Goal: Task Accomplishment & Management: Manage account settings

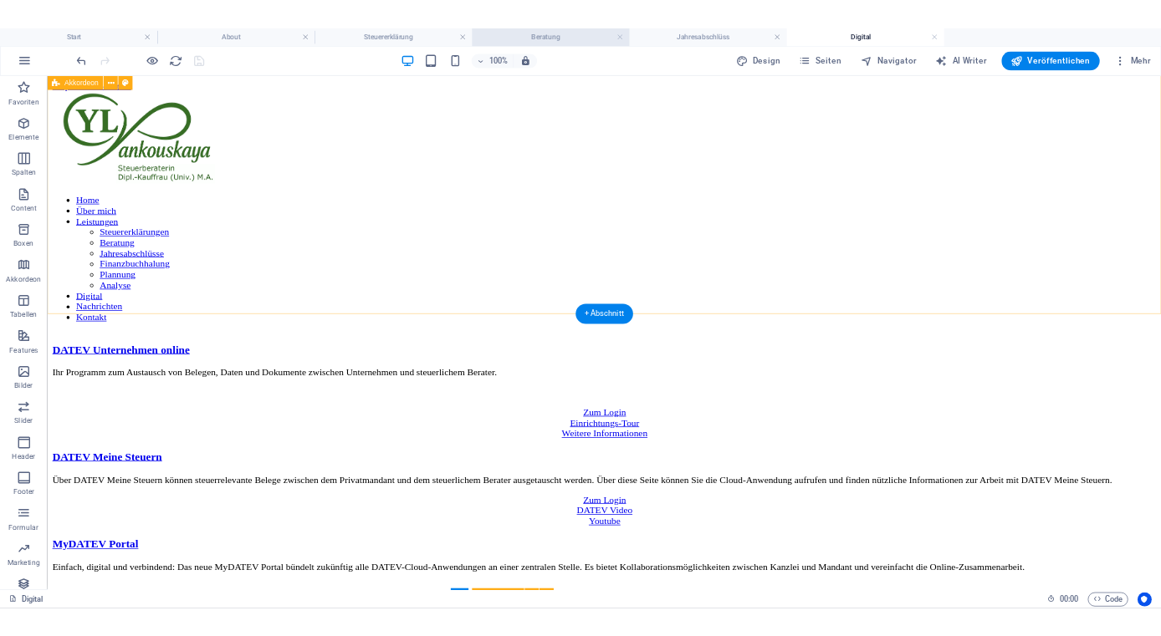
scroll to position [387, 0]
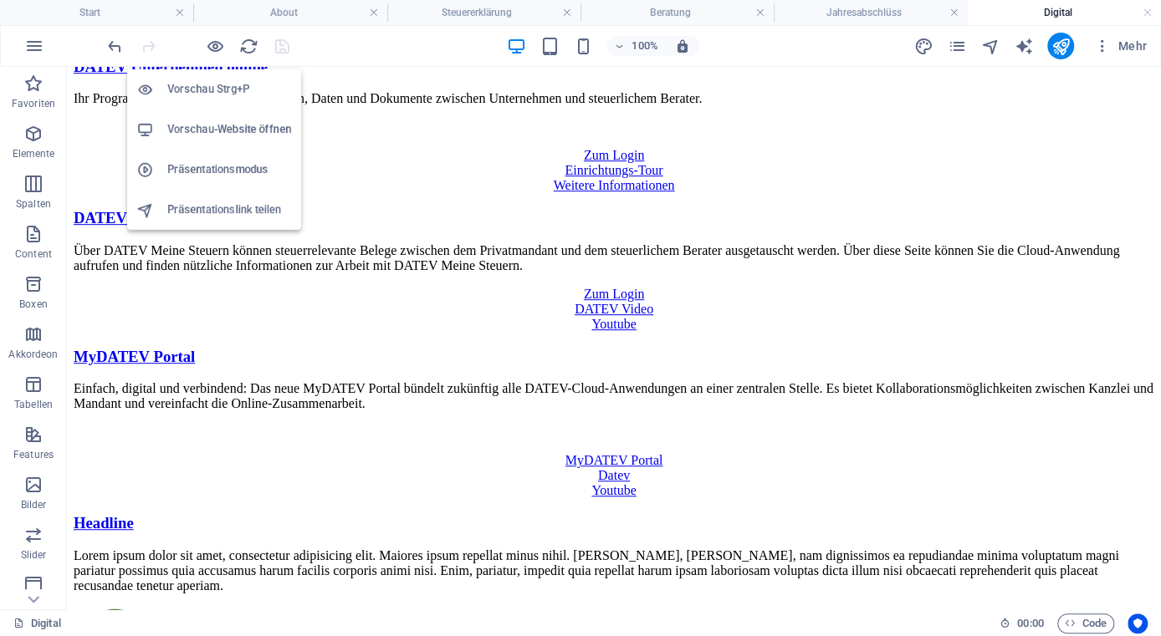
click at [217, 133] on h6 "Vorschau-Website öffnen" at bounding box center [229, 130] width 124 height 20
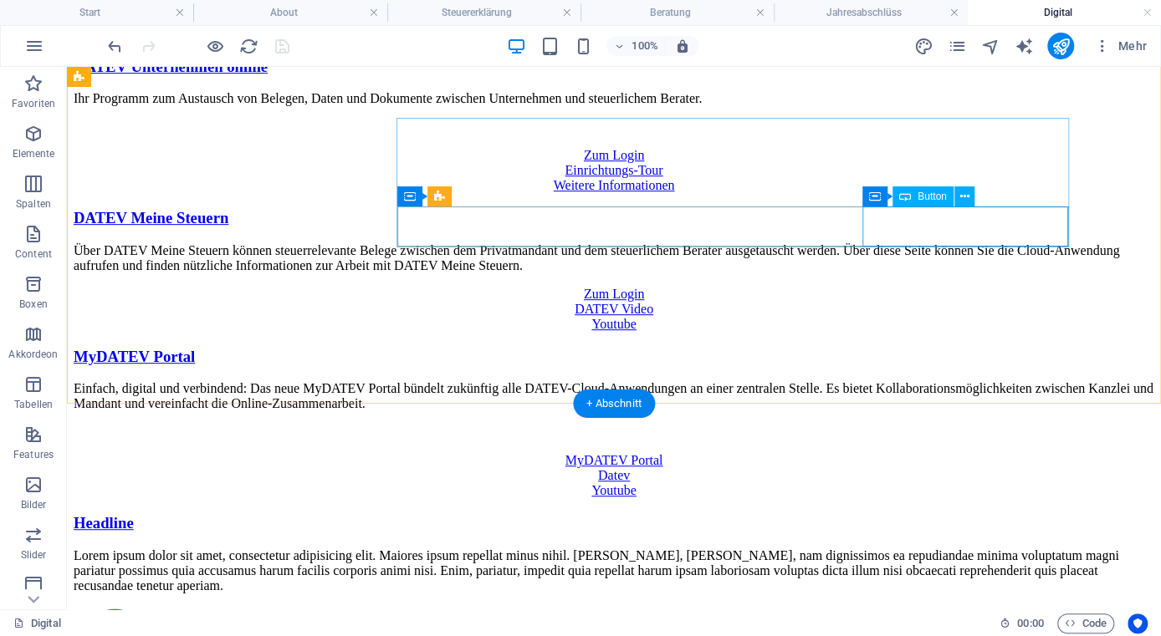
click at [963, 483] on div "Youtube" at bounding box center [614, 490] width 1081 height 15
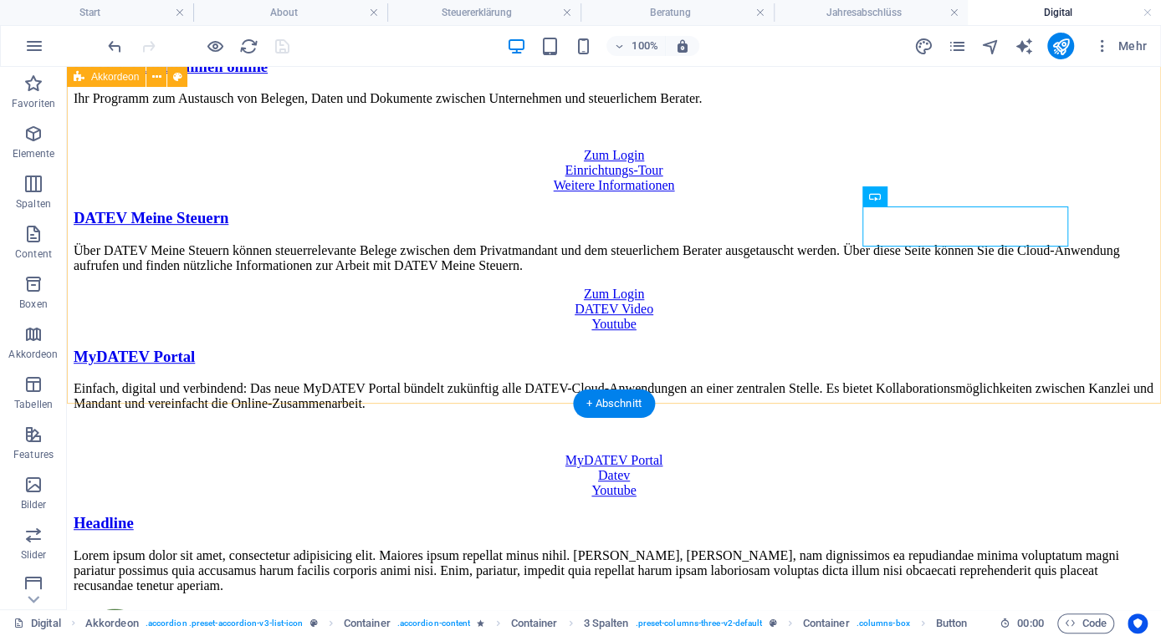
scroll to position [0, 0]
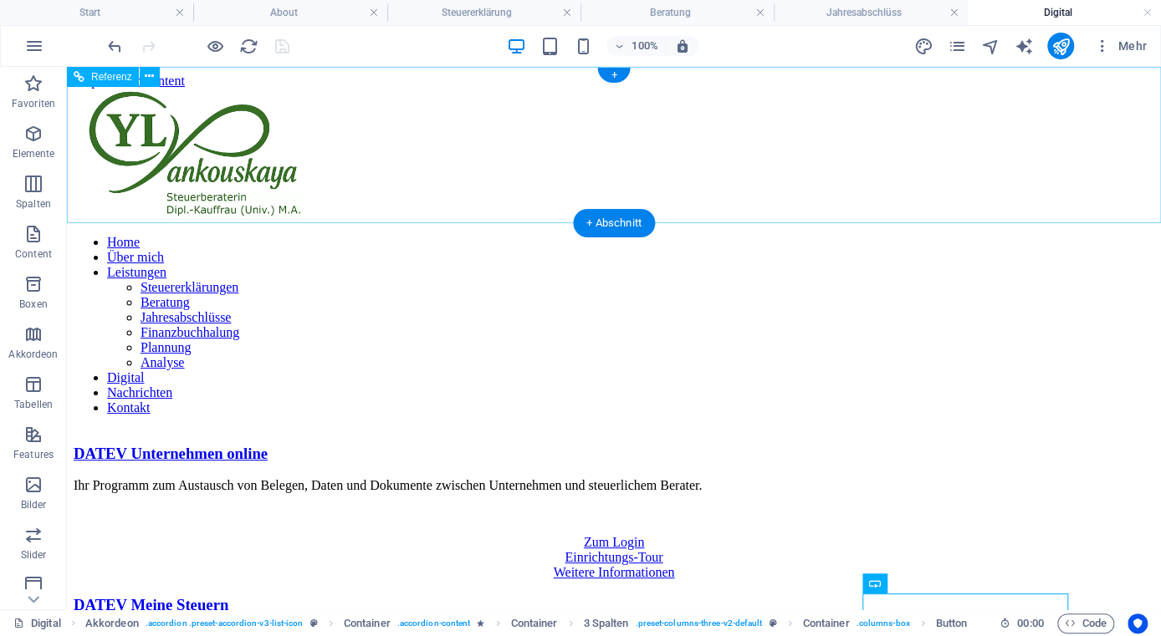
click at [800, 235] on nav "Home Über mich Leistungen Steuererklärungen Beratung Jahresabschlüsse Finanzbuc…" at bounding box center [614, 325] width 1081 height 181
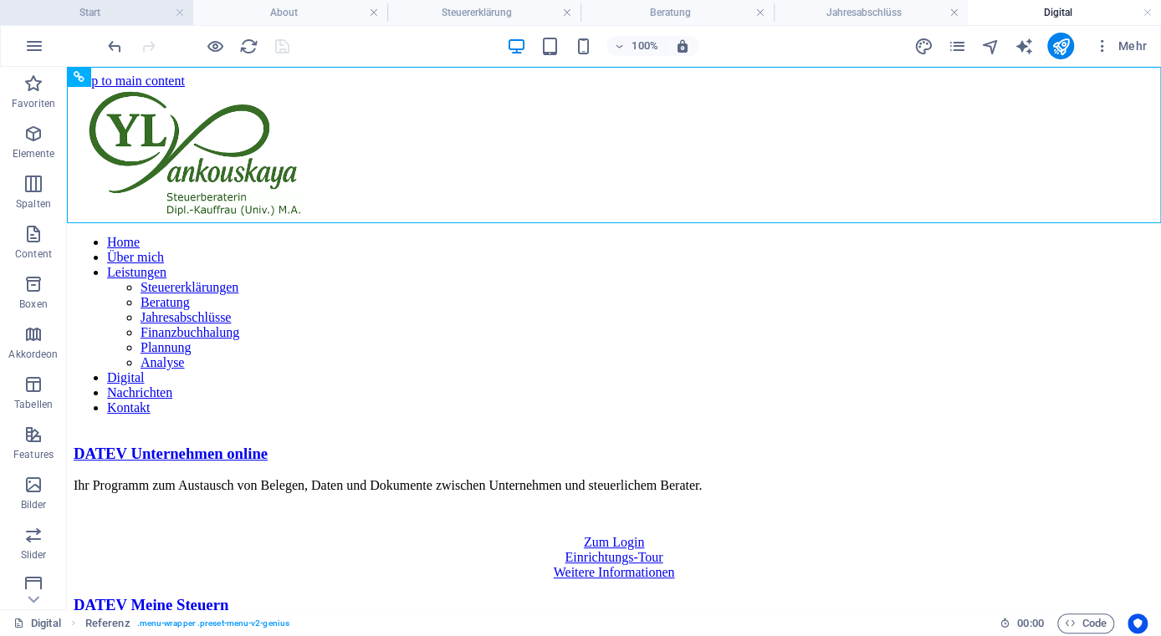
click at [105, 7] on h4 "Start" at bounding box center [96, 12] width 193 height 18
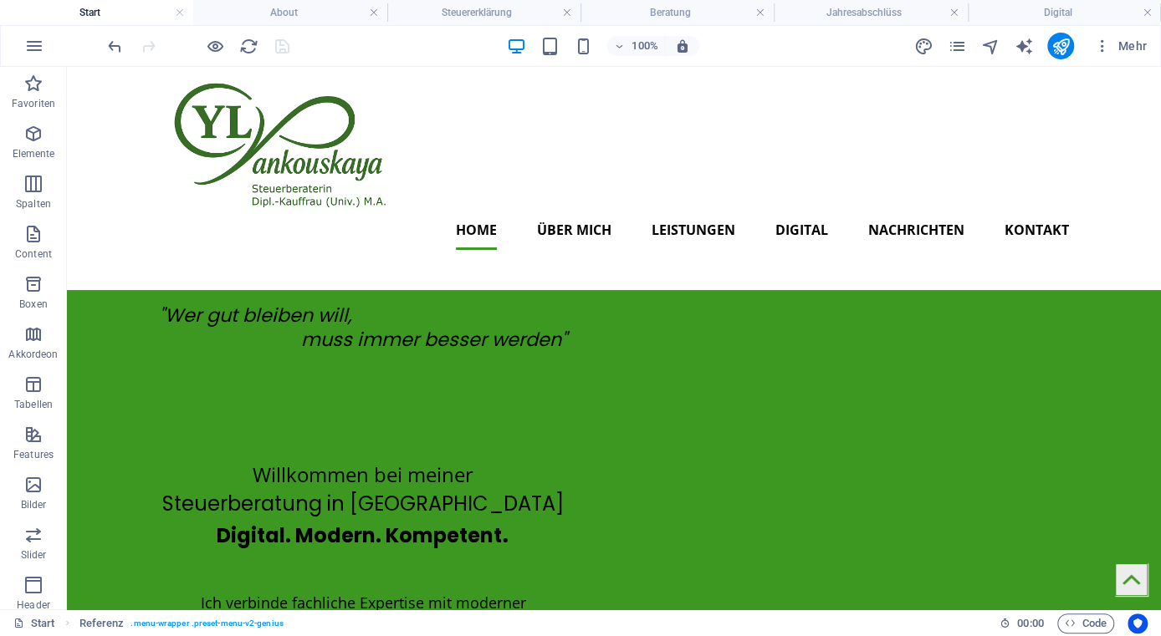
scroll to position [107, 0]
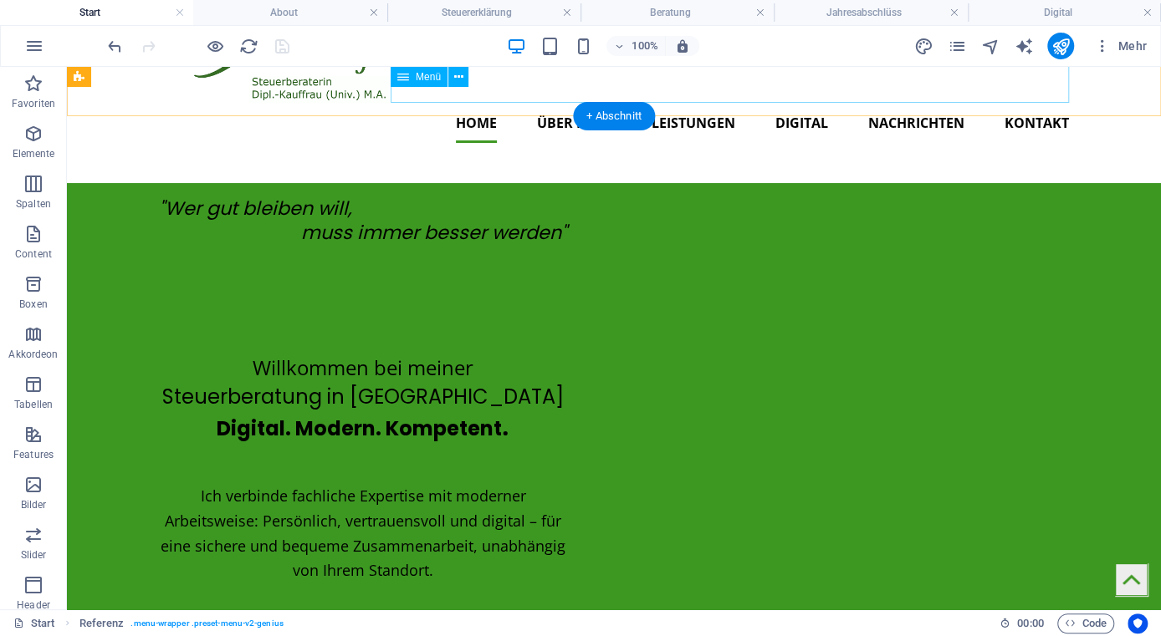
click at [795, 103] on nav "Home Über mich Leistungen Steuererklärungen Beratung Jahresabschlüsse Finanzbuc…" at bounding box center [614, 123] width 910 height 40
select select
select select "1"
select select
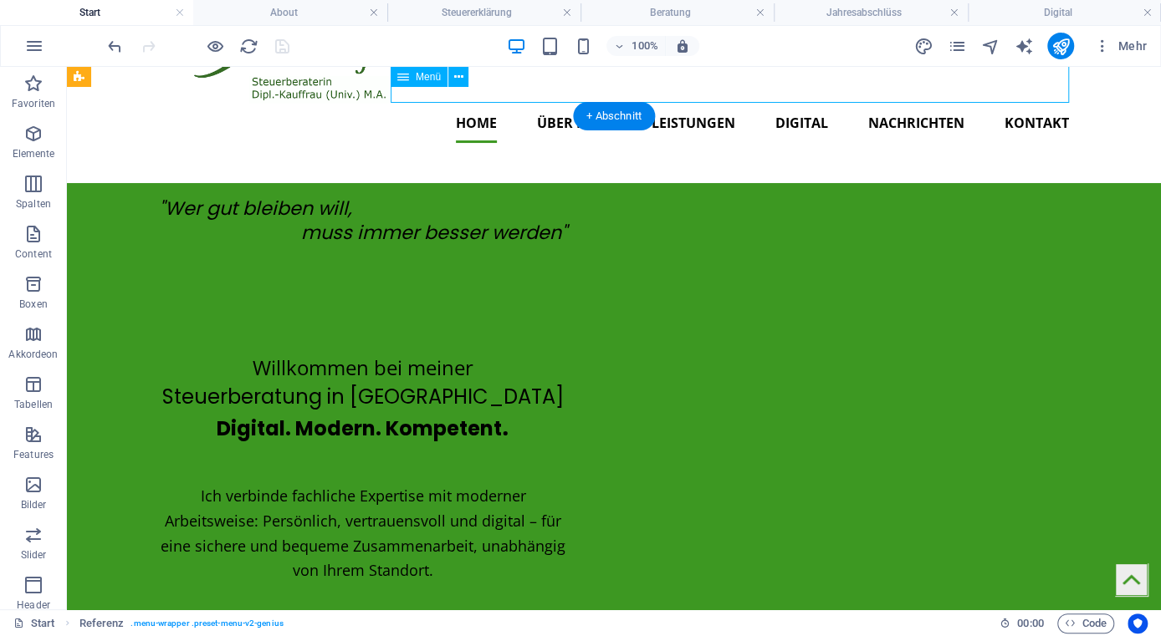
select select
select select "3"
select select
select select "4"
select select
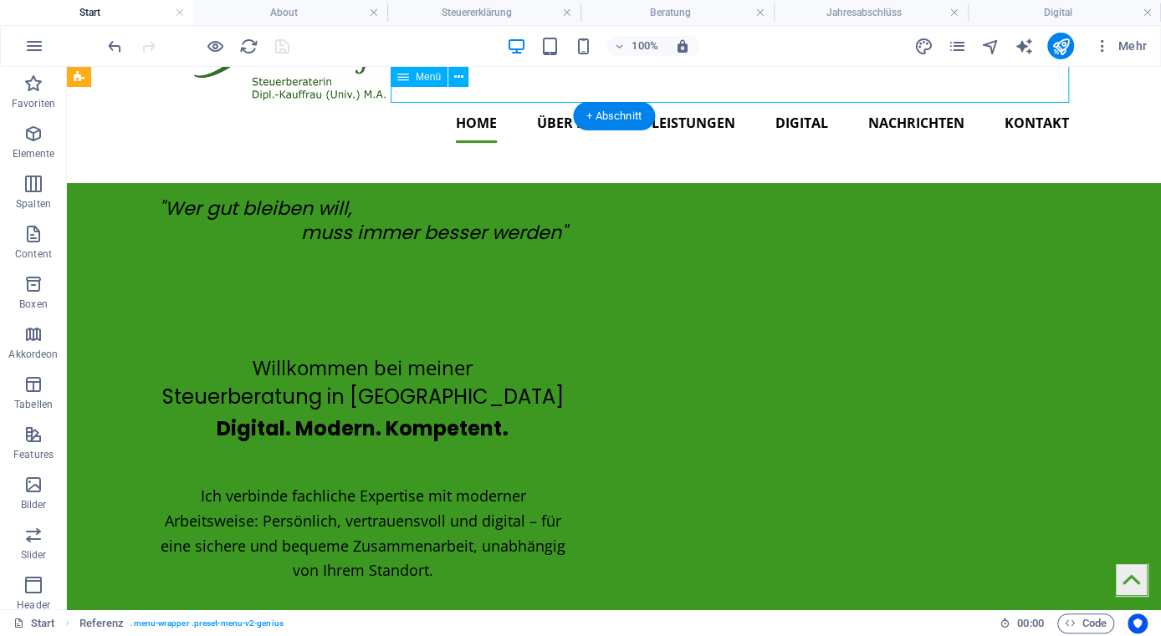
select select "5"
select select
select select "6"
select select
select select "7"
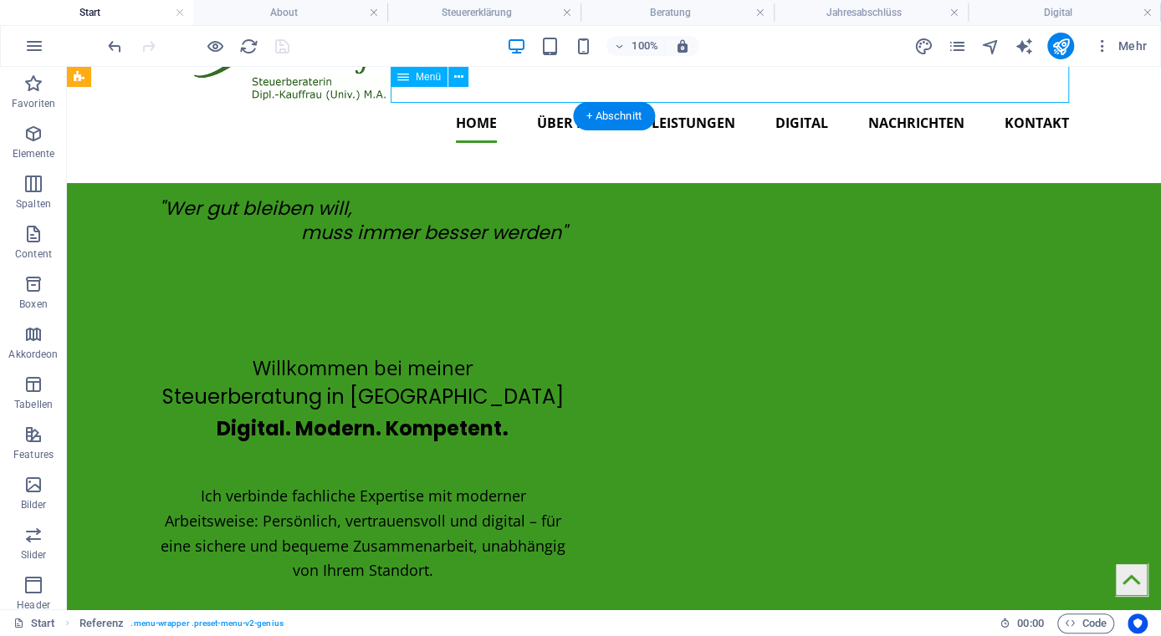
select select
select select "8"
select select
select select "10"
select select
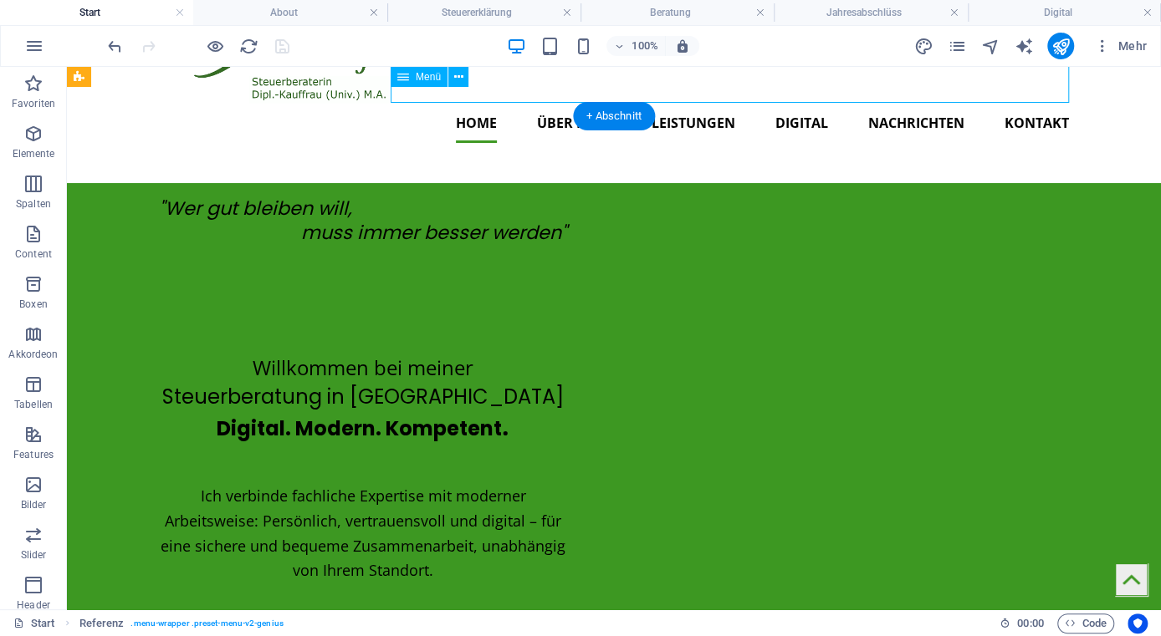
select select "9"
select select
select select "11"
select select
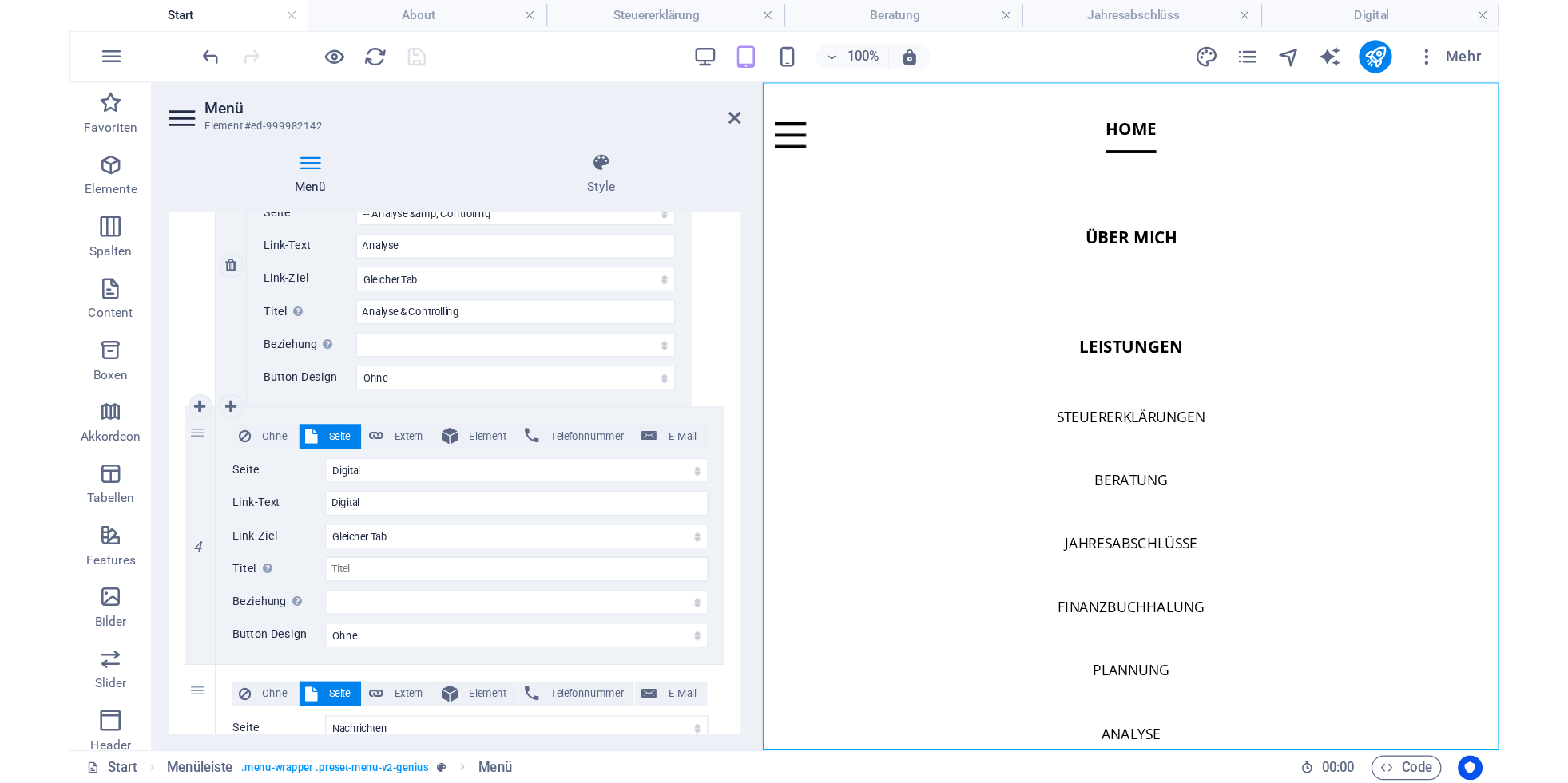
scroll to position [1983, 0]
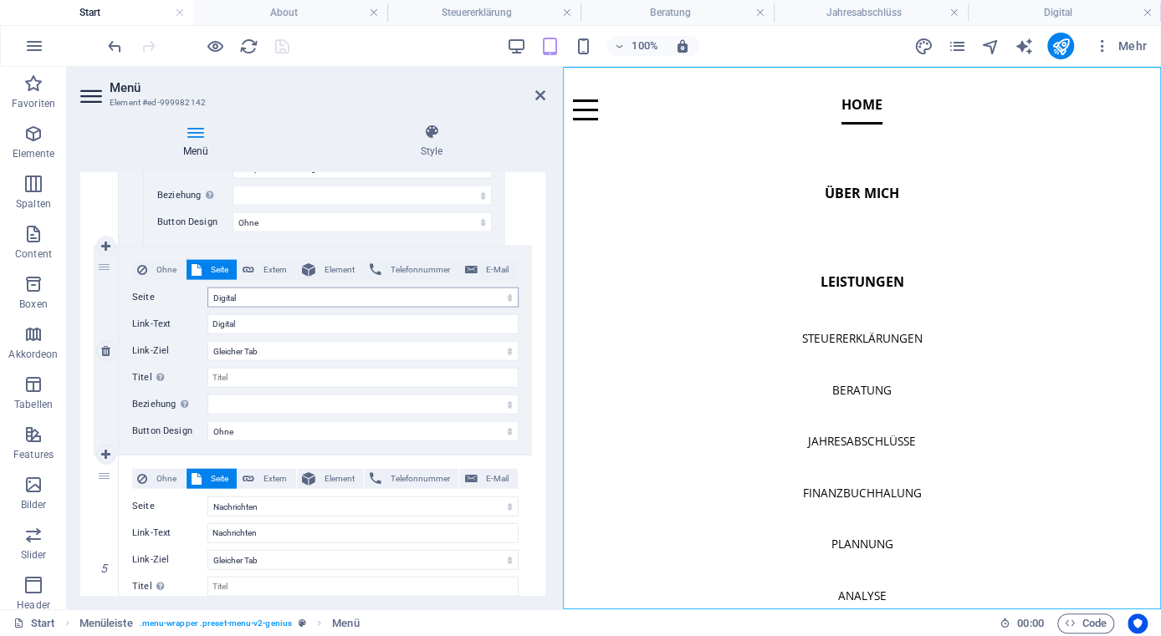
click at [207, 288] on select "Start About Leistungen -- Steuererklärung -- Beratung -- Jahresabschlüss -- Fin…" at bounding box center [362, 298] width 311 height 20
click at [255, 295] on select "Start About Leistungen -- Steuererklärung -- Beratung -- Jahresabschlüss -- Fin…" at bounding box center [362, 298] width 311 height 20
click at [255, 323] on input "Digital" at bounding box center [362, 324] width 311 height 20
type input "Digitale Kanzlei"
select select
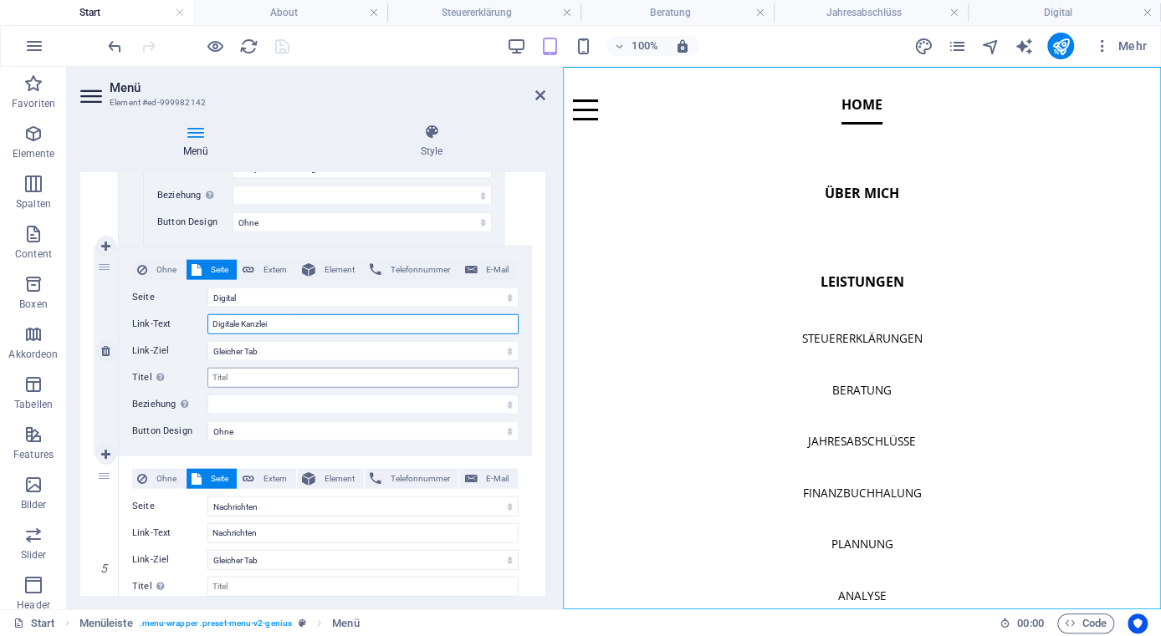
select select
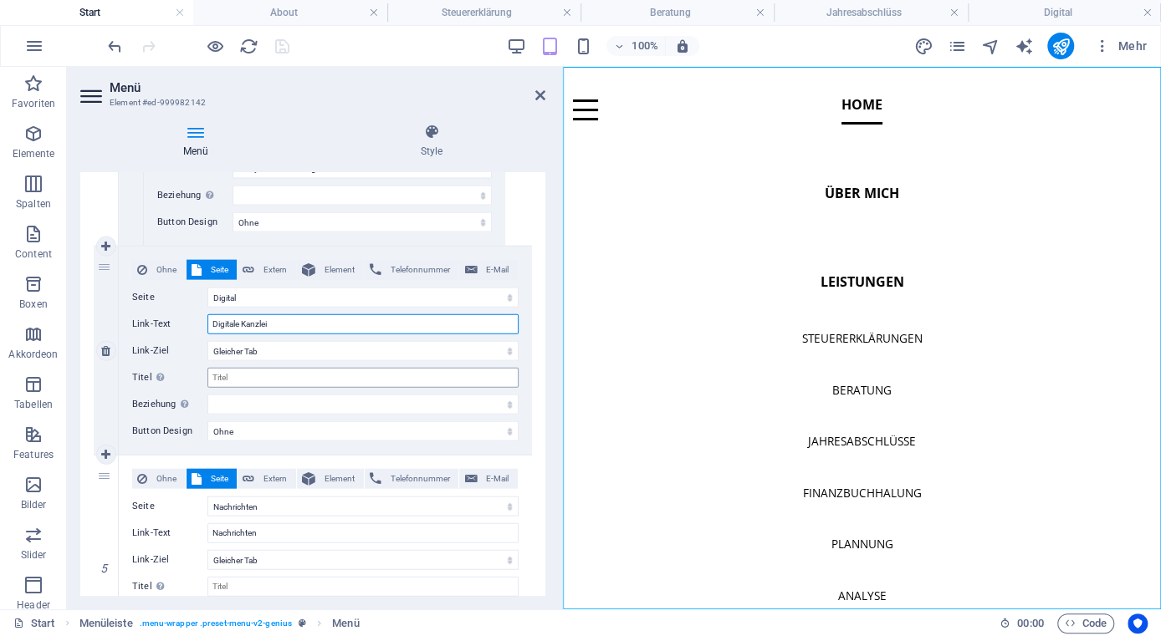
select select
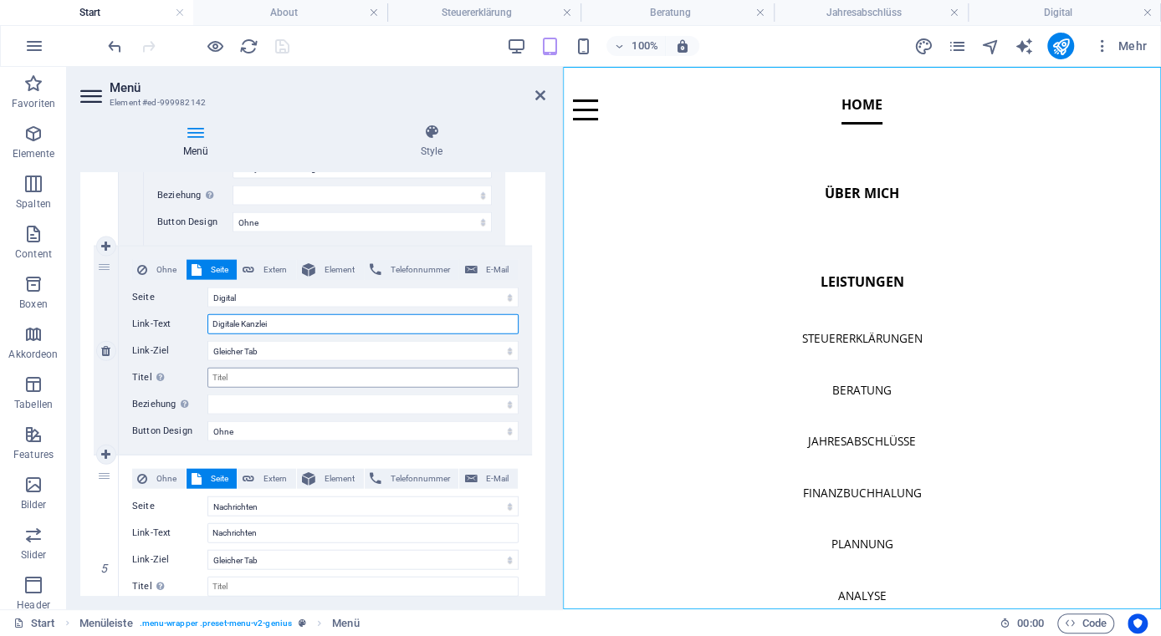
select select
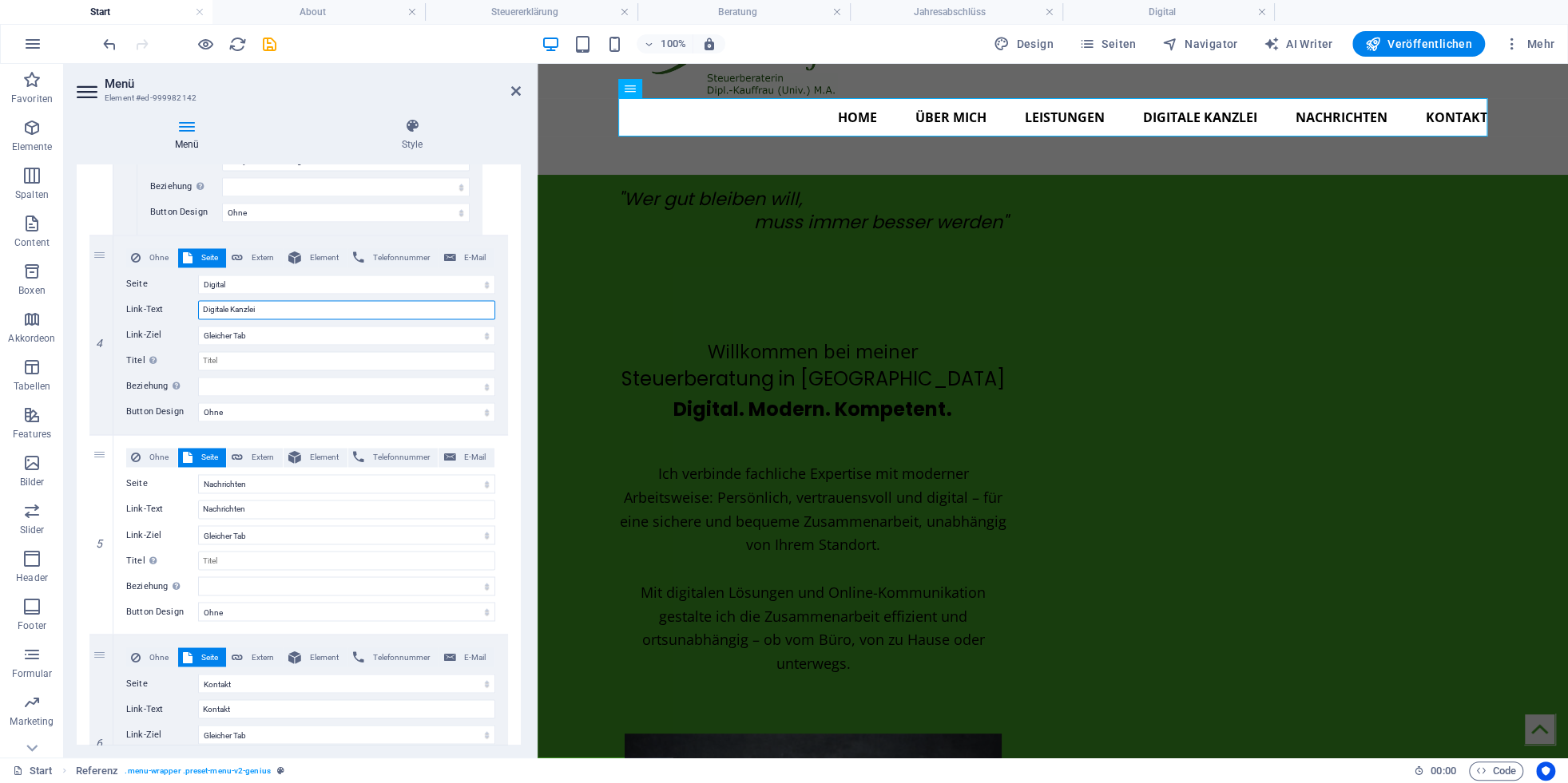
type input "Digitale Kanzlei"
drag, startPoint x: 271, startPoint y: 305, endPoint x: 155, endPoint y: 298, distance: 116.2
click at [198, 300] on input "Digitale Kanzlei" at bounding box center [346, 309] width 297 height 19
click at [230, 361] on input "Titel Zusätzliche Linkbeschreibung, sollte nicht mit dem Linktext identisch sei…" at bounding box center [346, 361] width 297 height 19
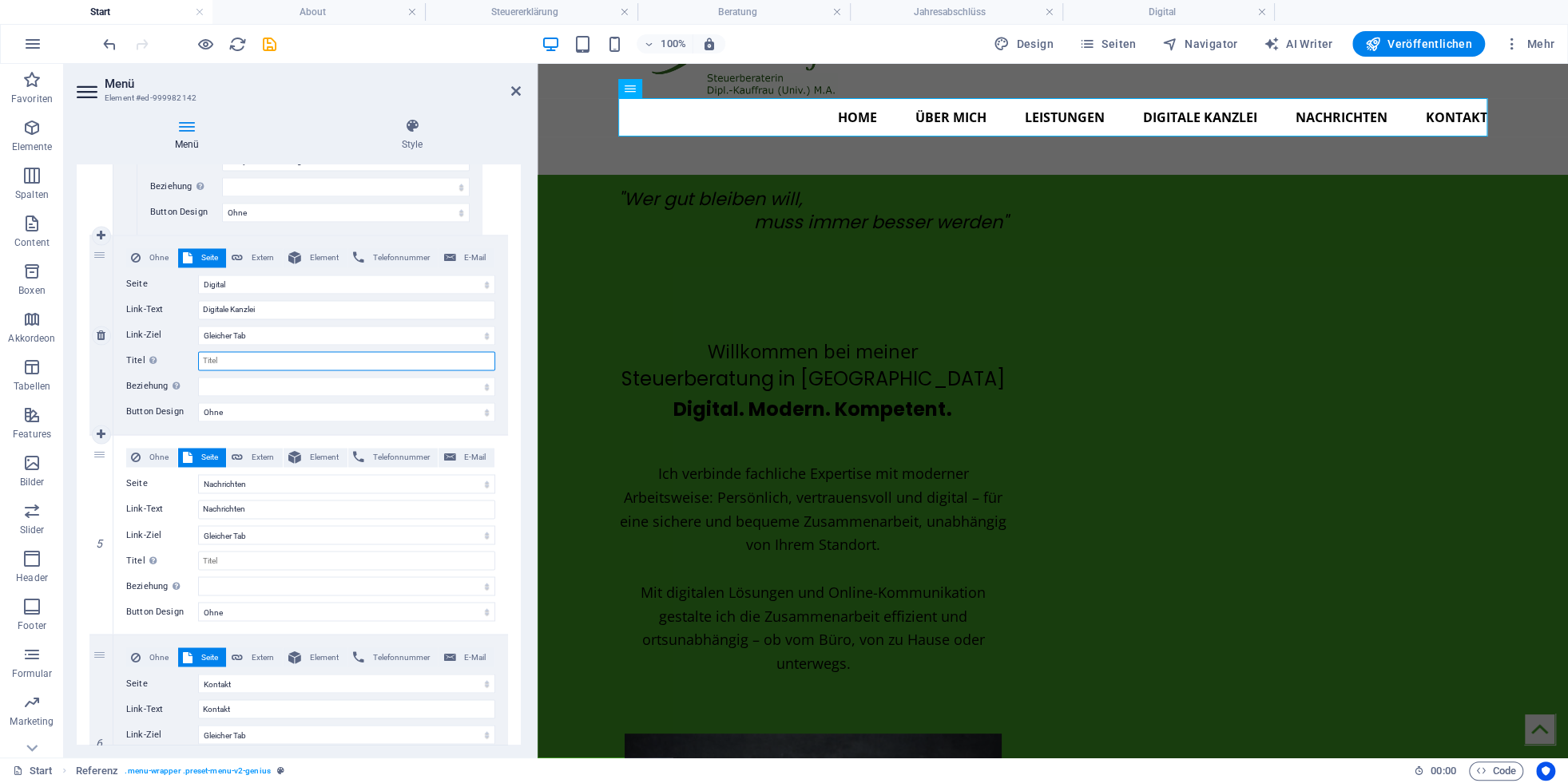
paste input "Digitale Kanzlei"
type input "Digitale Kanzlei"
select select
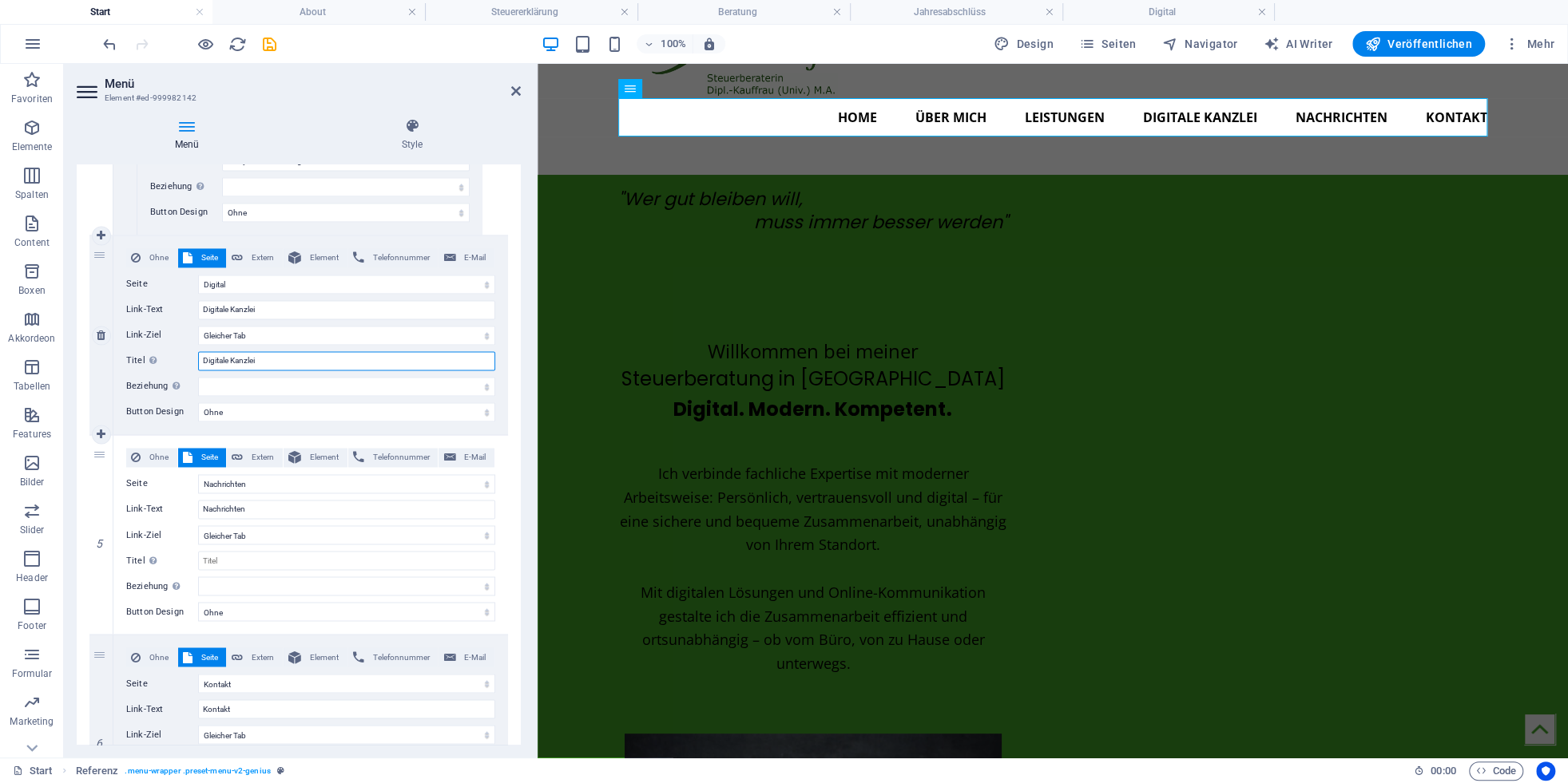
select select
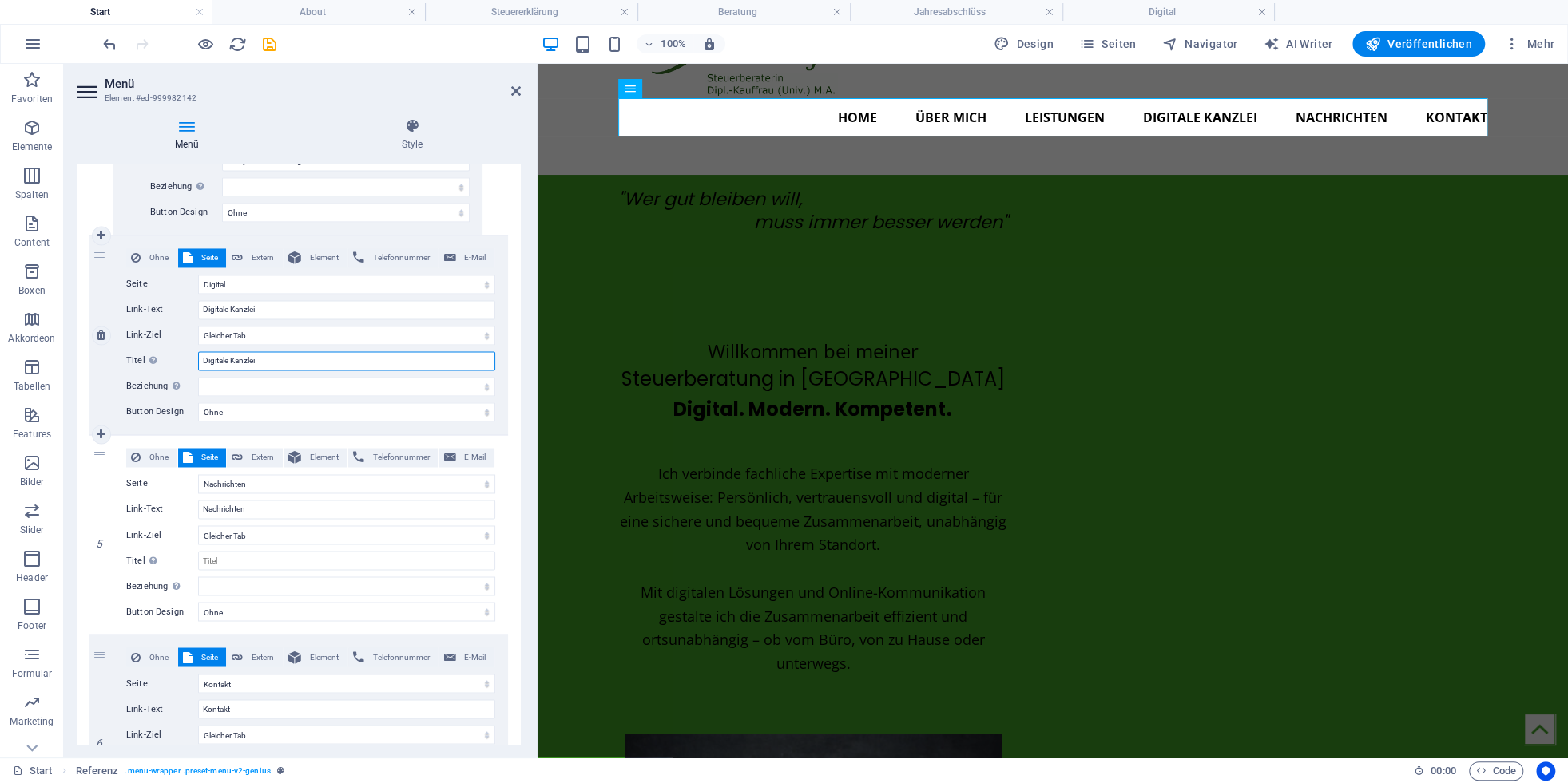
select select
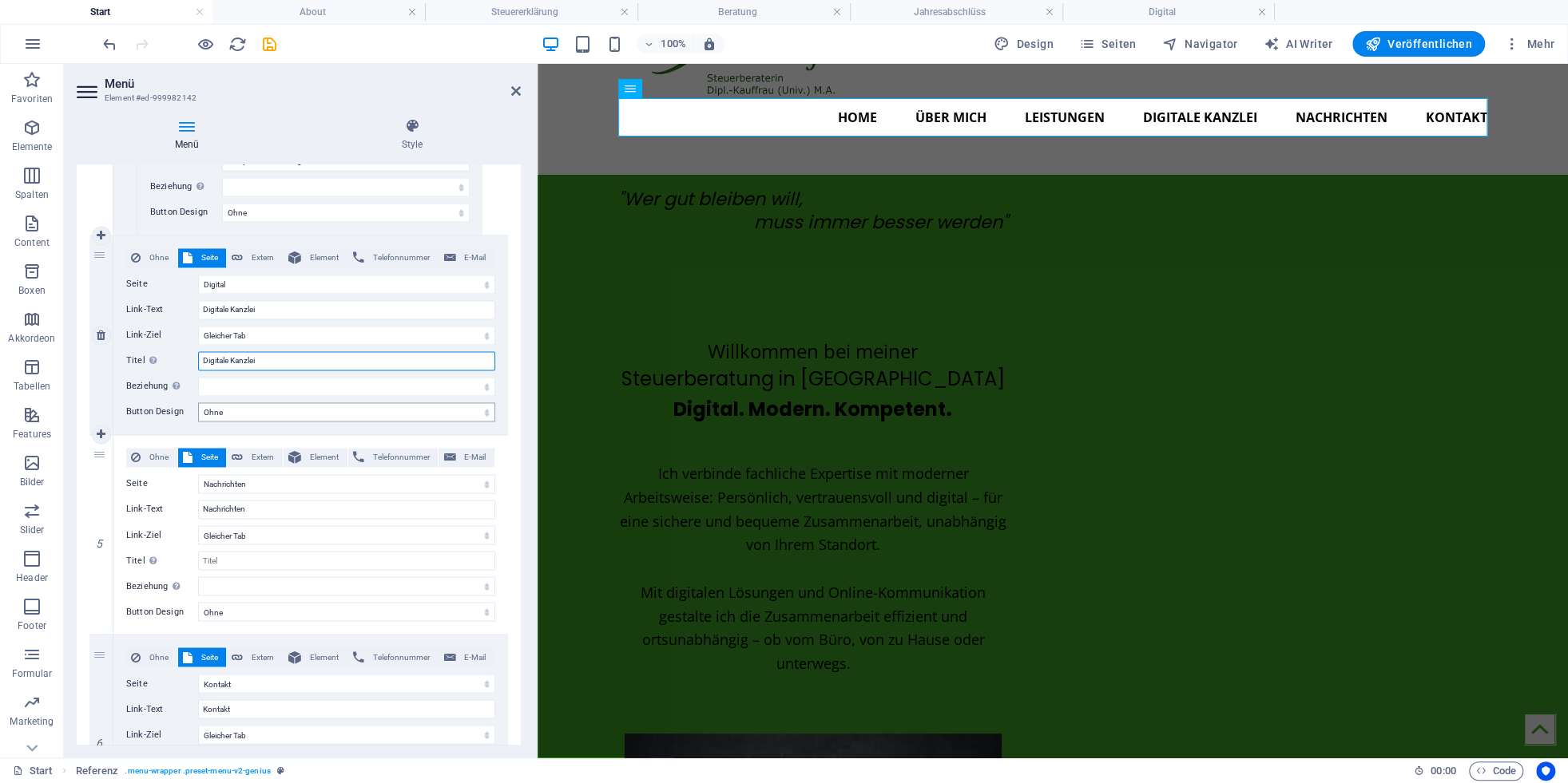
select select
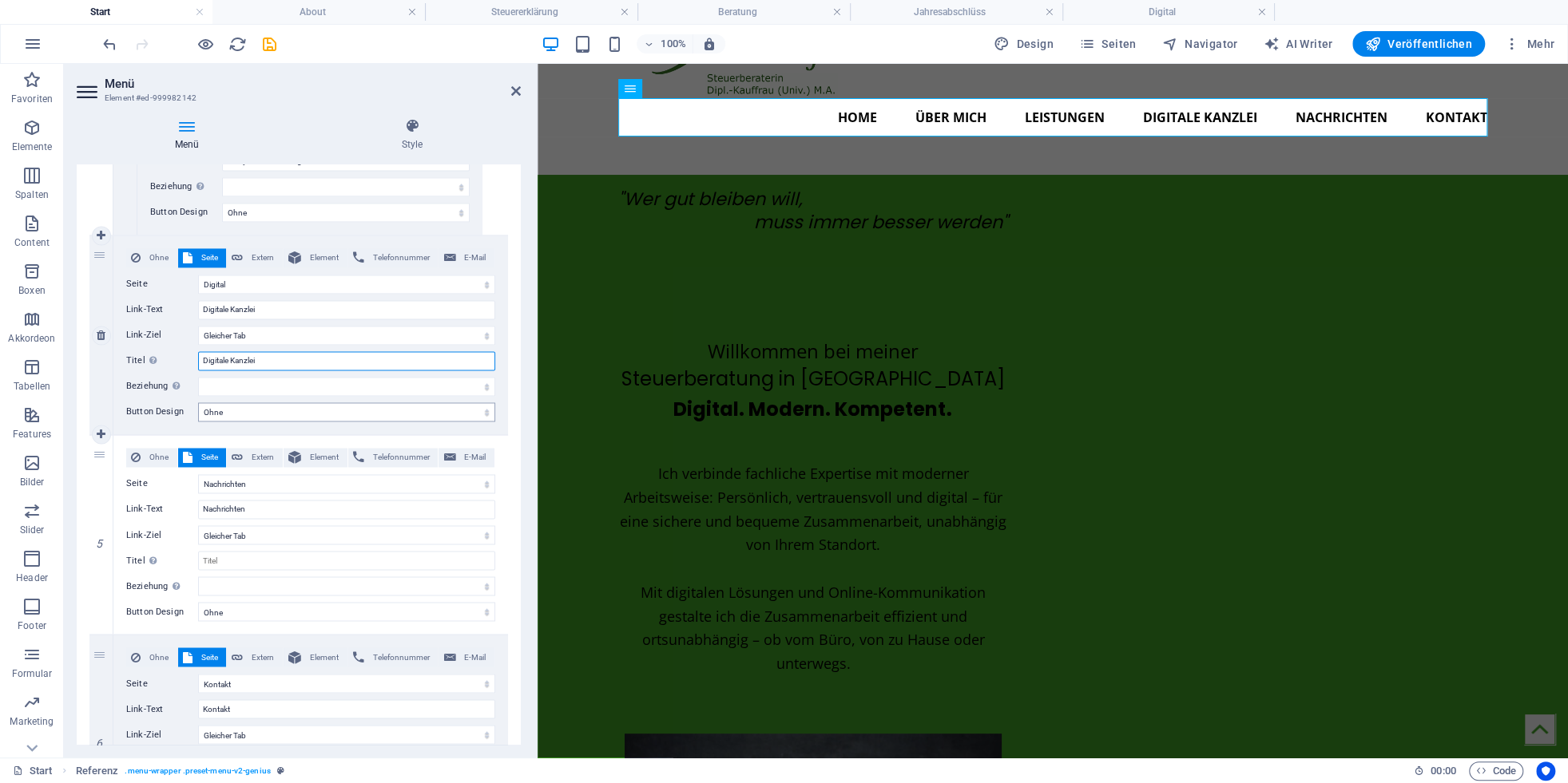
select select
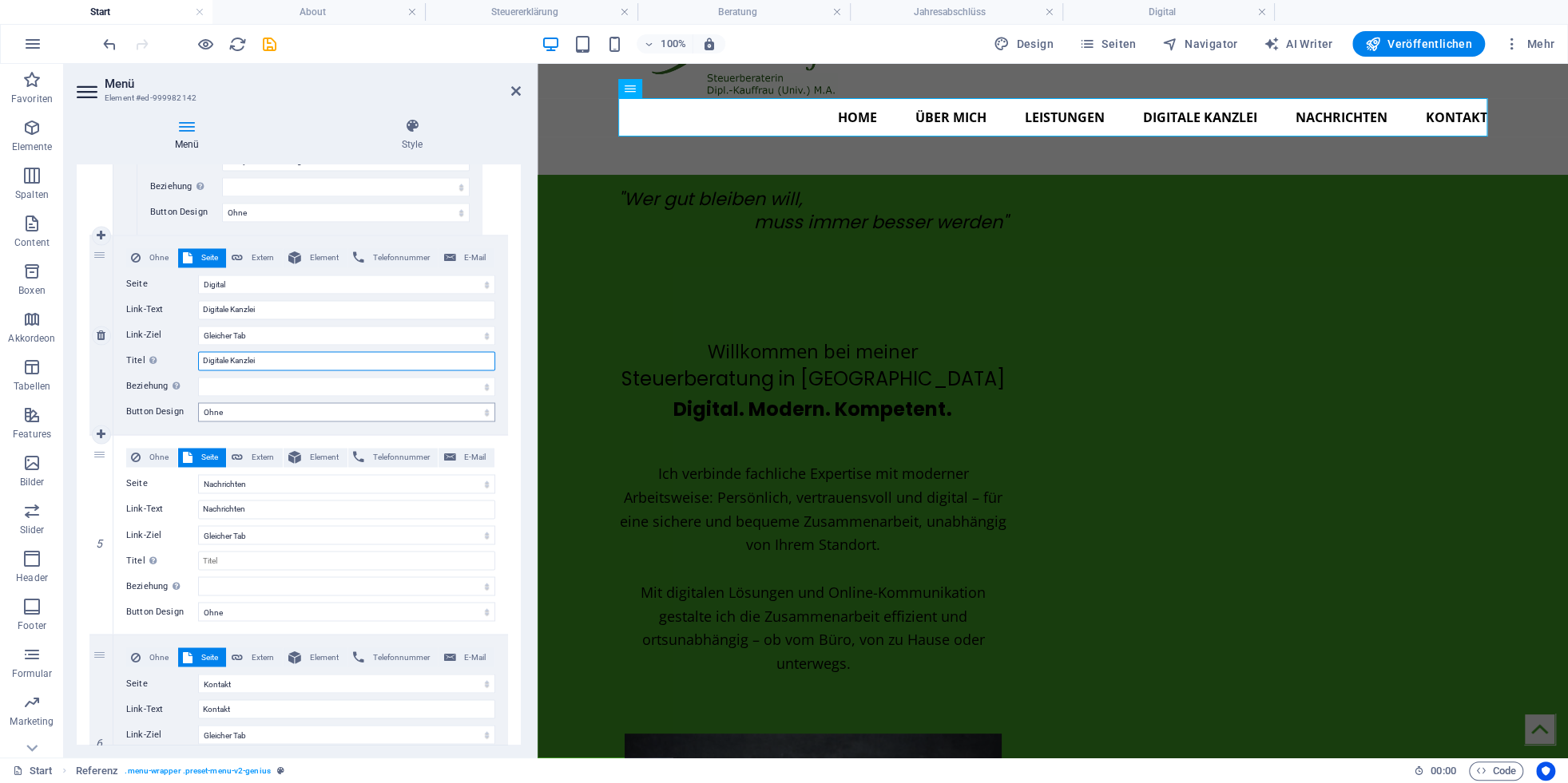
select select
type input "Digitale Kanzlei"
click at [526, 413] on div "Menü Style Menü Automatisch Benutzerdefiniert Erstelle individuelle Menüpunkte …" at bounding box center [299, 431] width 470 height 652
click at [576, 420] on div ""Wer gut bleiben will, muss immer besser werden" Willkommen bei meiner Steuerbe…" at bounding box center [1052, 737] width 1030 height 1125
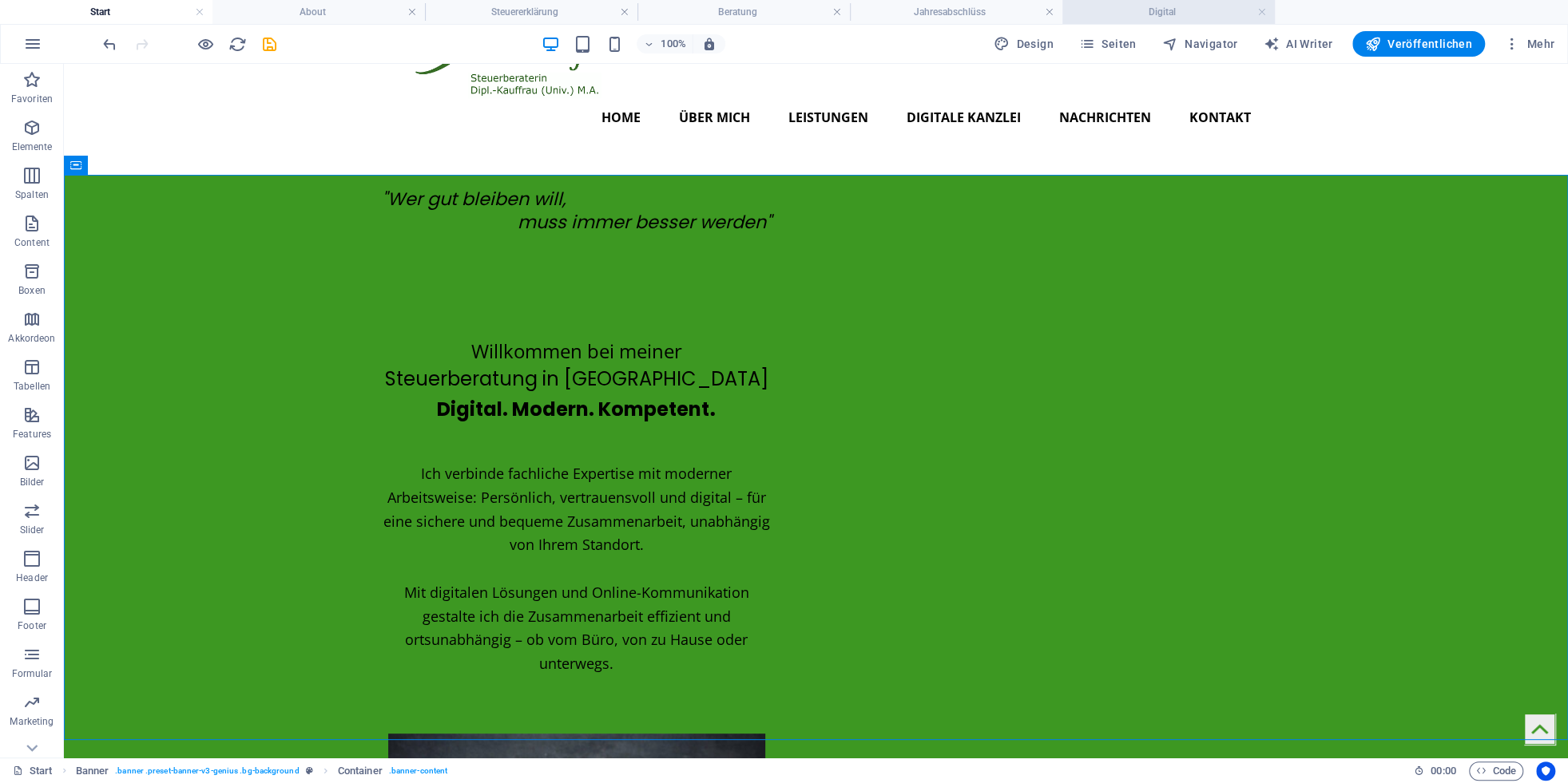
click at [1153, 12] on h4 "Digital" at bounding box center [1168, 11] width 212 height 17
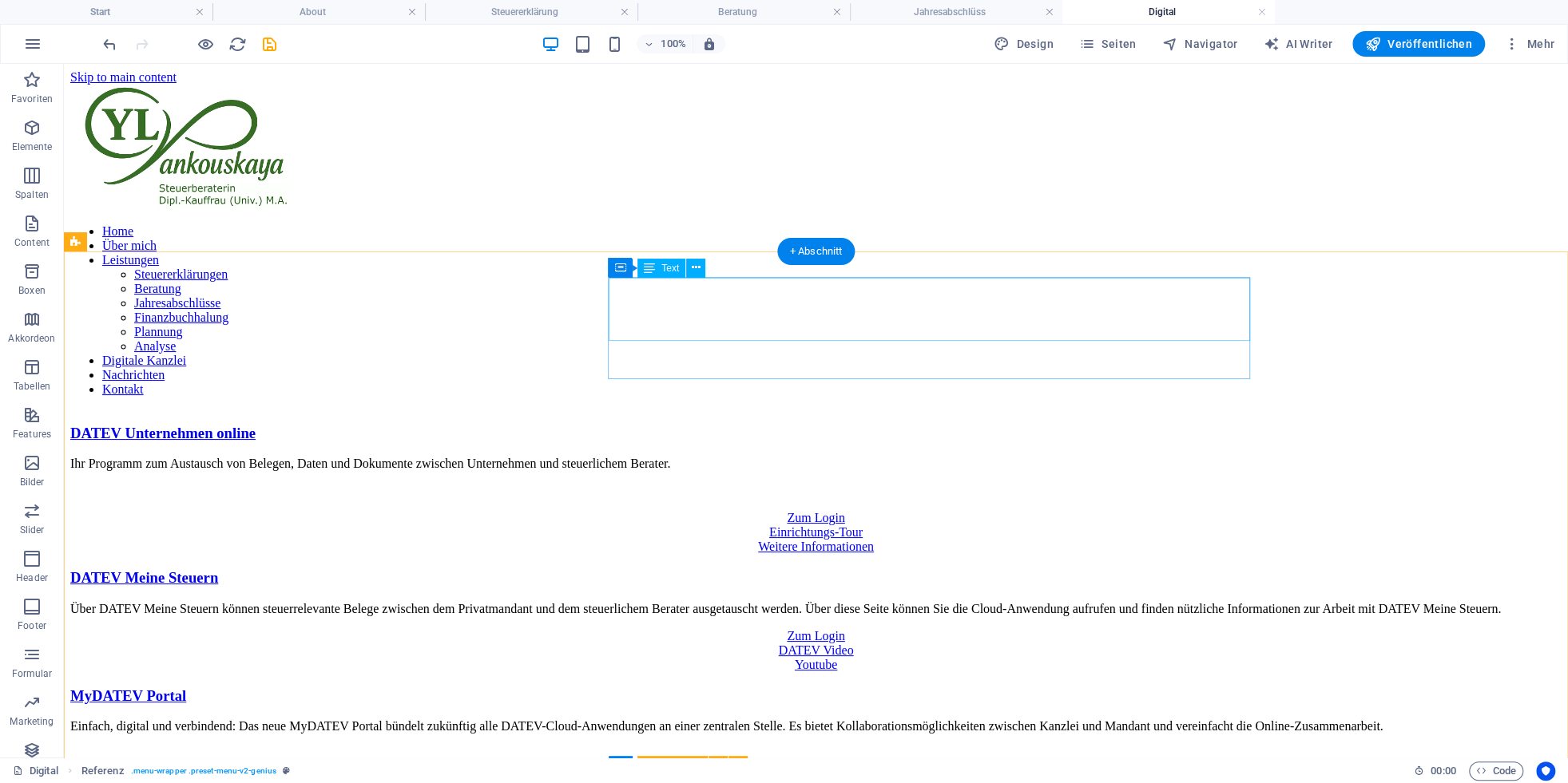
click at [743, 456] on div "Ihr Programm zum Austausch von Belegen, Daten und Dokumente zwischen Unternehme…" at bounding box center [816, 476] width 1491 height 41
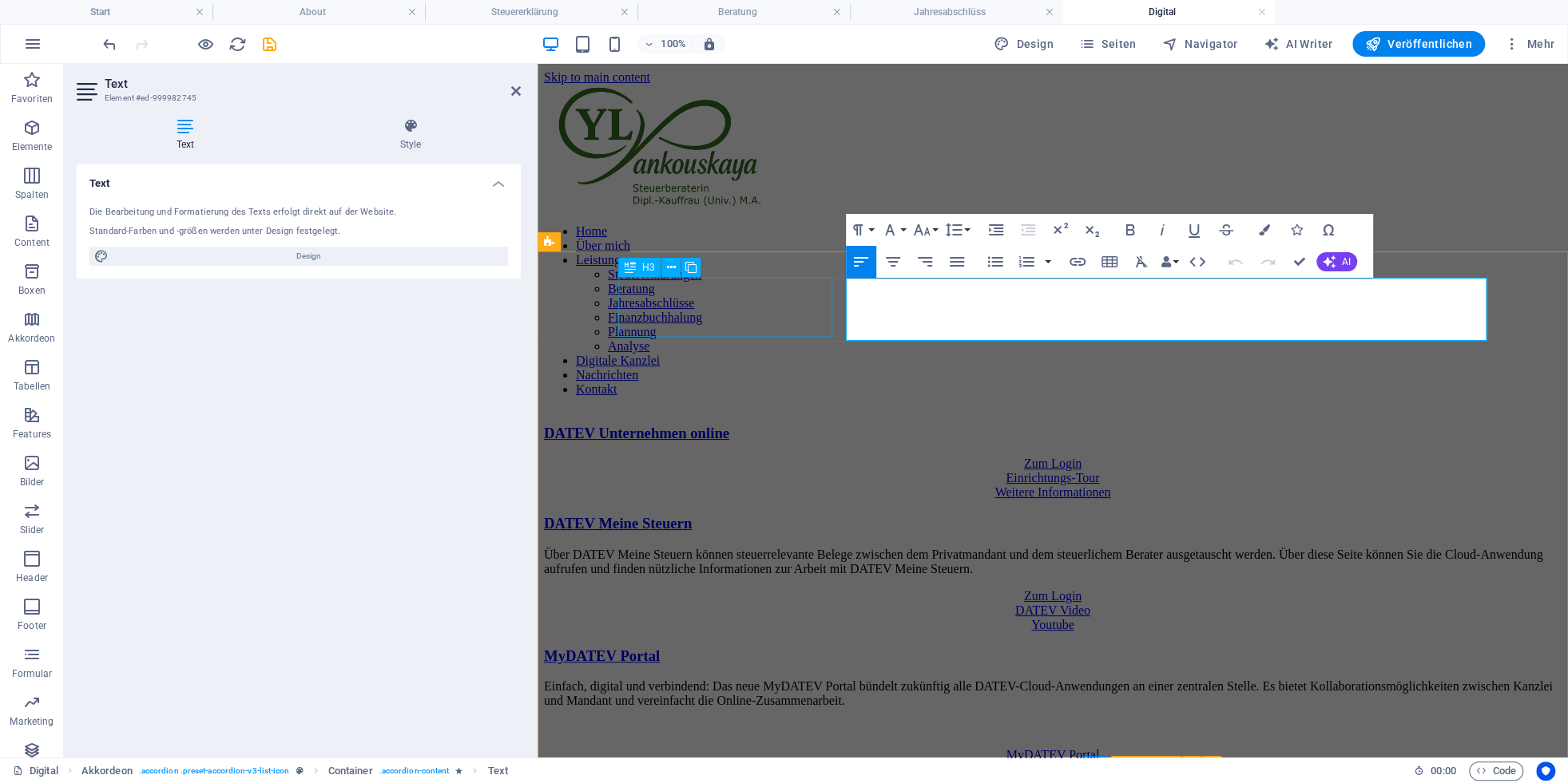
click at [743, 425] on div "DATEV Unternehmen online" at bounding box center [1053, 434] width 1018 height 17
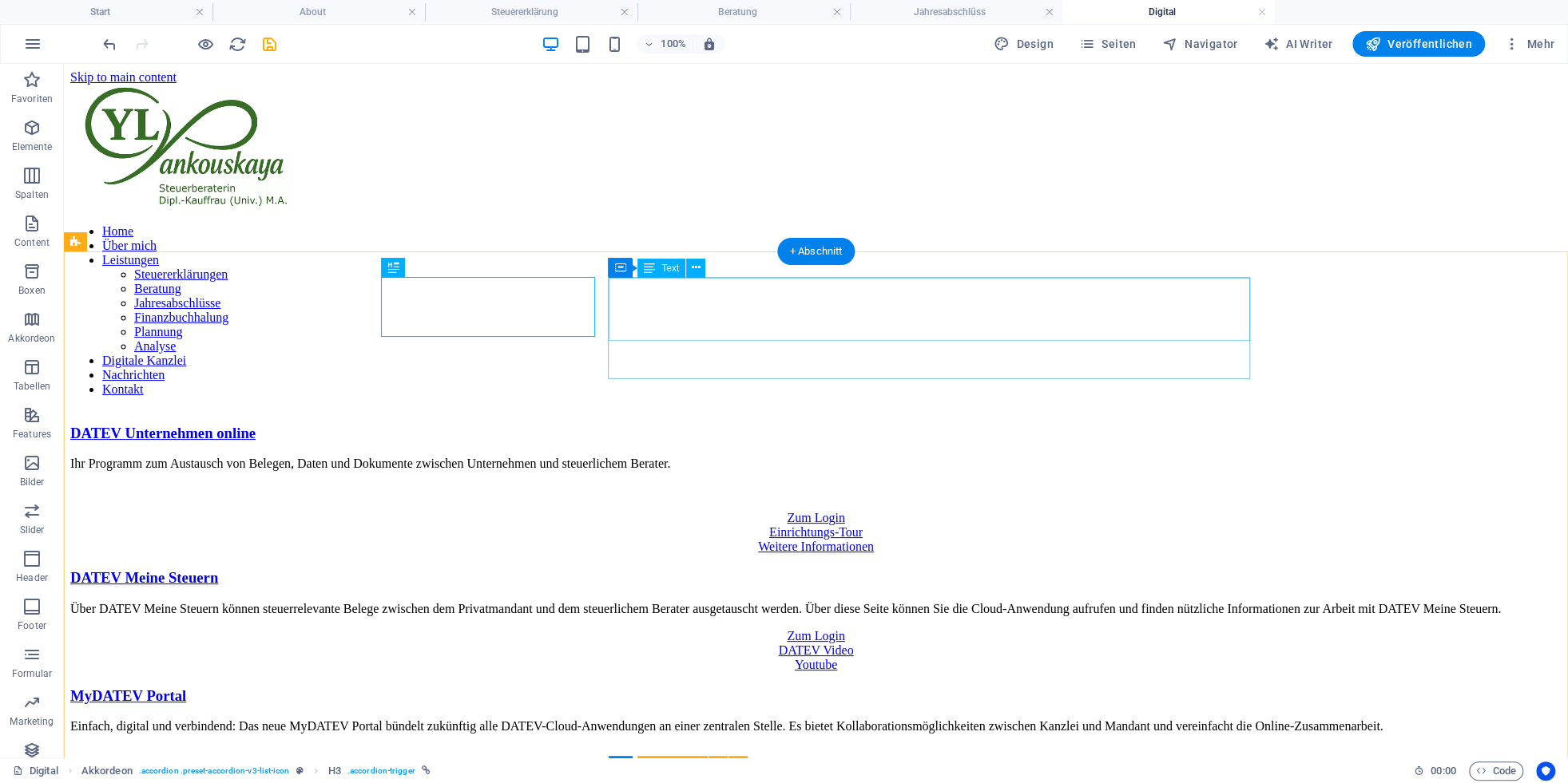
click at [786, 456] on div "Ihr Programm zum Austausch von Belegen, Daten und Dokumente zwischen Unternehme…" at bounding box center [816, 476] width 1491 height 41
click at [759, 456] on div "Ihr Programm zum Austausch von Belegen, Daten und Dokumente zwischen Unternehme…" at bounding box center [816, 476] width 1491 height 41
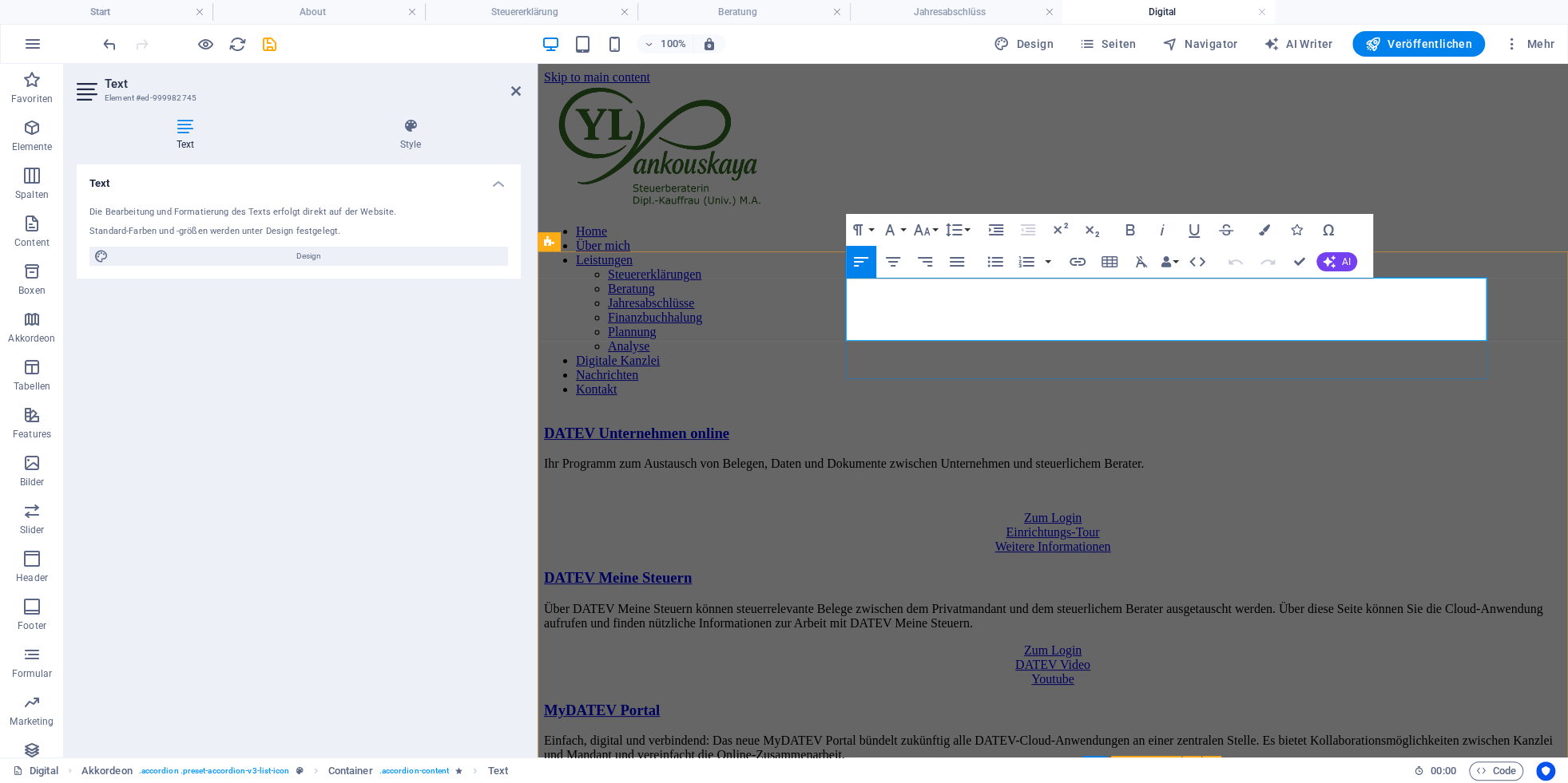
click at [908, 456] on p "Ihr Programm zum Austausch von Belegen, Daten und Dokumente zwischen Unternehme…" at bounding box center [1053, 463] width 1018 height 14
drag, startPoint x: 974, startPoint y: 339, endPoint x: 976, endPoint y: 351, distance: 12.2
click at [976, 456] on div "Ihr Programm zum Austausch von Belegen, Daten und Dokumente zwischen Unternehme…" at bounding box center [1053, 505] width 1018 height 97
click at [984, 456] on p "Ihr Programm zum Austausch von Belegen, Daten und Dokumente zwischen Unternehme…" at bounding box center [1053, 463] width 1018 height 14
click at [976, 603] on div "Über DATEV Meine Steuern können steuerrelevante Belege zwischen dem Privatmanda…" at bounding box center [1053, 617] width 1018 height 29
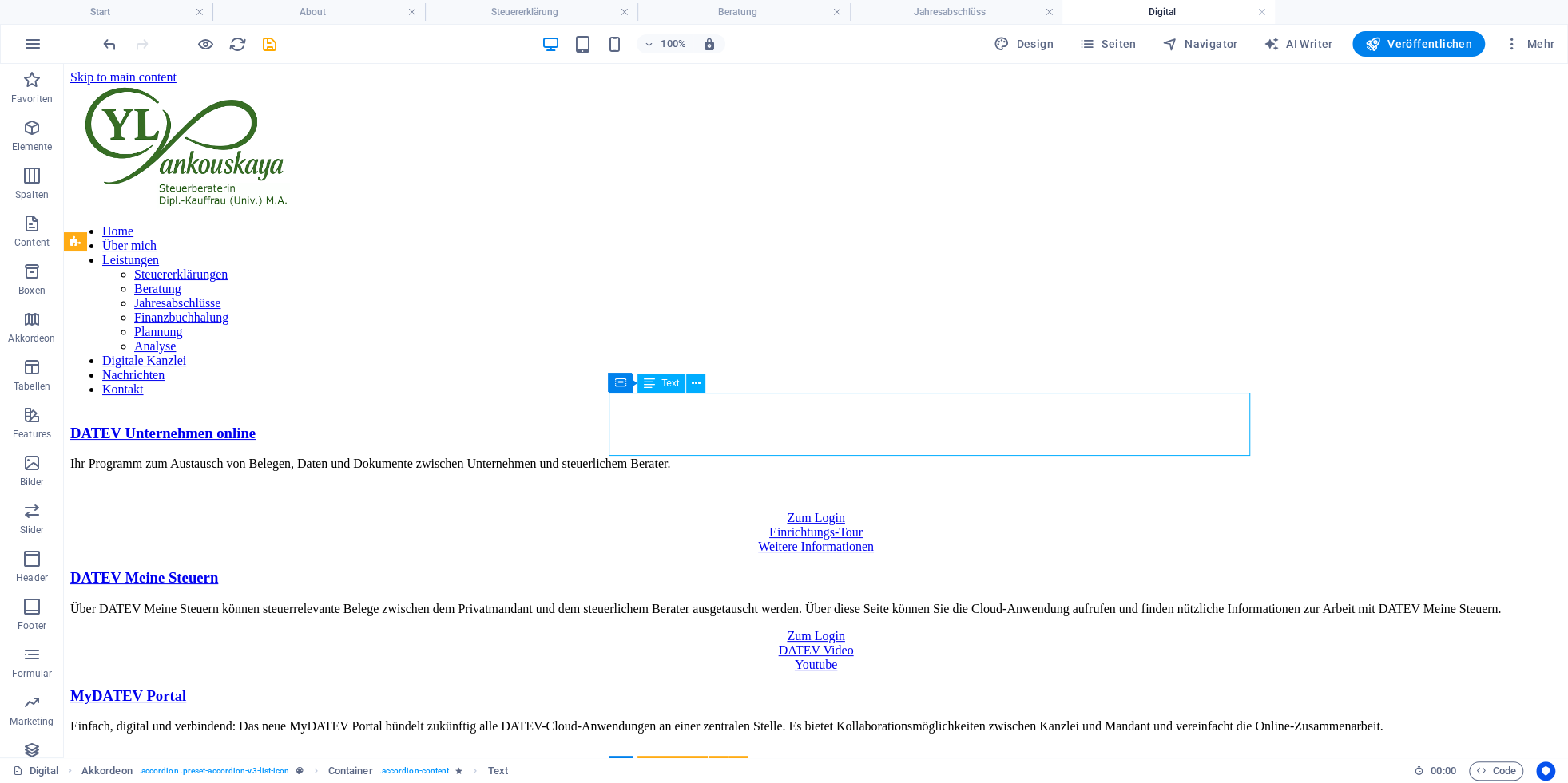
click at [967, 603] on div "Über DATEV Meine Steuern können steuerrelevante Belege zwischen dem Privatmanda…" at bounding box center [816, 609] width 1491 height 14
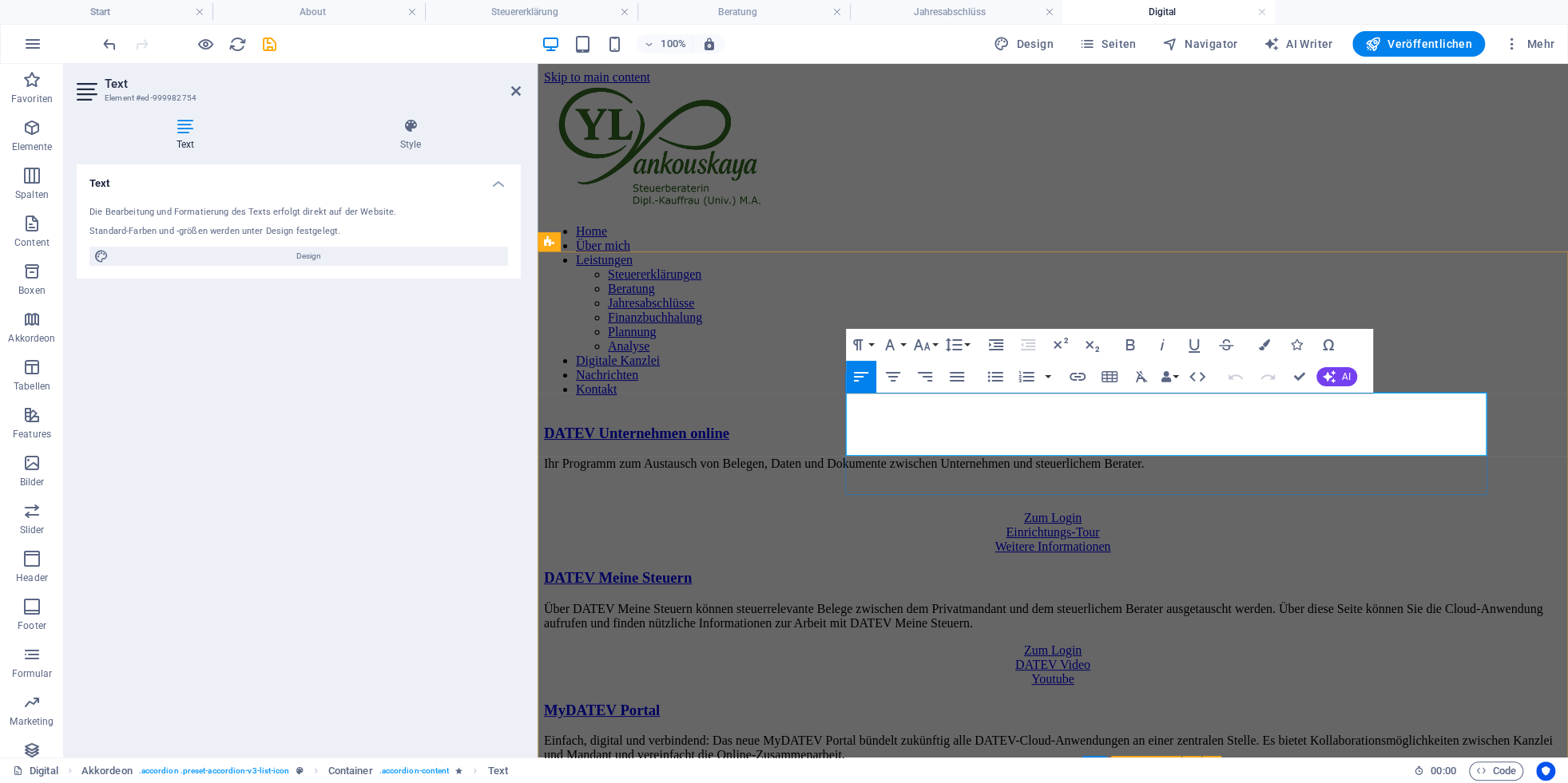
click at [1289, 603] on p "Über DATEV Meine Steuern können steuerrelevante Belege zwischen dem Privatmanda…" at bounding box center [1053, 617] width 1018 height 29
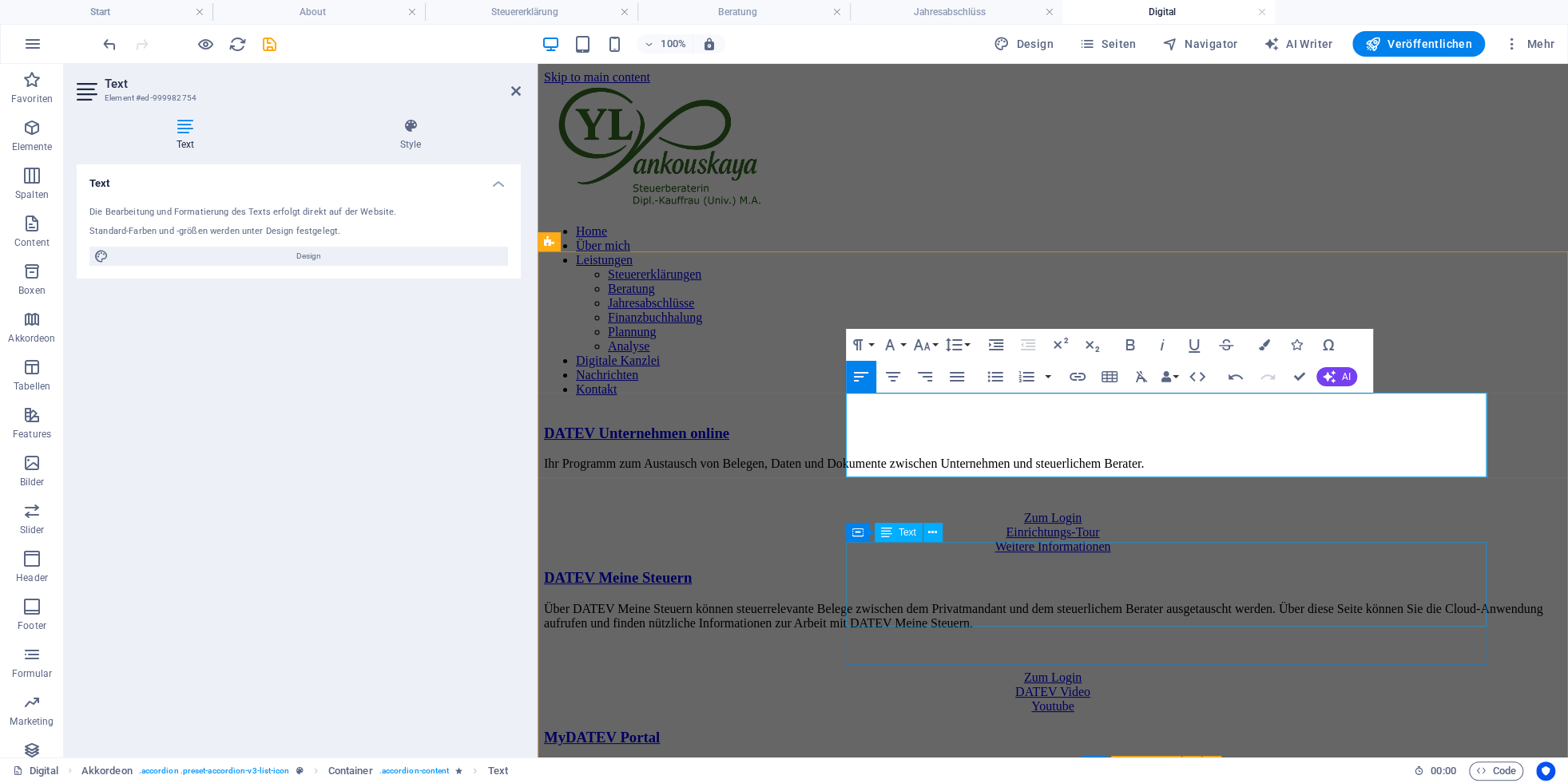
click at [1228, 761] on div "Einfach, digital und verbindend: Das neue MyDATEV Portal bündelt zukünftig alle…" at bounding box center [1053, 789] width 1018 height 56
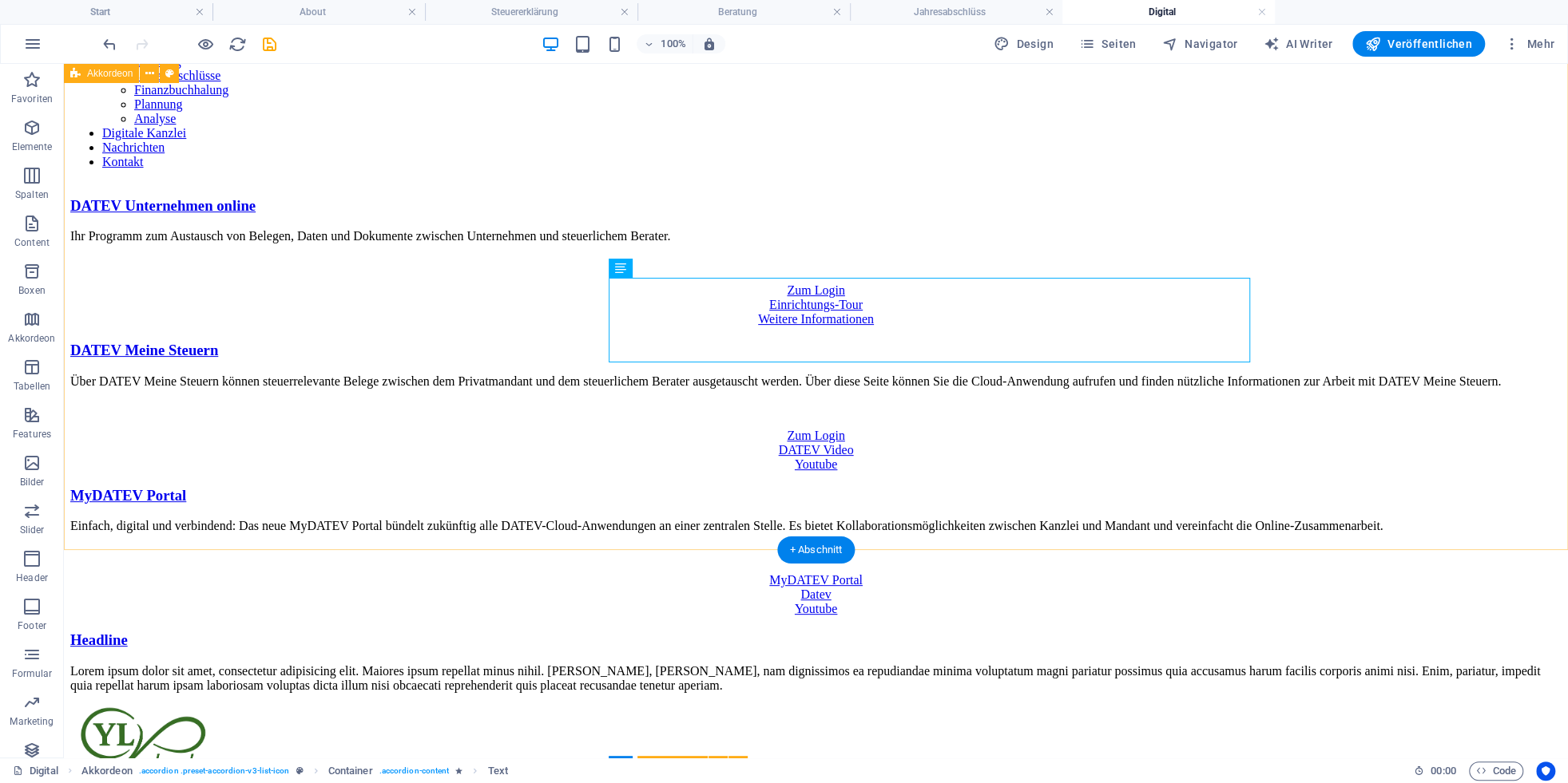
scroll to position [176, 0]
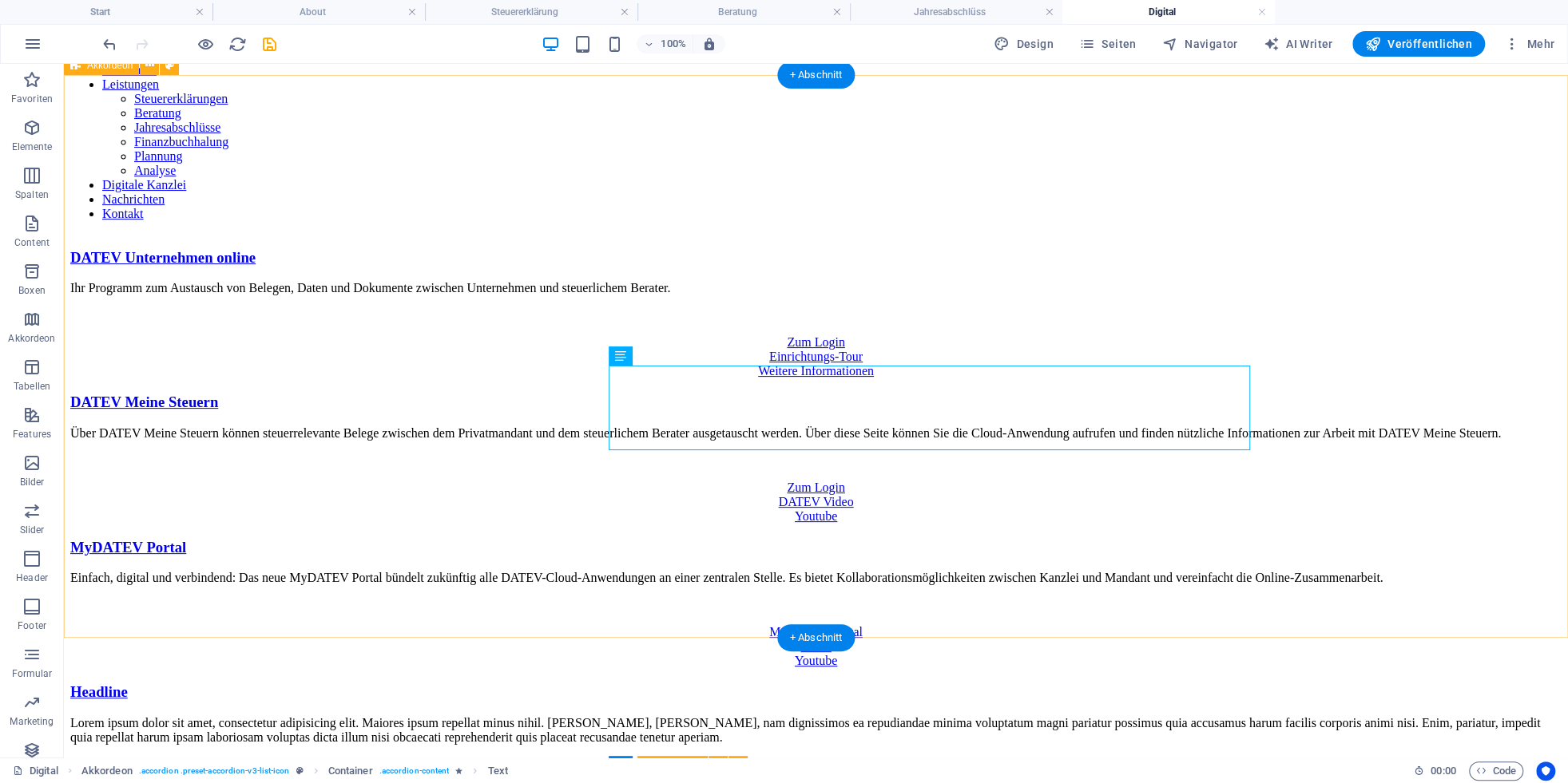
click at [1373, 533] on div "DATEV Unternehmen online Ihr Programm zum Austausch von Belegen, Daten und Doku…" at bounding box center [816, 497] width 1491 height 496
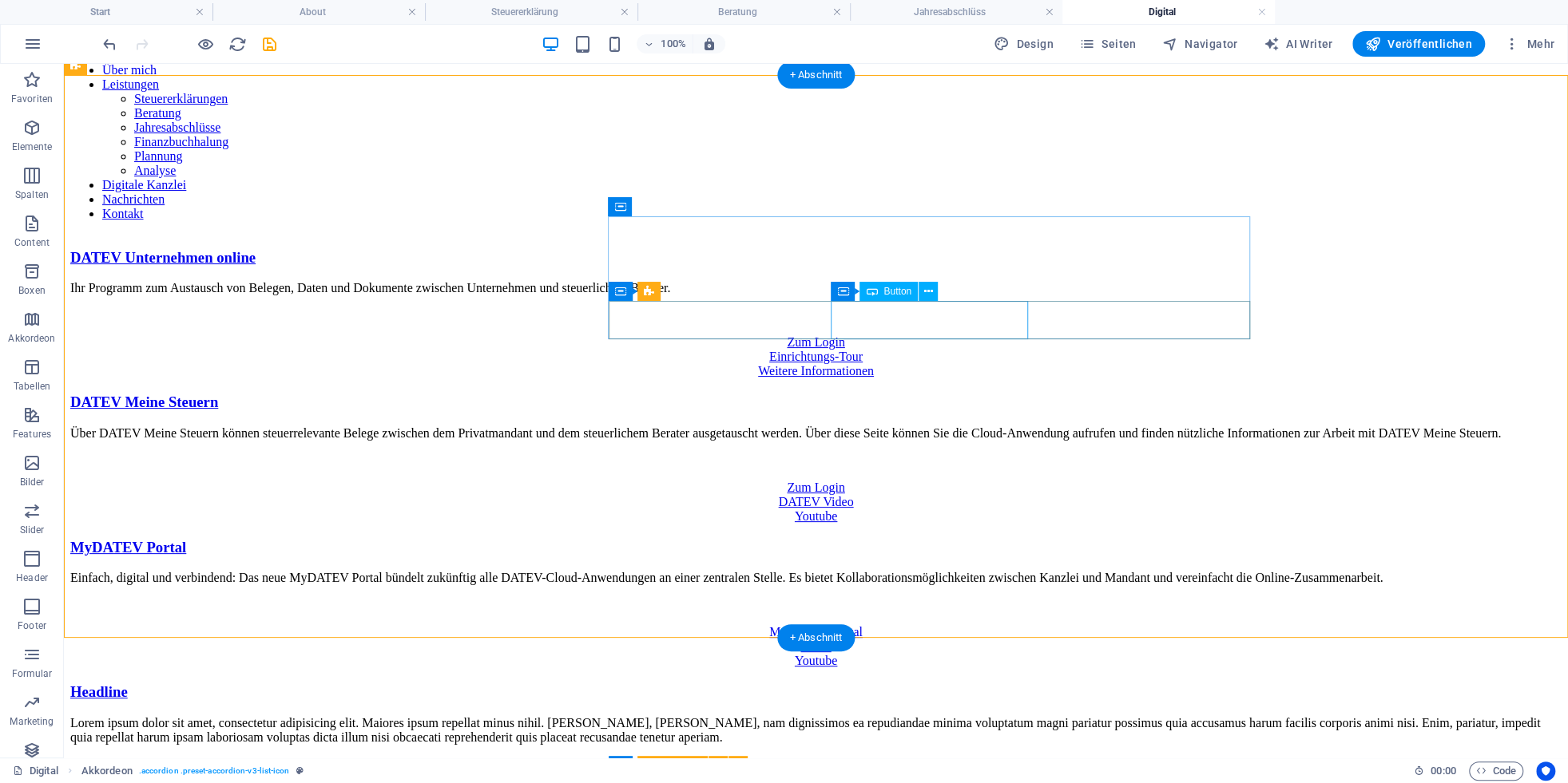
click at [912, 496] on div "DATEV Video" at bounding box center [816, 502] width 1491 height 14
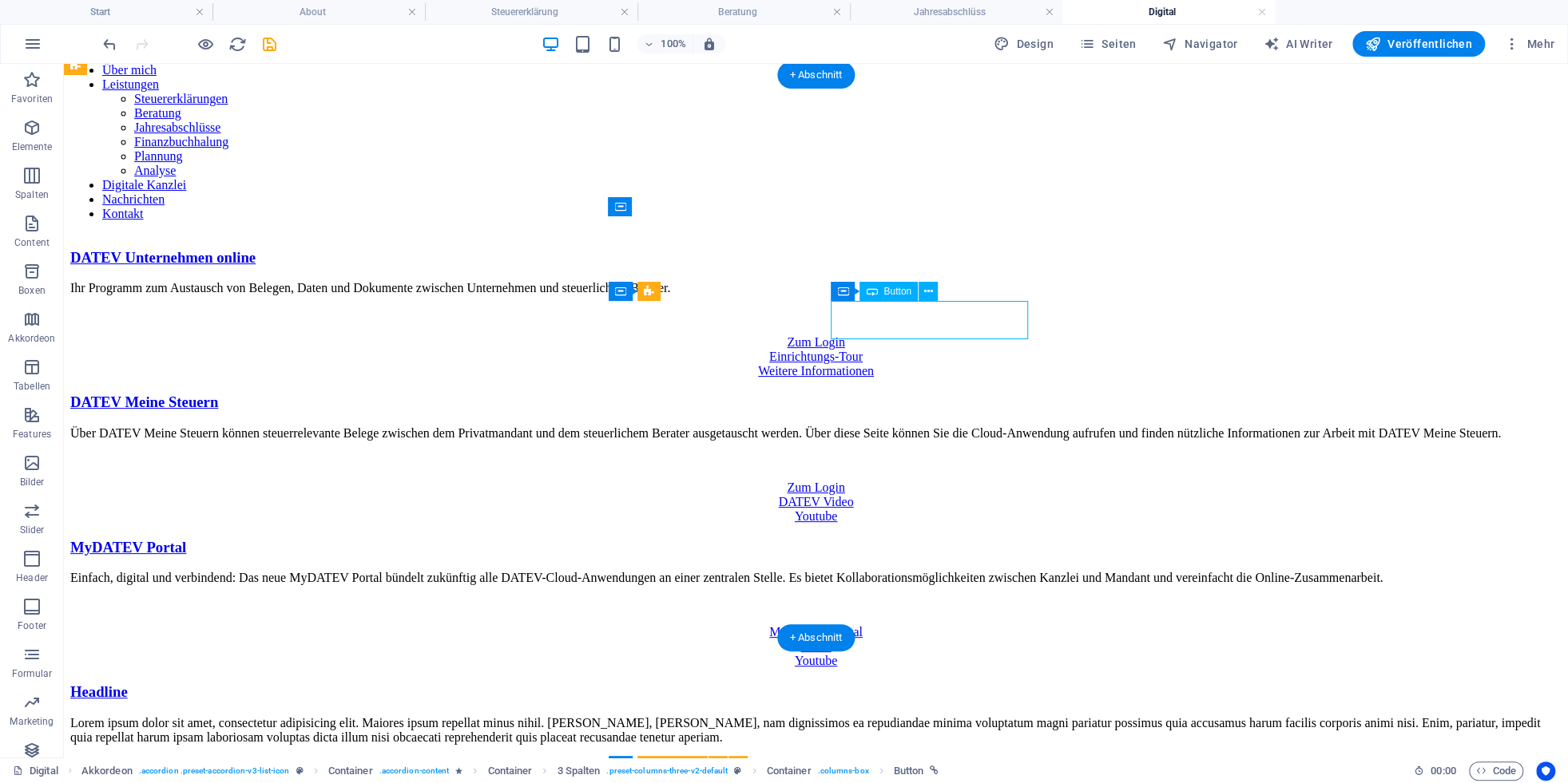
click at [912, 496] on div "DATEV Video" at bounding box center [816, 502] width 1491 height 14
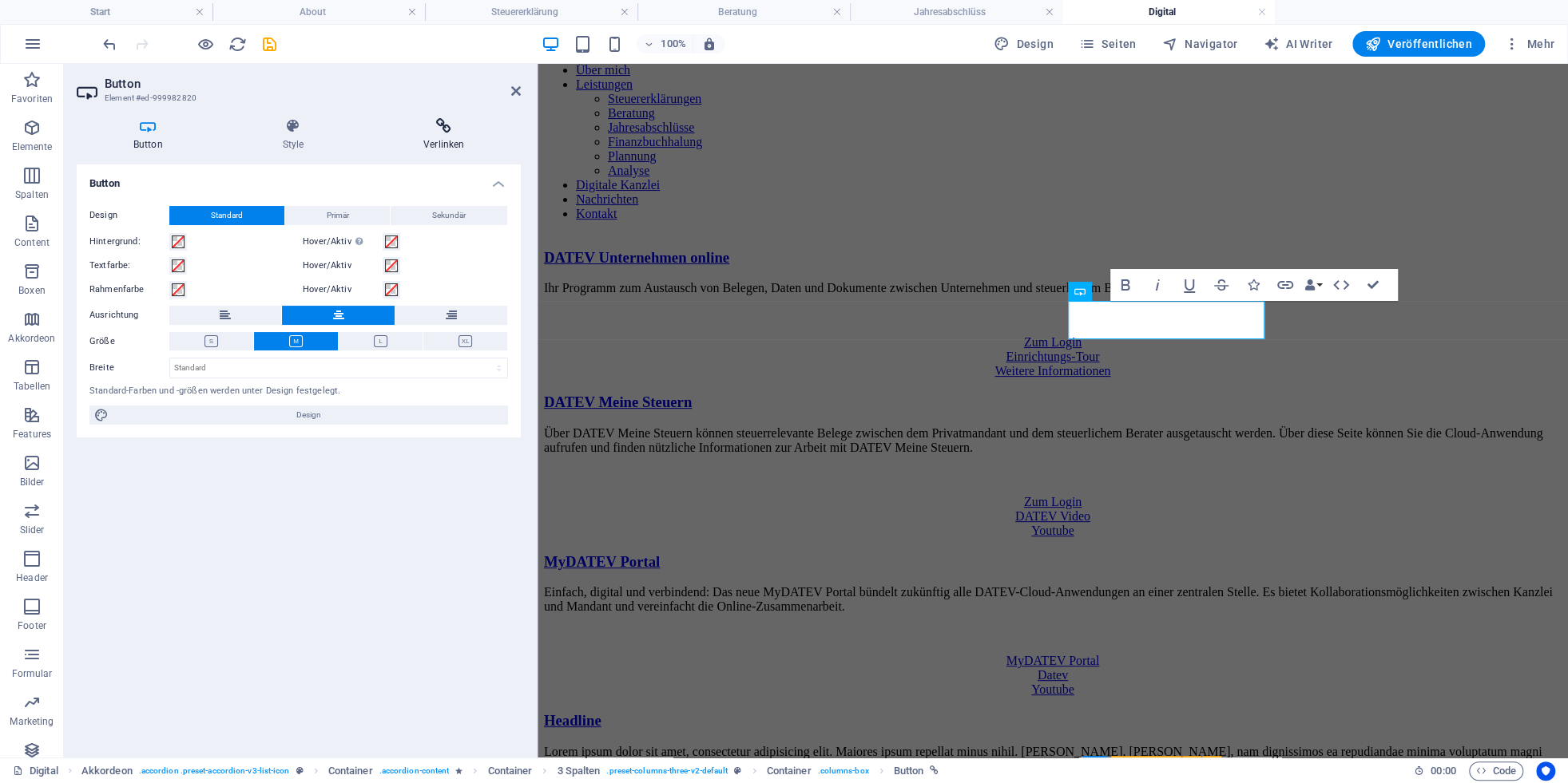
click at [457, 135] on h4 "Verlinken" at bounding box center [443, 135] width 154 height 33
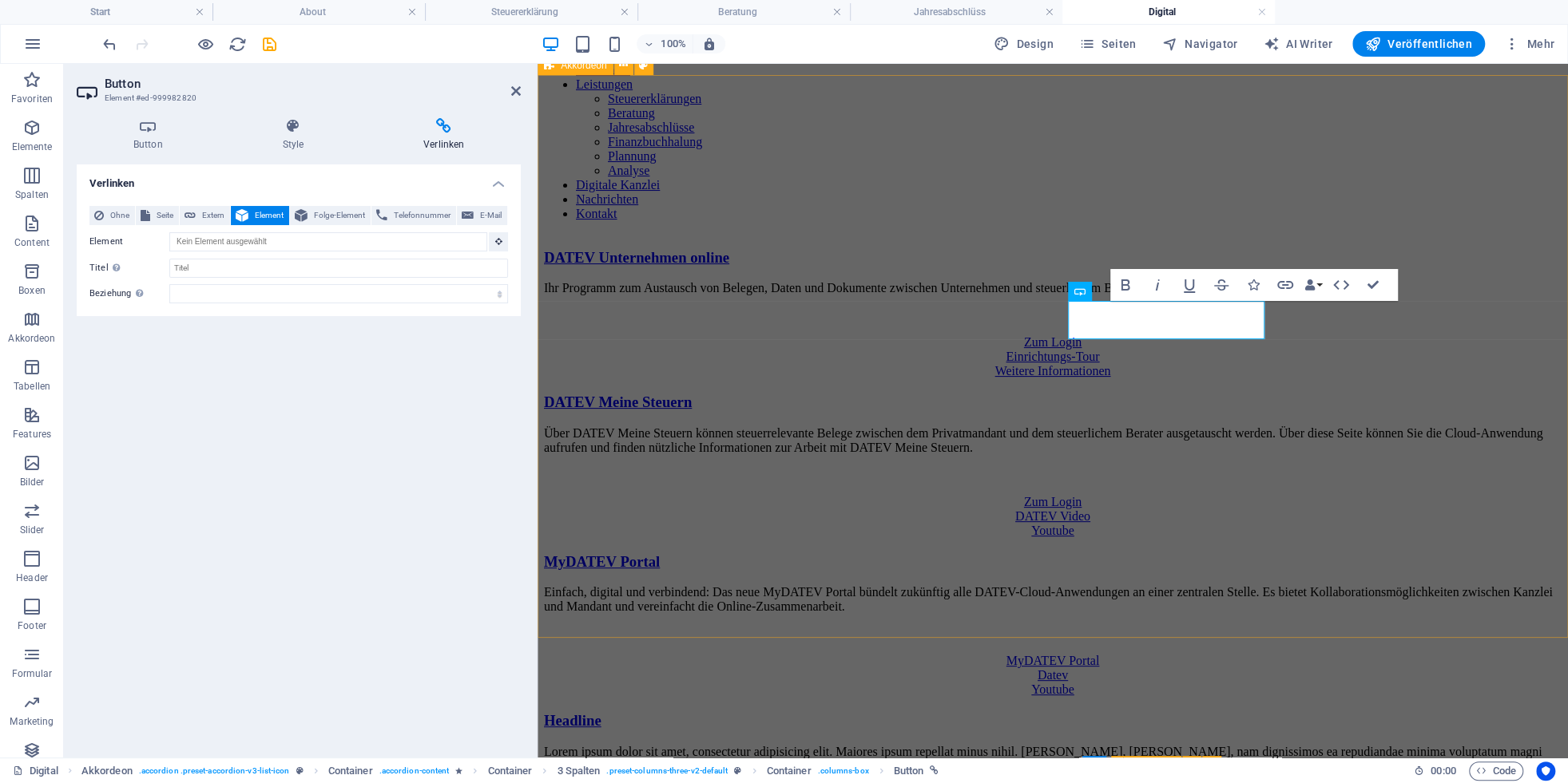
click at [1520, 364] on div "DATEV Unternehmen online Ihr Programm zum Austausch von Belegen, Daten und Doku…" at bounding box center [1053, 518] width 1018 height 540
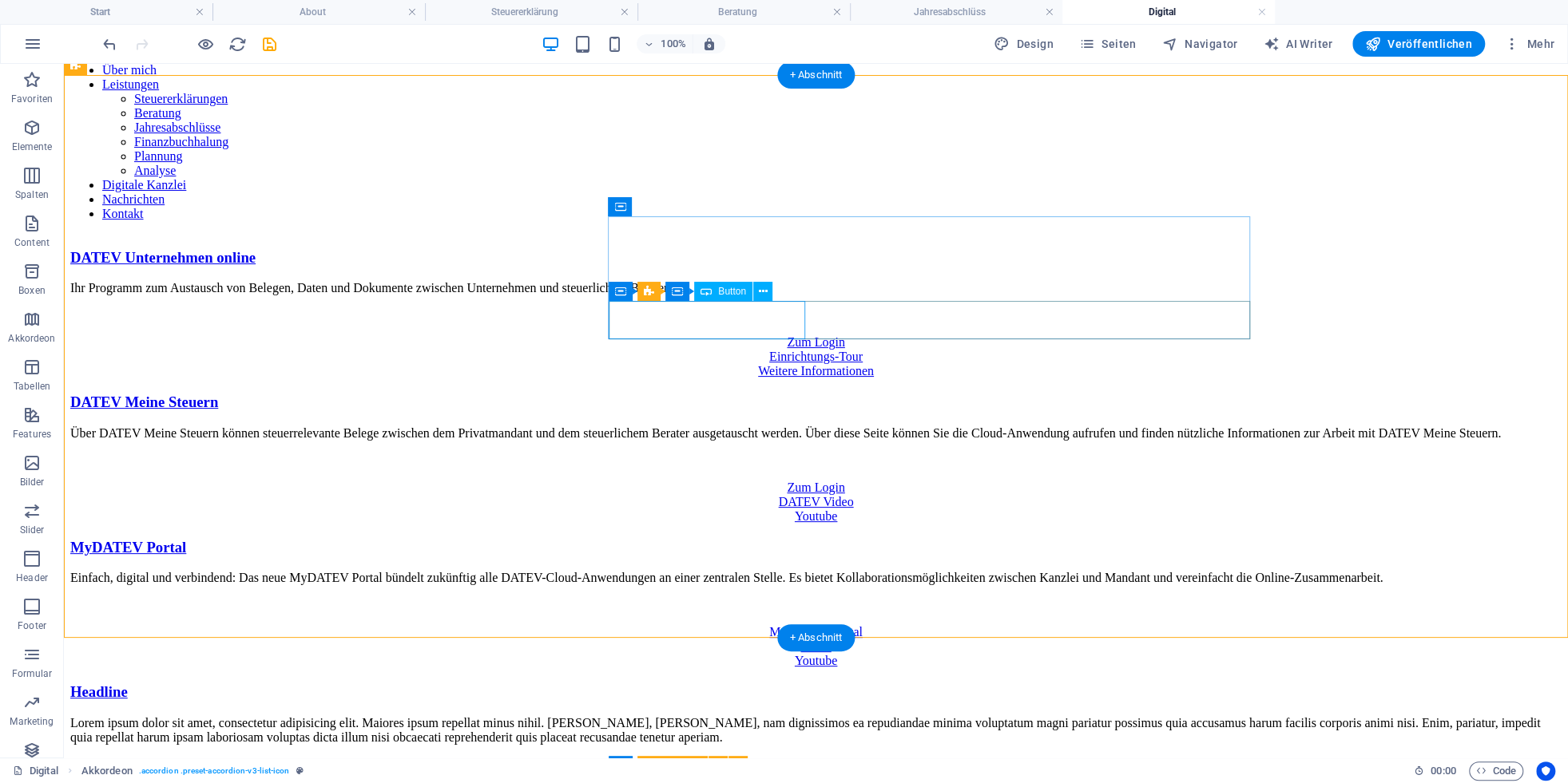
click at [683, 480] on div "Zum Login" at bounding box center [816, 487] width 1491 height 14
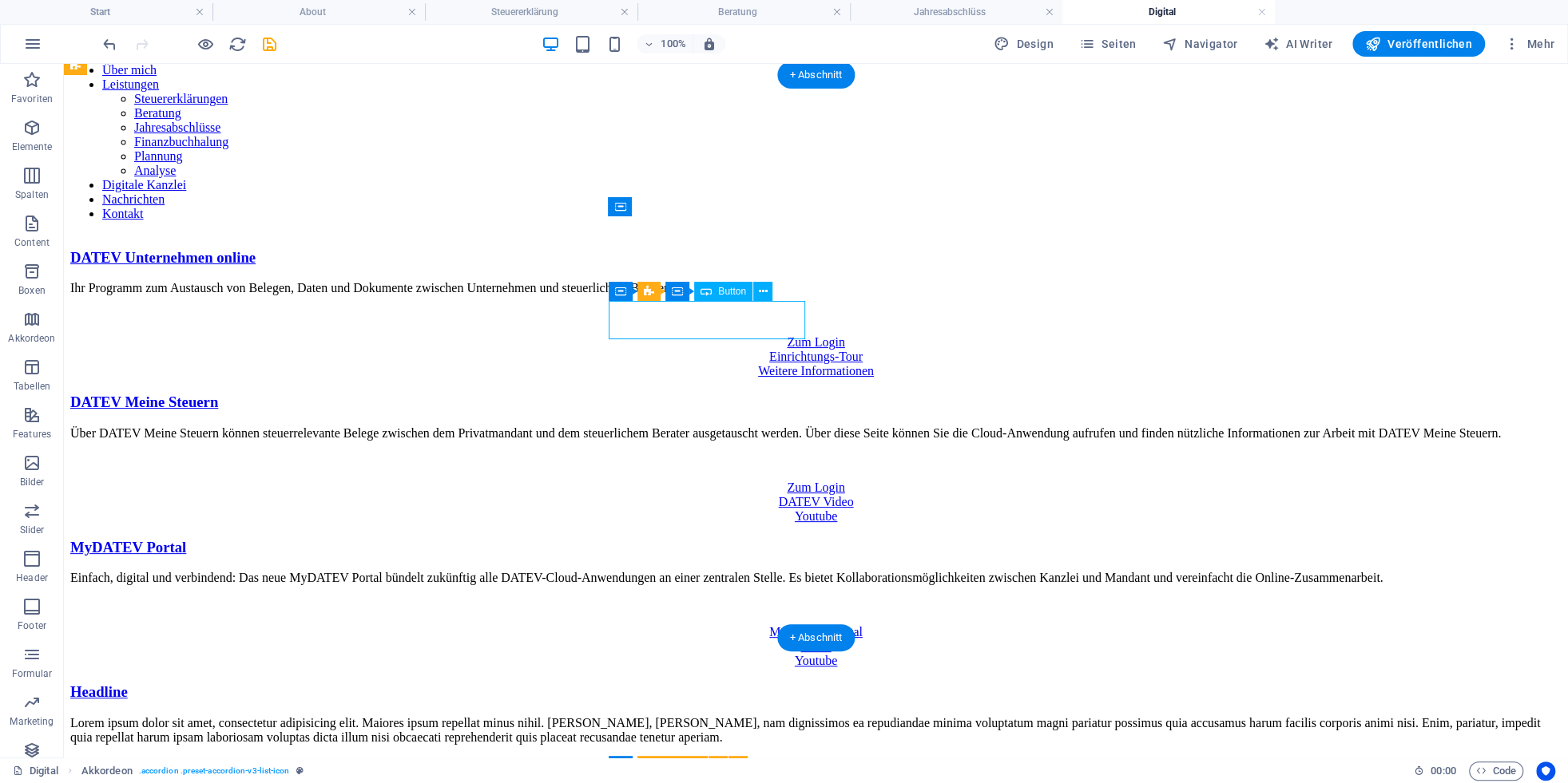
click at [683, 480] on div "Zum Login" at bounding box center [816, 487] width 1491 height 14
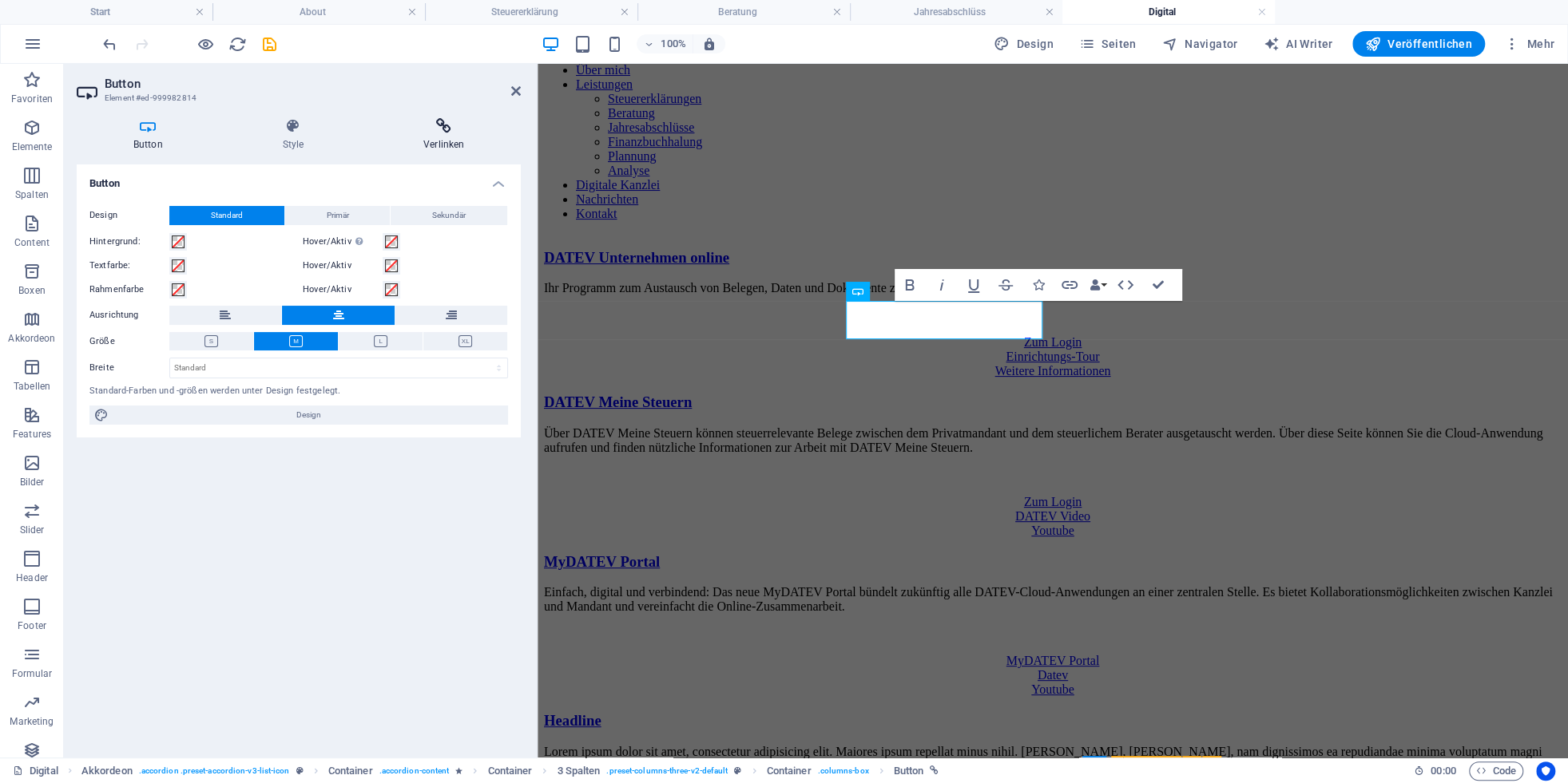
click at [466, 138] on h4 "Verlinken" at bounding box center [443, 135] width 154 height 33
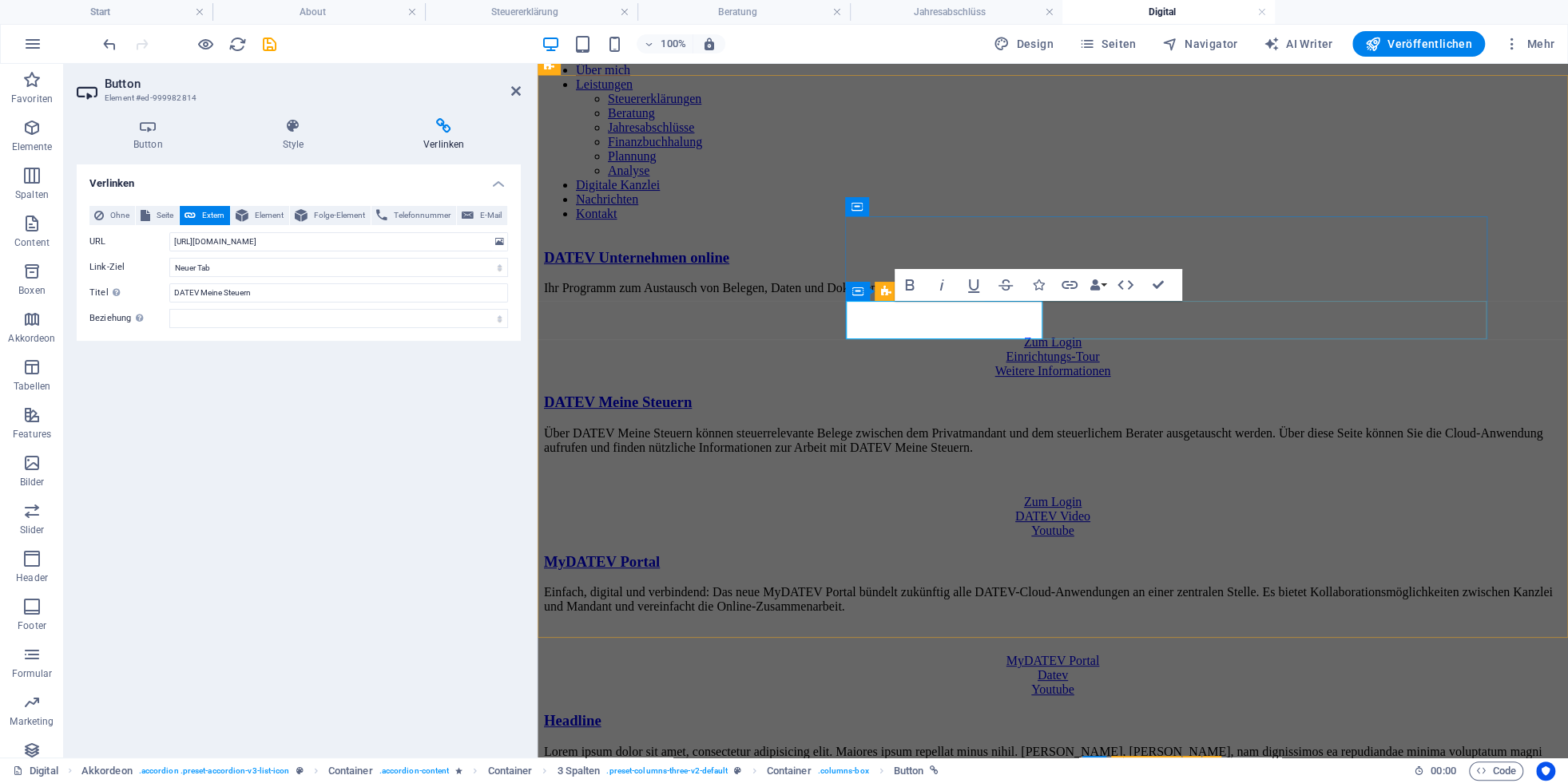
click at [1287, 496] on div "Zum Login DATEV Video Youtube" at bounding box center [1053, 517] width 1018 height 43
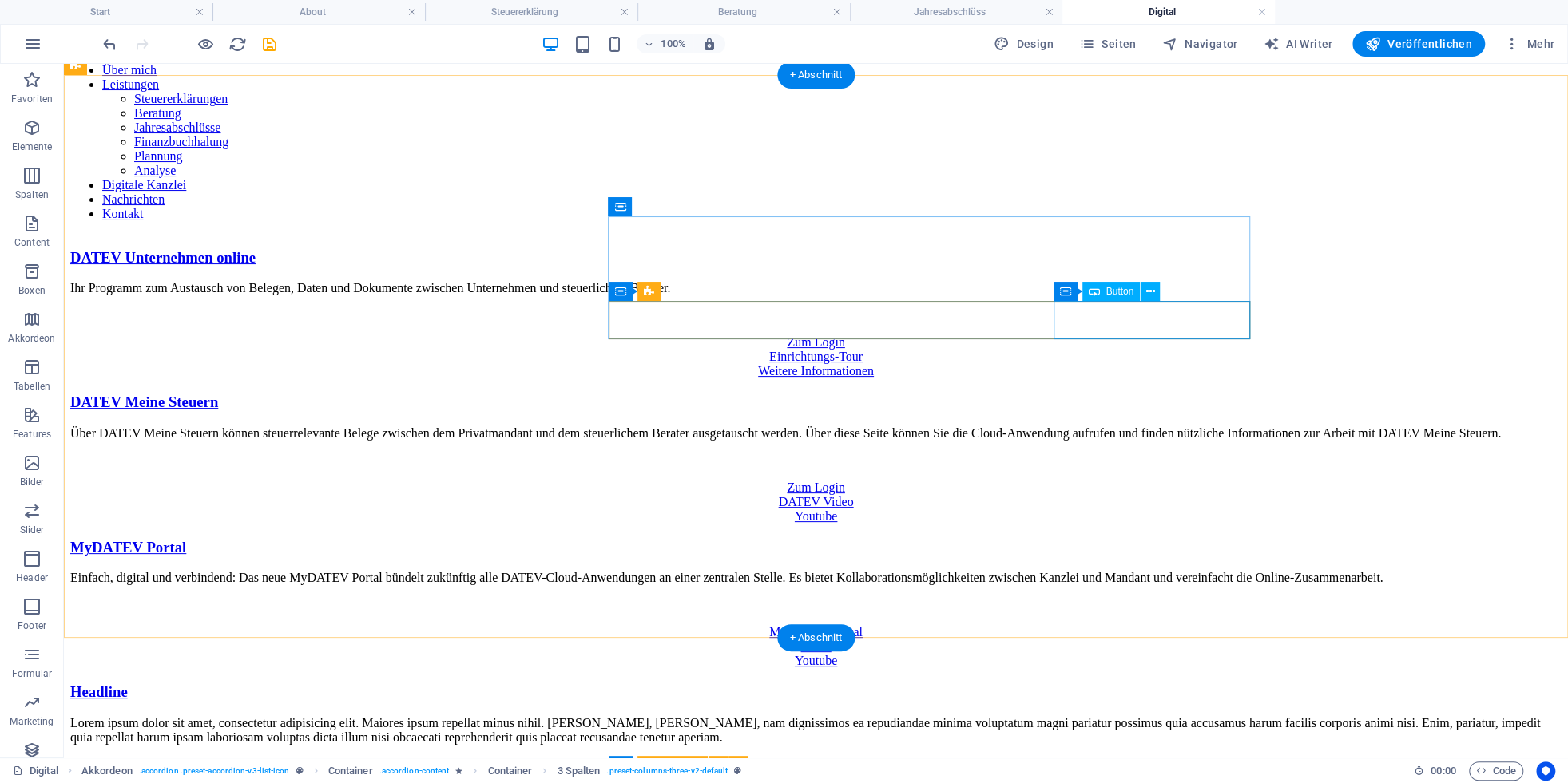
click at [1140, 510] on div "Youtube" at bounding box center [816, 517] width 1491 height 14
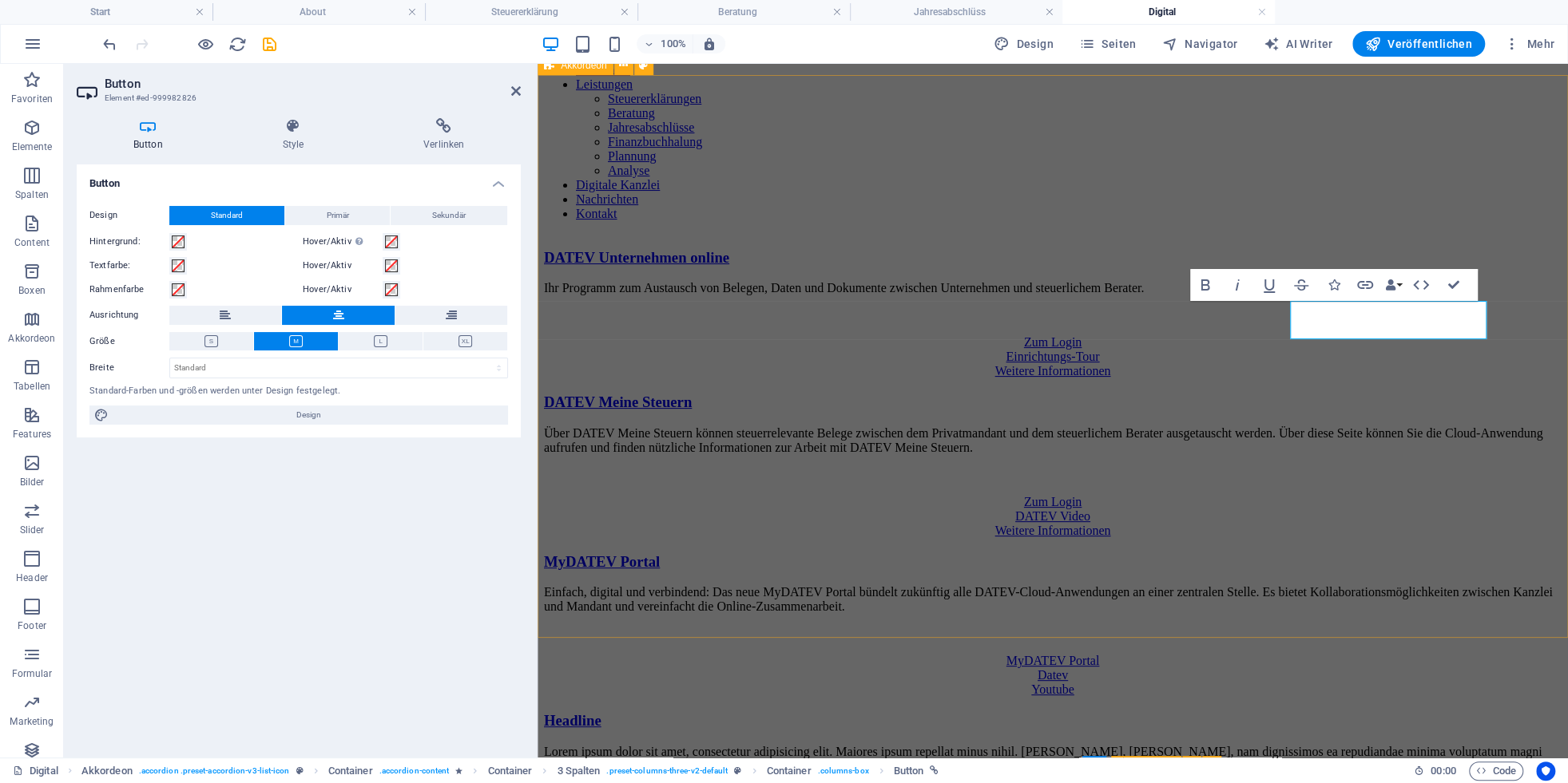
click at [1496, 364] on div "DATEV Unternehmen online Ihr Programm zum Austausch von Belegen, Daten und Doku…" at bounding box center [1053, 518] width 1018 height 540
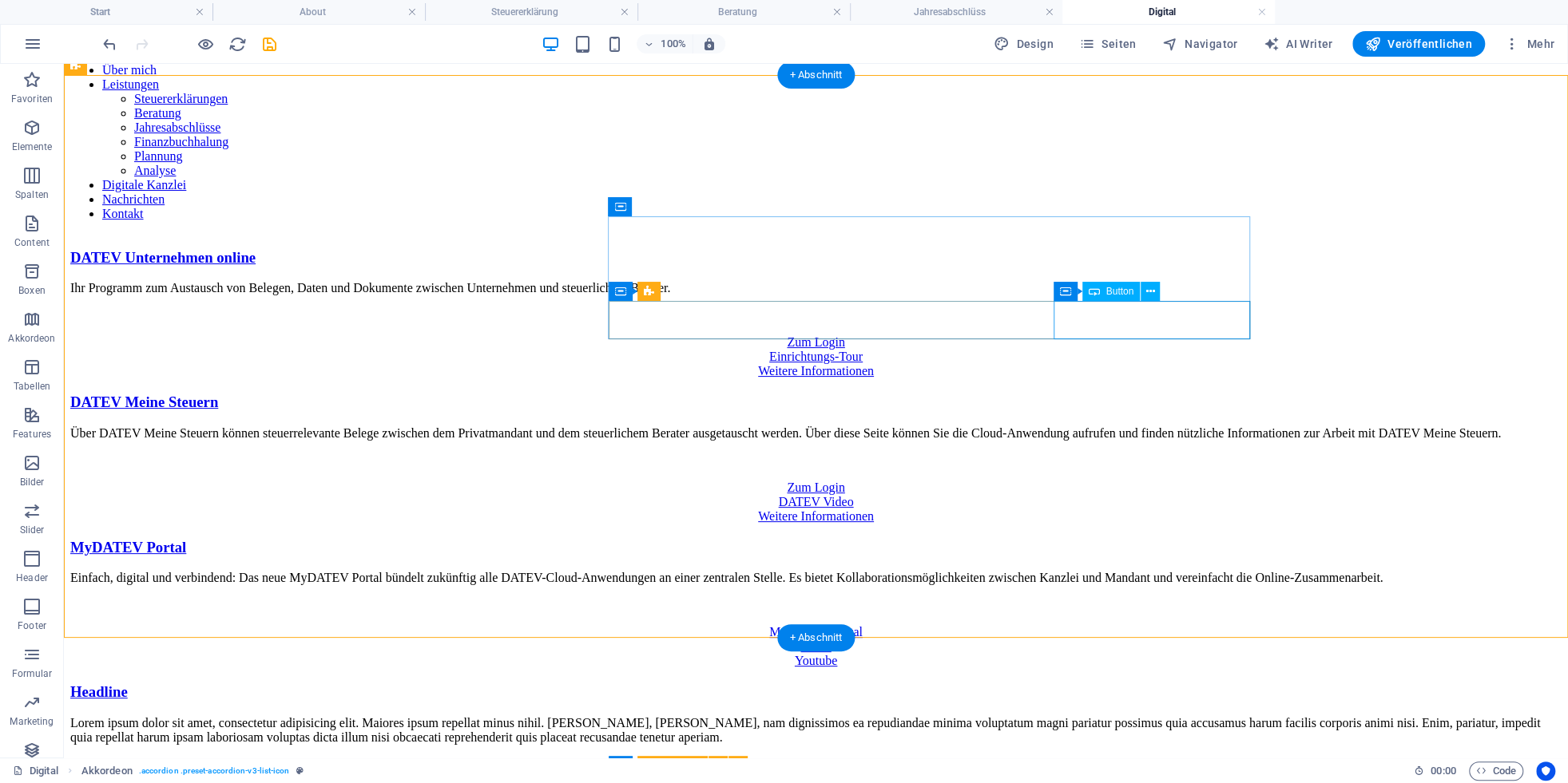
click at [1125, 510] on div "Weitere Informationen" at bounding box center [816, 517] width 1491 height 14
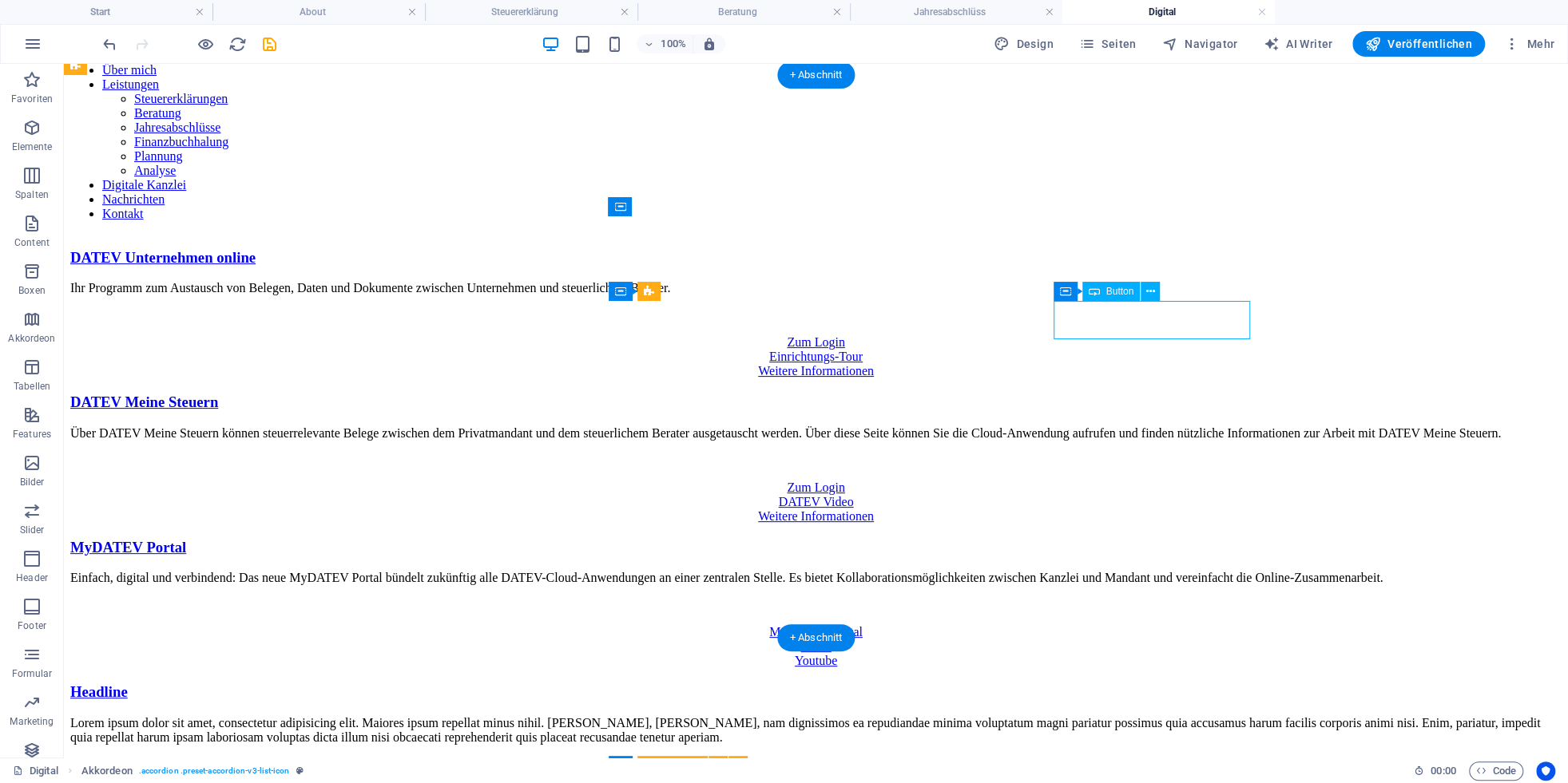
click at [1125, 510] on div "Weitere Informationen" at bounding box center [816, 517] width 1491 height 14
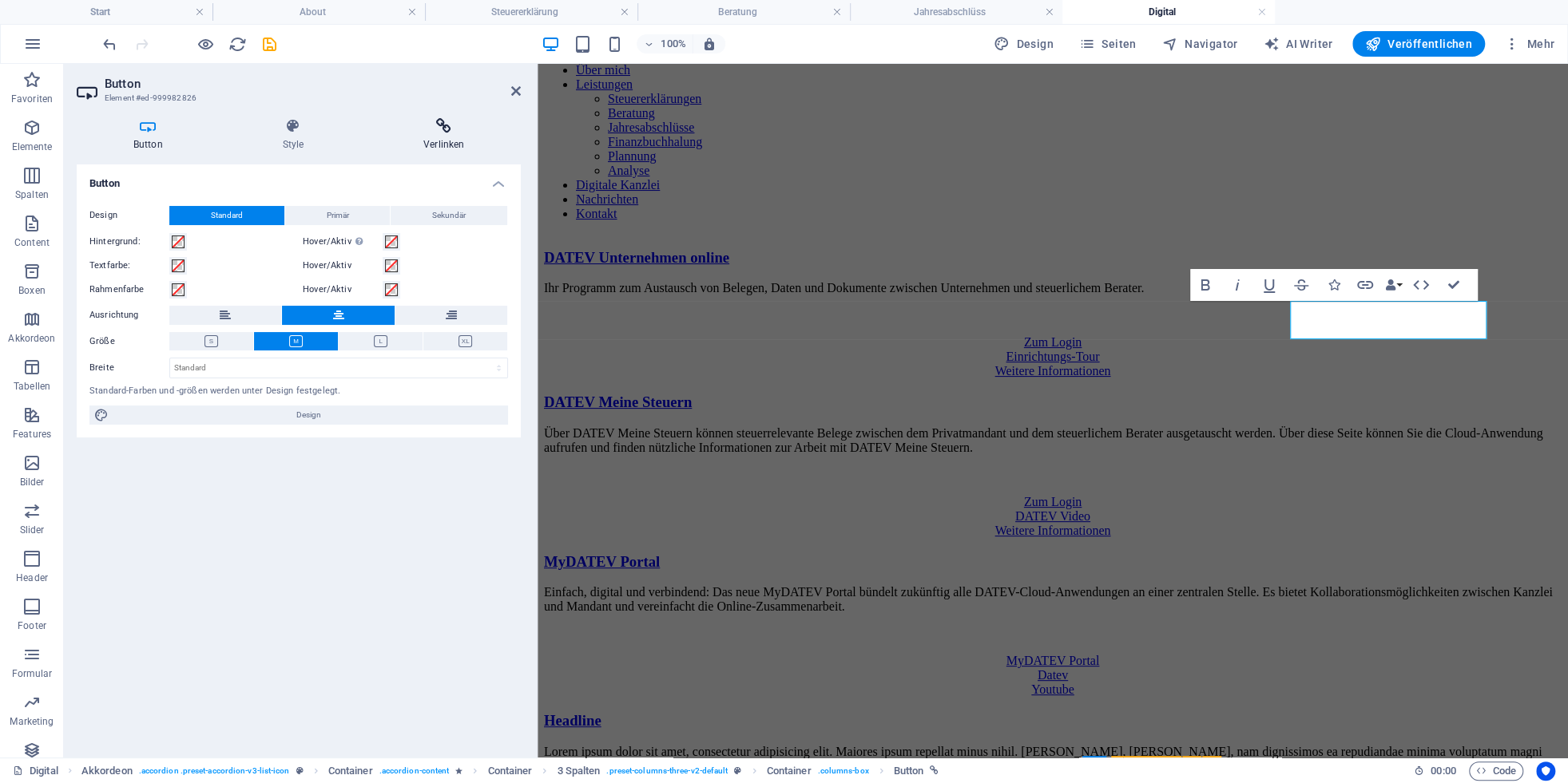
click at [445, 138] on h4 "Verlinken" at bounding box center [443, 135] width 154 height 33
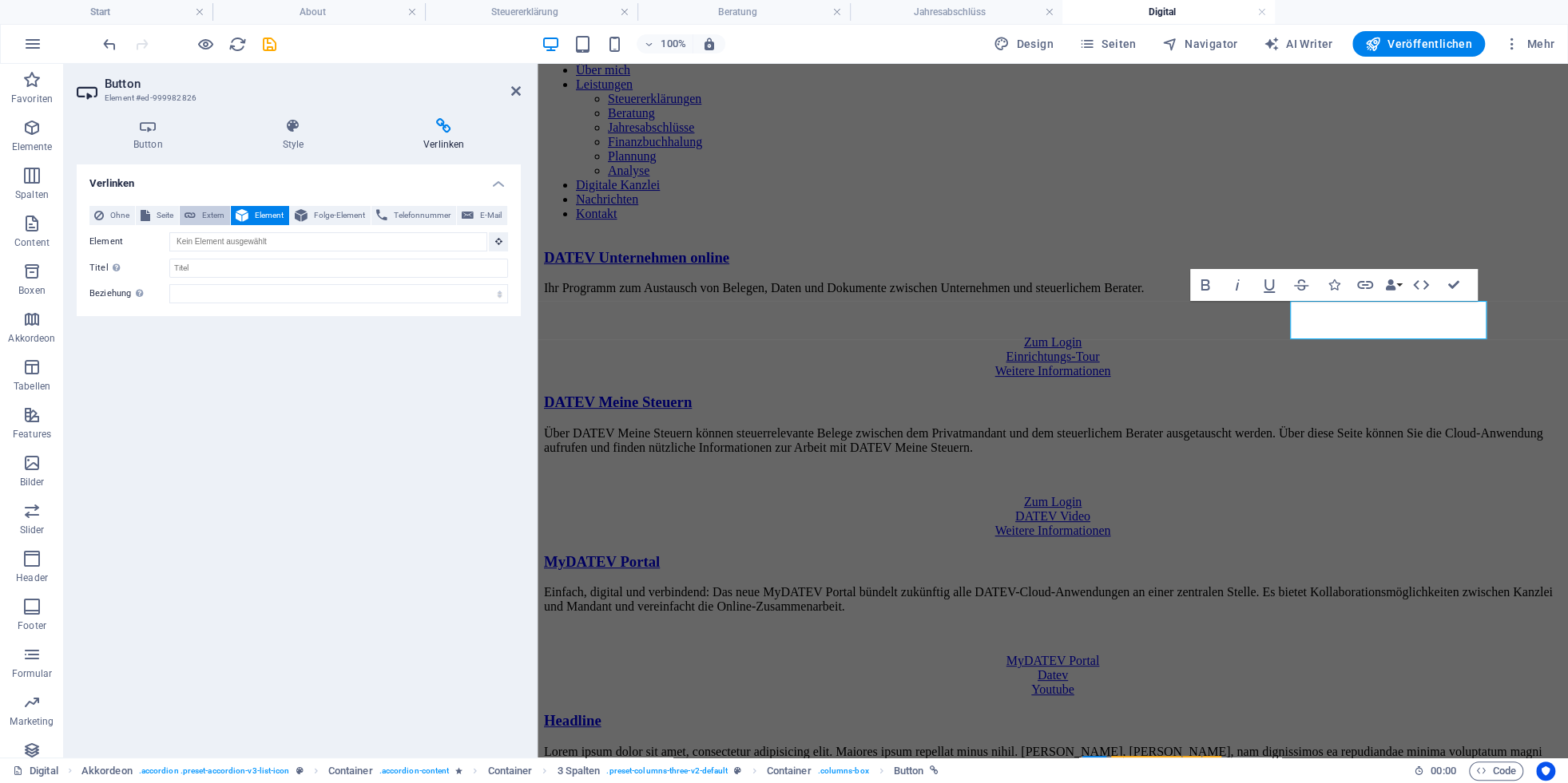
click at [203, 215] on span "Extern" at bounding box center [213, 216] width 25 height 19
select select "blank"
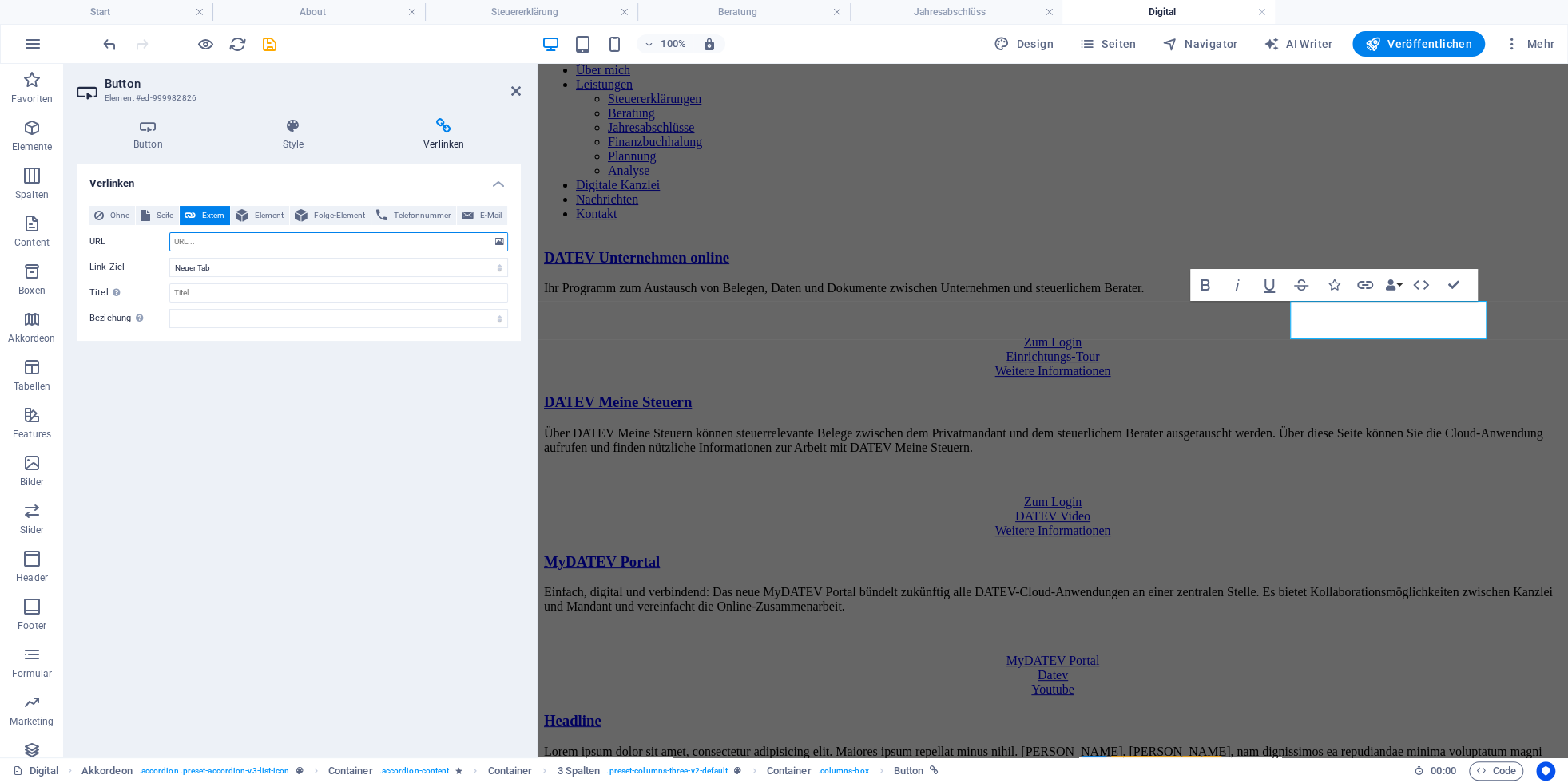
paste input "[URL][DOMAIN_NAME]"
type input "[URL][DOMAIN_NAME]"
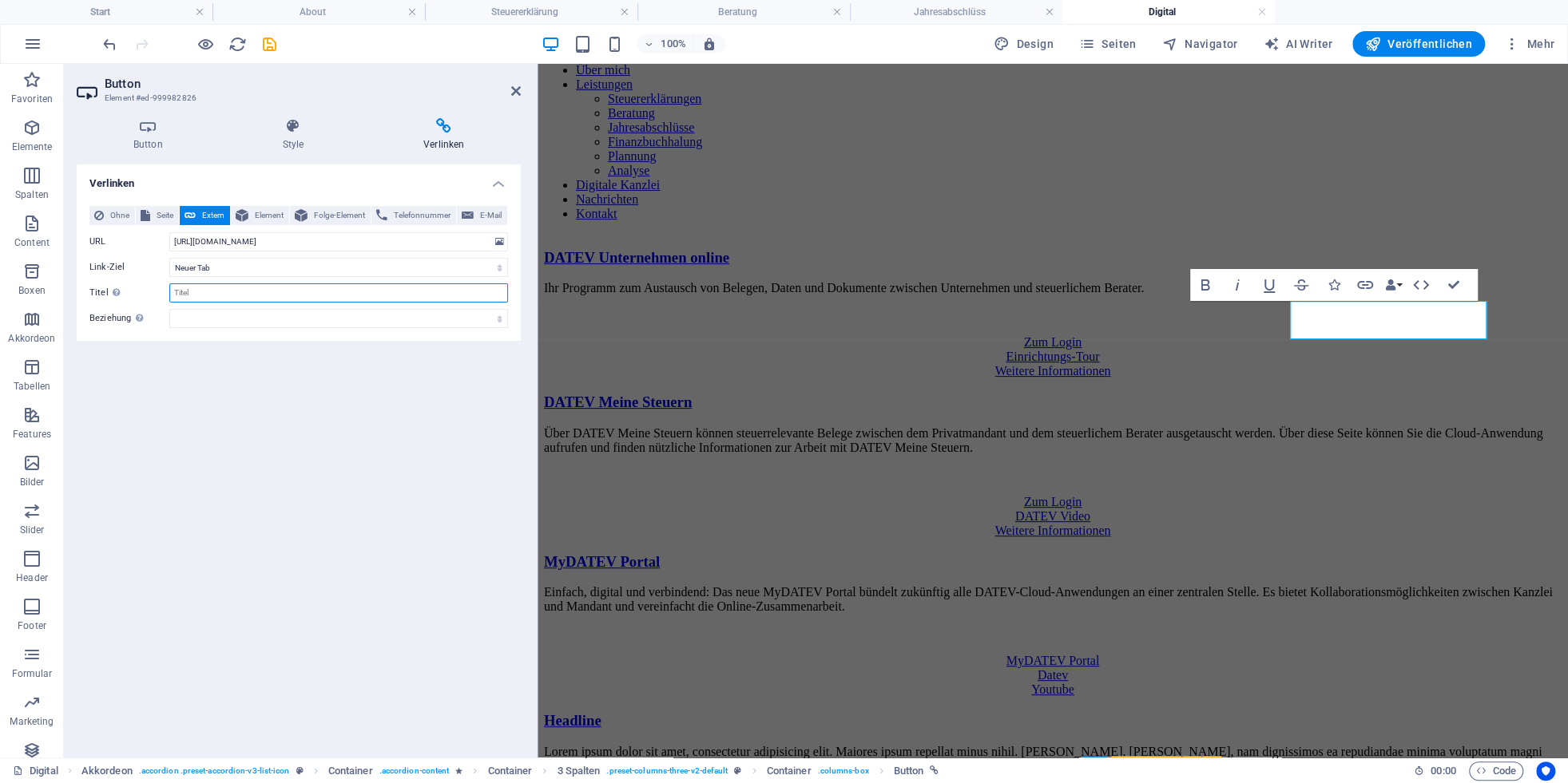
click at [216, 295] on input "Titel Zusätzliche Linkbeschreibung, sollte nicht mit dem Linktext identisch sei…" at bounding box center [338, 293] width 339 height 19
type input "Starten mit DATEV Meine Steuern"
click at [1170, 364] on div "DATEV Unternehmen online Ihr Programm zum Austausch von Belegen, Daten und Doku…" at bounding box center [1053, 518] width 1018 height 540
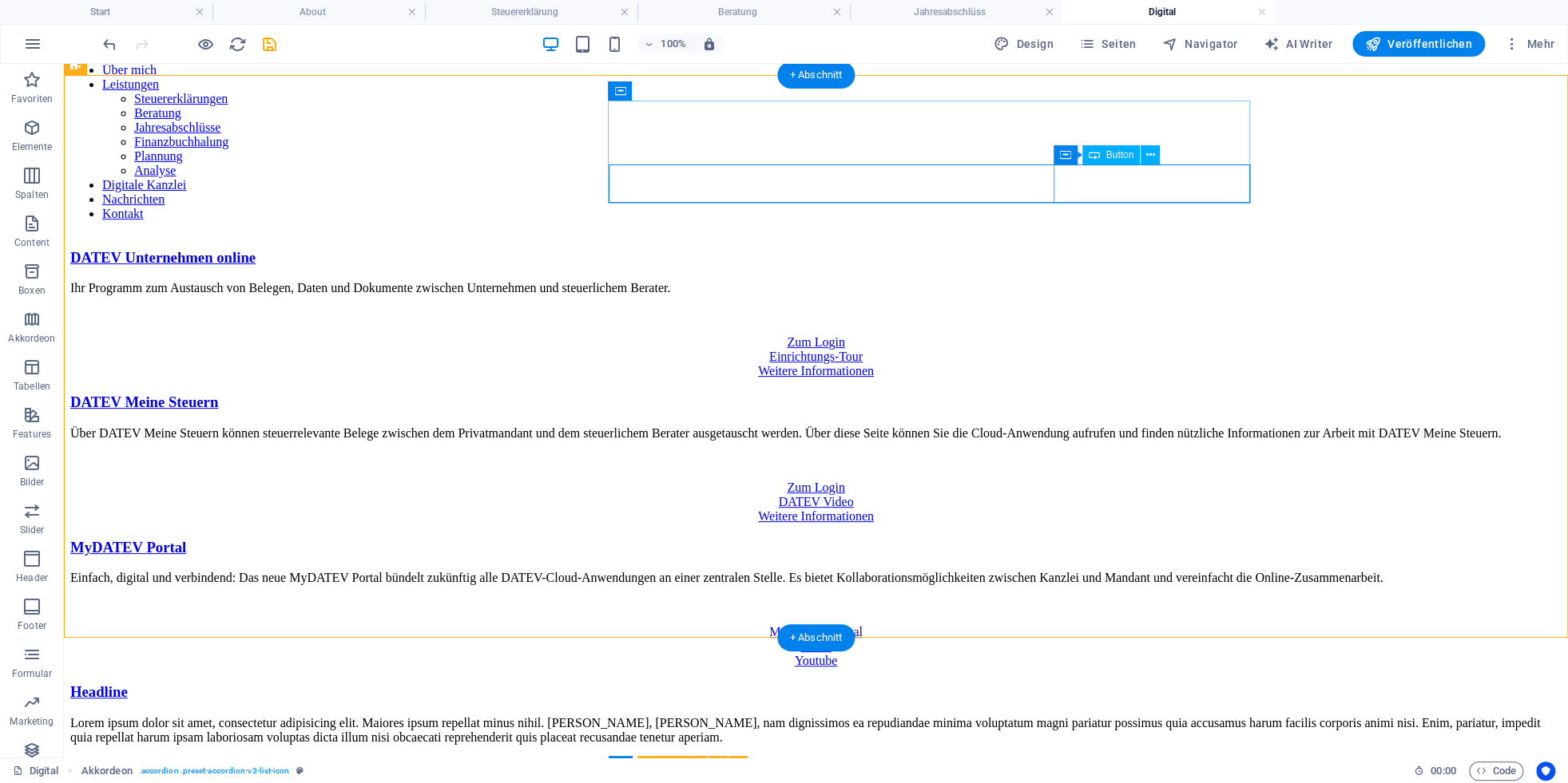
click at [1114, 364] on div "Weitere Informationen" at bounding box center [816, 370] width 1491 height 14
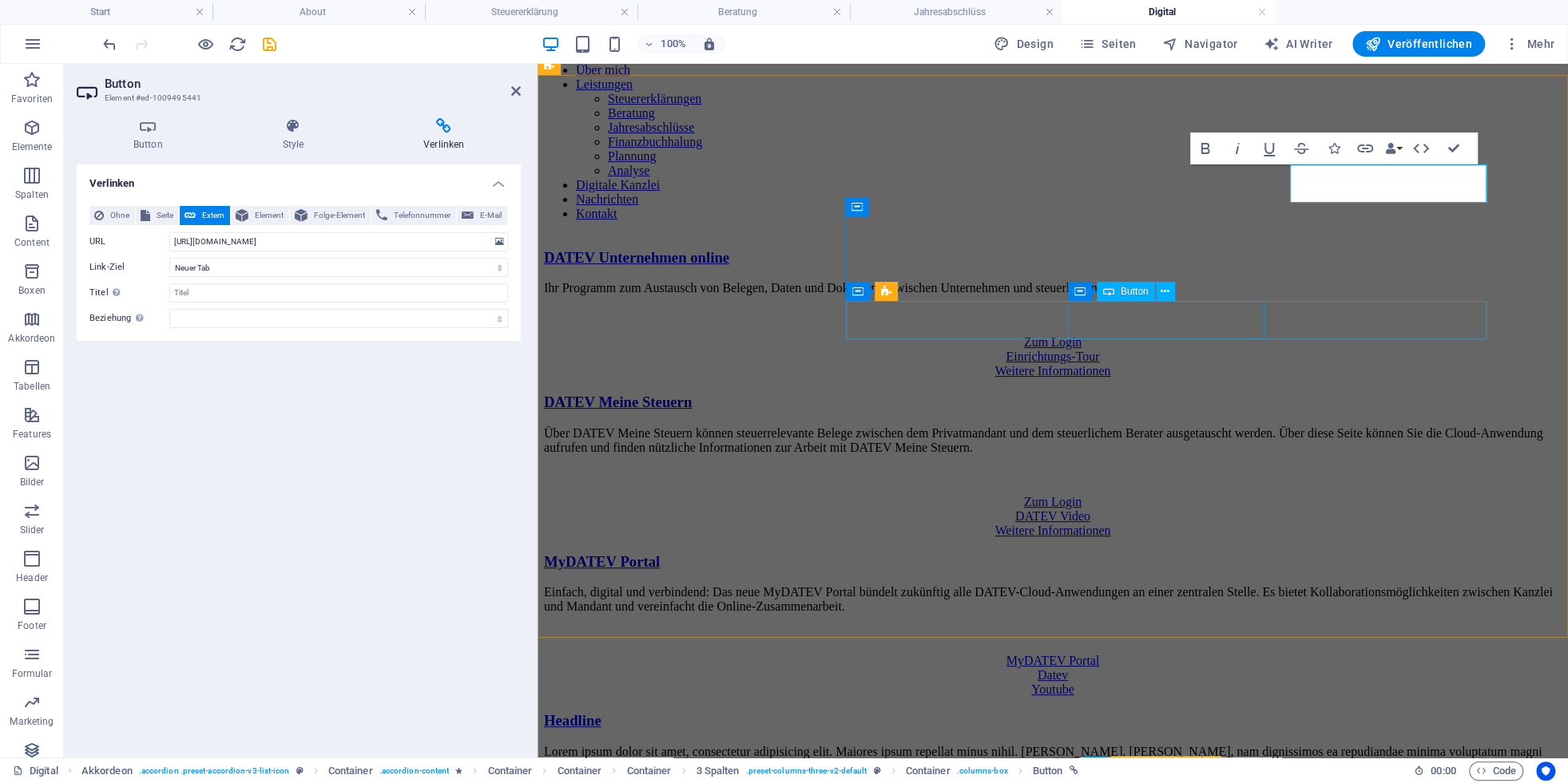
click at [1147, 510] on div "DATEV Video" at bounding box center [1053, 517] width 1018 height 14
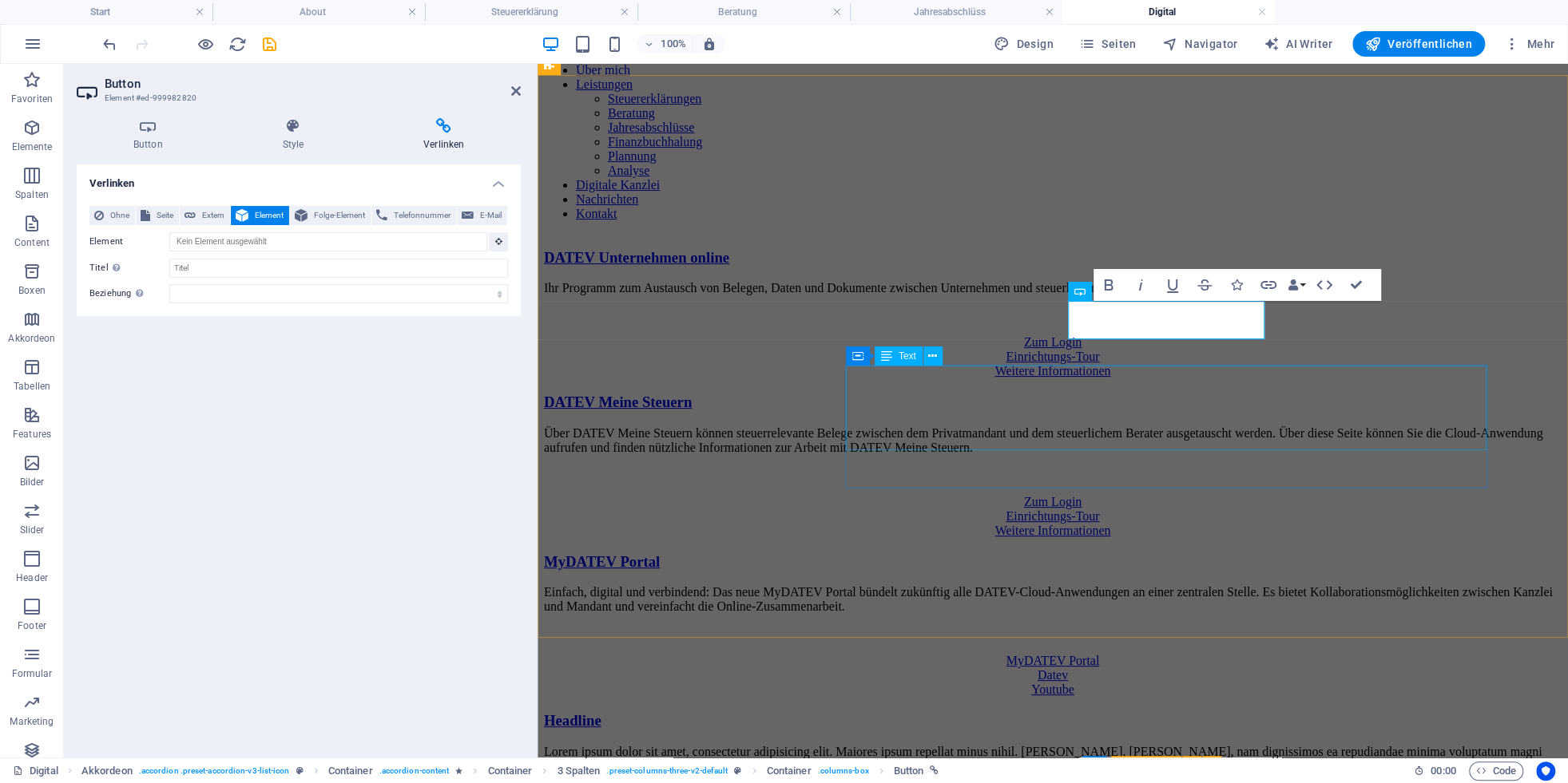
click at [1248, 585] on div "Einfach, digital und verbindend: Das neue MyDATEV Portal bündelt zukünftig alle…" at bounding box center [1053, 613] width 1018 height 56
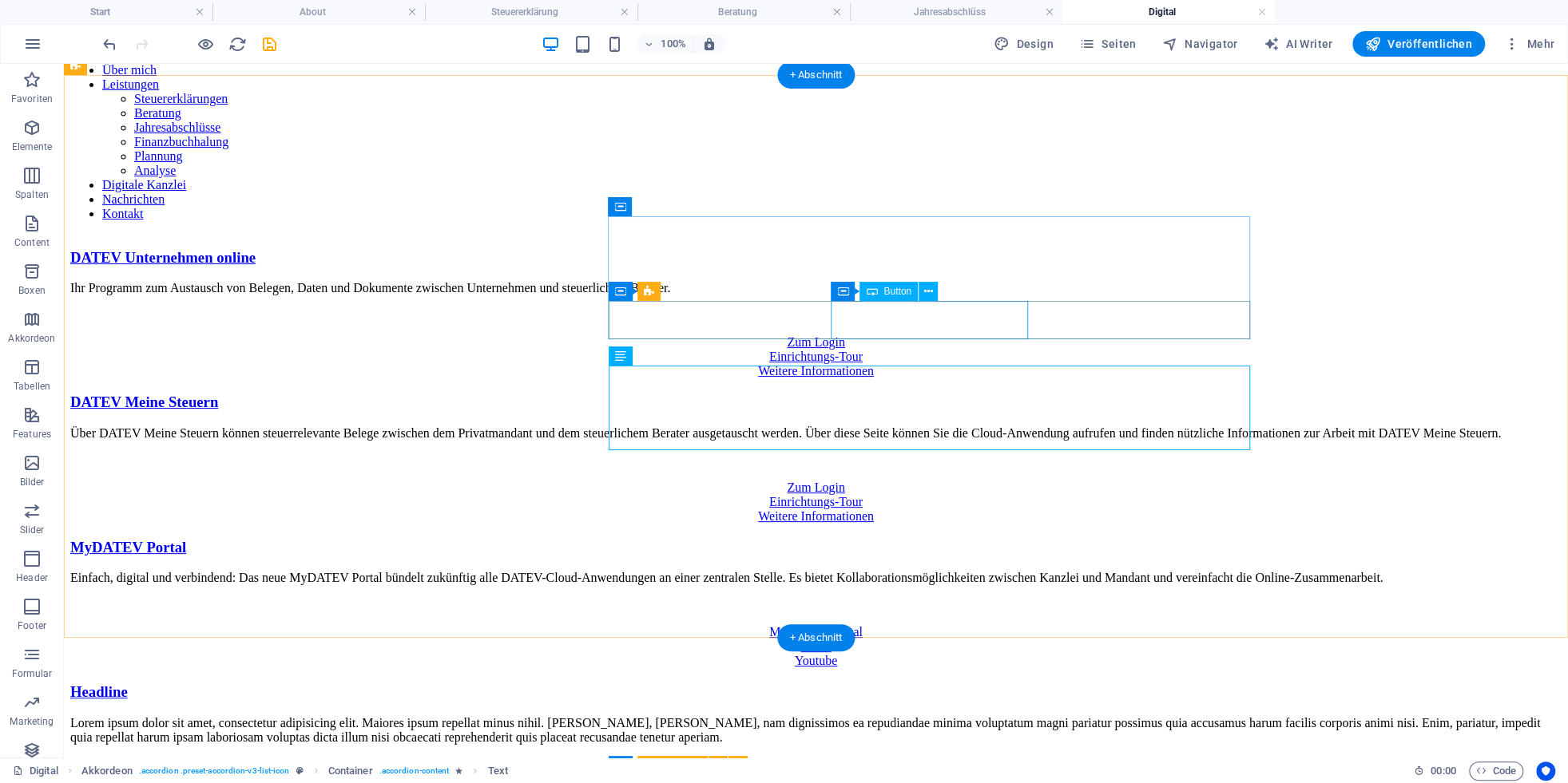
click at [962, 496] on div "Einrichtungs-Tour" at bounding box center [816, 502] width 1491 height 14
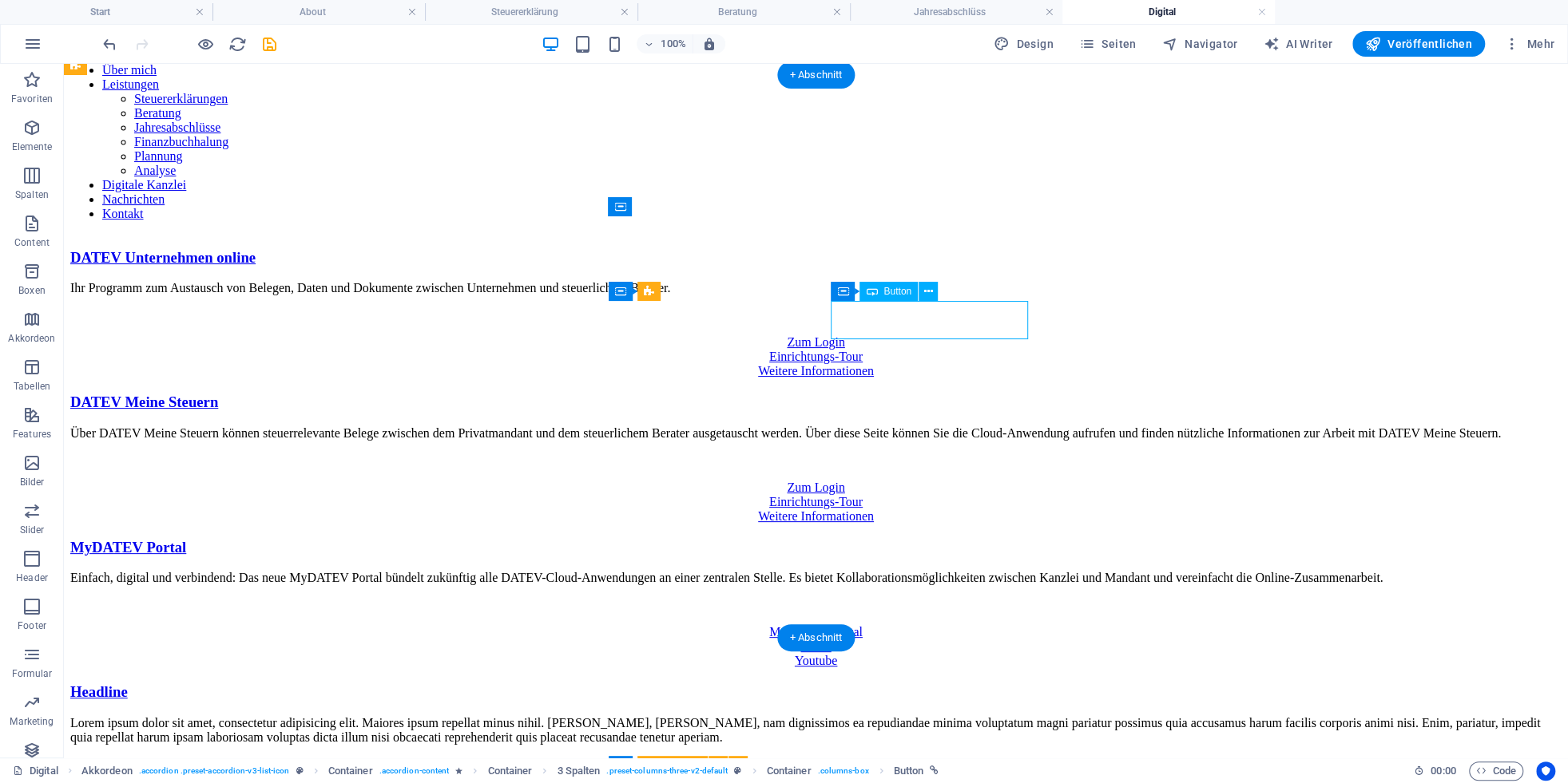
click at [962, 496] on div "Einrichtungs-Tour" at bounding box center [816, 502] width 1491 height 14
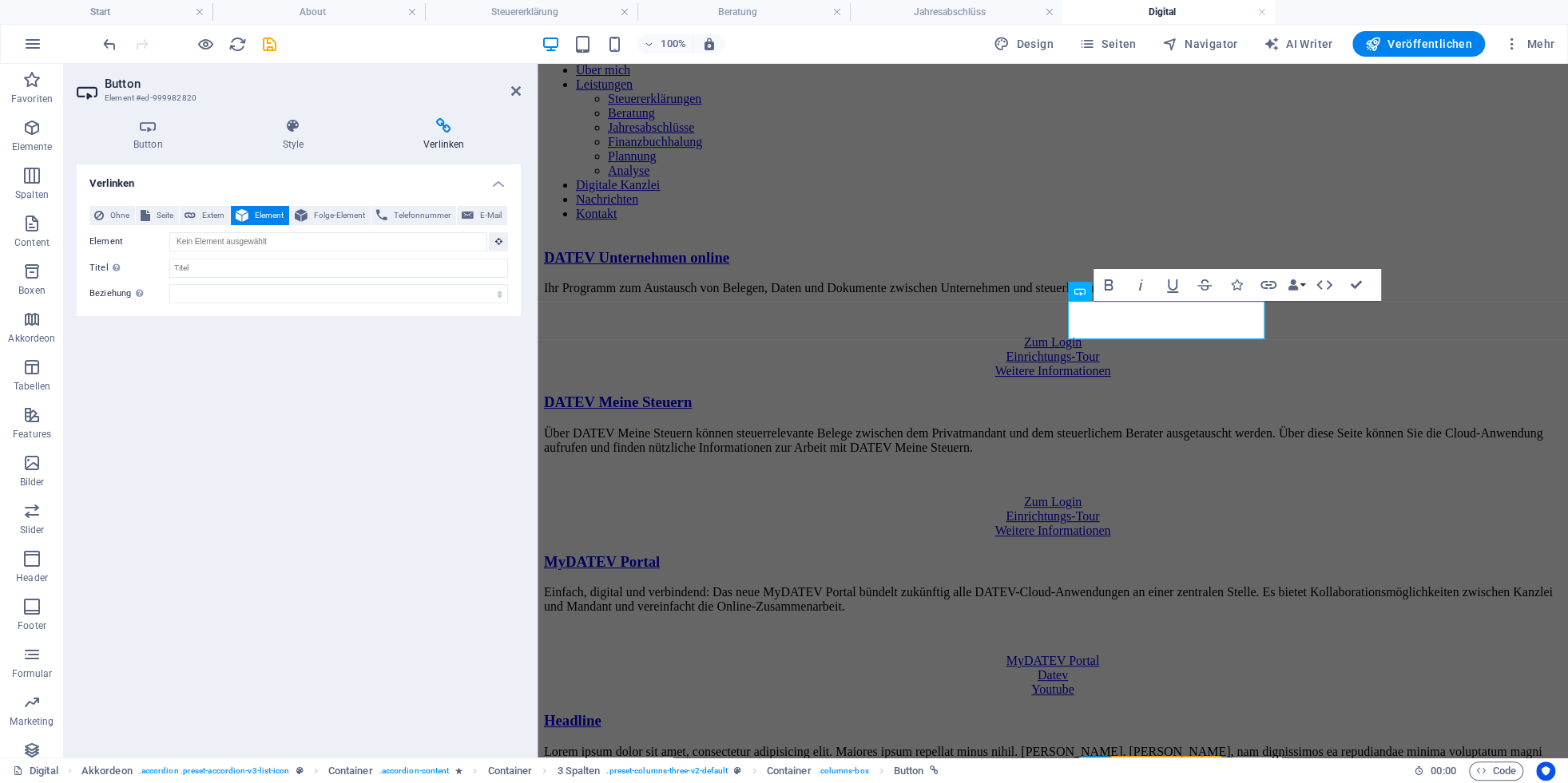
click at [202, 213] on span "Extern" at bounding box center [213, 216] width 25 height 19
select select "blank"
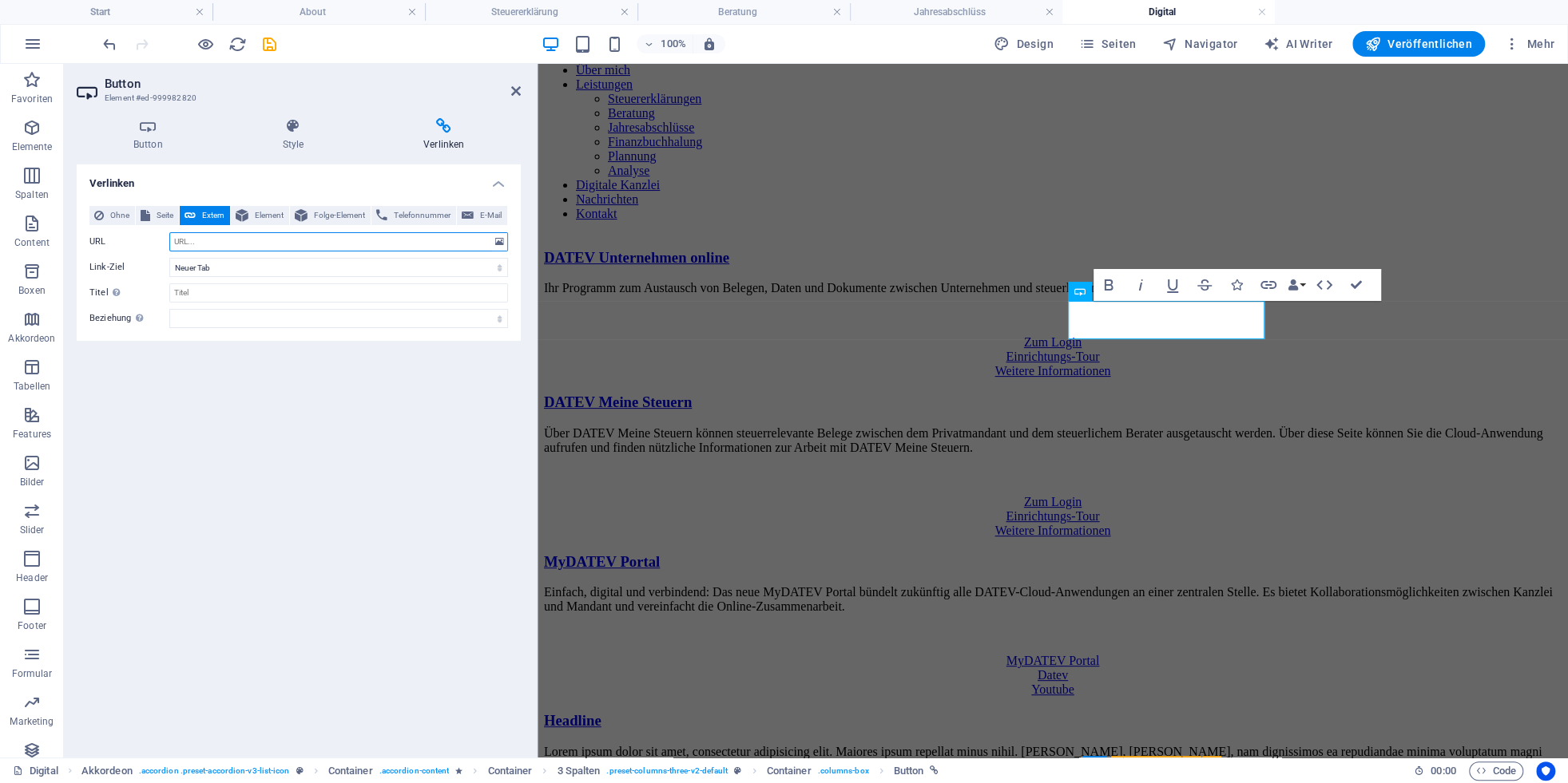
paste input "[URL][DOMAIN_NAME]"
type input "[URL][DOMAIN_NAME]"
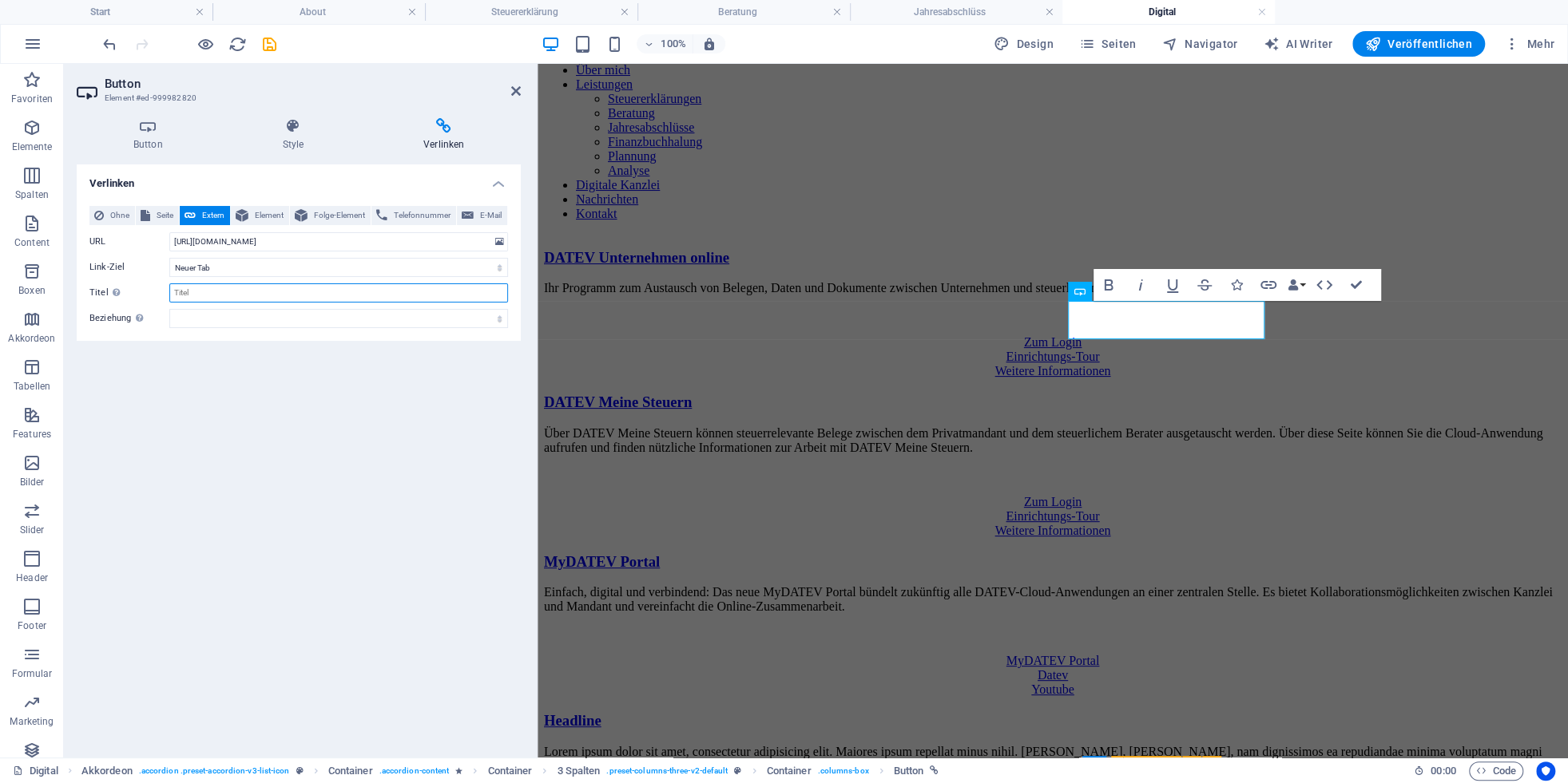
click at [194, 290] on input "Titel Zusätzliche Linkbeschreibung, sollte nicht mit dem Linktext identisch sei…" at bounding box center [338, 293] width 339 height 19
paste input "Informationen zur Einführung von DATEV Meine Steuern"
type input "Informationen zur Einführung von DATEV Meine Steuern"
click at [956, 585] on div "Einfach, digital und verbindend: Das neue MyDATEV Portal bündelt zukünftig alle…" at bounding box center [1053, 613] width 1018 height 56
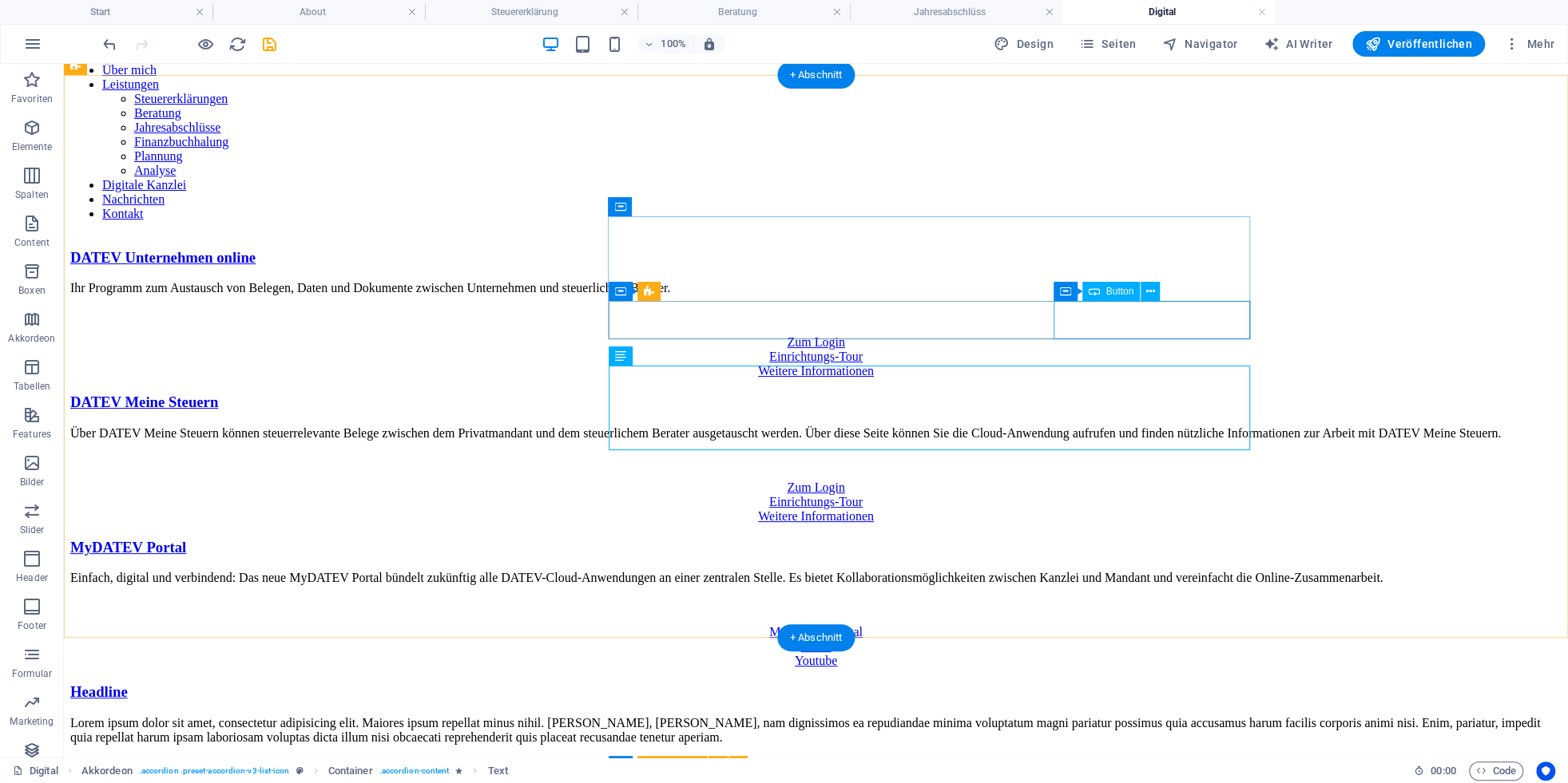
click at [1123, 510] on div "Weitere Informationen" at bounding box center [816, 517] width 1491 height 14
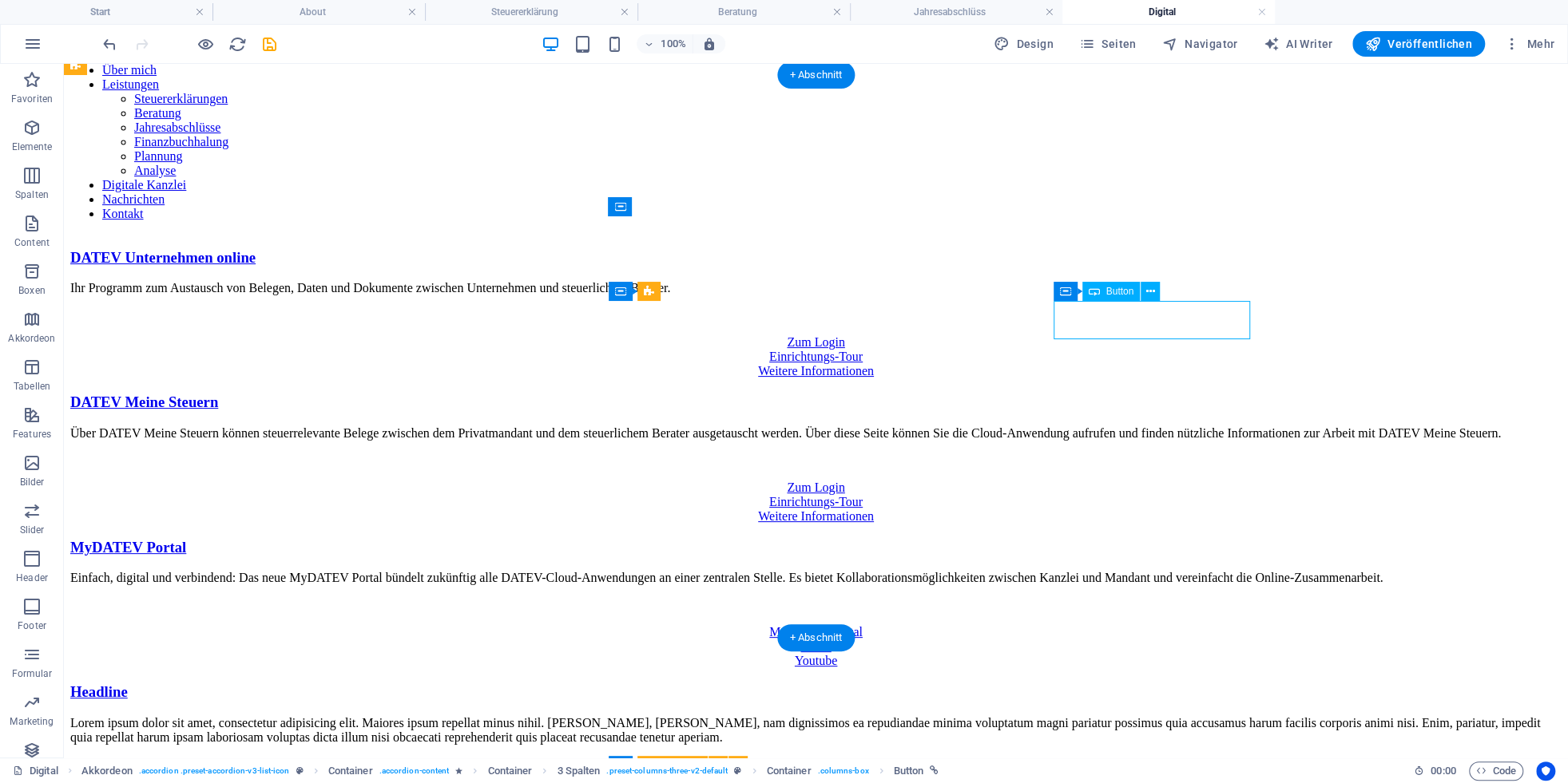
click at [1123, 510] on div "Weitere Informationen" at bounding box center [816, 517] width 1491 height 14
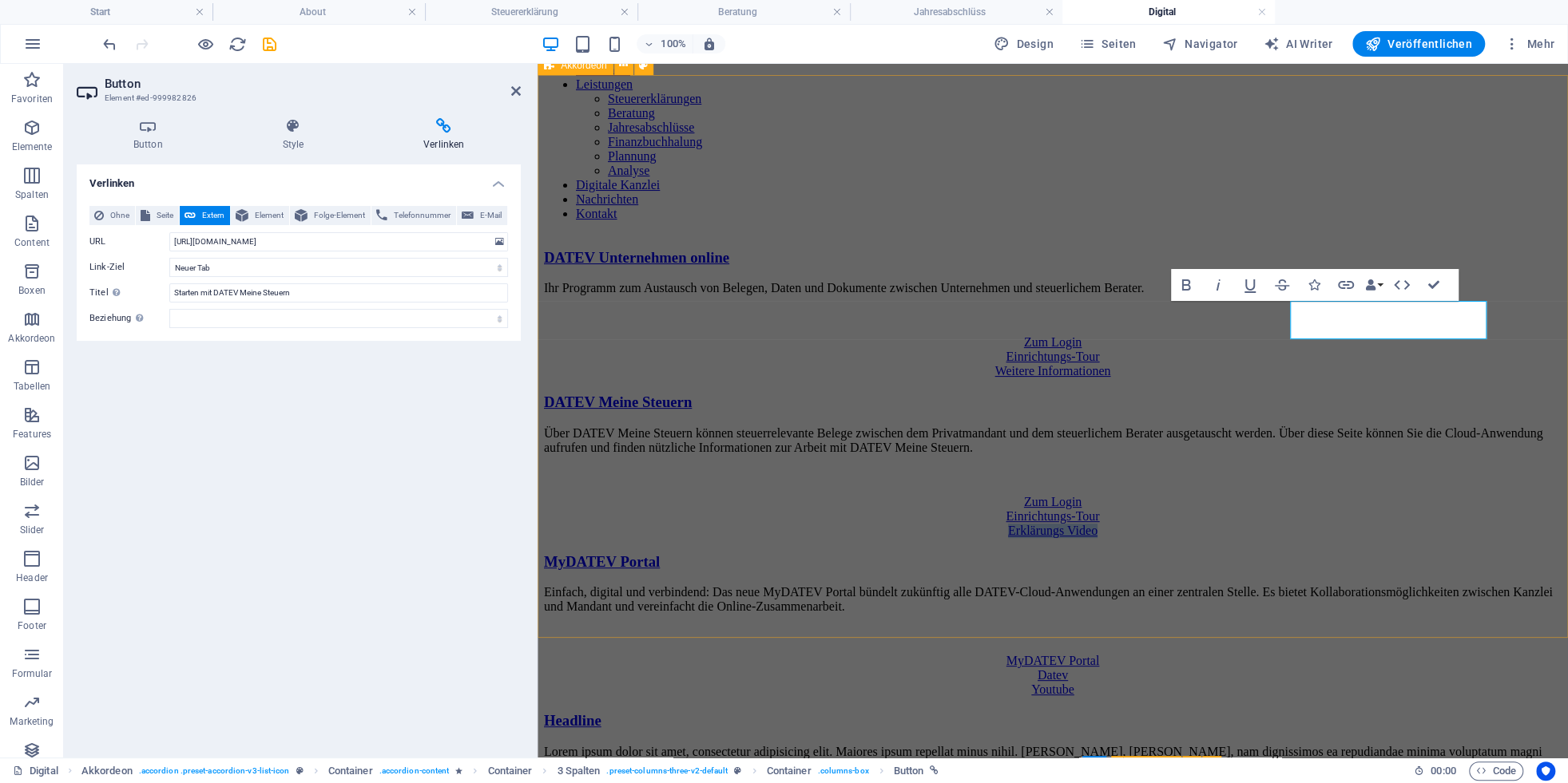
copy link "Erklärungs Video"
click at [1387, 364] on div "Weitere Informationen" at bounding box center [1053, 370] width 1018 height 14
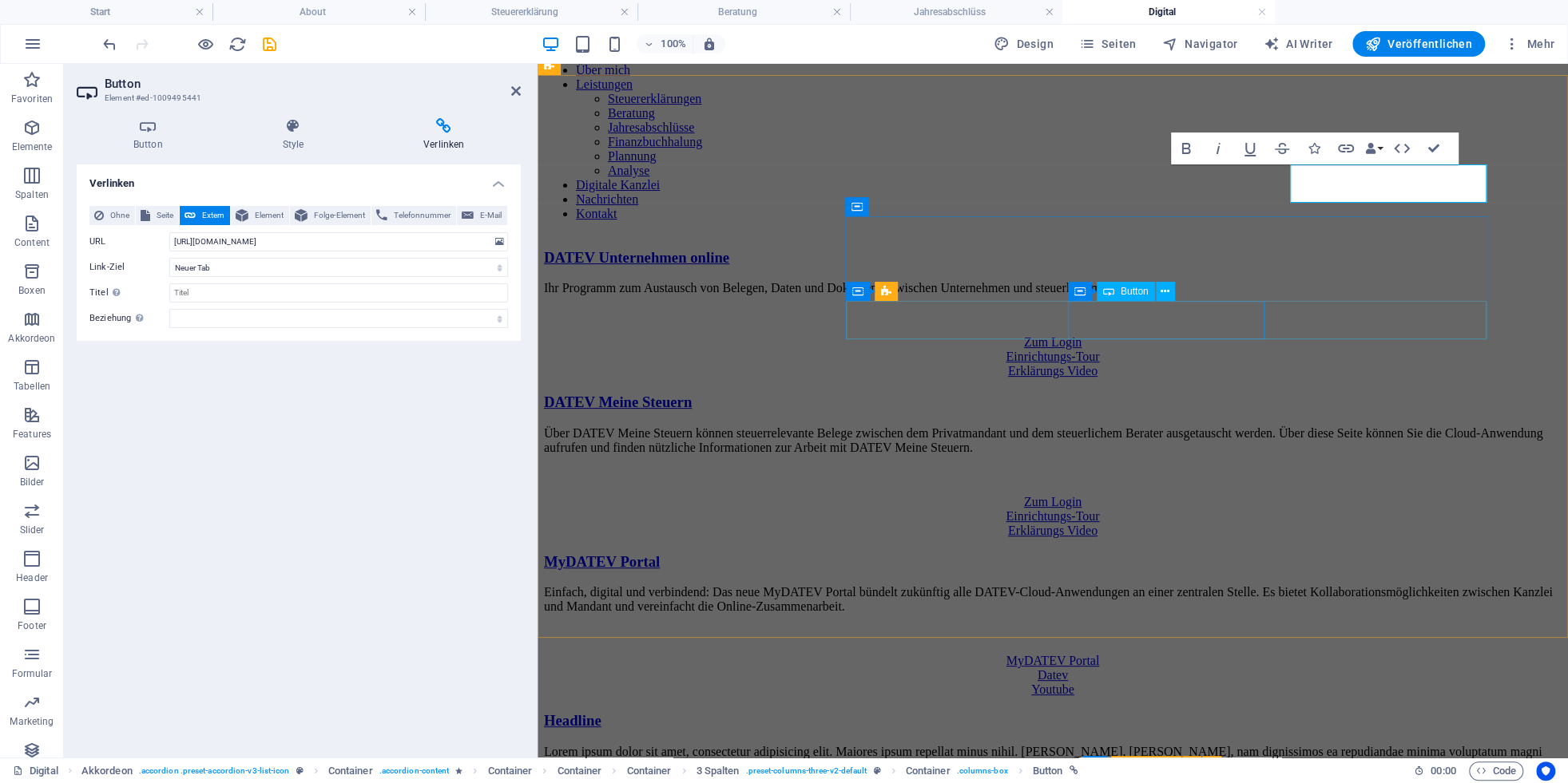
click at [1167, 510] on div "Einrichtungs-Tour" at bounding box center [1053, 517] width 1018 height 14
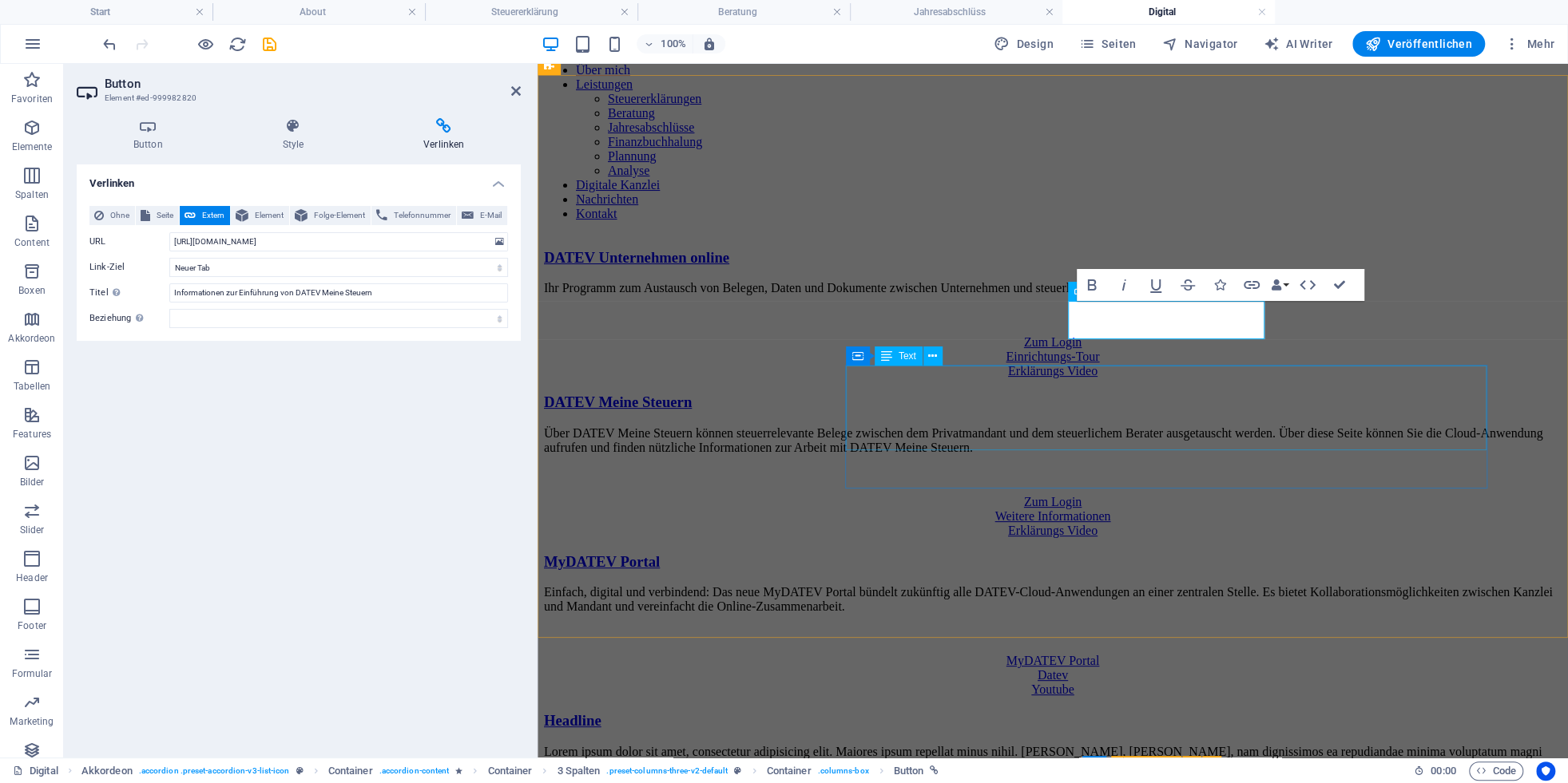
click at [1250, 585] on div "Einfach, digital und verbindend: Das neue MyDATEV Portal bündelt zukünftig alle…" at bounding box center [1053, 613] width 1018 height 56
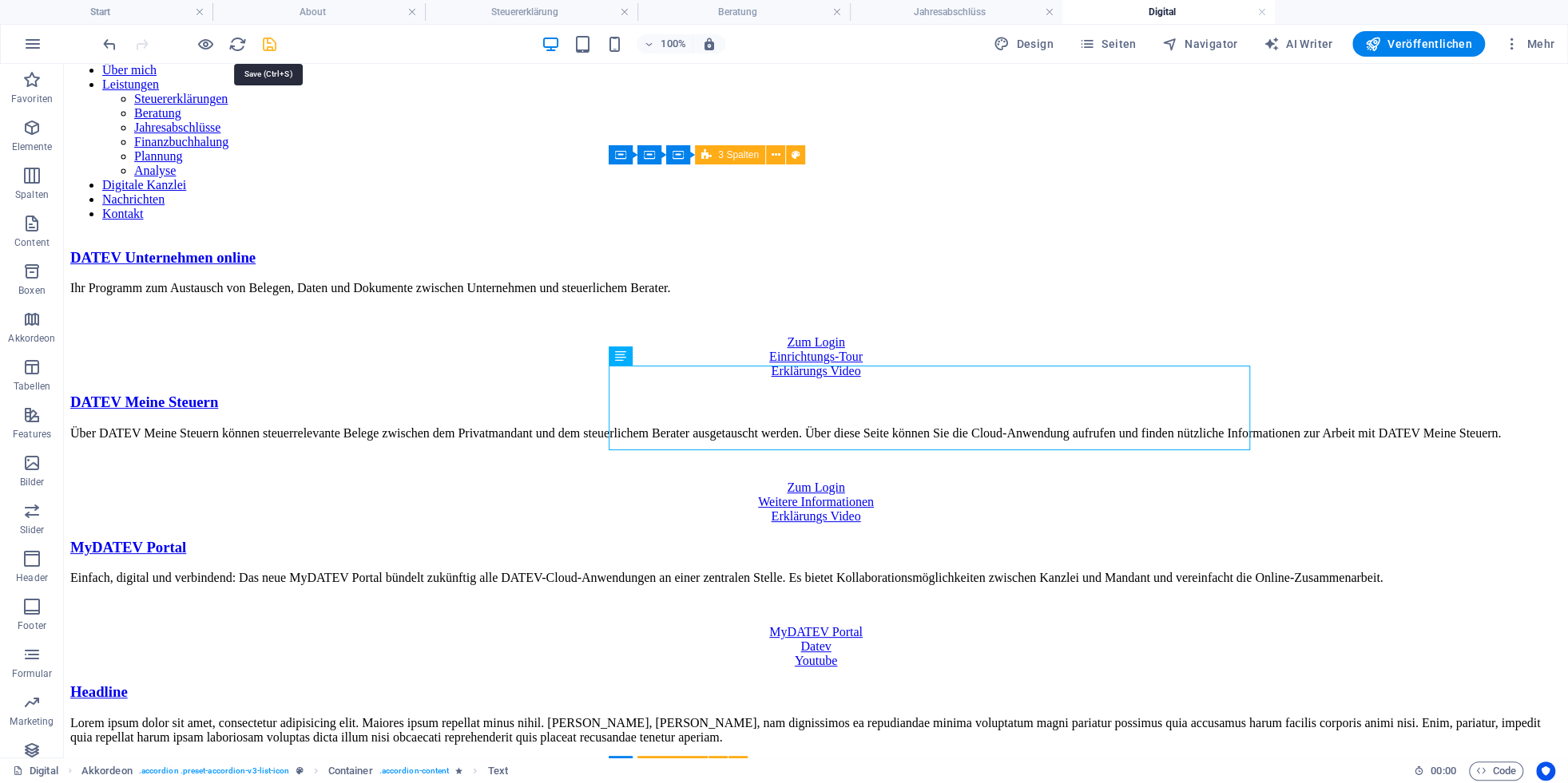
drag, startPoint x: 271, startPoint y: 41, endPoint x: 371, endPoint y: 136, distance: 137.9
click at [271, 41] on icon "save" at bounding box center [269, 44] width 18 height 18
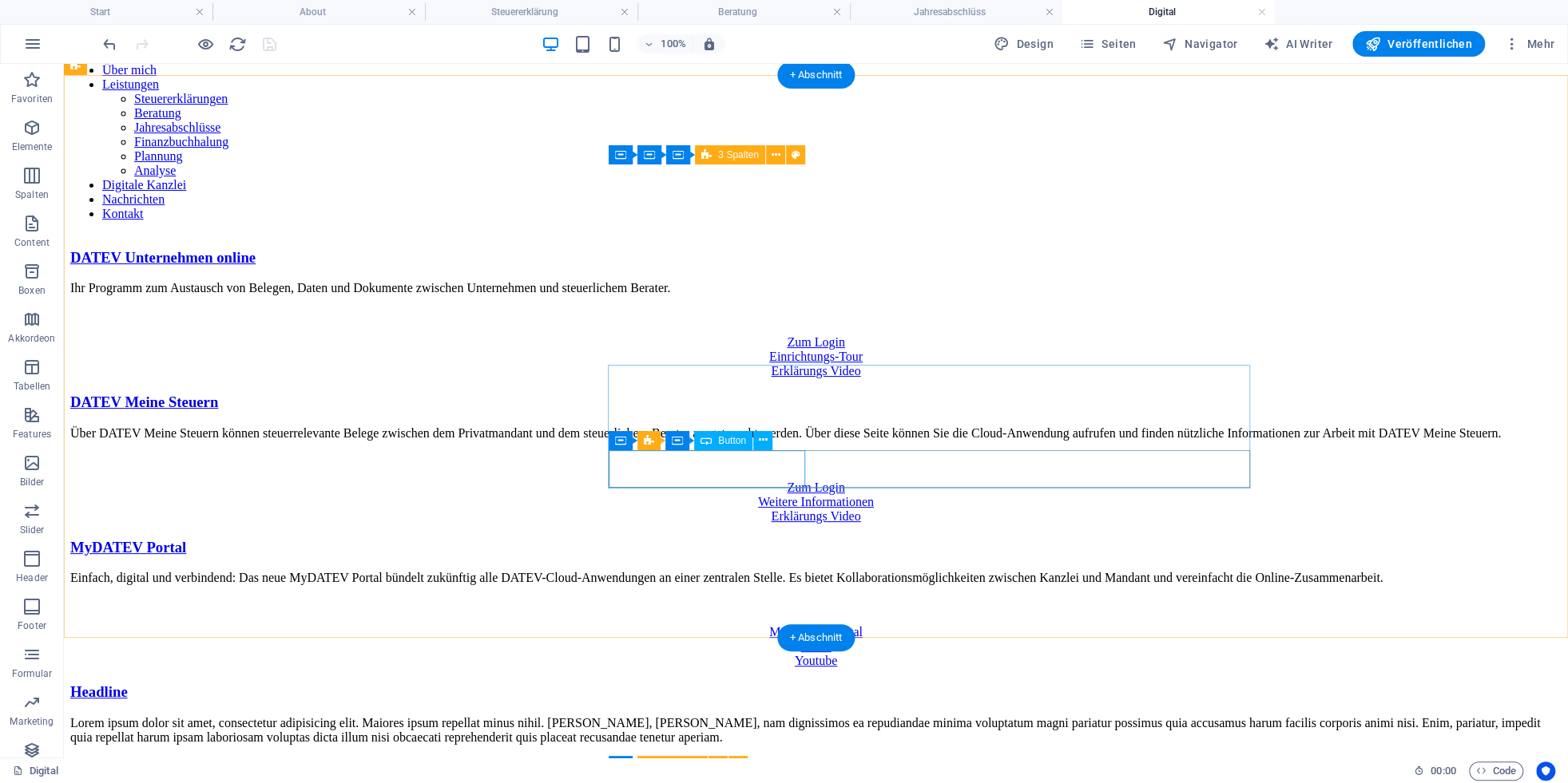
click at [696, 625] on div "MyDATEV Portal" at bounding box center [816, 632] width 1491 height 14
click at [732, 625] on div "MyDATEV Portal" at bounding box center [816, 632] width 1491 height 14
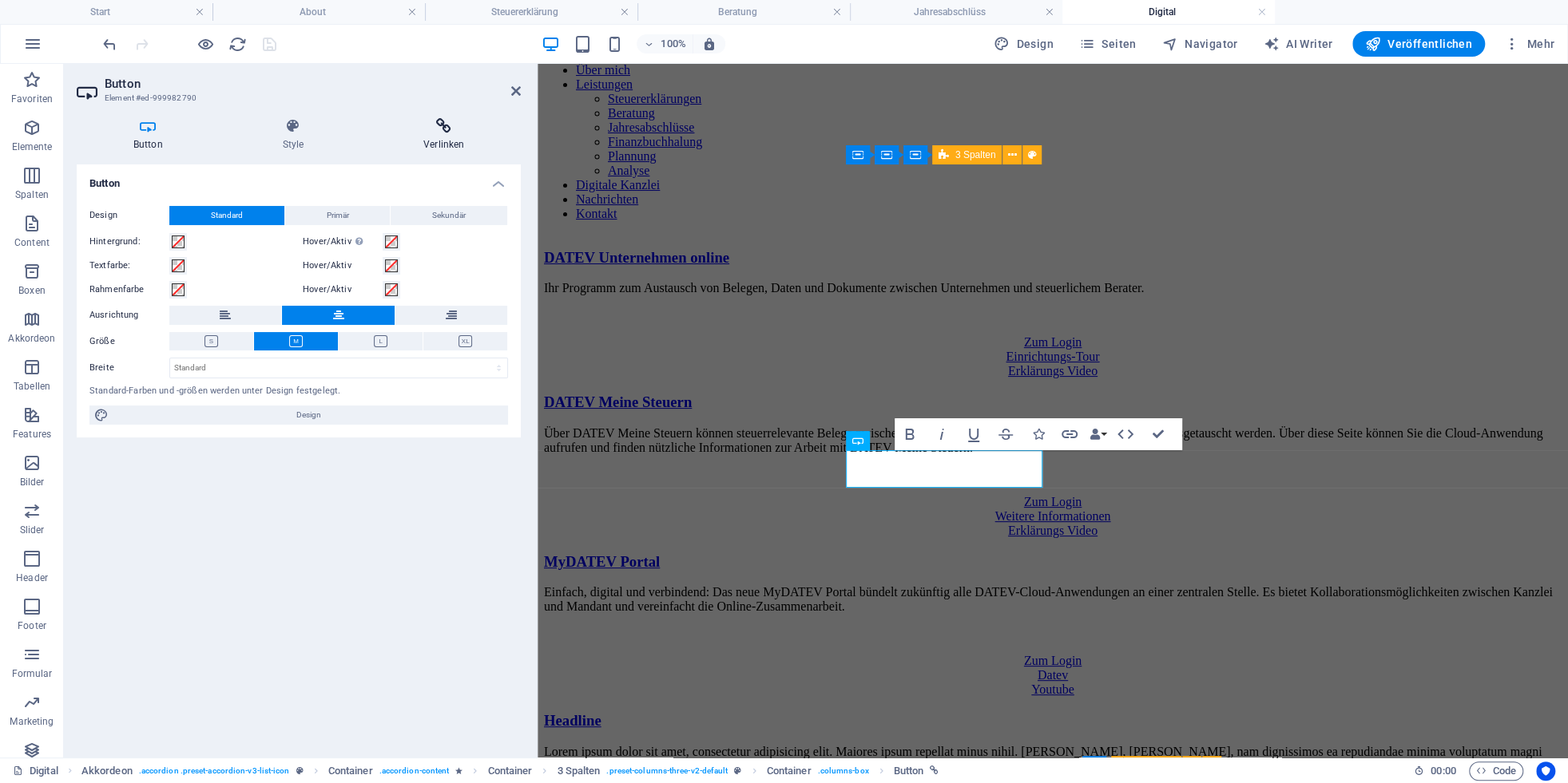
click at [434, 131] on icon at bounding box center [443, 126] width 154 height 16
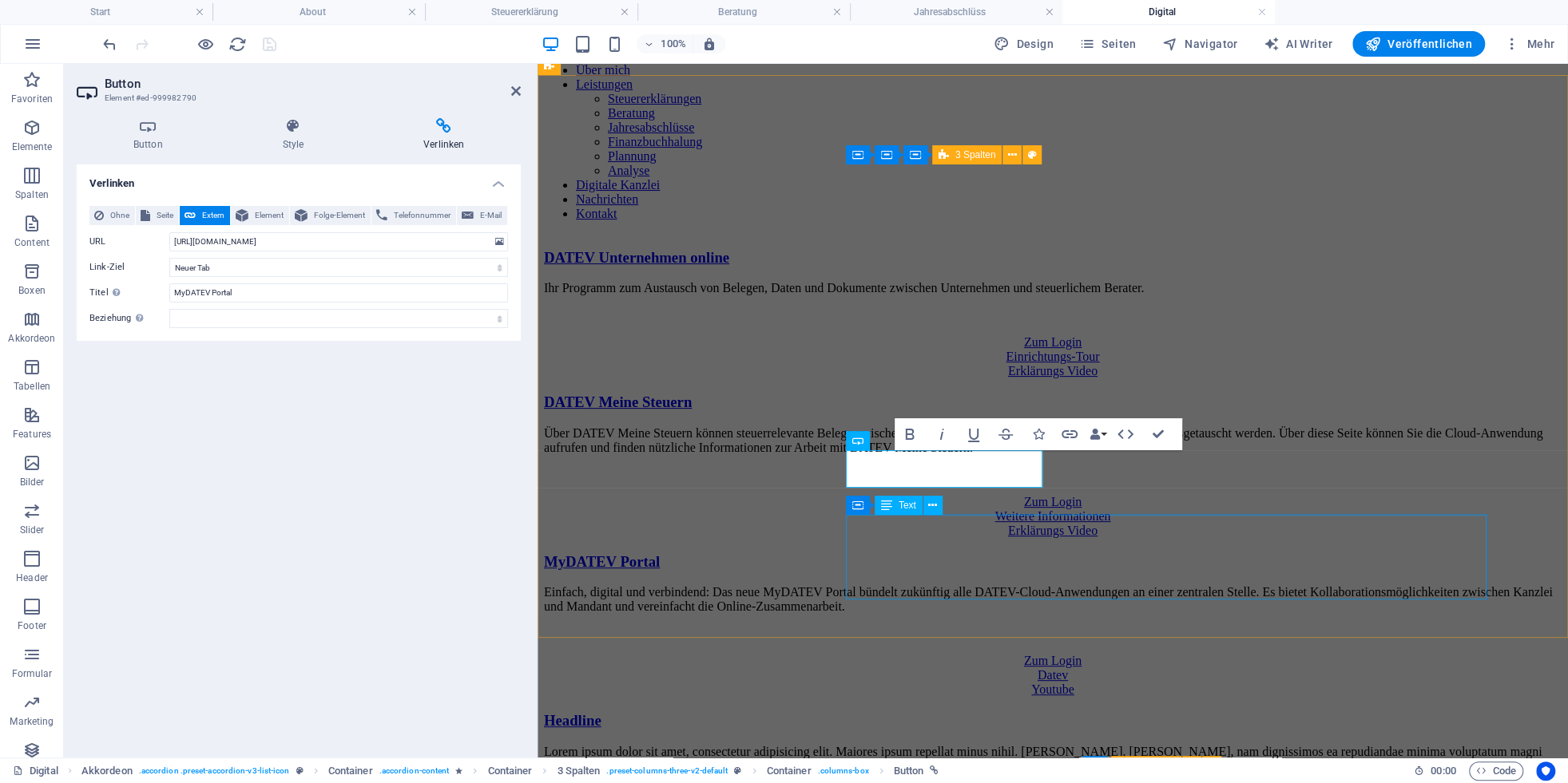
click at [1132, 745] on div "Lorem ipsum dolor sit amet, consectetur adipisicing elit. Maiores ipsum repella…" at bounding box center [1053, 766] width 1018 height 43
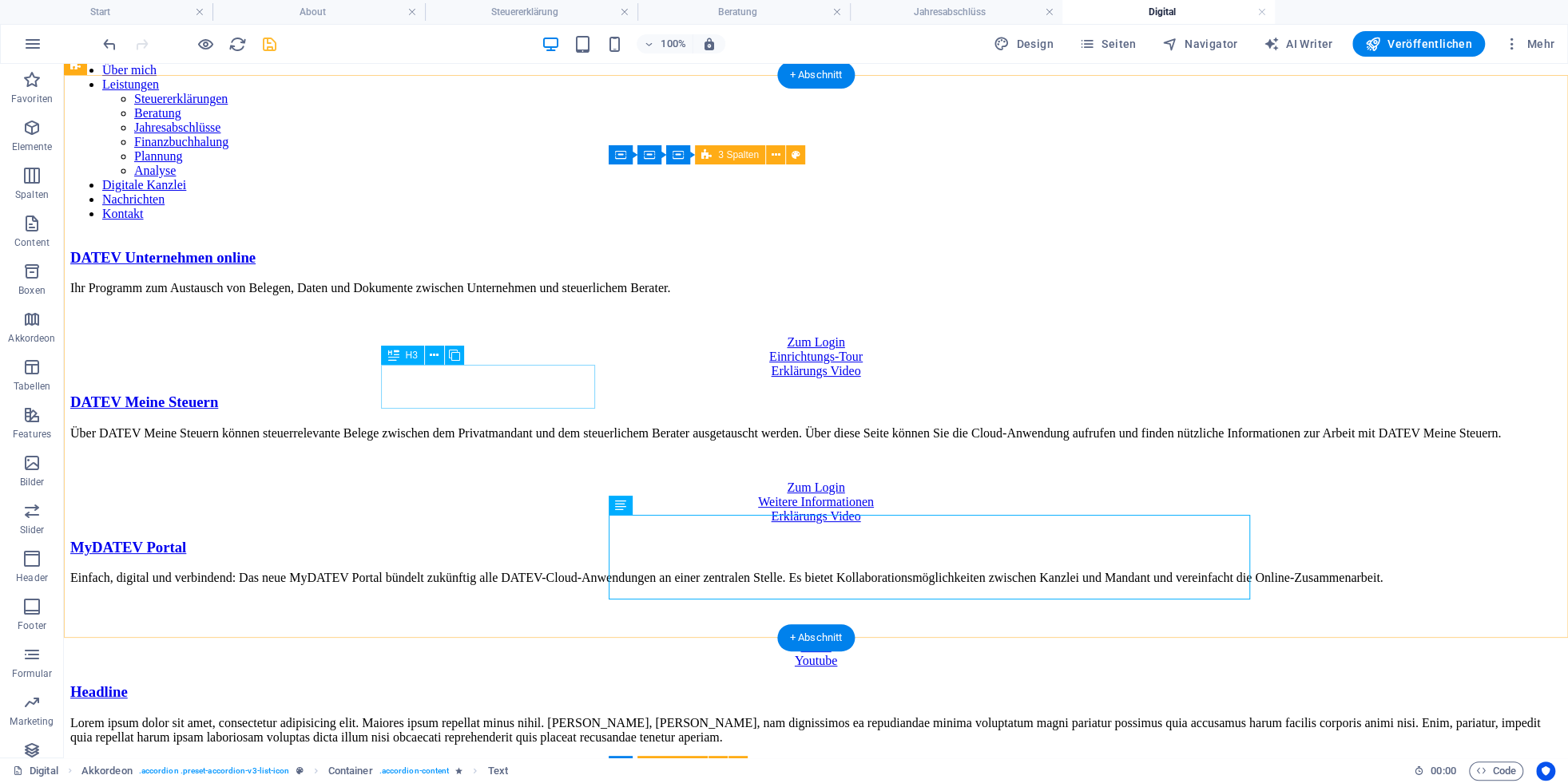
click at [477, 540] on div "MyDATEV Portal" at bounding box center [816, 548] width 1491 height 17
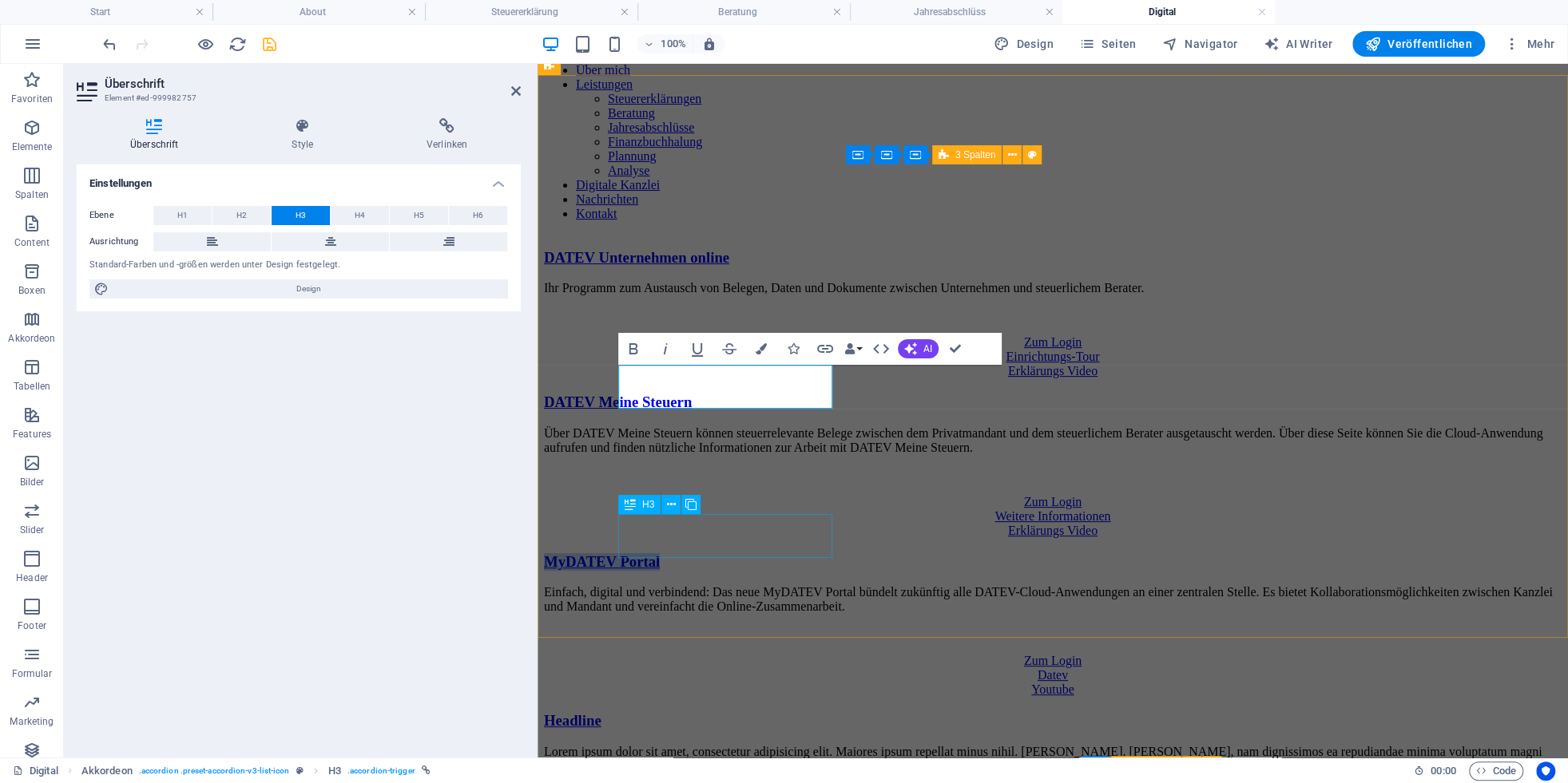
click at [720, 712] on div "Headline" at bounding box center [1053, 721] width 1018 height 17
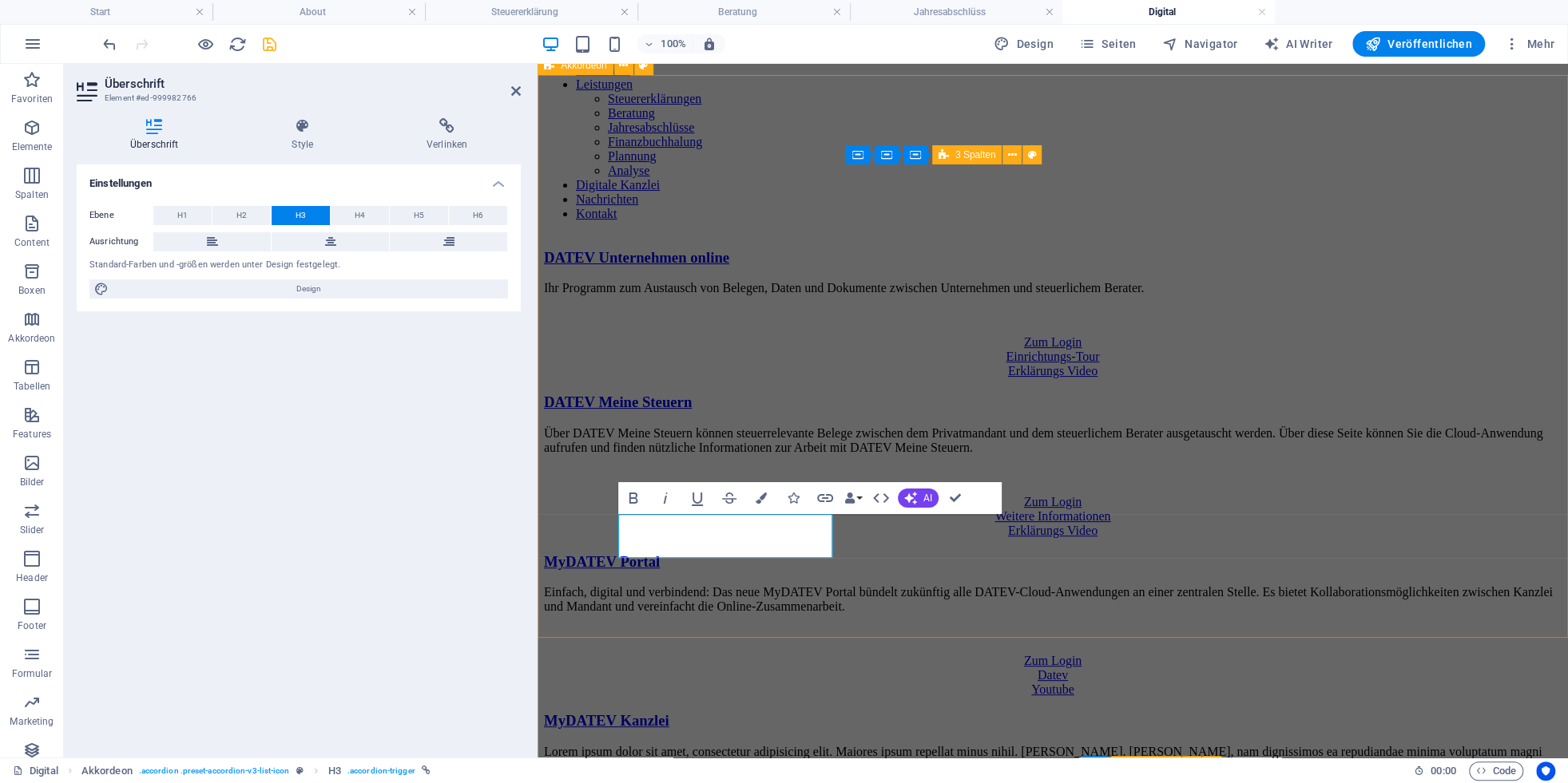
click at [800, 603] on div "DATEV Unternehmen online Ihr Programm zum Austausch von Belegen, Daten und Doku…" at bounding box center [1053, 518] width 1018 height 540
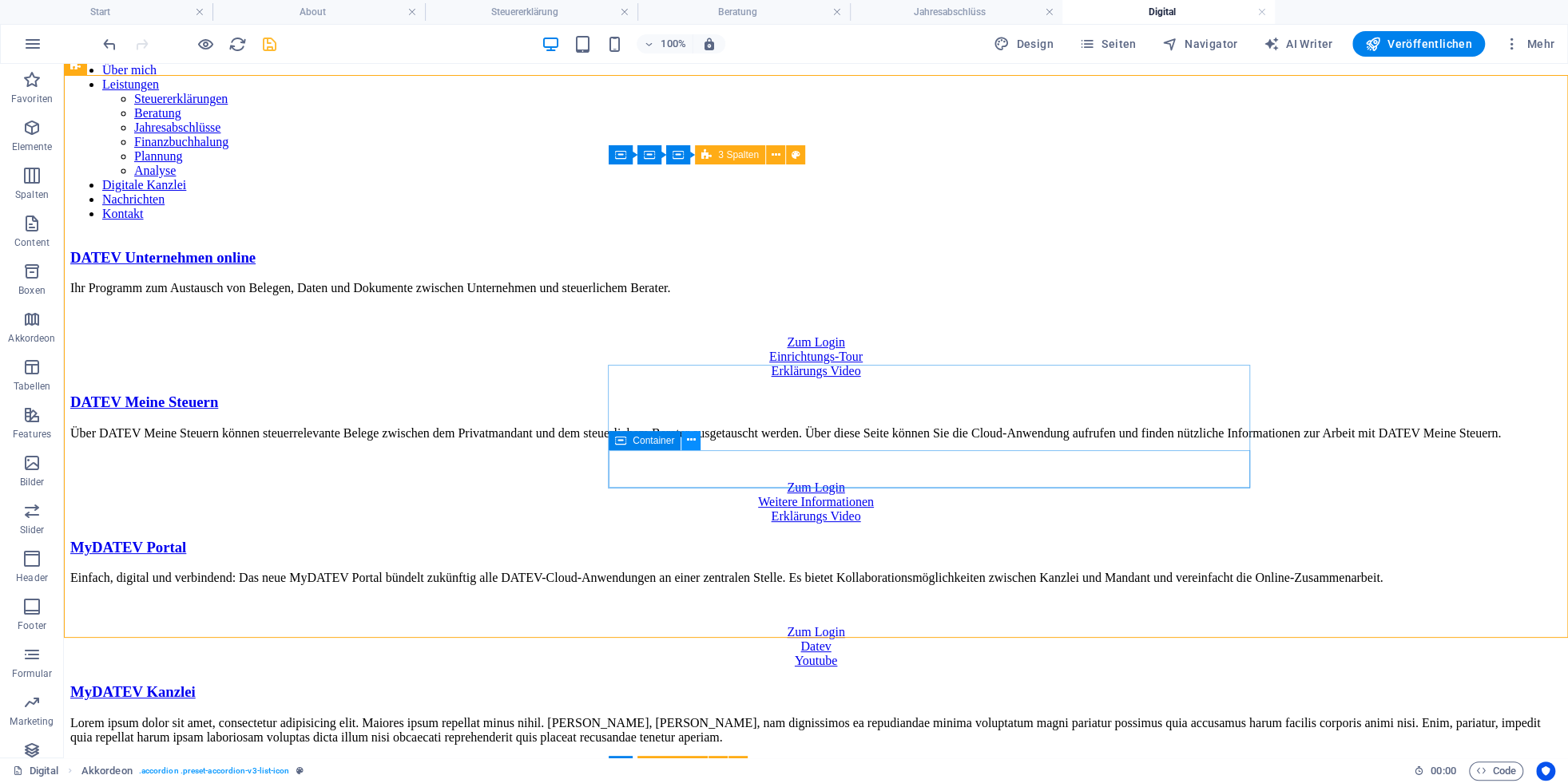
click at [691, 442] on icon at bounding box center [690, 440] width 9 height 17
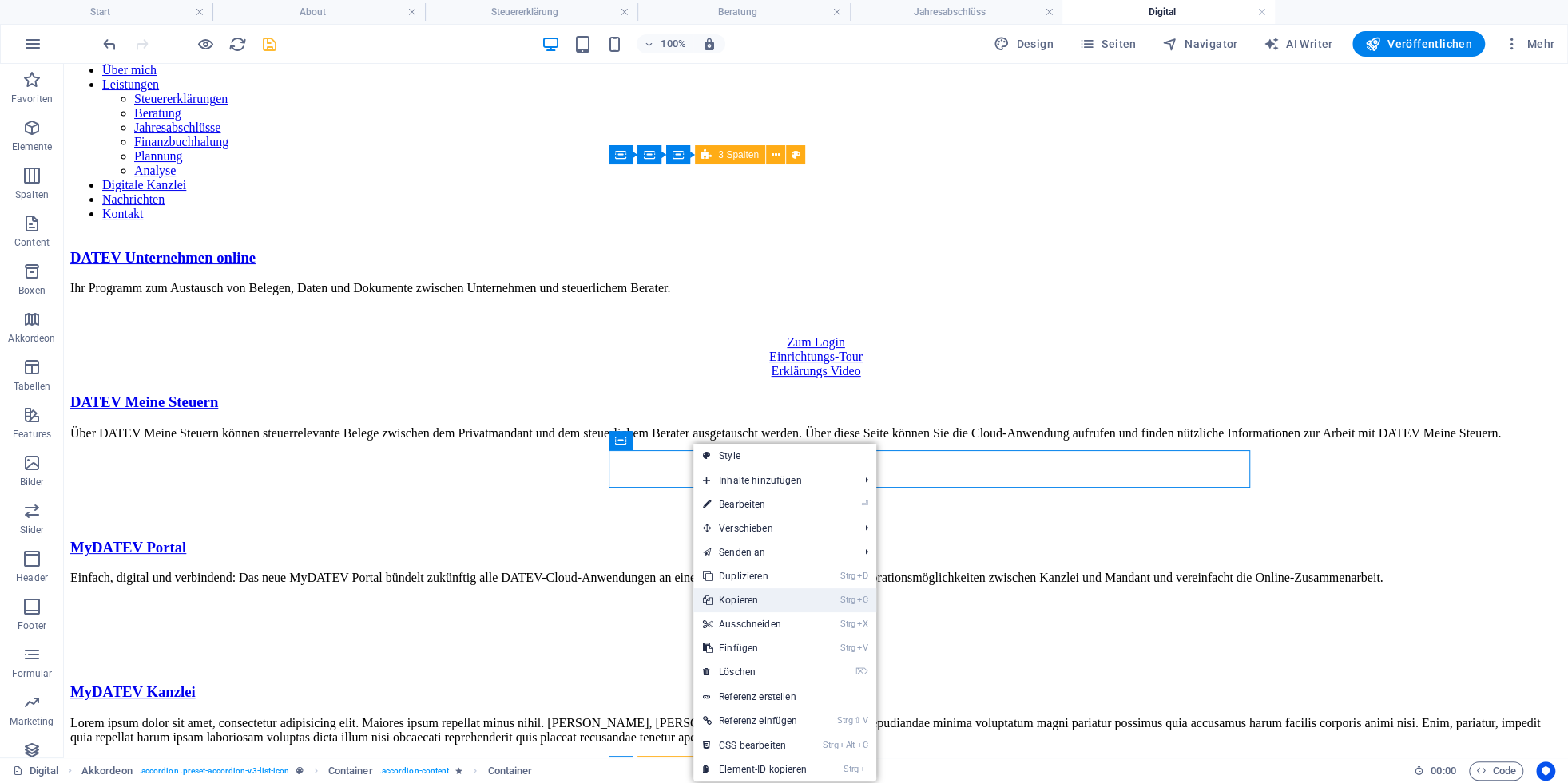
drag, startPoint x: 731, startPoint y: 598, endPoint x: 607, endPoint y: 530, distance: 141.4
click at [731, 598] on link "Strg C Kopieren" at bounding box center [754, 600] width 123 height 24
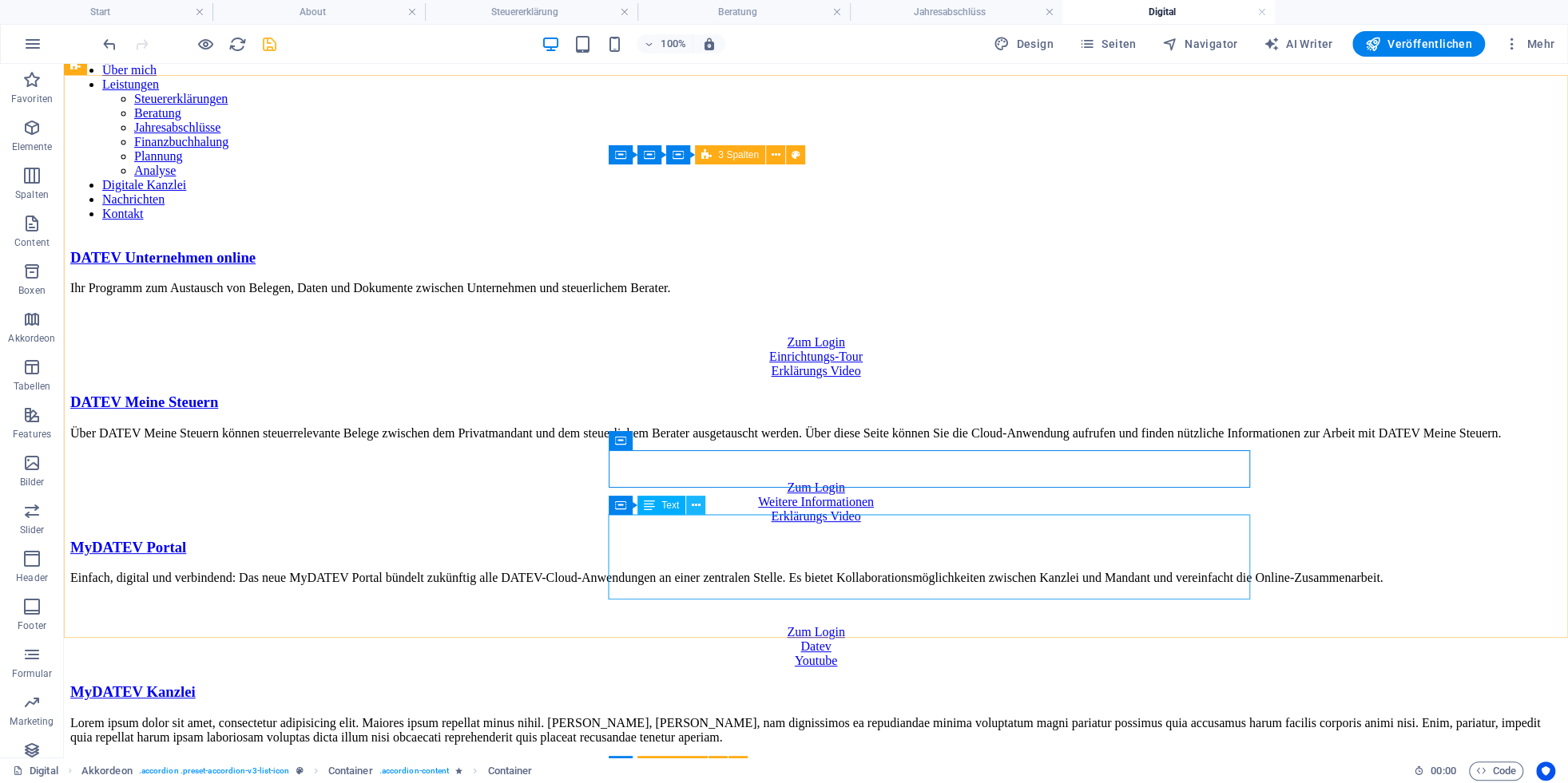
click at [700, 505] on icon at bounding box center [695, 506] width 9 height 17
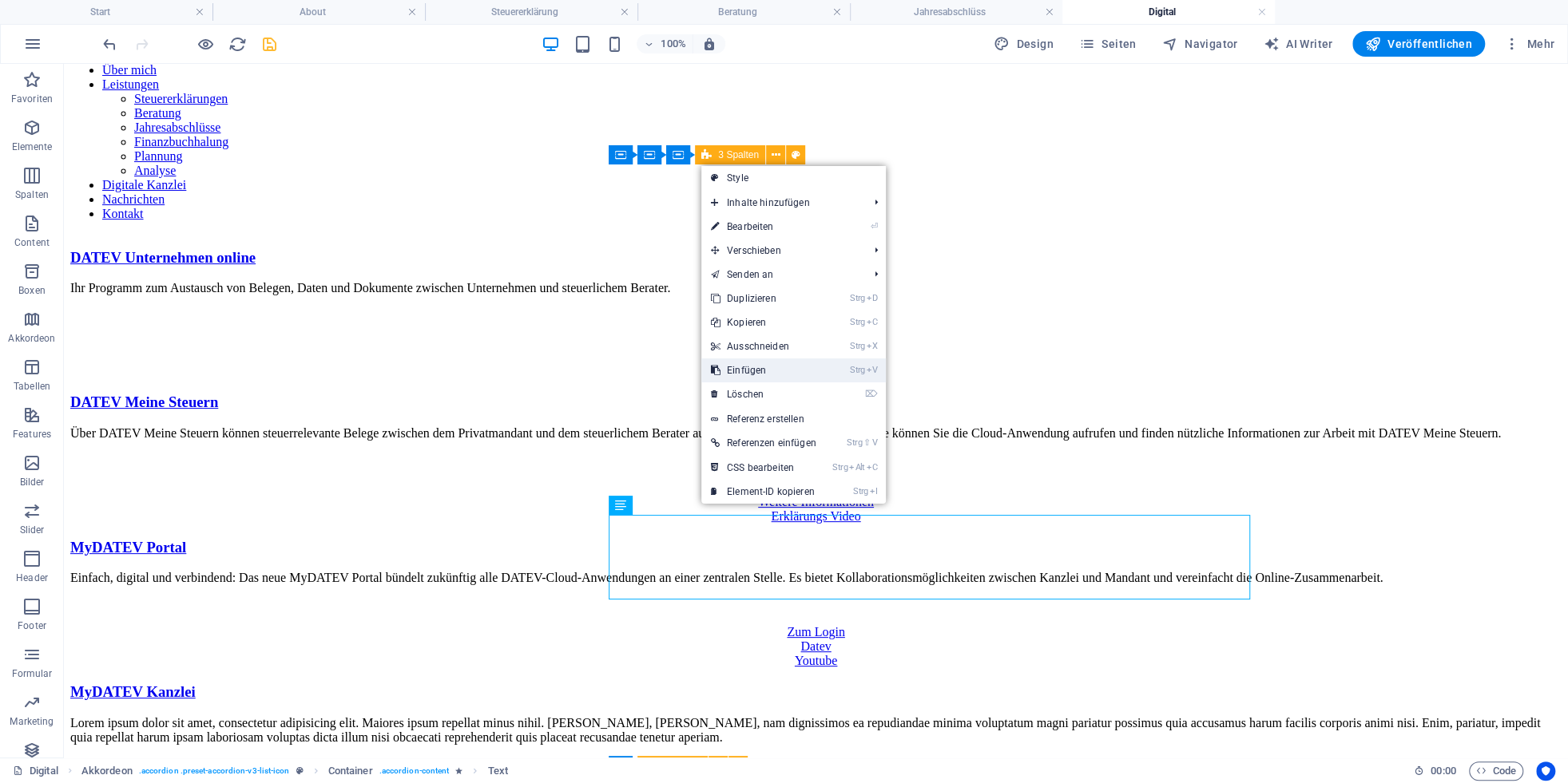
click at [758, 373] on link "Strg V Einfügen" at bounding box center [763, 370] width 124 height 24
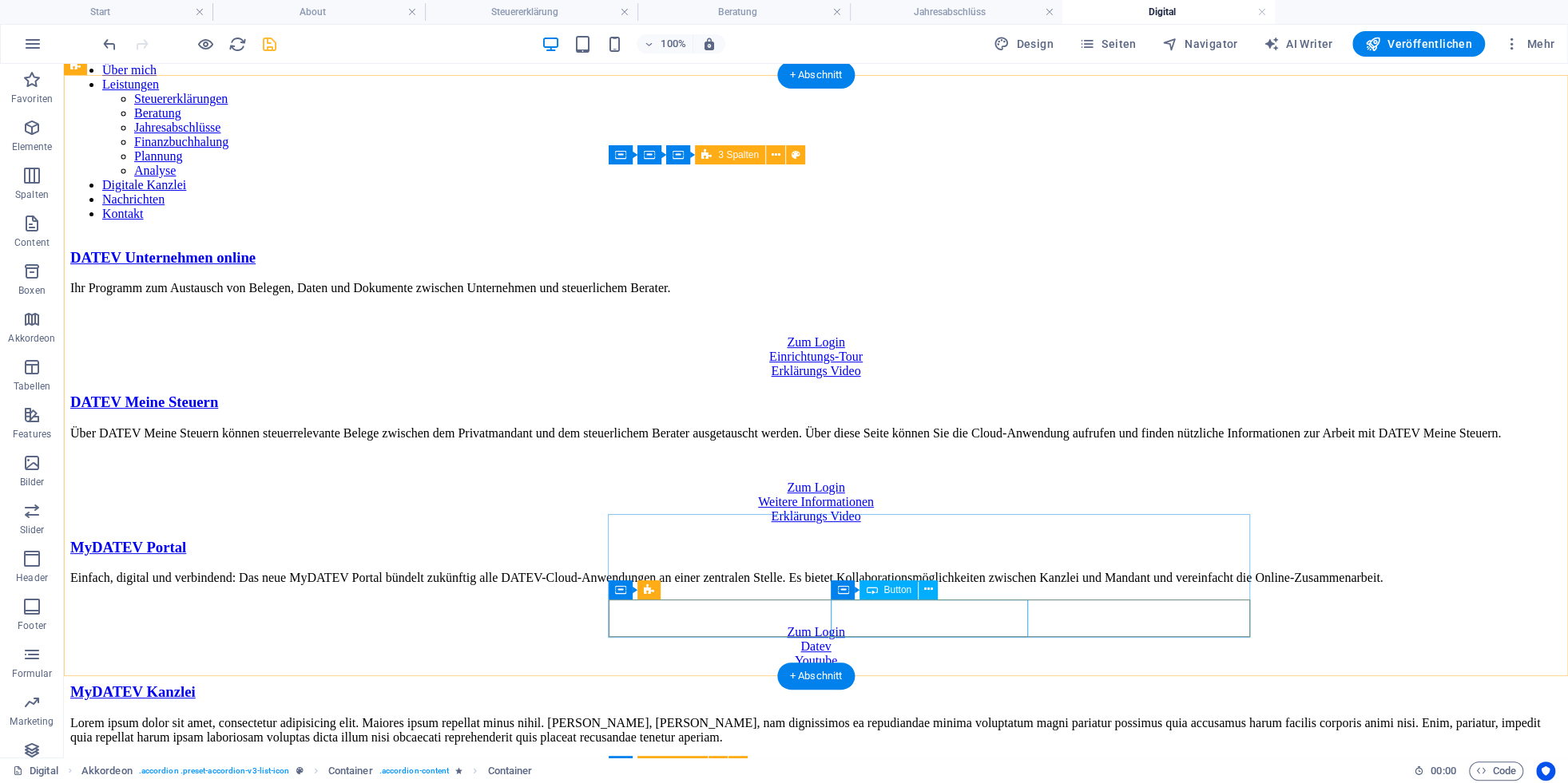
click at [928, 772] on div "Datev" at bounding box center [816, 779] width 1491 height 14
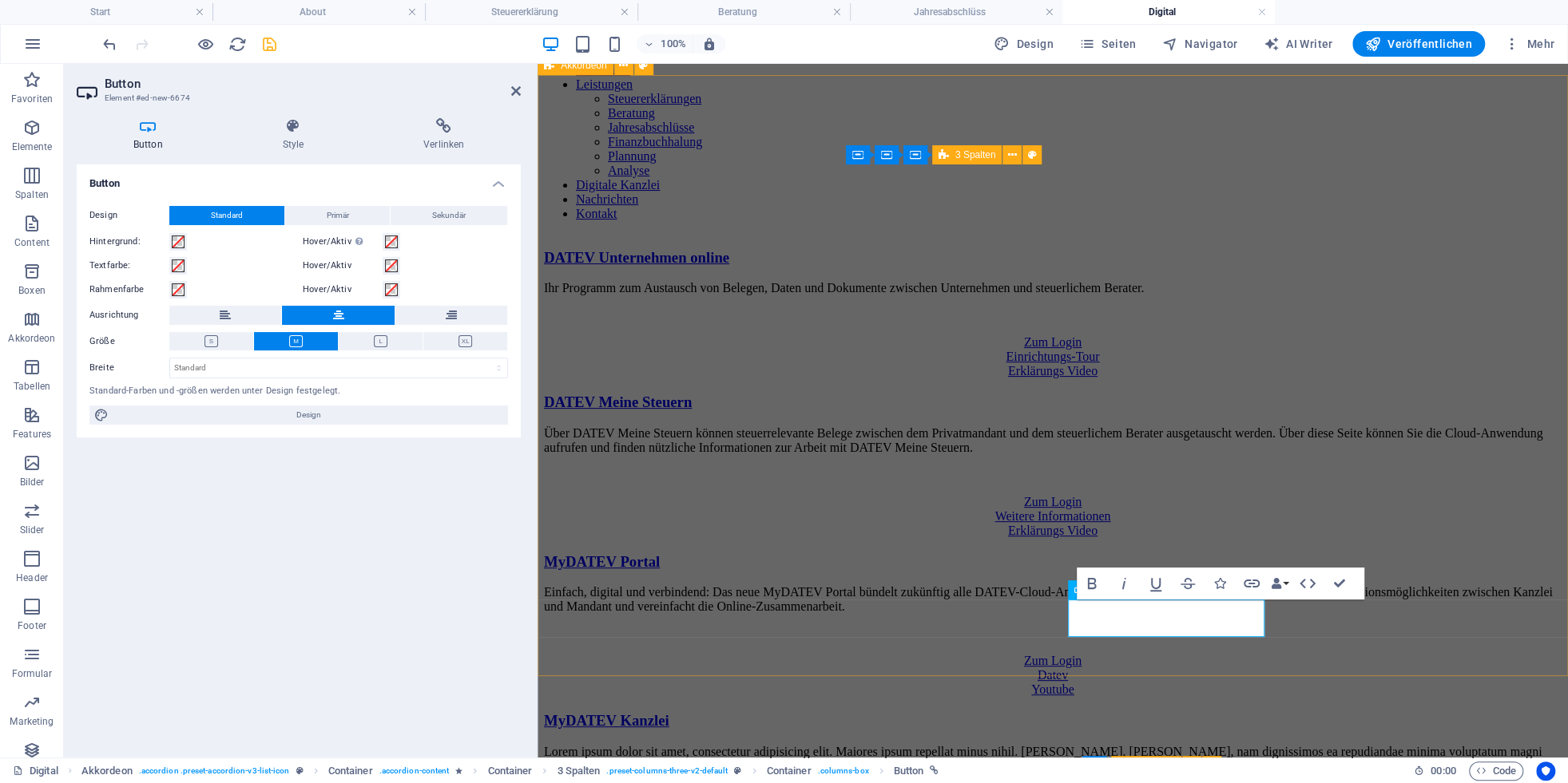
click at [1169, 649] on div "DATEV Unternehmen online Ihr Programm zum Austausch von Belegen, Daten und Doku…" at bounding box center [1053, 546] width 1018 height 595
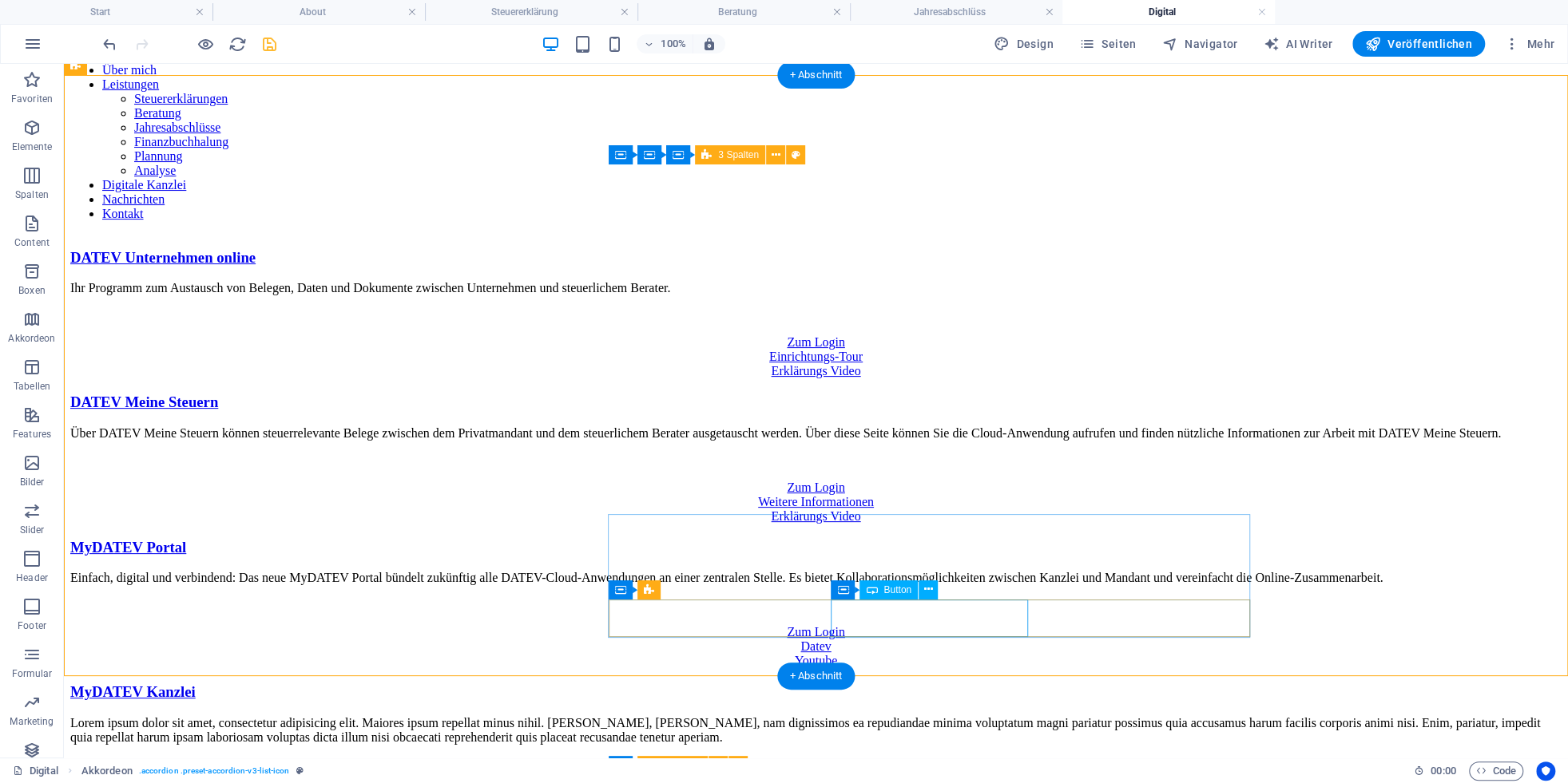
click at [965, 772] on div "Weitere Informationen" at bounding box center [816, 779] width 1491 height 14
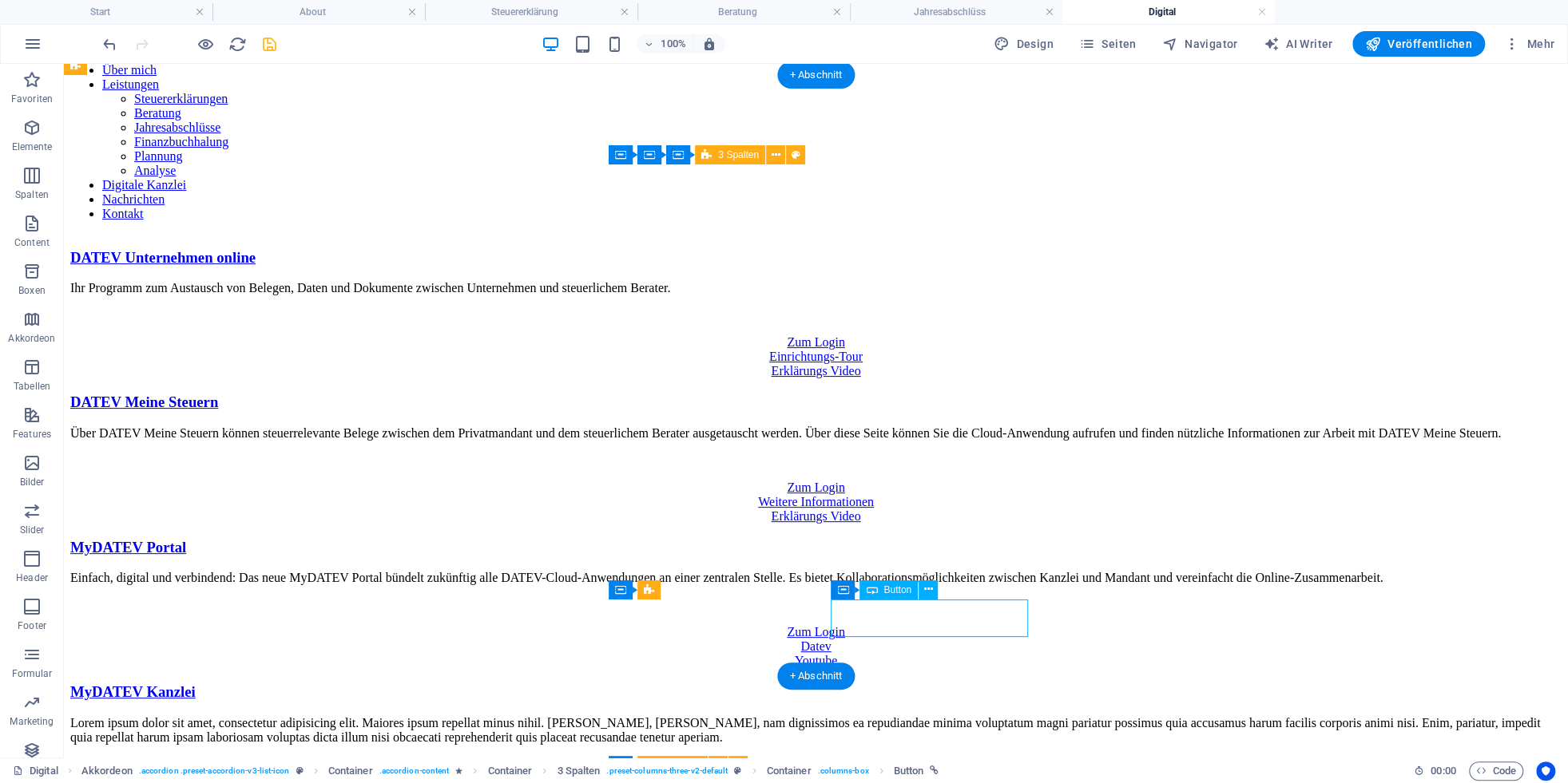
click at [965, 772] on div "Weitere Informationen" at bounding box center [816, 779] width 1491 height 14
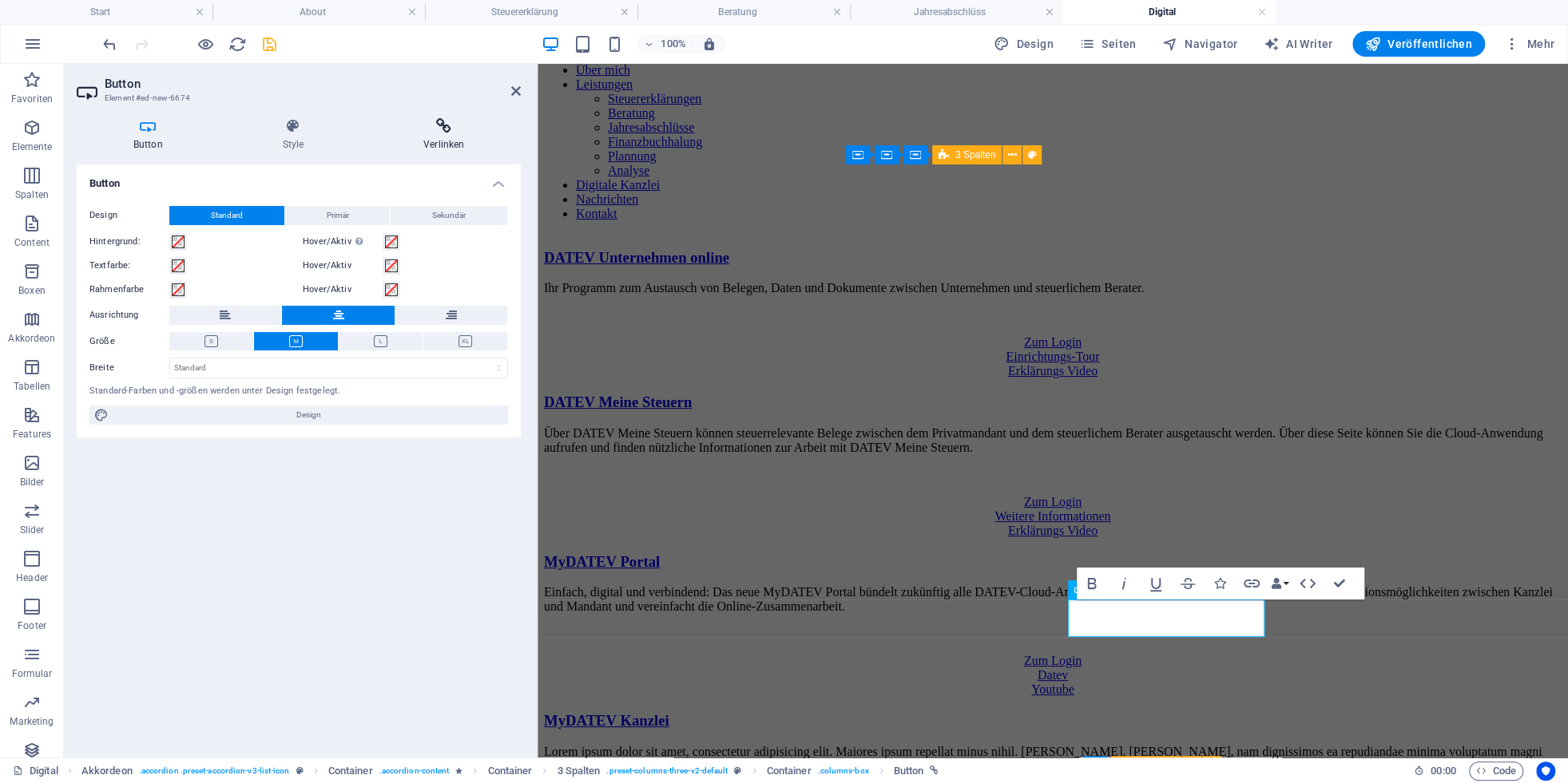
click at [444, 137] on h4 "Verlinken" at bounding box center [443, 135] width 154 height 33
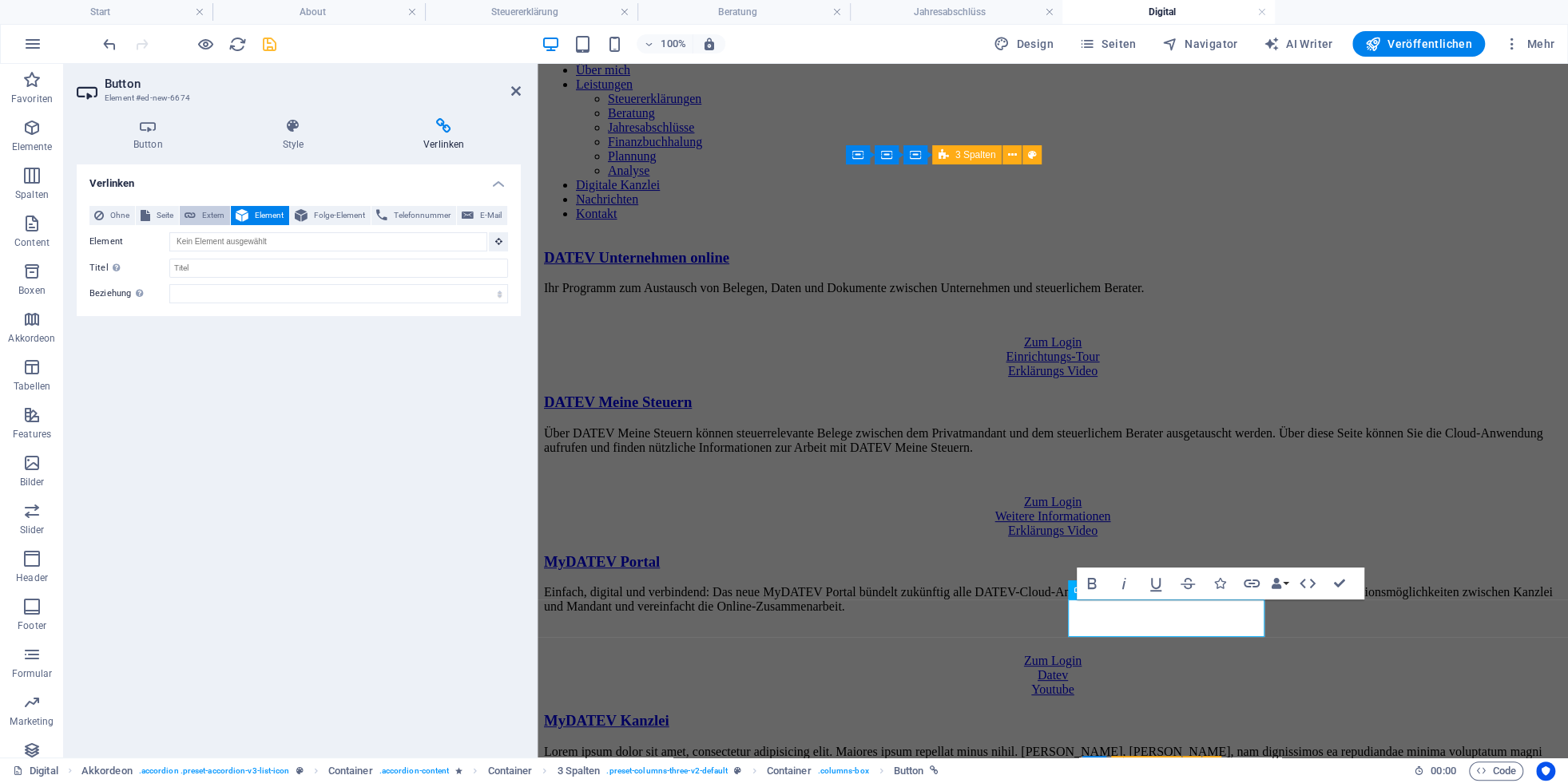
click at [210, 215] on span "Extern" at bounding box center [213, 216] width 25 height 19
select select "blank"
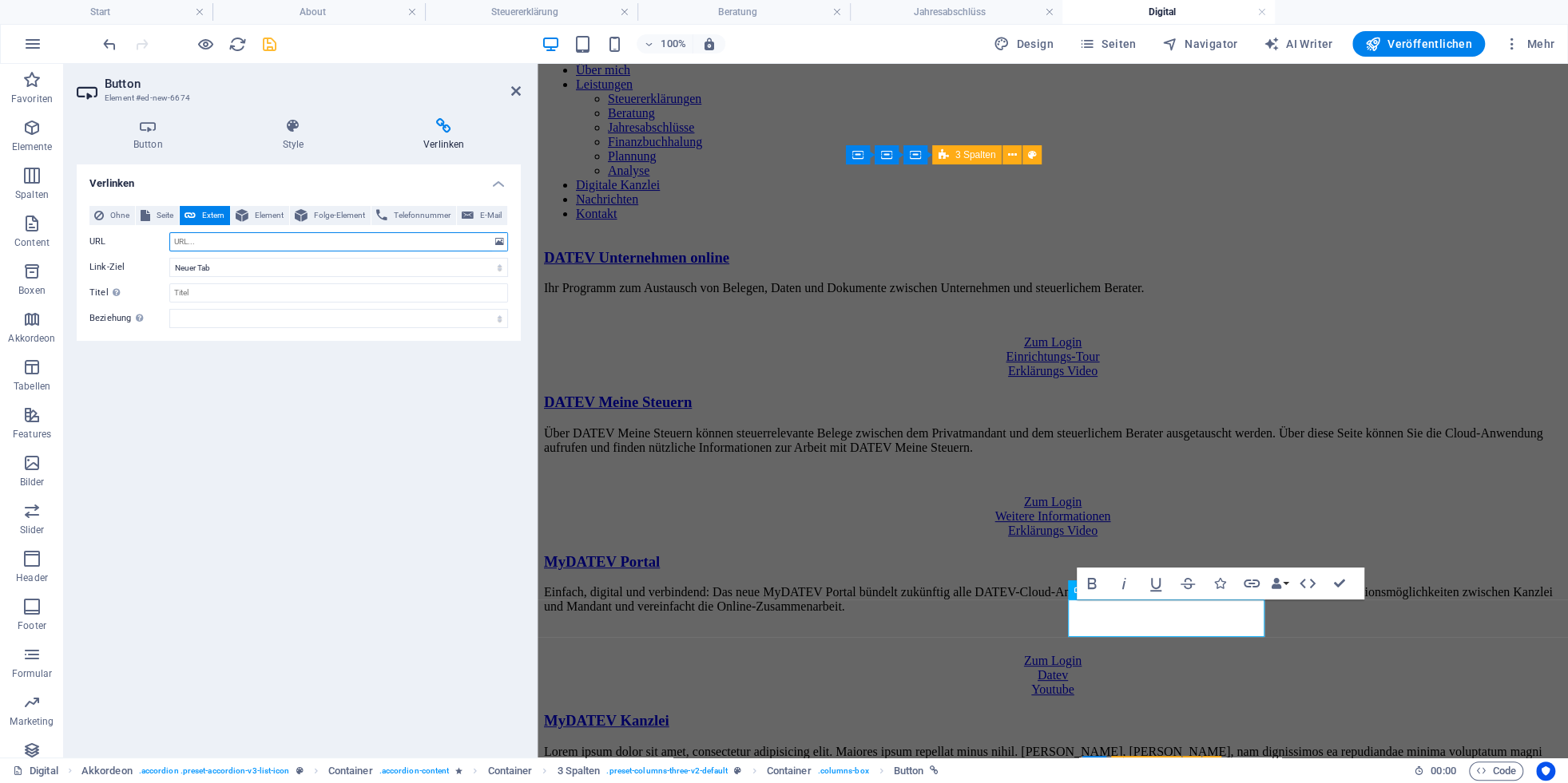
paste input "[URL][DOMAIN_NAME]"
type input "[URL][DOMAIN_NAME]"
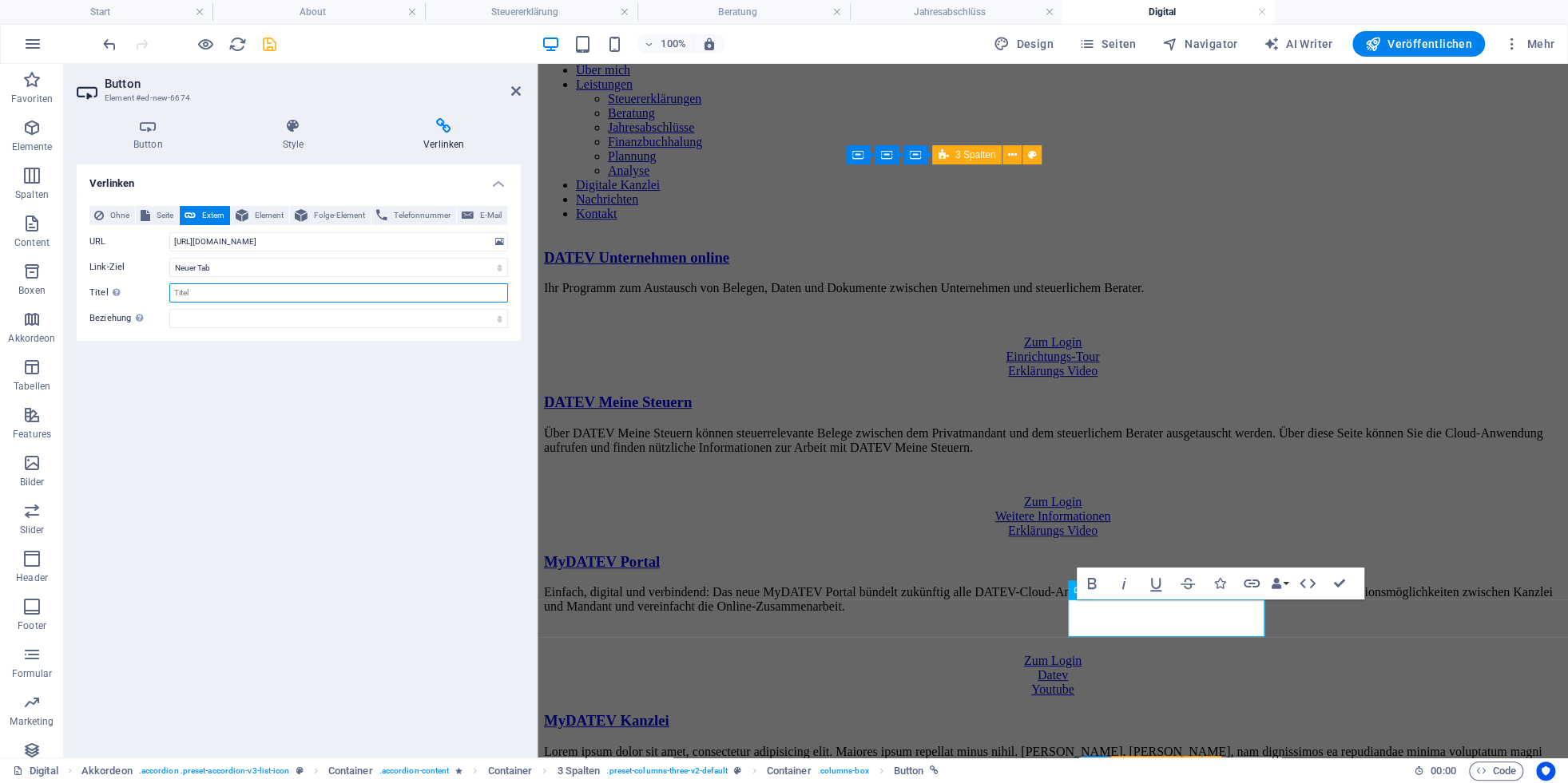
click at [209, 293] on input "Titel Zusätzliche Linkbeschreibung, sollte nicht mit dem Linktext identisch sei…" at bounding box center [338, 293] width 339 height 19
paste input "Produktinfo für Ihre Mandanten"
drag, startPoint x: 217, startPoint y: 290, endPoint x: 244, endPoint y: 315, distance: 36.8
click at [218, 292] on input "Produktinfo für Ihre Mandanten" at bounding box center [338, 293] width 339 height 19
type input "MyDATEV Kanzlei - Produktinfo"
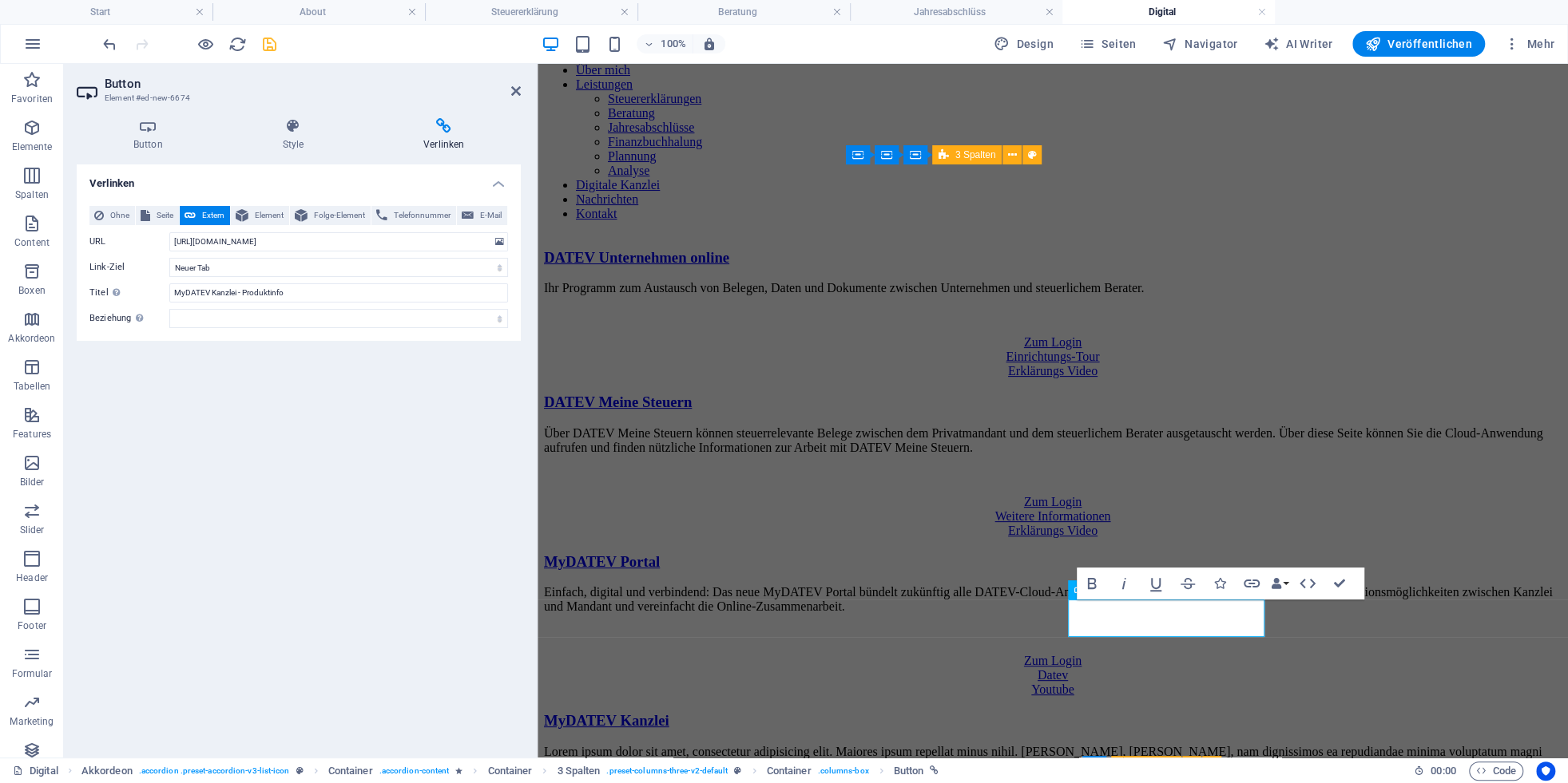
click at [353, 476] on div "Verlinken Ohne Seite Extern Element Folge-Element Telefonnummer E-Mail Seite St…" at bounding box center [298, 455] width 444 height 581
click at [1360, 665] on div "DATEV Unternehmen online Ihr Programm zum Austausch von Belegen, Daten und Doku…" at bounding box center [1053, 546] width 1018 height 595
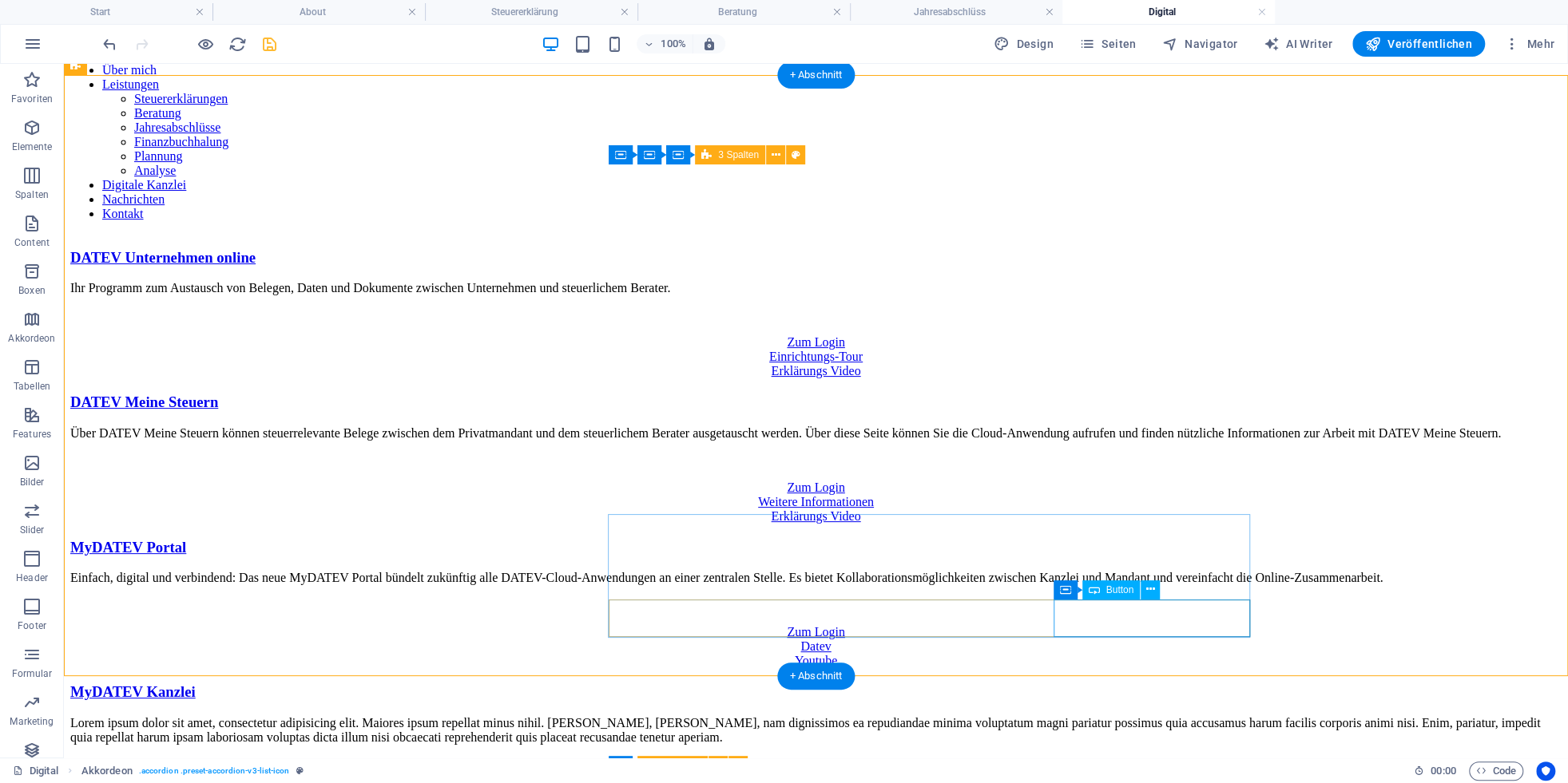
click at [1164, 783] on div "Youtube" at bounding box center [816, 794] width 1491 height 14
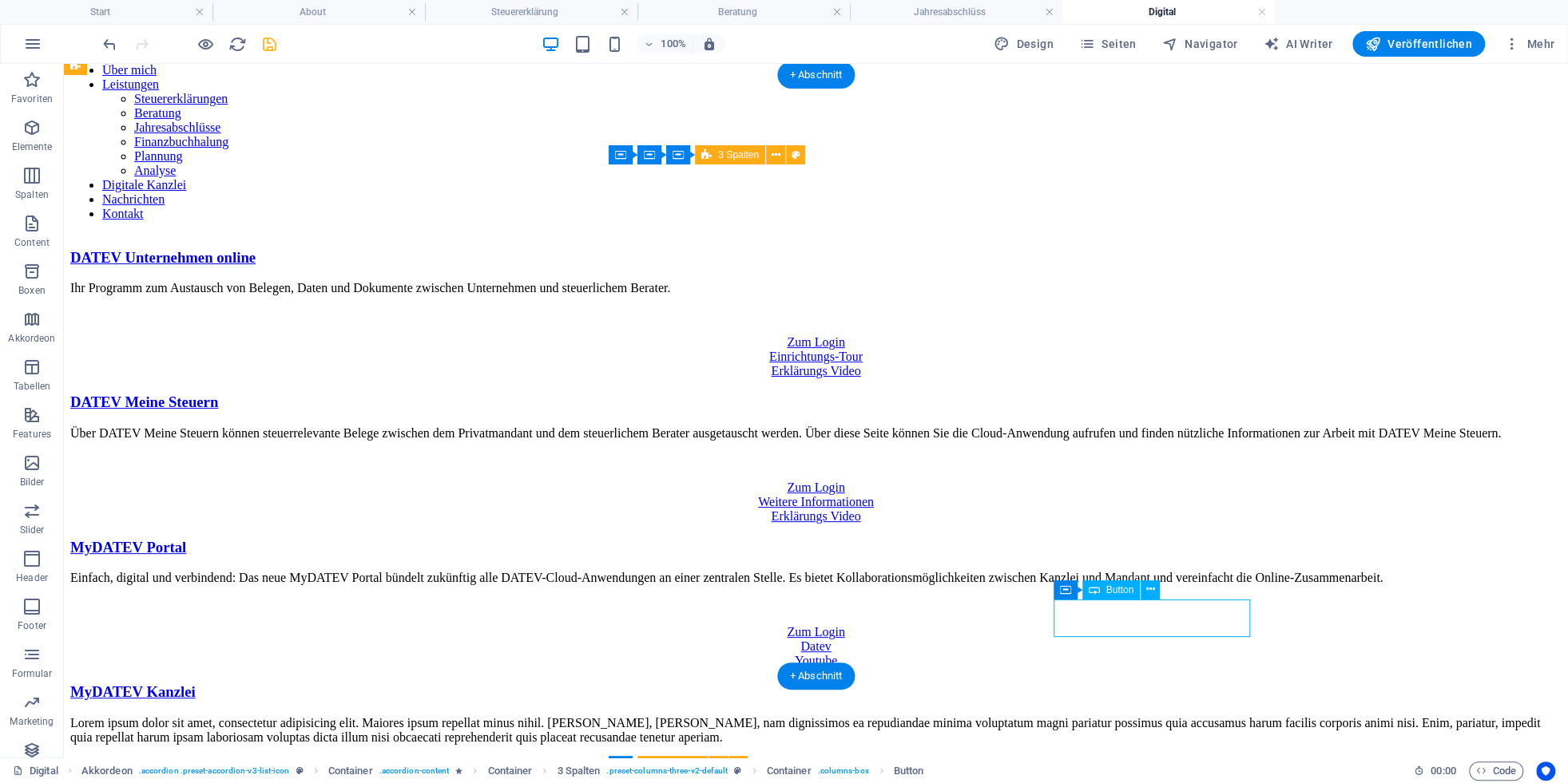
click at [1164, 783] on div "Youtube" at bounding box center [816, 794] width 1491 height 14
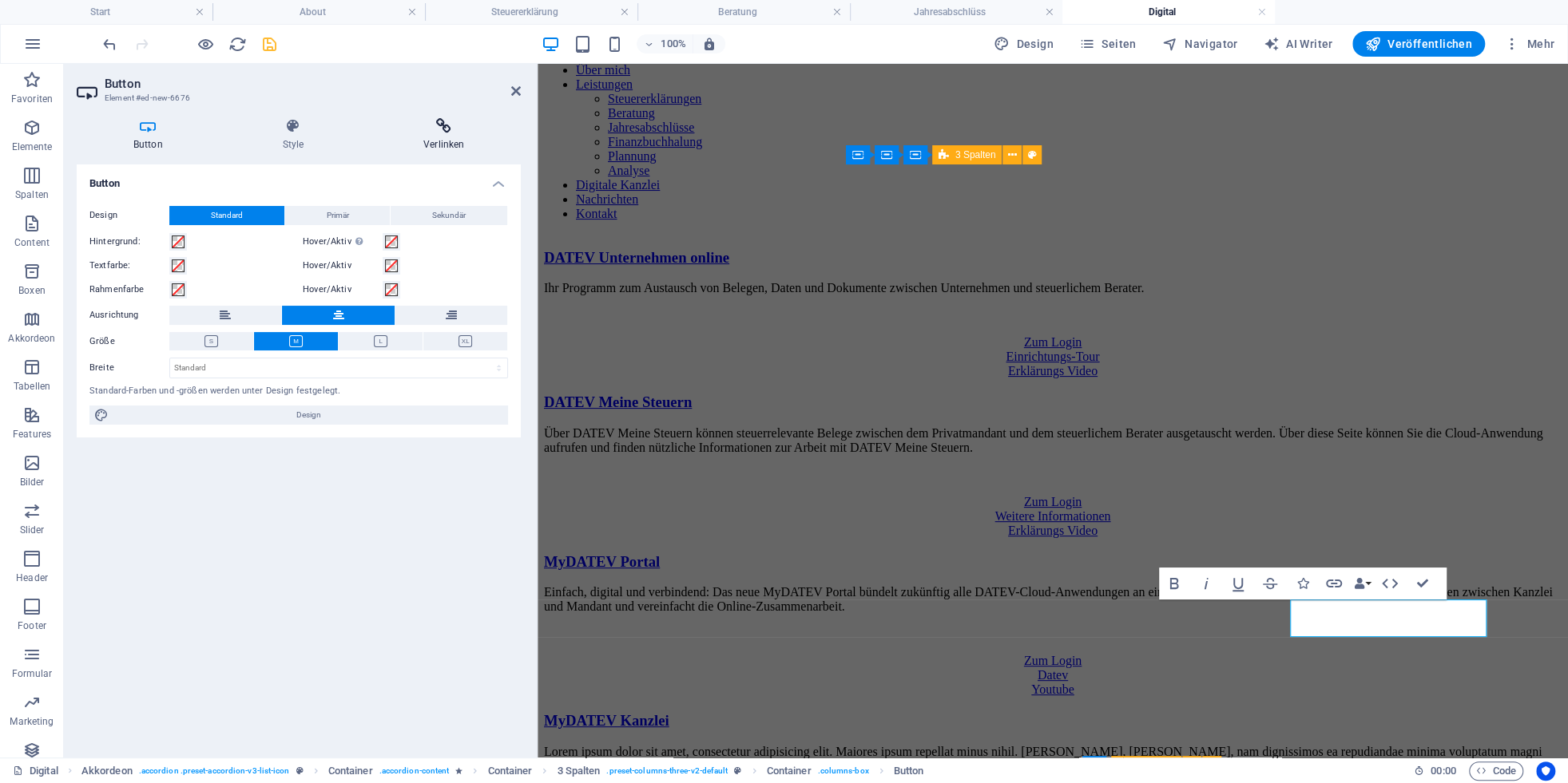
click at [439, 137] on h4 "Verlinken" at bounding box center [443, 135] width 154 height 33
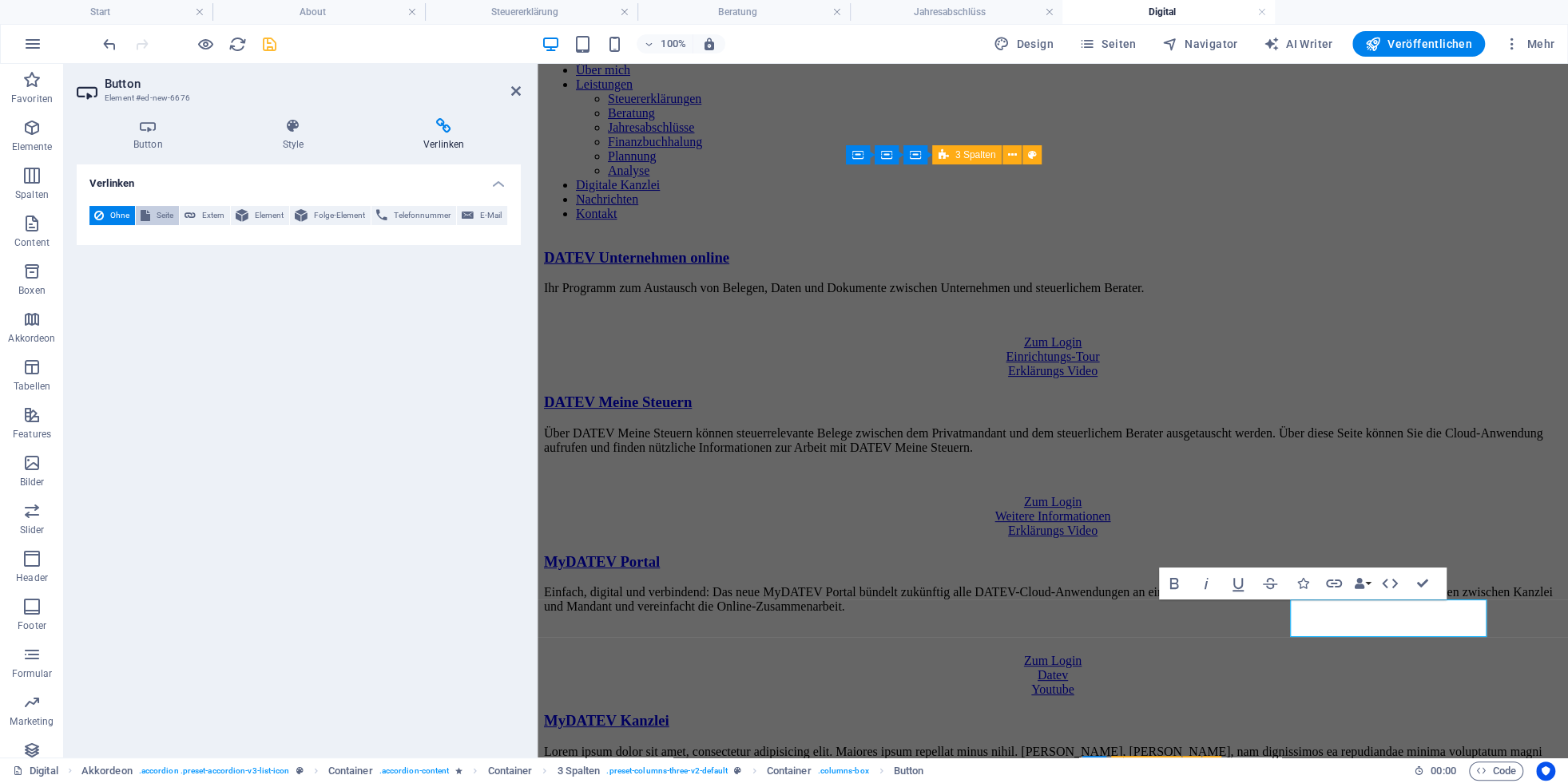
click at [166, 214] on span "Seite" at bounding box center [164, 216] width 19 height 19
select select
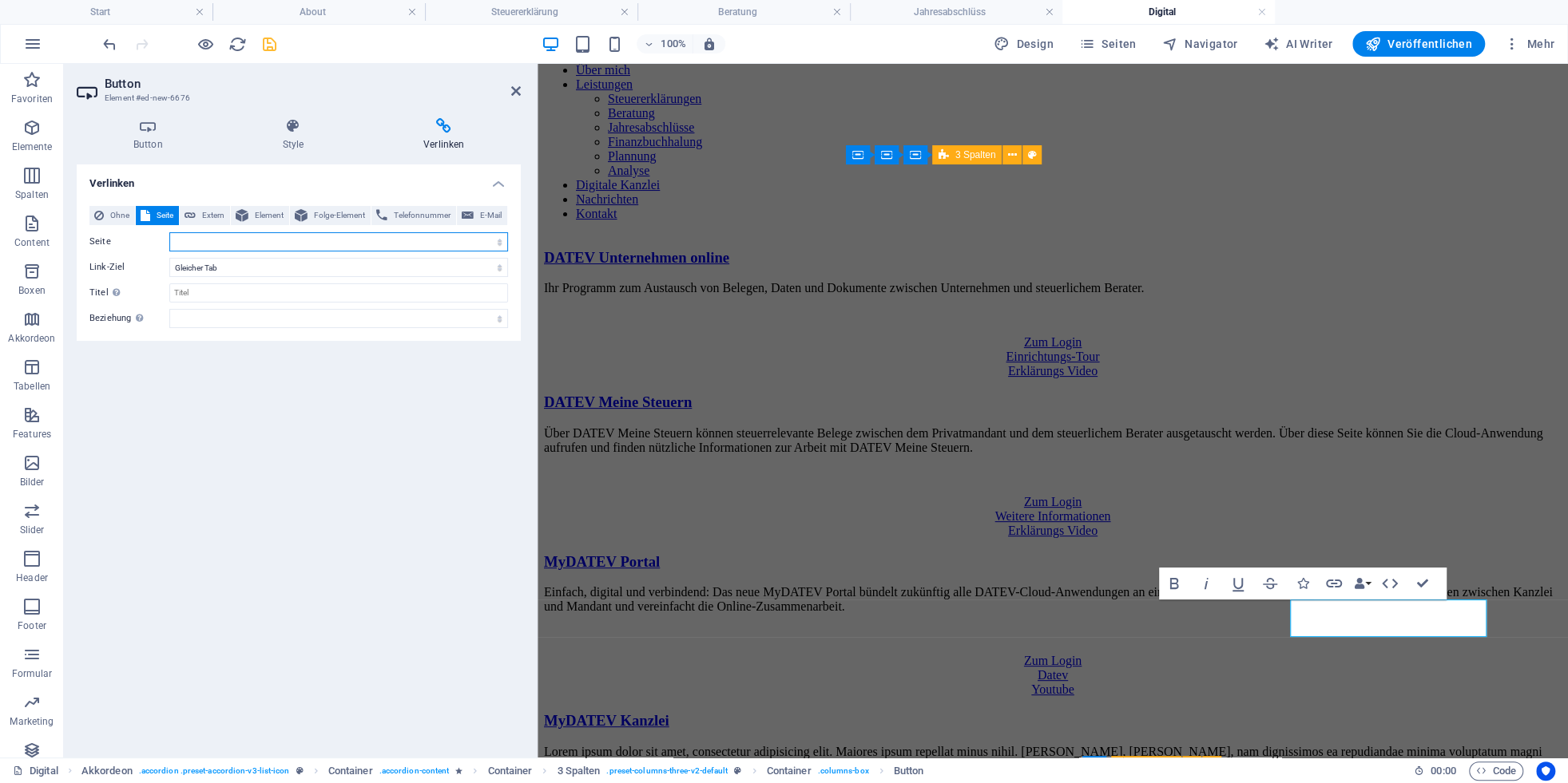
click at [169, 232] on select "Start About Leistungen -- Steuererklärung -- Beratung -- Jahresabschlüss -- Fin…" at bounding box center [338, 242] width 339 height 19
click at [217, 212] on span "Extern" at bounding box center [213, 216] width 25 height 19
select select "blank"
paste input "[URL][DOMAIN_NAME]"
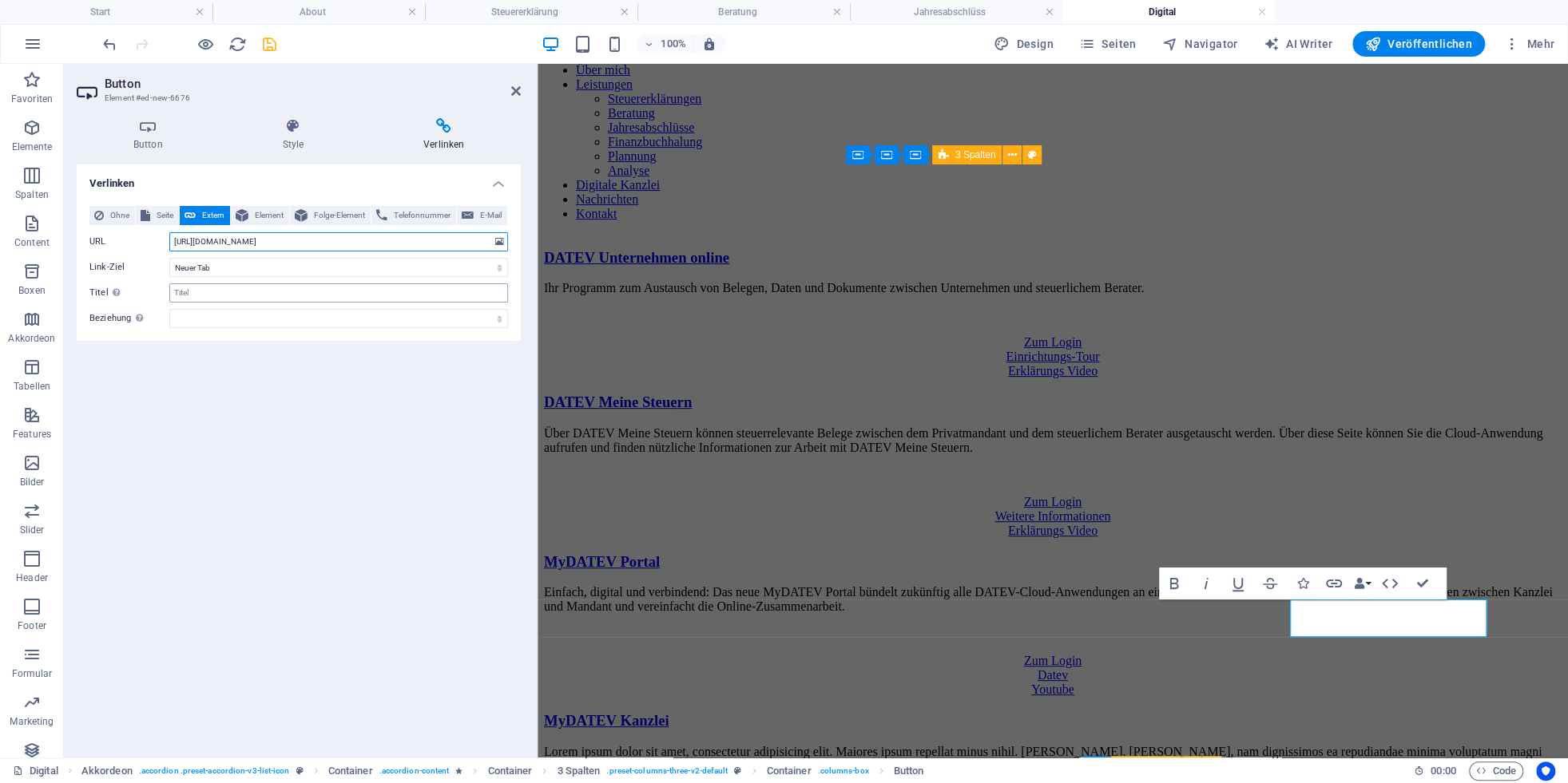
type input "[URL][DOMAIN_NAME]"
click at [224, 298] on input "Titel Zusätzliche Linkbeschreibung, sollte nicht mit dem Linktext identisch sei…" at bounding box center [338, 293] width 339 height 19
click at [211, 298] on input "Titel Zusätzliche Linkbeschreibung, sollte nicht mit dem Linktext identisch sei…" at bounding box center [338, 293] width 339 height 19
paste input "Erste Schritte in Kommunikationsfunktionen (MyDATEV)"
type input "Erste Schritte in Kommunikationsfunktionen (MyDATEV)"
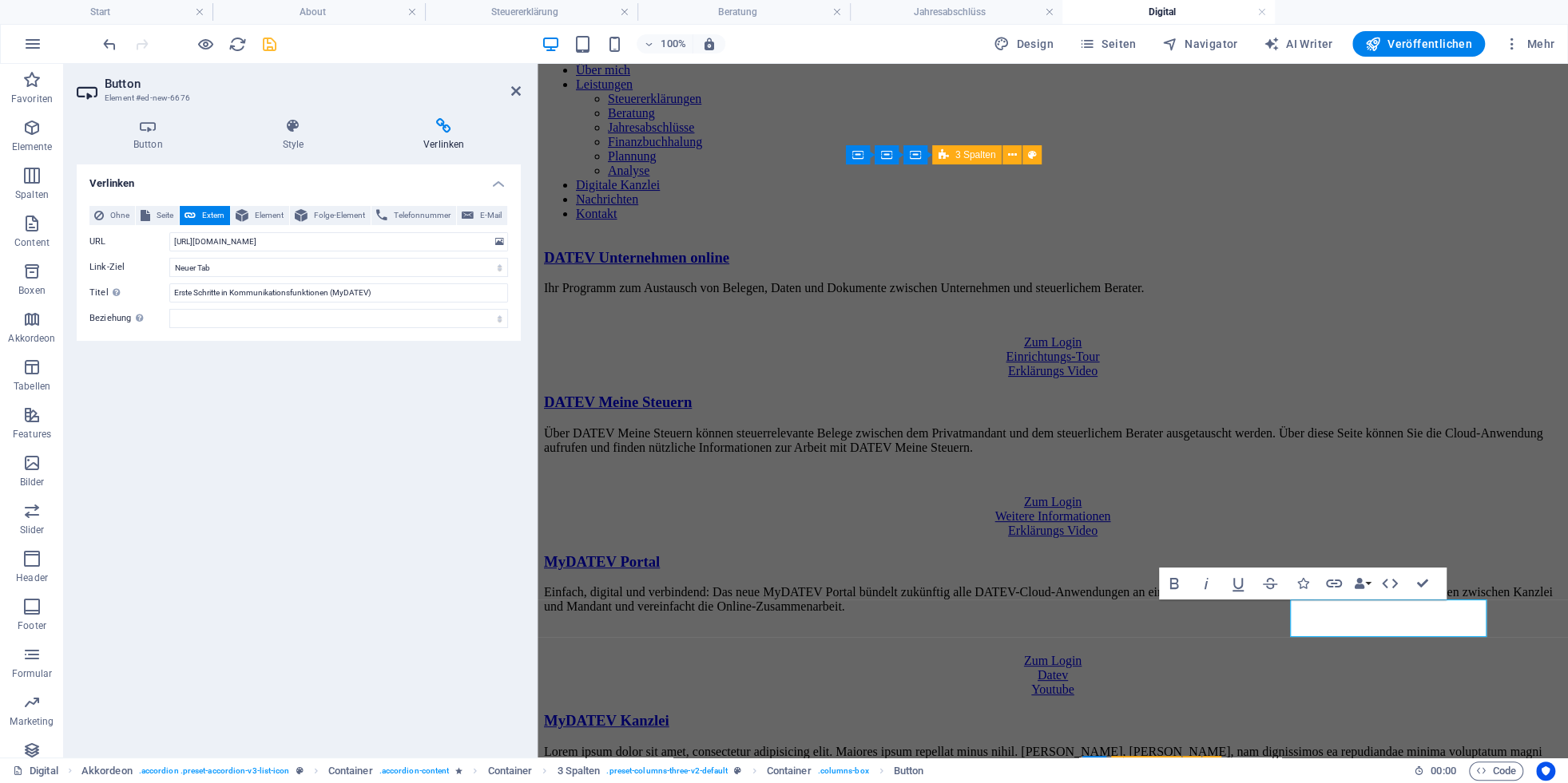
click at [350, 447] on div "Verlinken Ohne Seite Extern Element Folge-Element Telefonnummer E-Mail Seite St…" at bounding box center [298, 455] width 444 height 581
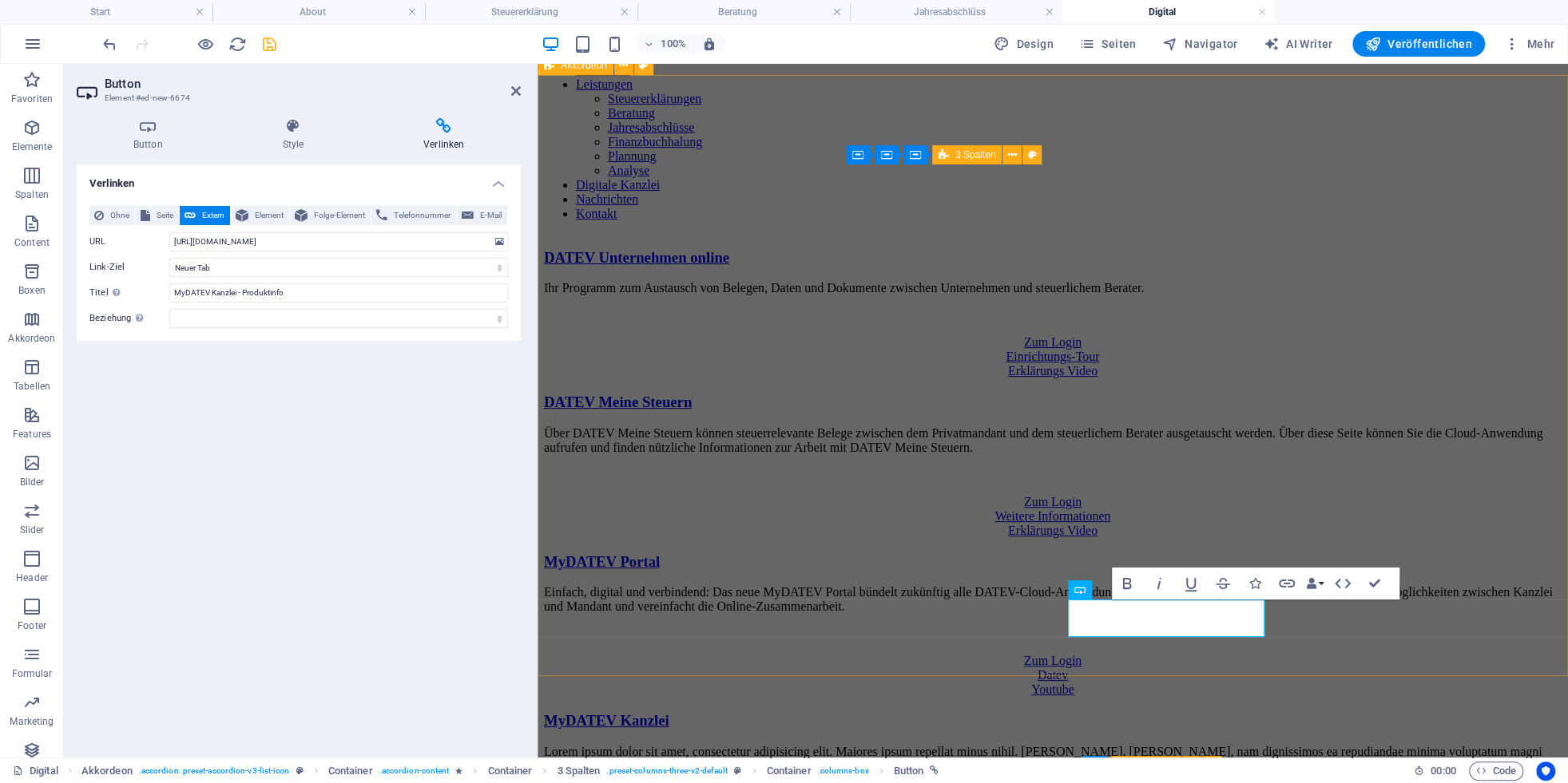
click at [1177, 645] on div "DATEV Unternehmen online Ihr Programm zum Austausch von Belegen, Daten und Doku…" at bounding box center [1053, 546] width 1018 height 595
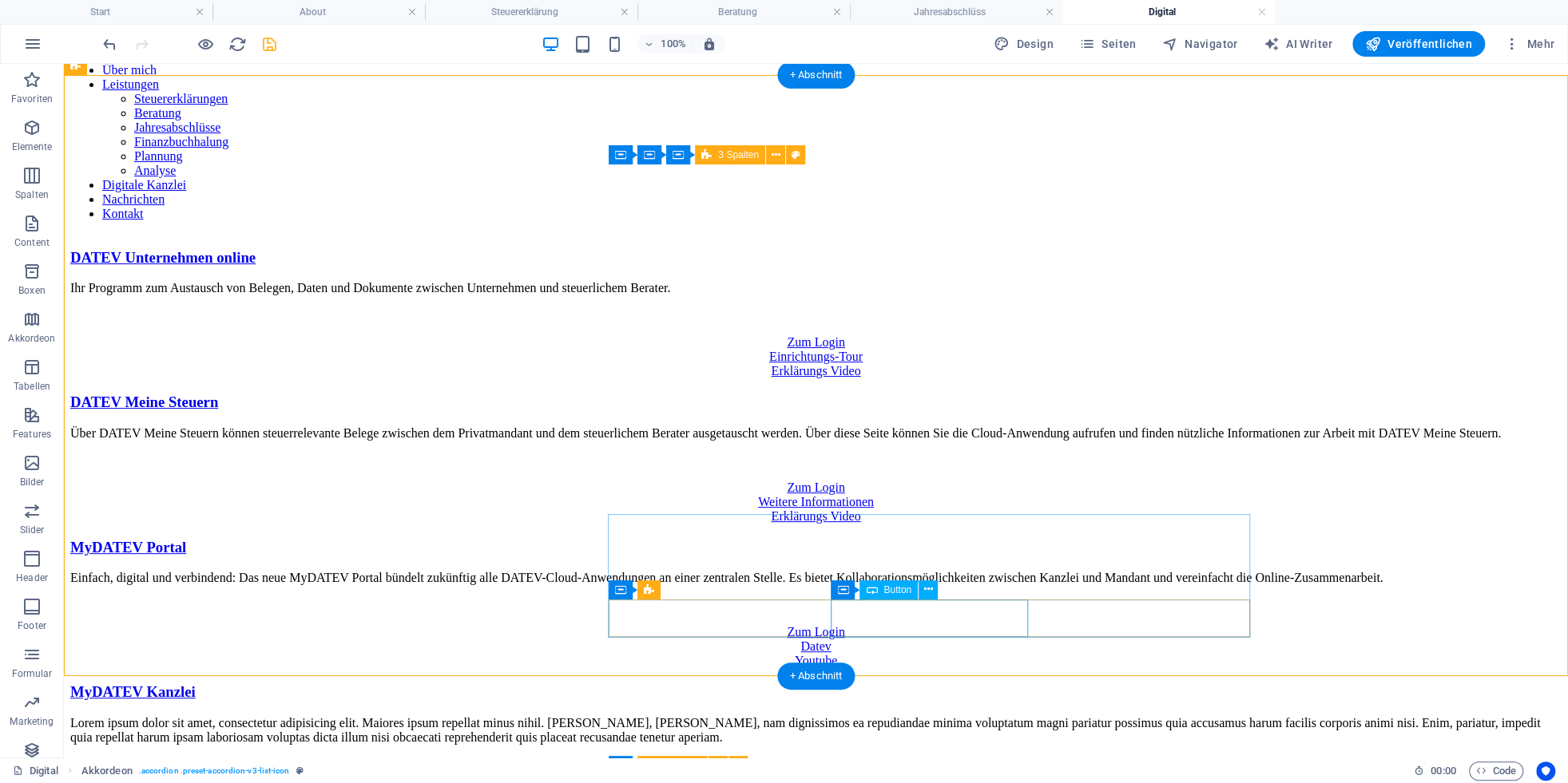
click at [935, 772] on div "Produktinfo" at bounding box center [816, 779] width 1491 height 14
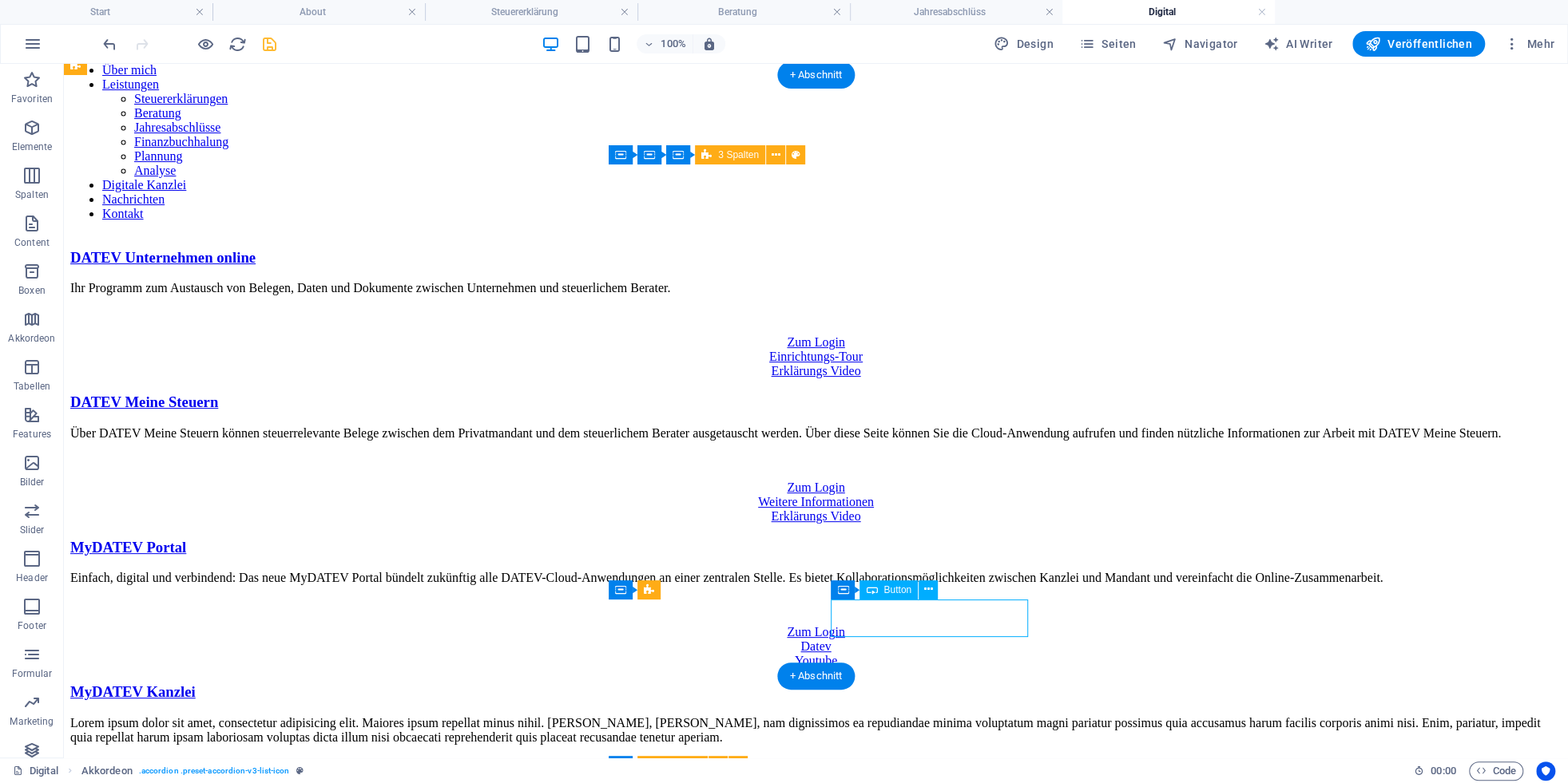
click at [935, 772] on div "Produktinfo" at bounding box center [816, 779] width 1491 height 14
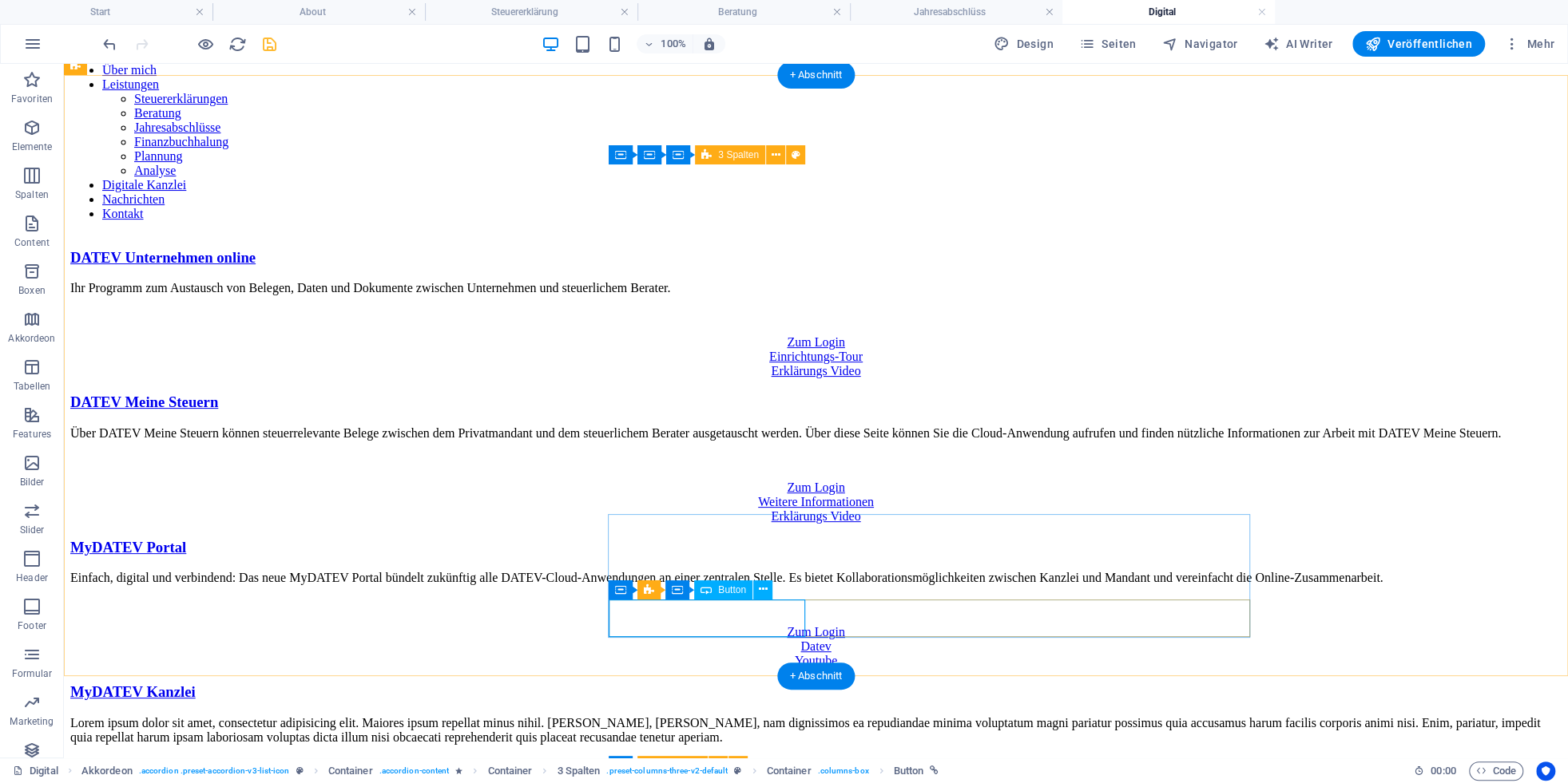
click at [727, 758] on div "Zum Login" at bounding box center [816, 765] width 1491 height 14
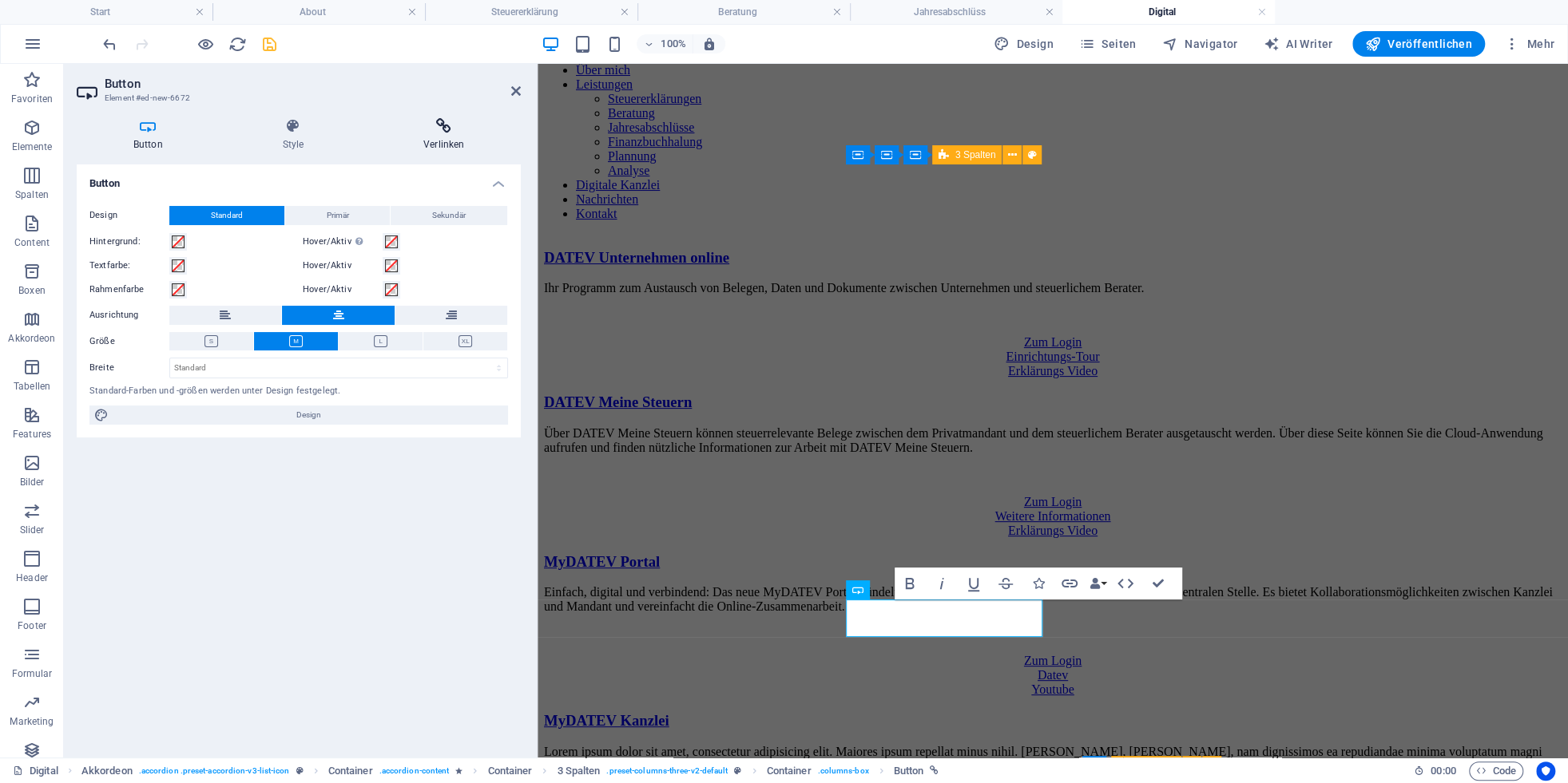
click at [438, 130] on icon at bounding box center [443, 126] width 154 height 16
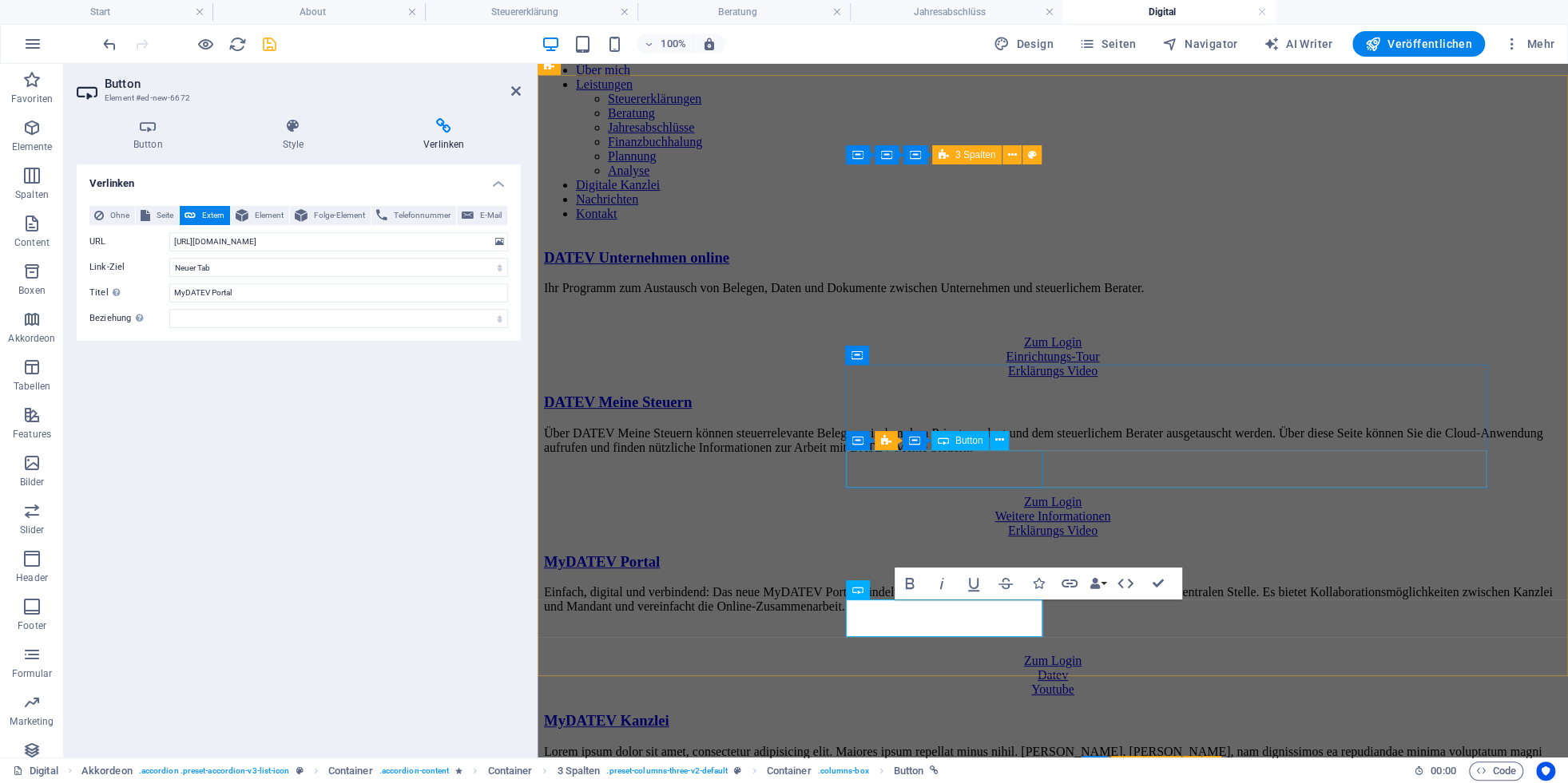
click at [1032, 654] on div "Zum Login" at bounding box center [1053, 661] width 1018 height 14
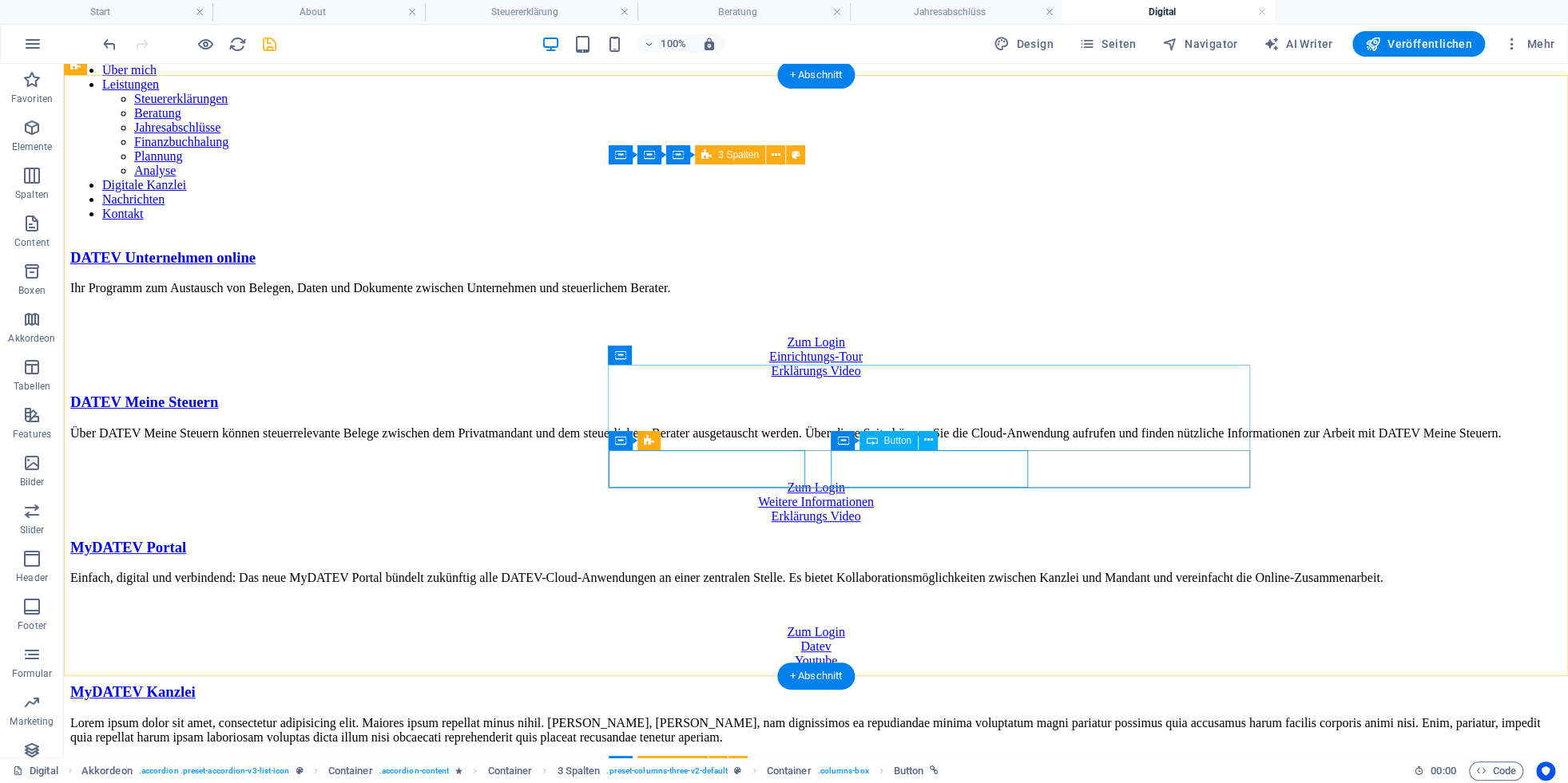
click at [939, 640] on div "Datev" at bounding box center [816, 646] width 1491 height 14
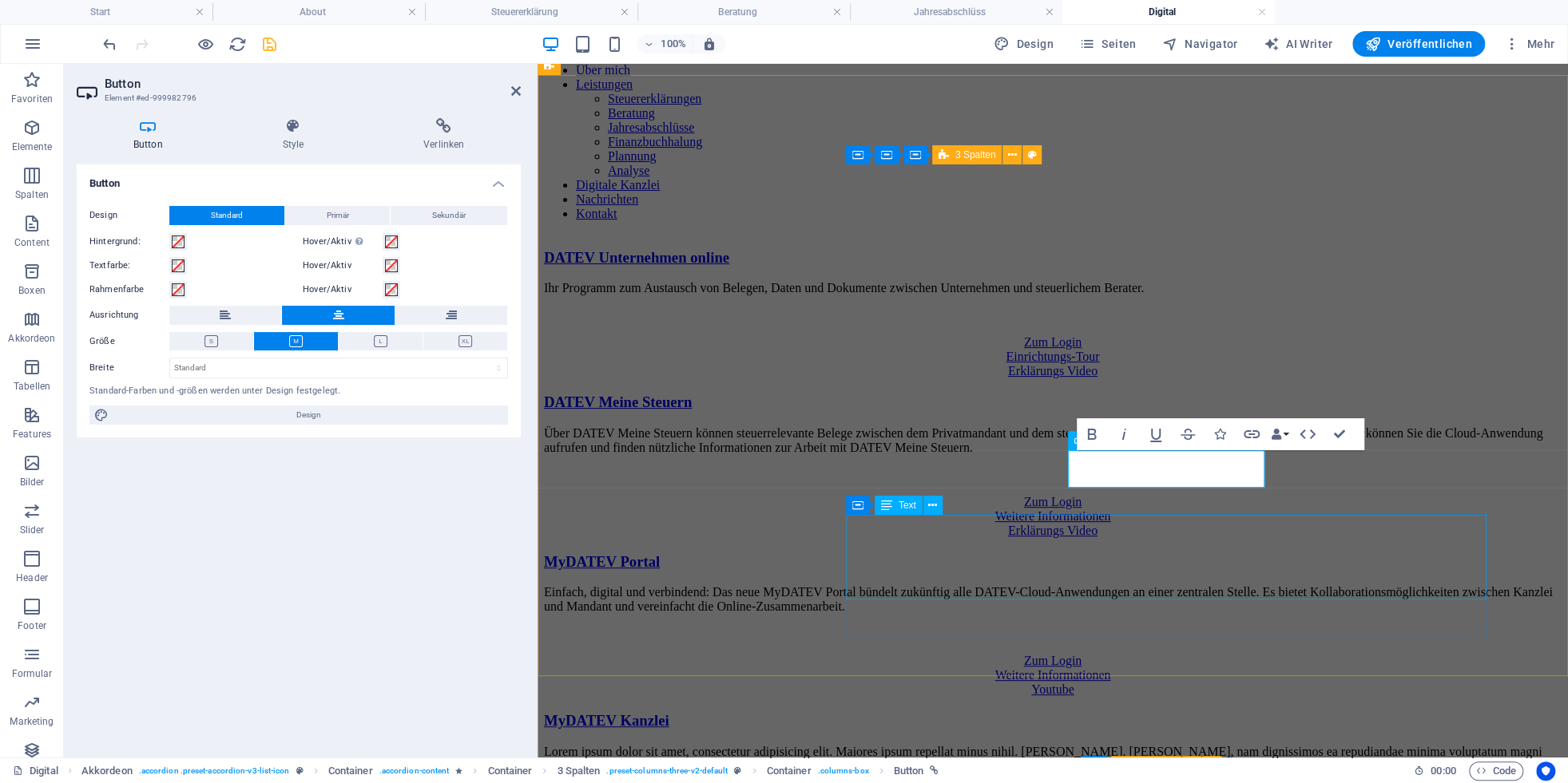
click at [1196, 745] on div "Lorem ipsum dolor sit amet, consectetur adipisicing elit. Maiores ipsum repella…" at bounding box center [1053, 766] width 1018 height 43
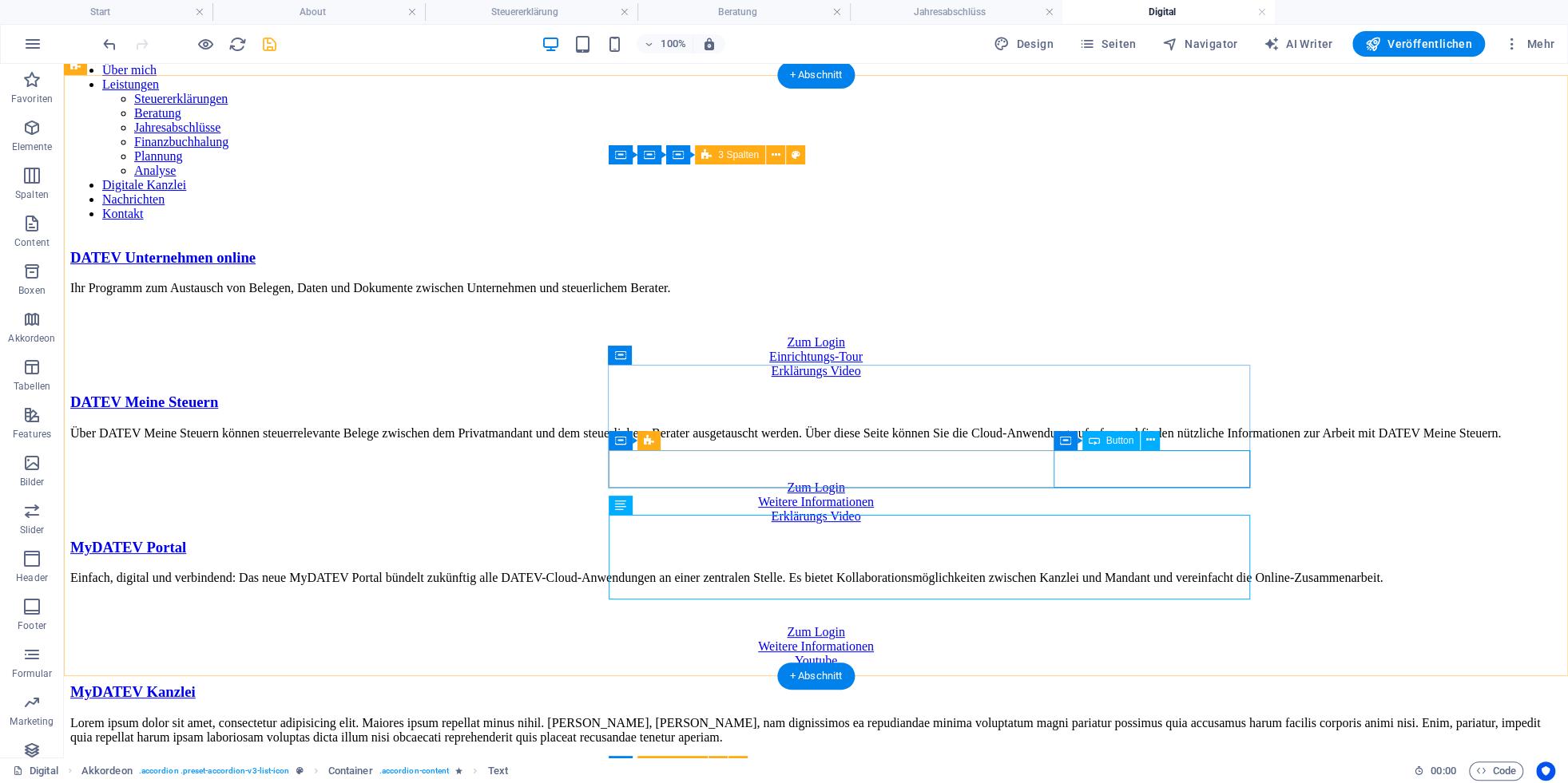
click at [1162, 654] on div "Youtube" at bounding box center [816, 661] width 1491 height 14
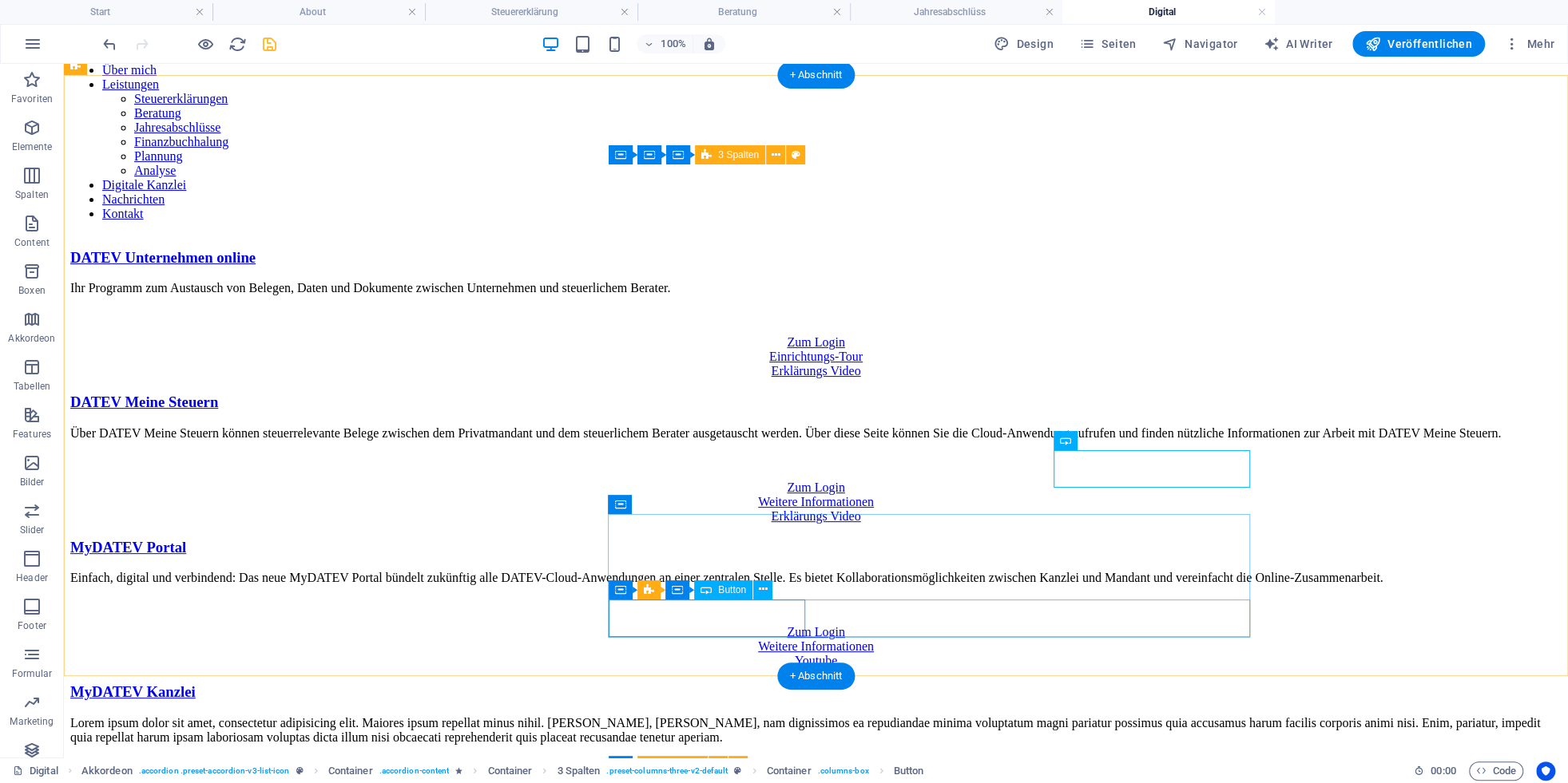
click at [689, 758] on div "Zum Login" at bounding box center [816, 765] width 1491 height 14
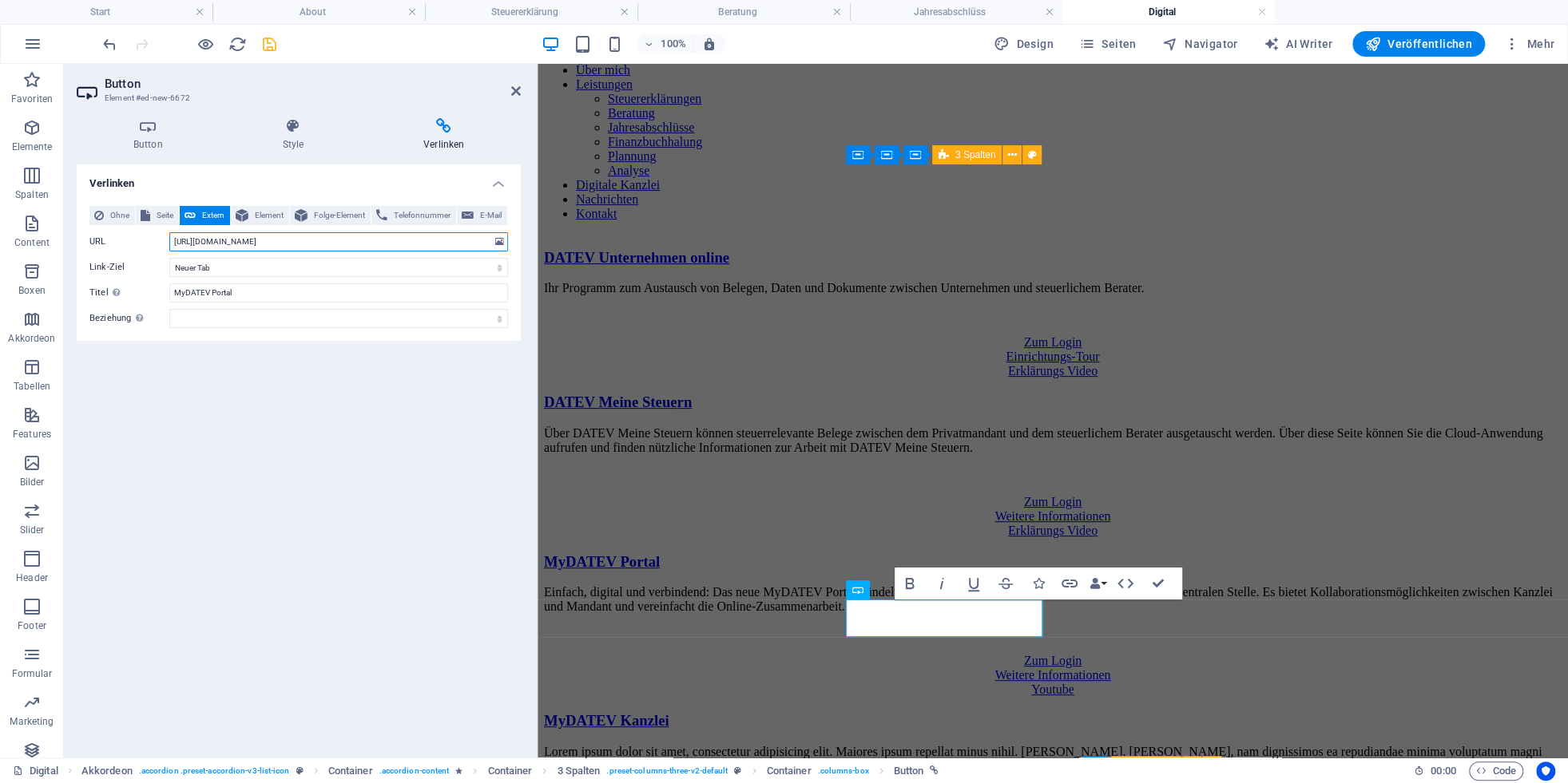
drag, startPoint x: 313, startPoint y: 244, endPoint x: 53, endPoint y: 214, distance: 261.7
click at [169, 232] on input "[URL][DOMAIN_NAME]" at bounding box center [338, 242] width 339 height 19
click at [779, 652] on div "DATEV Unternehmen online Ihr Programm zum Austausch von Belegen, Daten und Doku…" at bounding box center [1053, 546] width 1018 height 595
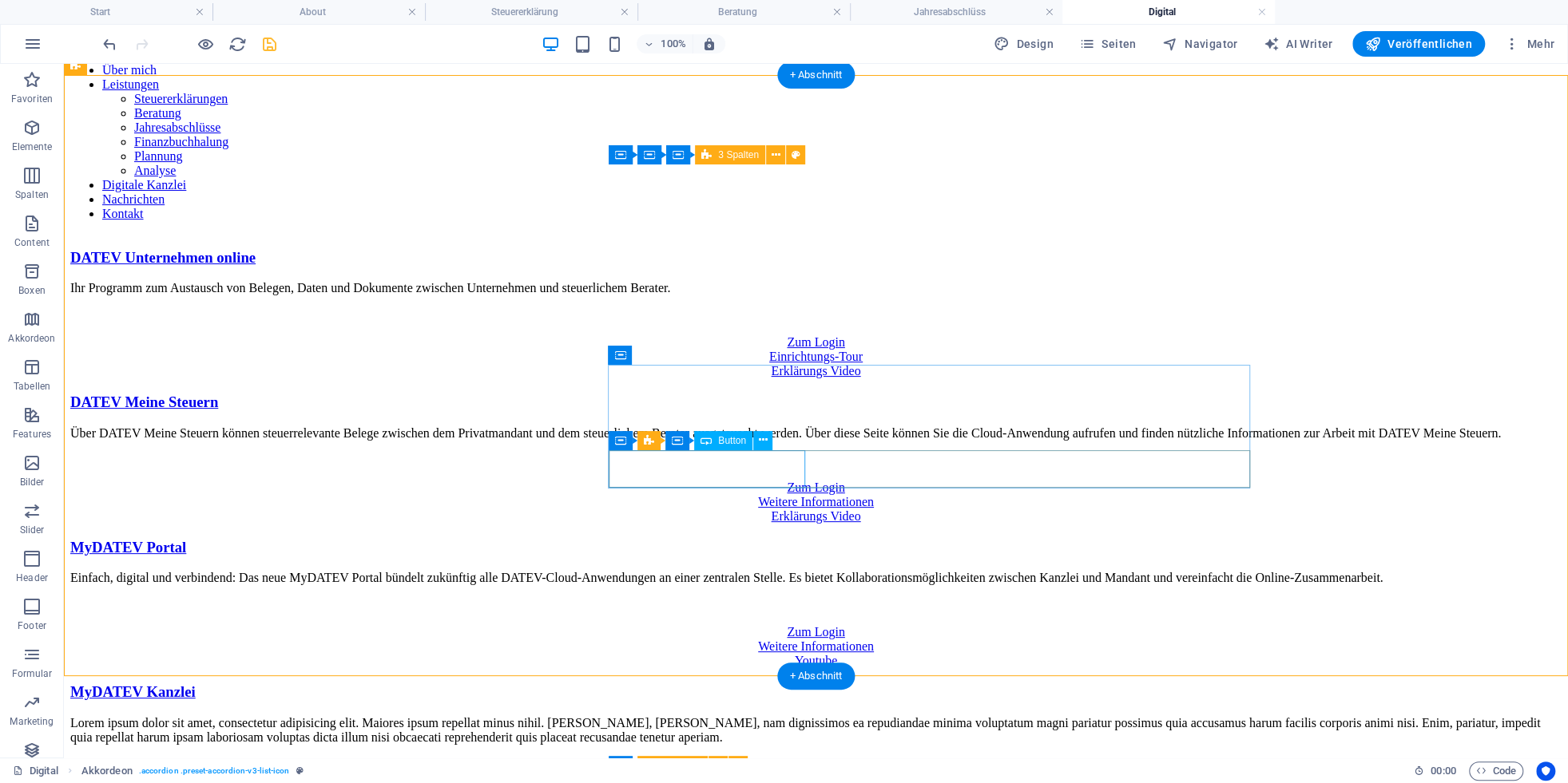
click at [723, 625] on div "Zum Login" at bounding box center [816, 632] width 1491 height 14
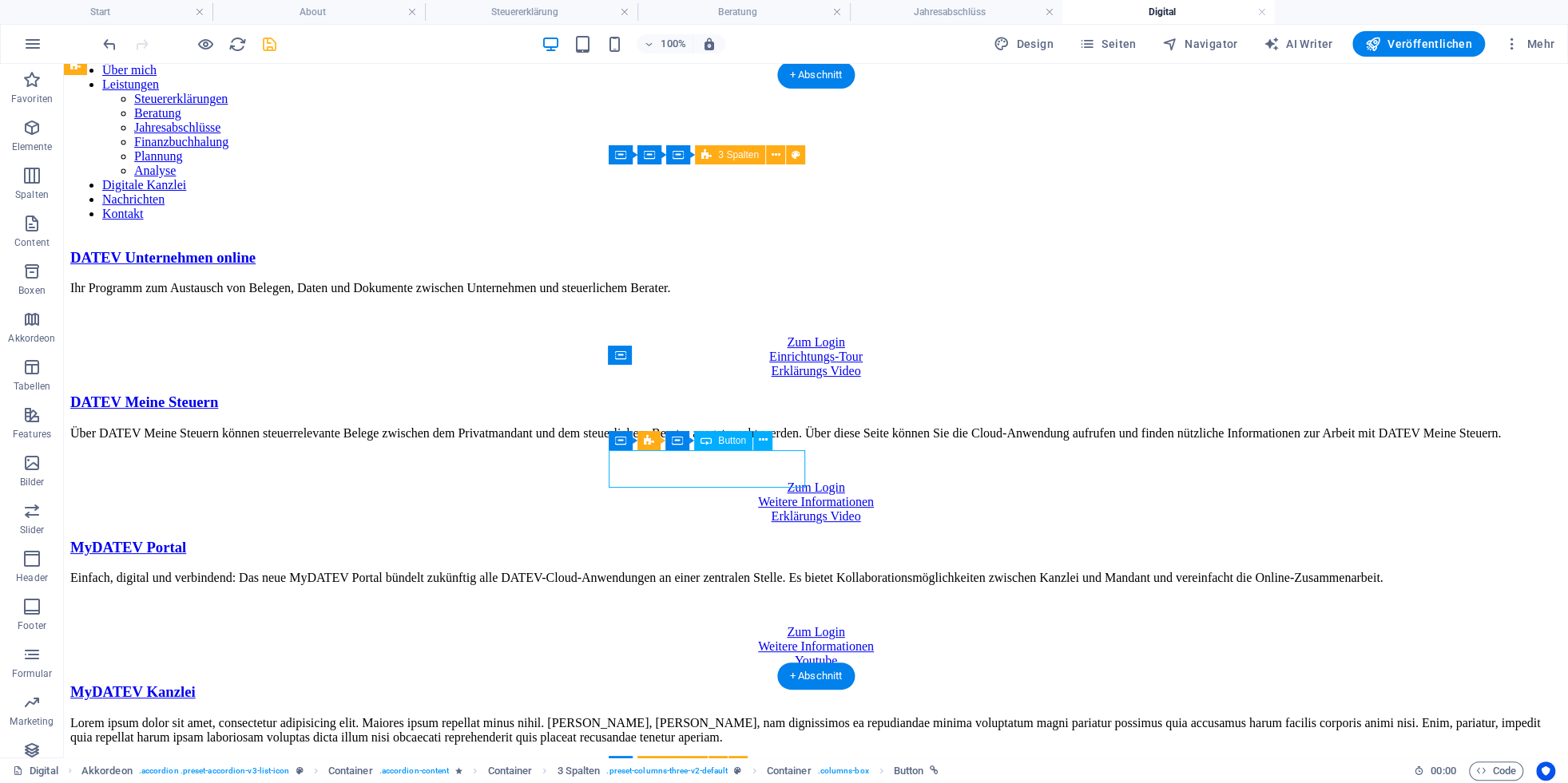
click at [723, 625] on div "Zum Login" at bounding box center [816, 632] width 1491 height 14
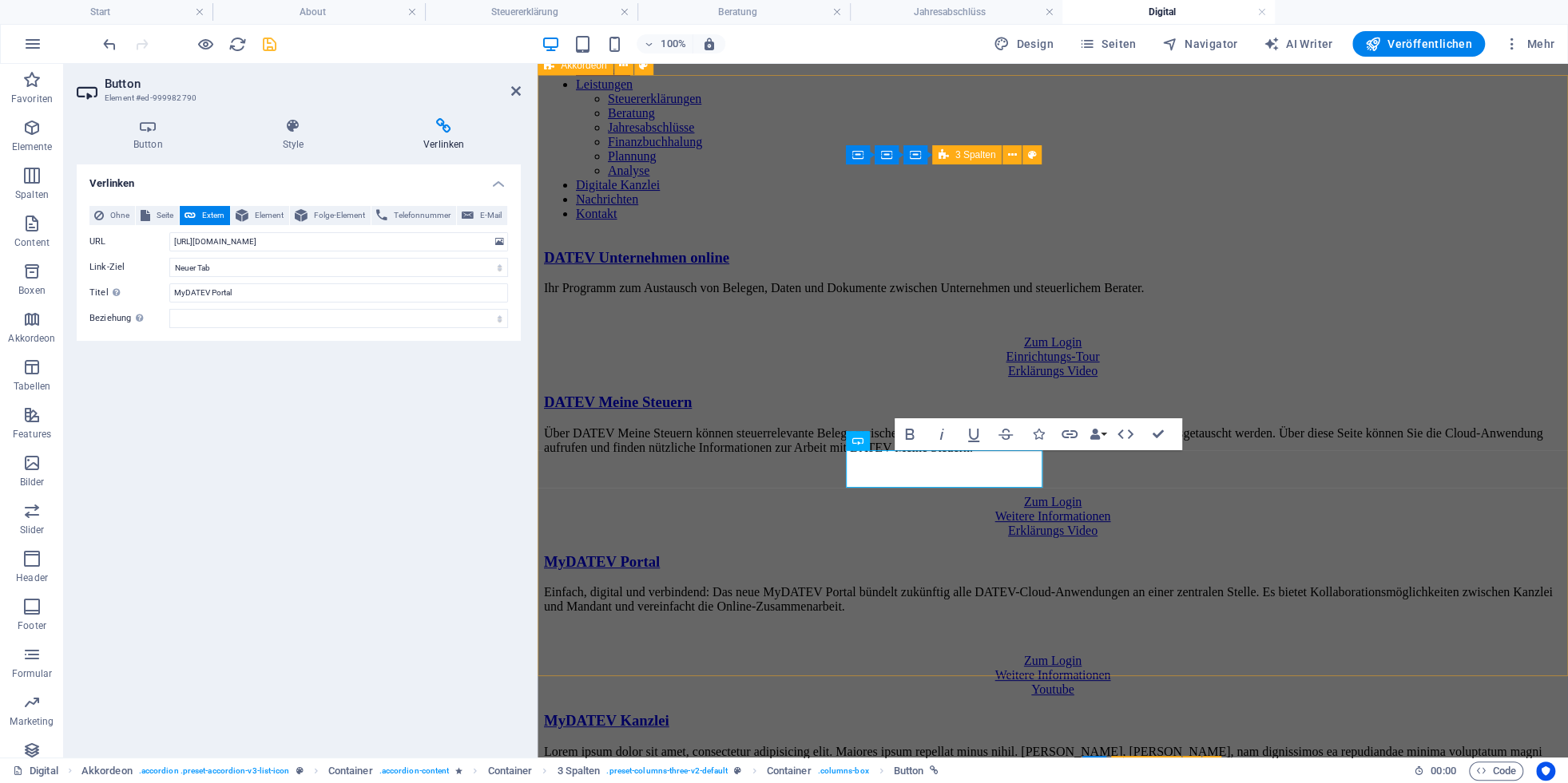
click at [1495, 628] on div "DATEV Unternehmen online Ihr Programm zum Austausch von Belegen, Daten und Doku…" at bounding box center [1053, 546] width 1018 height 595
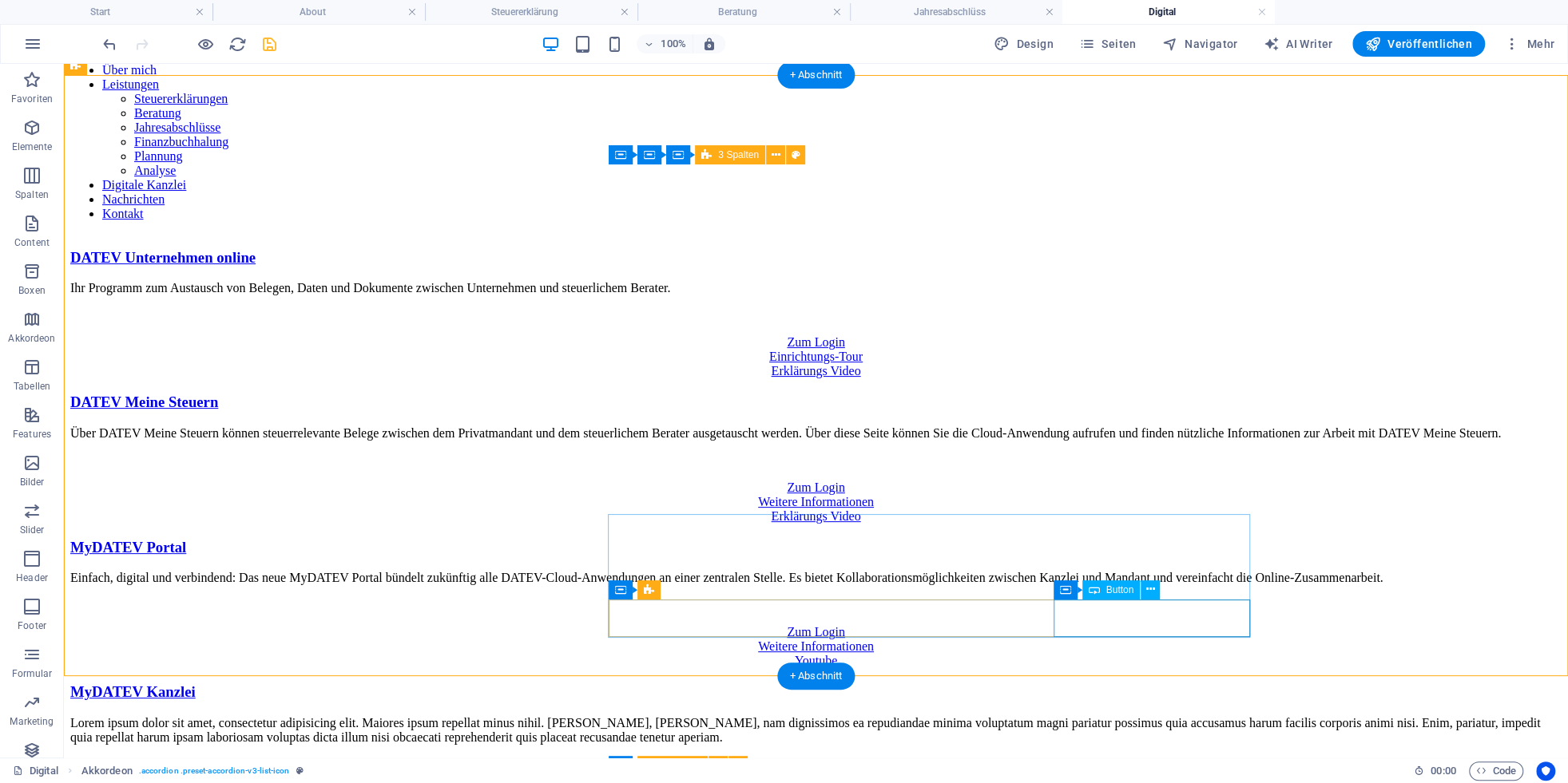
click at [1133, 783] on div "Erste Schritte" at bounding box center [816, 794] width 1491 height 14
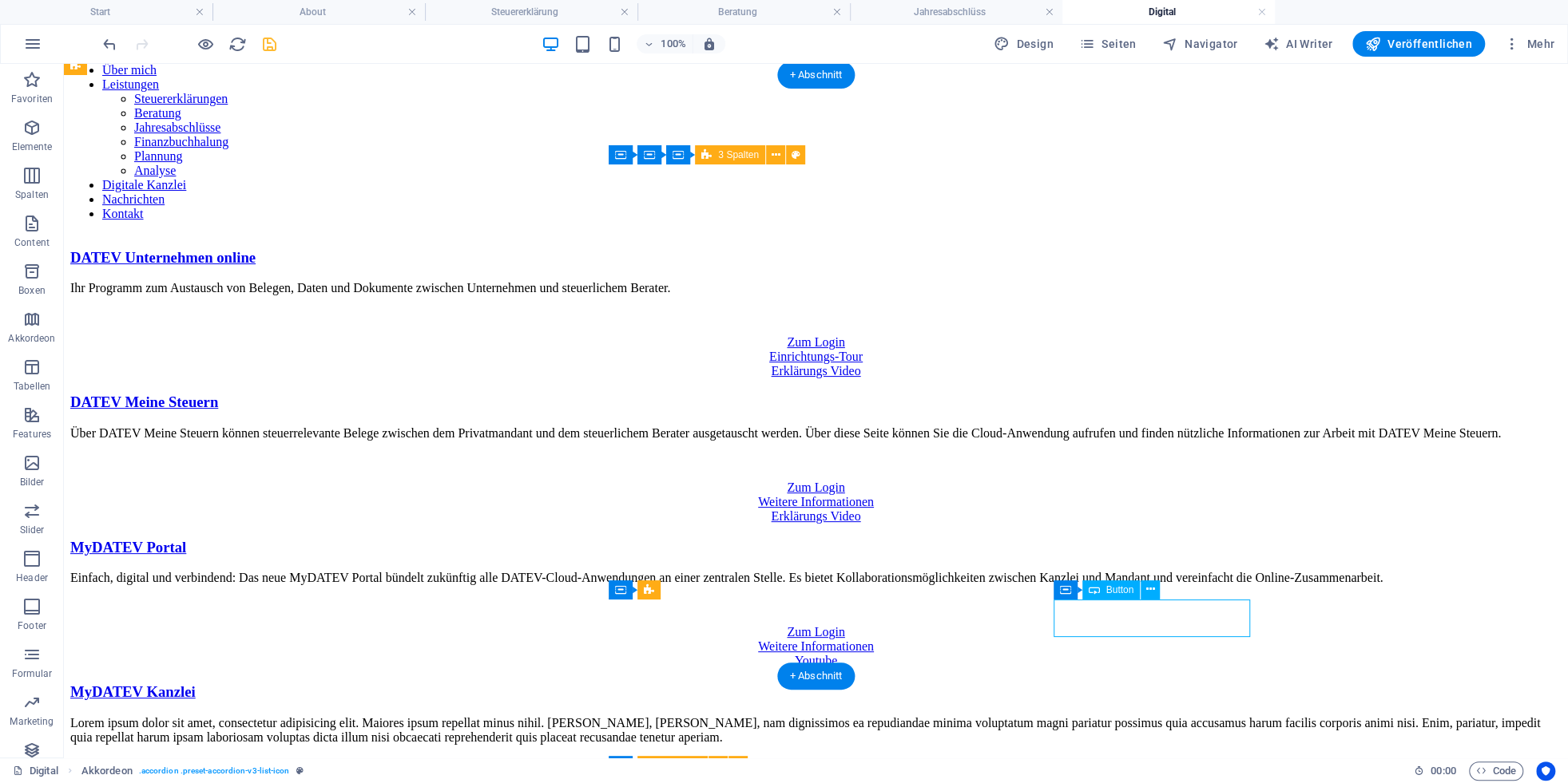
click at [1133, 783] on div "Erste Schritte" at bounding box center [816, 794] width 1491 height 14
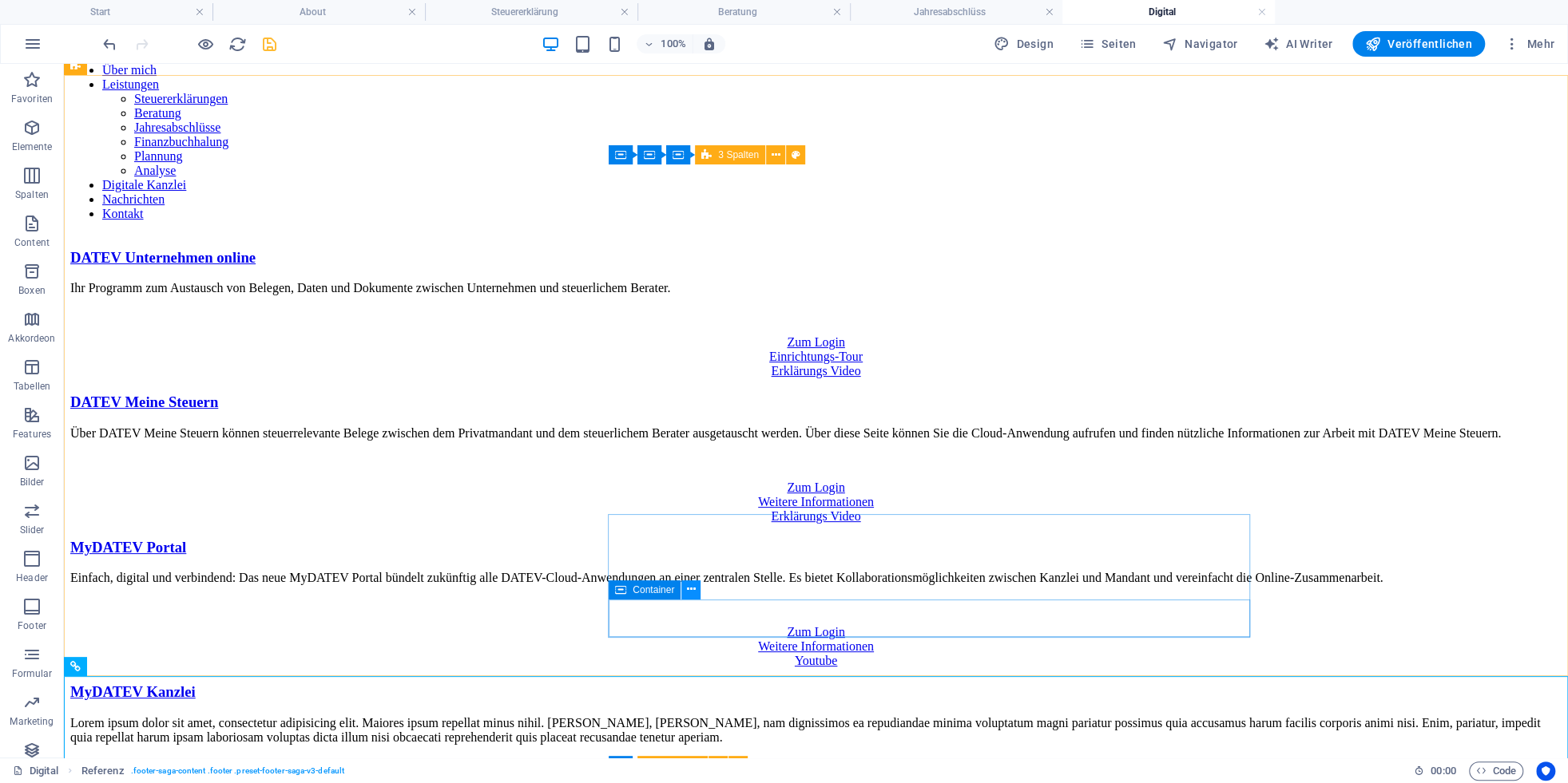
click at [691, 591] on icon at bounding box center [690, 590] width 9 height 17
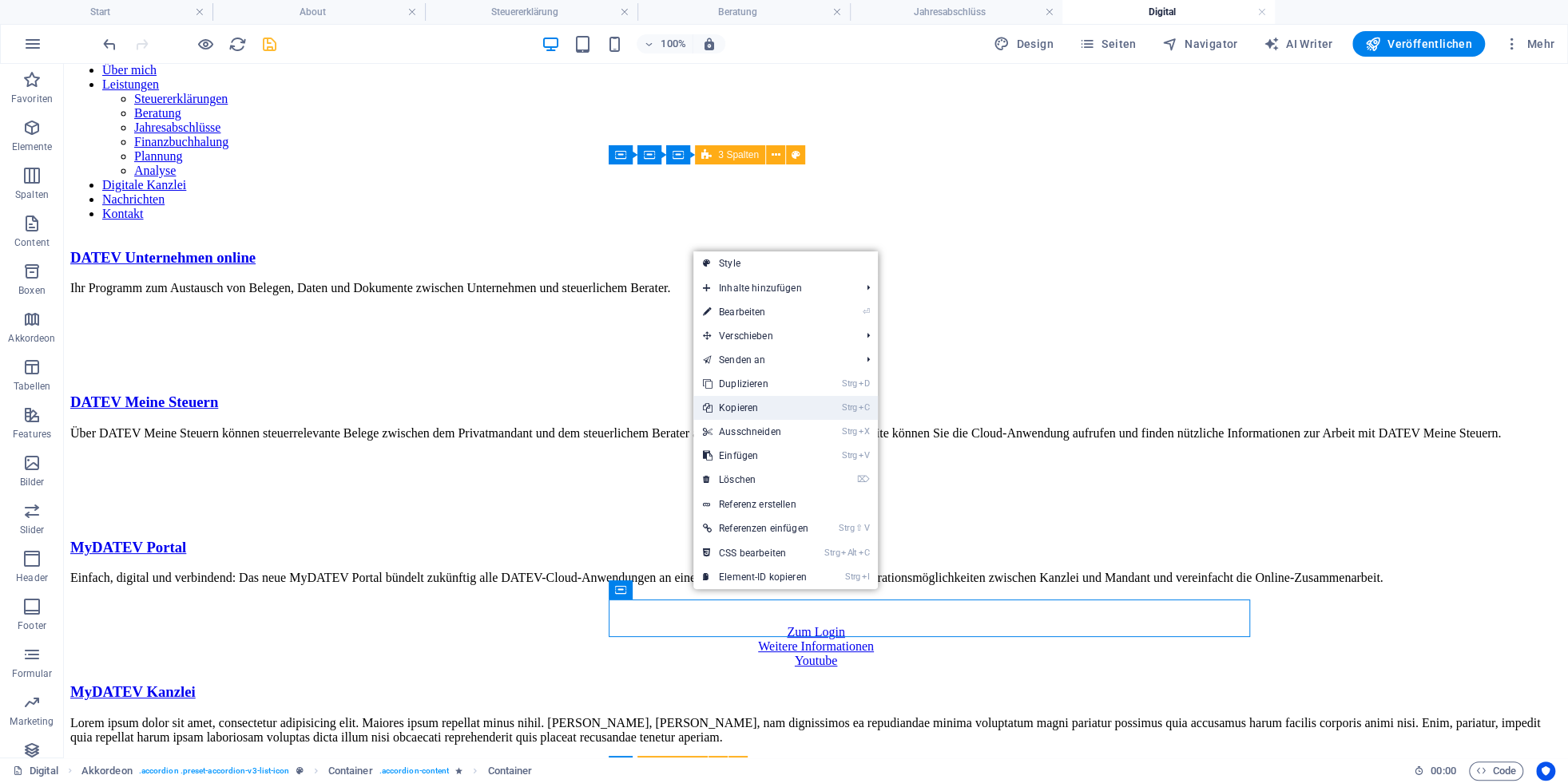
click at [744, 411] on link "Strg C Kopieren" at bounding box center [755, 408] width 124 height 24
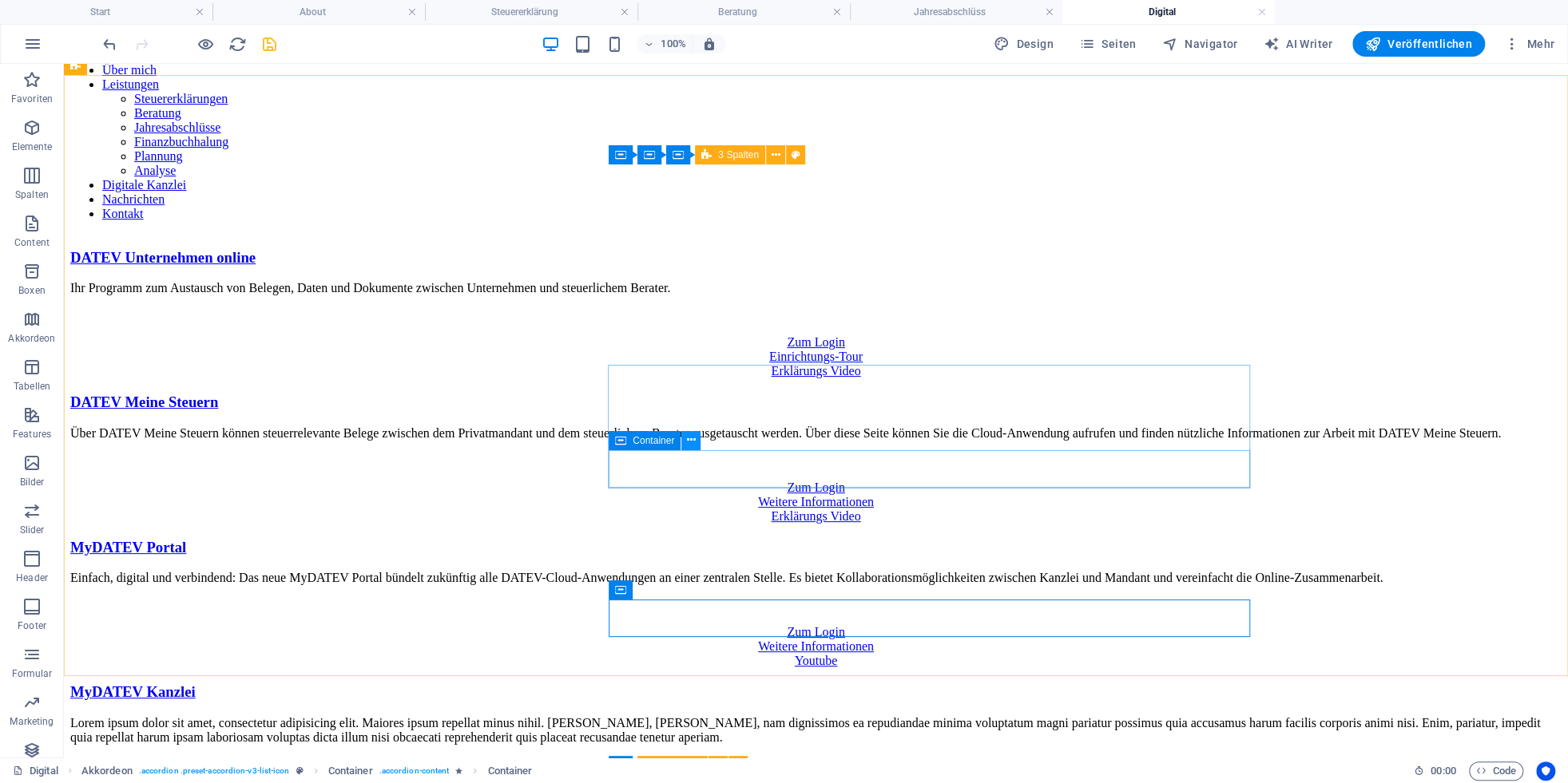
click at [691, 442] on icon at bounding box center [690, 440] width 9 height 17
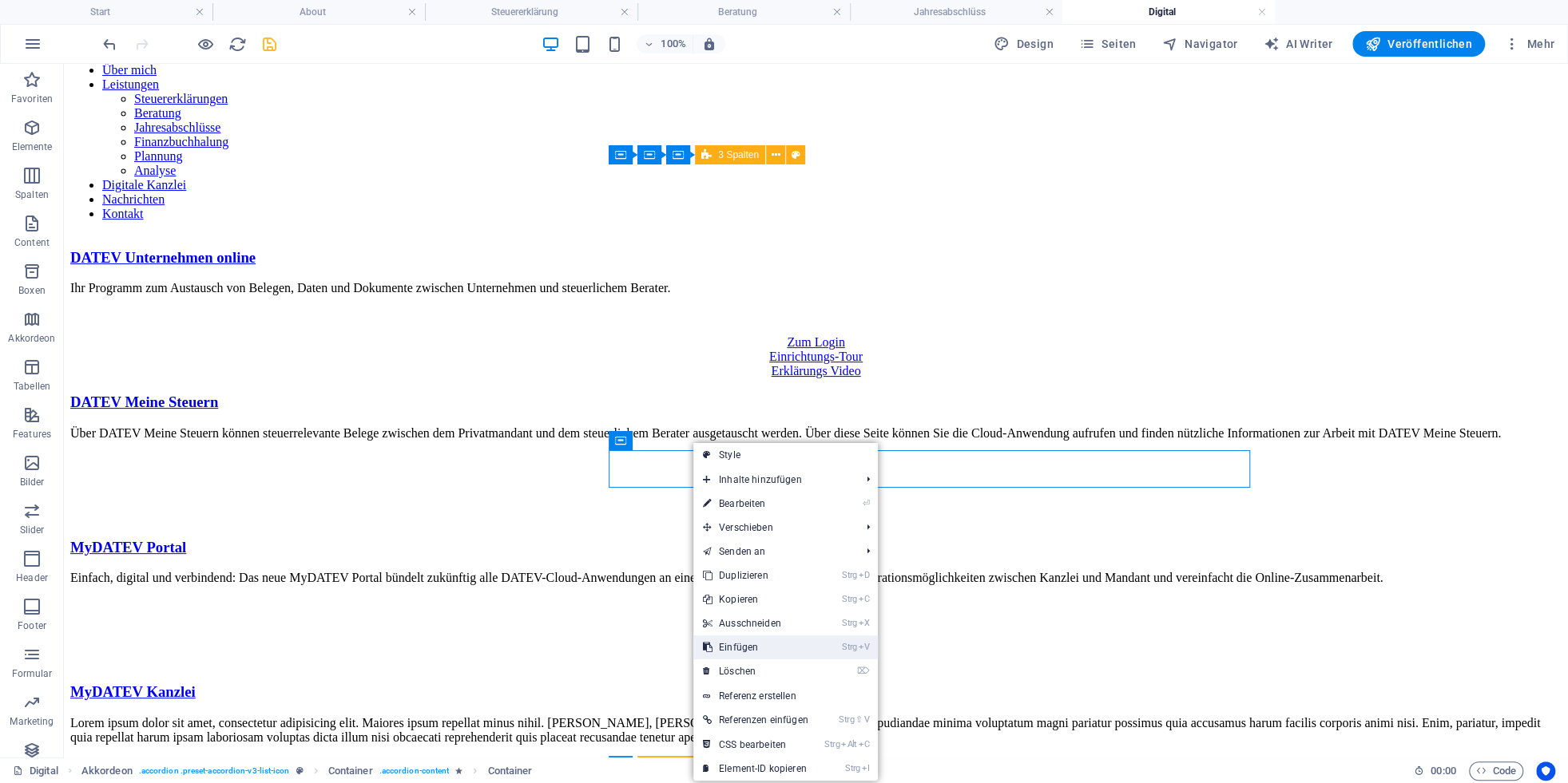
click at [749, 646] on link "Strg V Einfügen" at bounding box center [755, 647] width 124 height 24
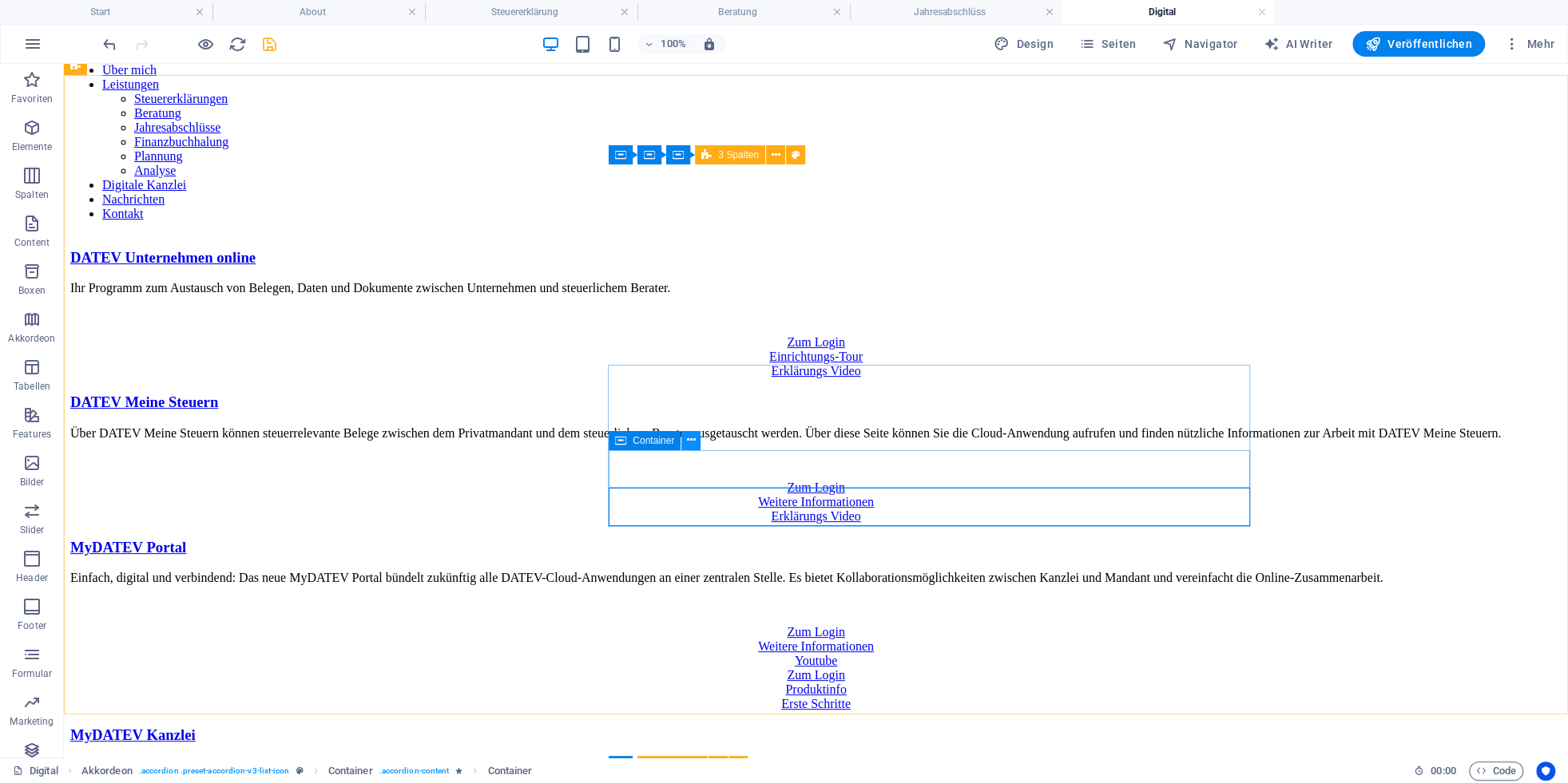
click at [695, 439] on icon at bounding box center [690, 440] width 9 height 17
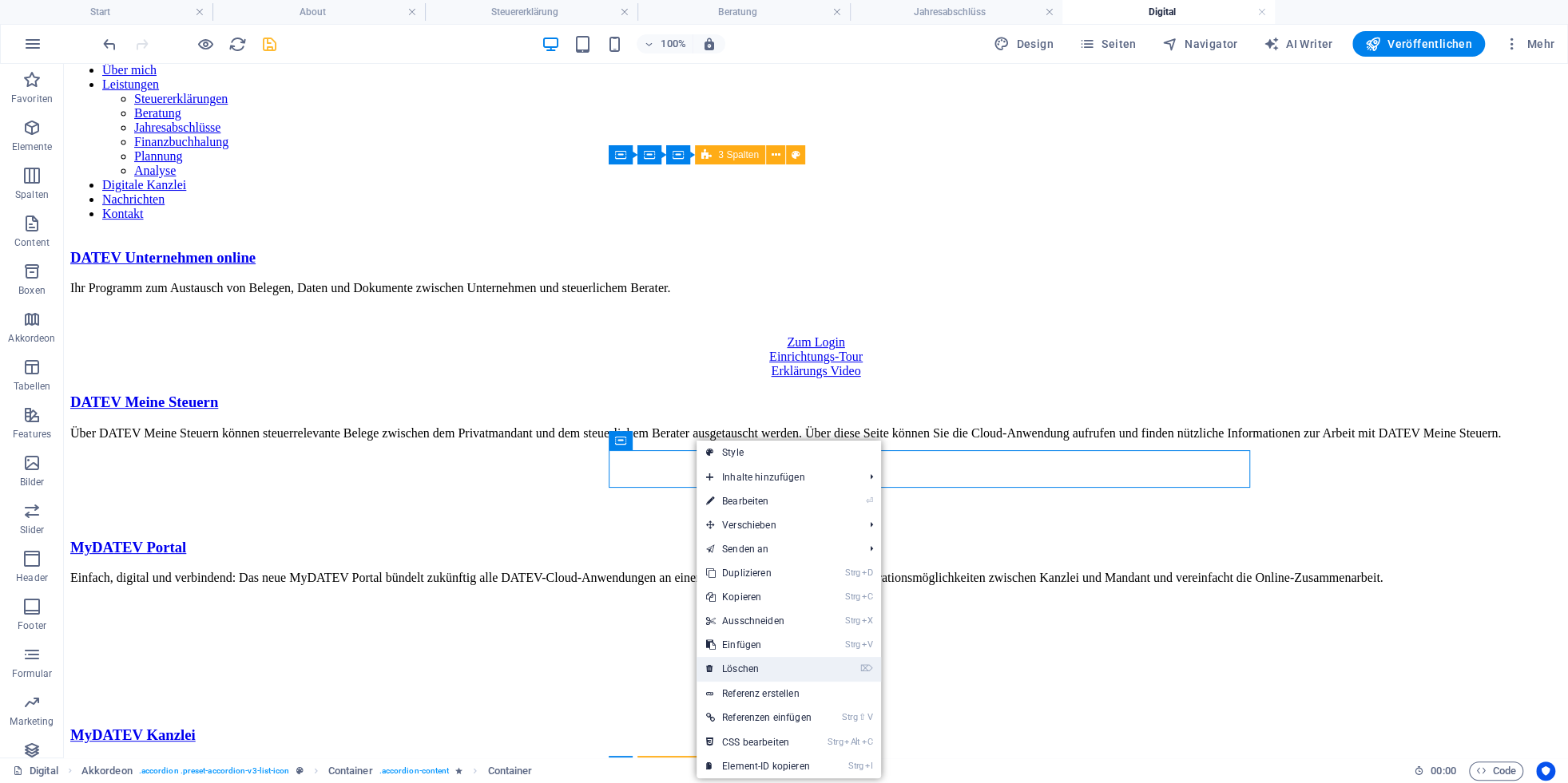
click at [739, 667] on link "⌦ Löschen" at bounding box center [758, 668] width 124 height 24
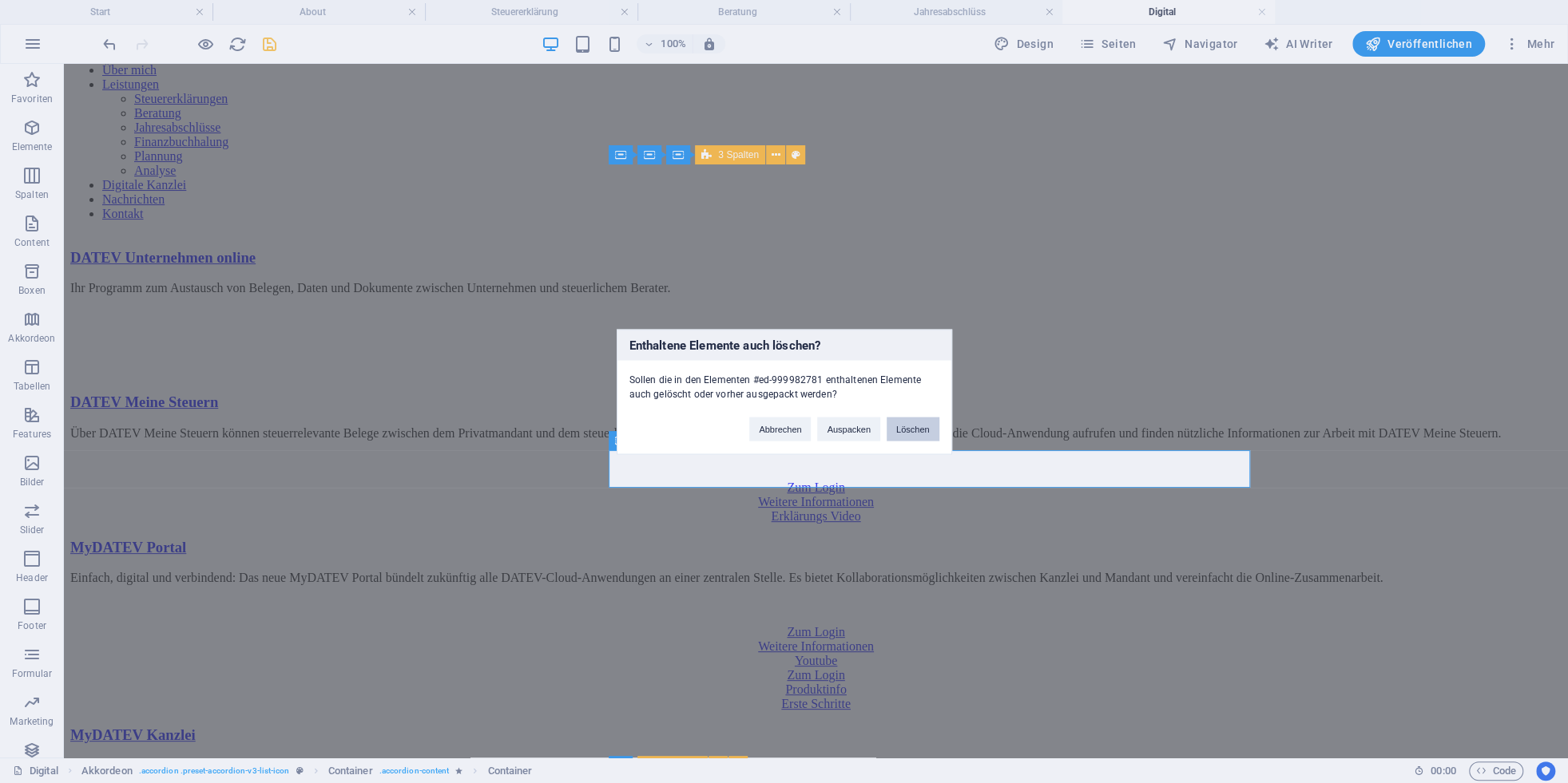
drag, startPoint x: 920, startPoint y: 432, endPoint x: 866, endPoint y: 436, distance: 54.1
click at [920, 432] on button "Löschen" at bounding box center [912, 429] width 53 height 24
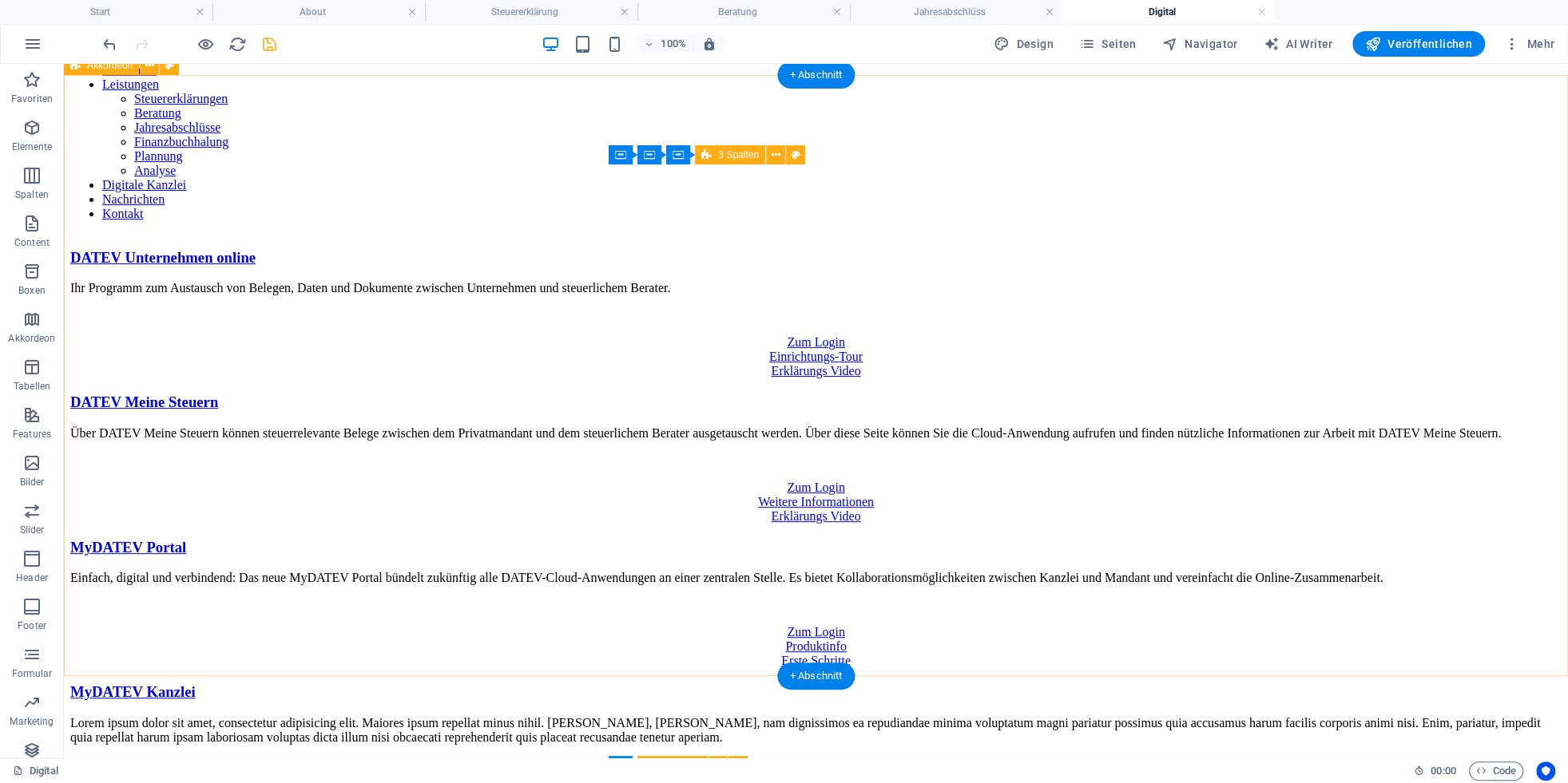
scroll to position [0, 0]
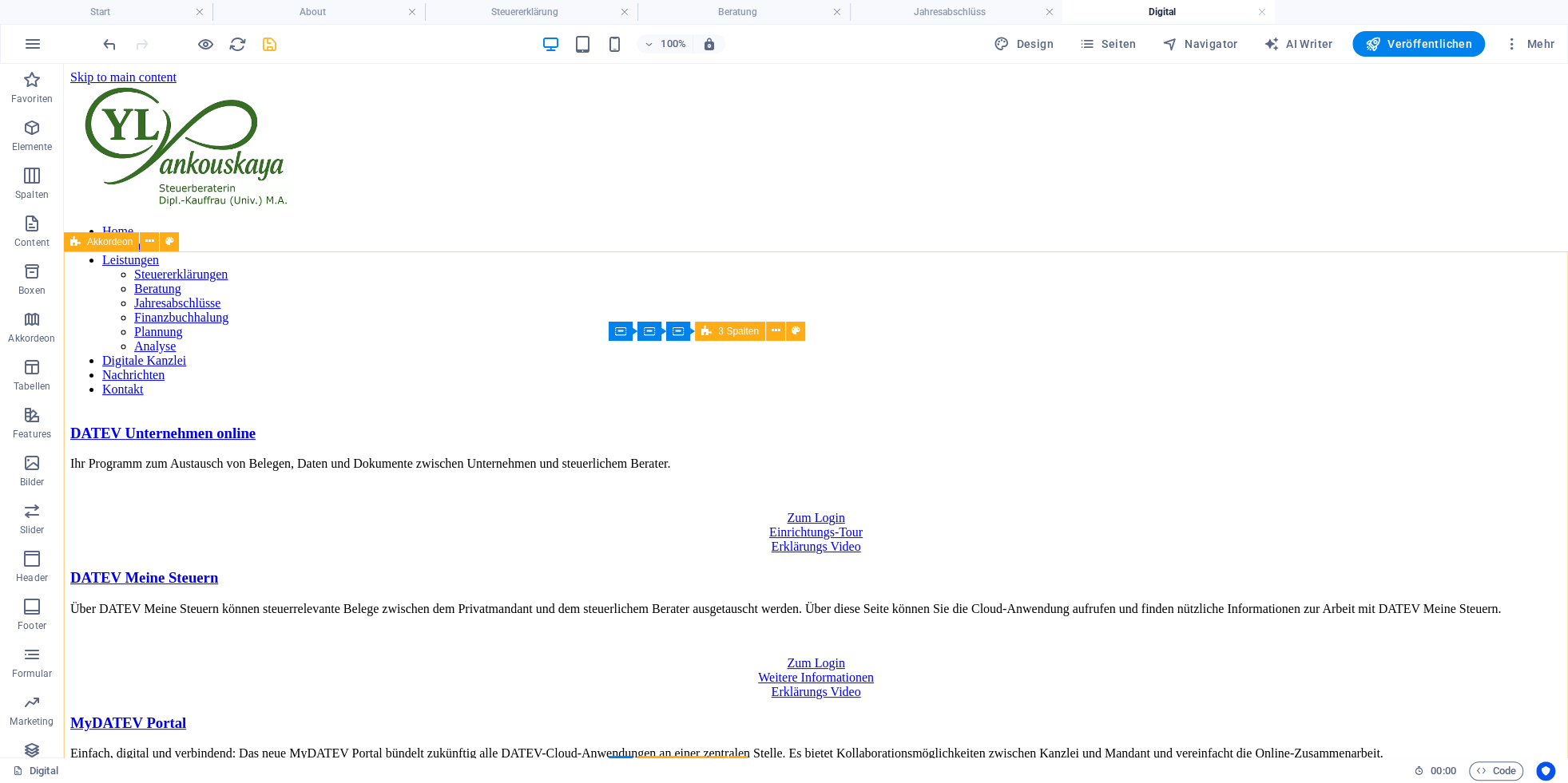
click at [122, 246] on span "Akkordeon" at bounding box center [110, 242] width 46 height 10
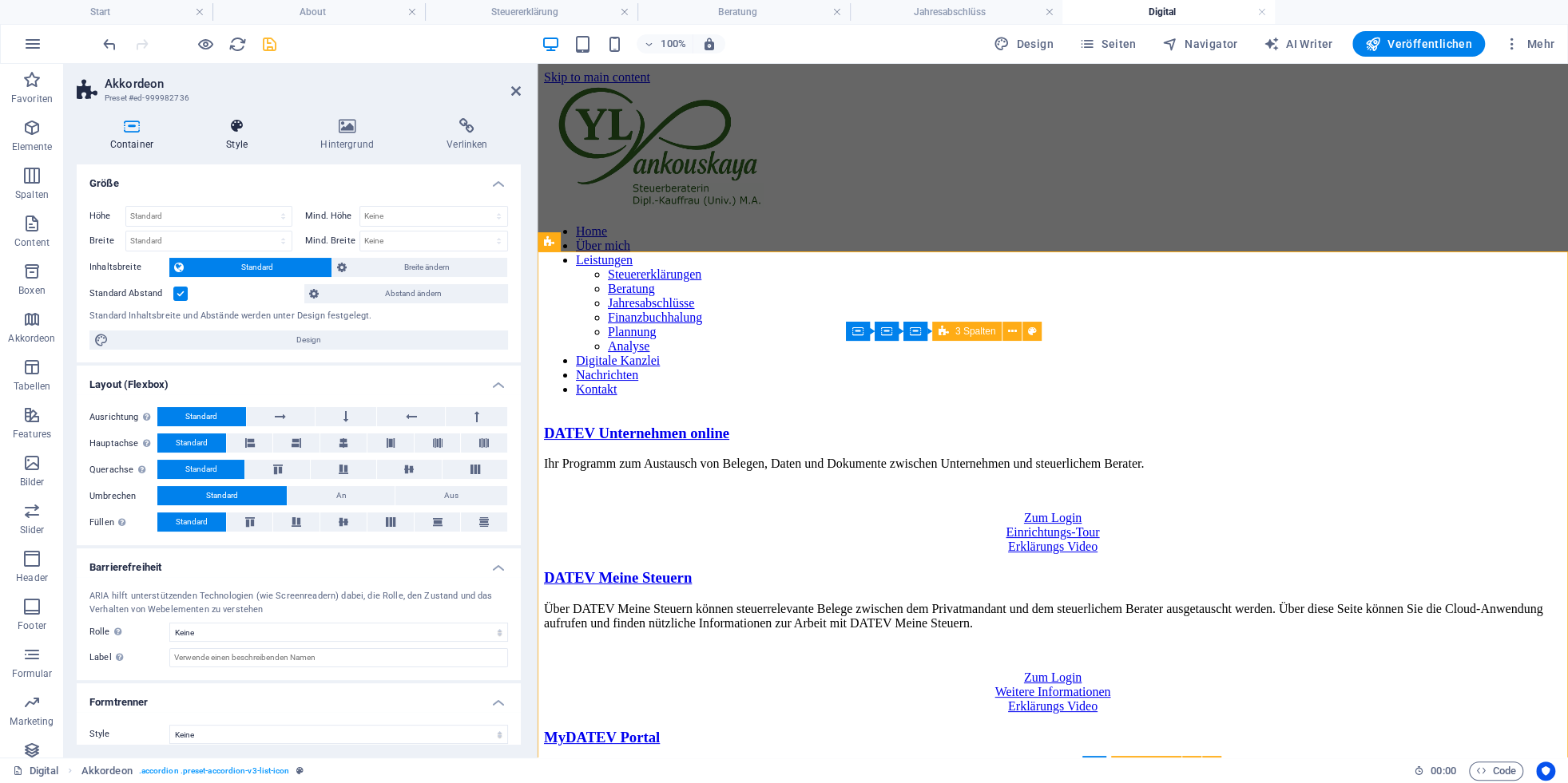
click at [232, 135] on h4 "Style" at bounding box center [240, 135] width 95 height 33
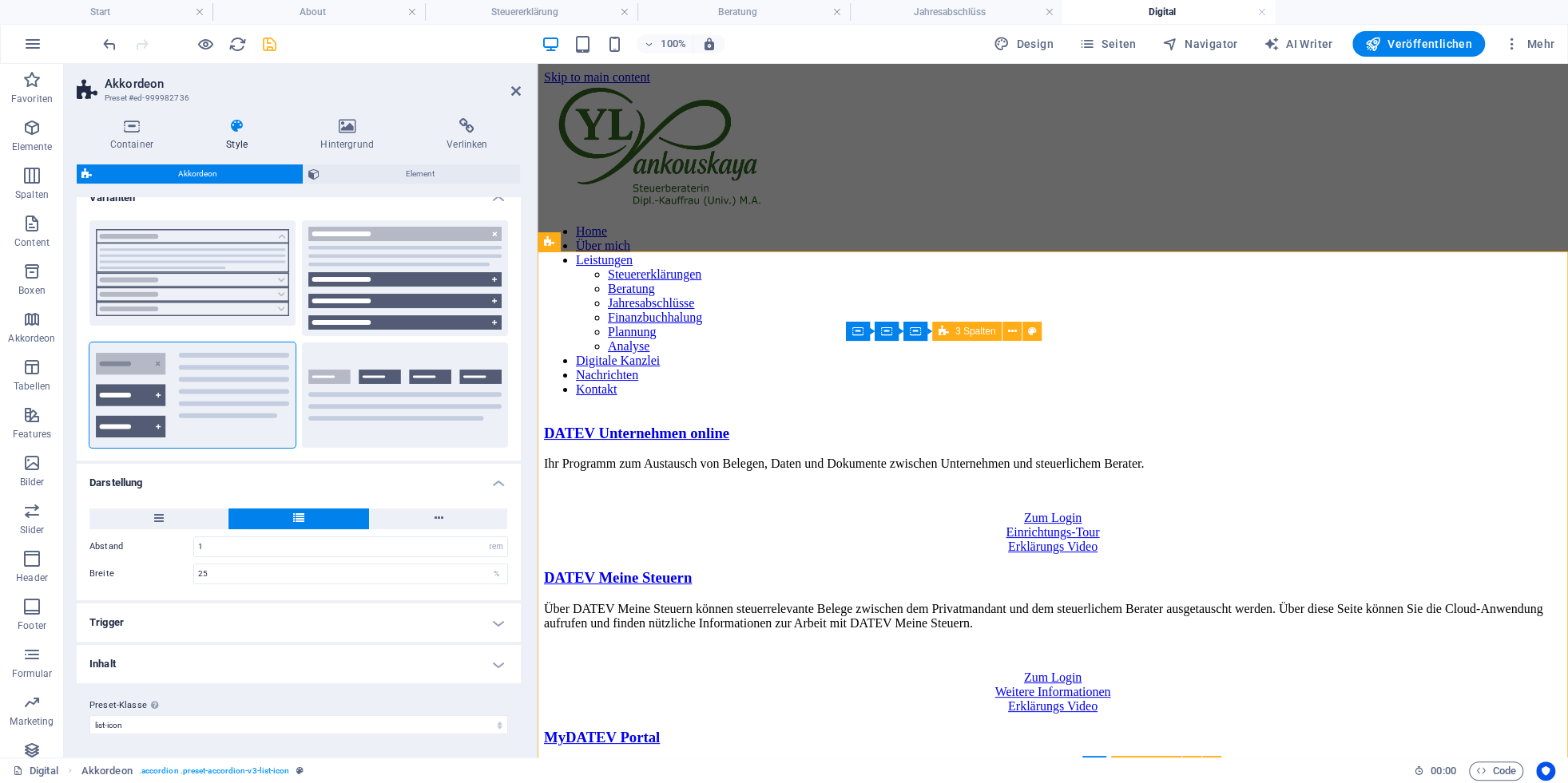
scroll to position [20, 0]
click at [502, 618] on h4 "Trigger" at bounding box center [298, 622] width 444 height 38
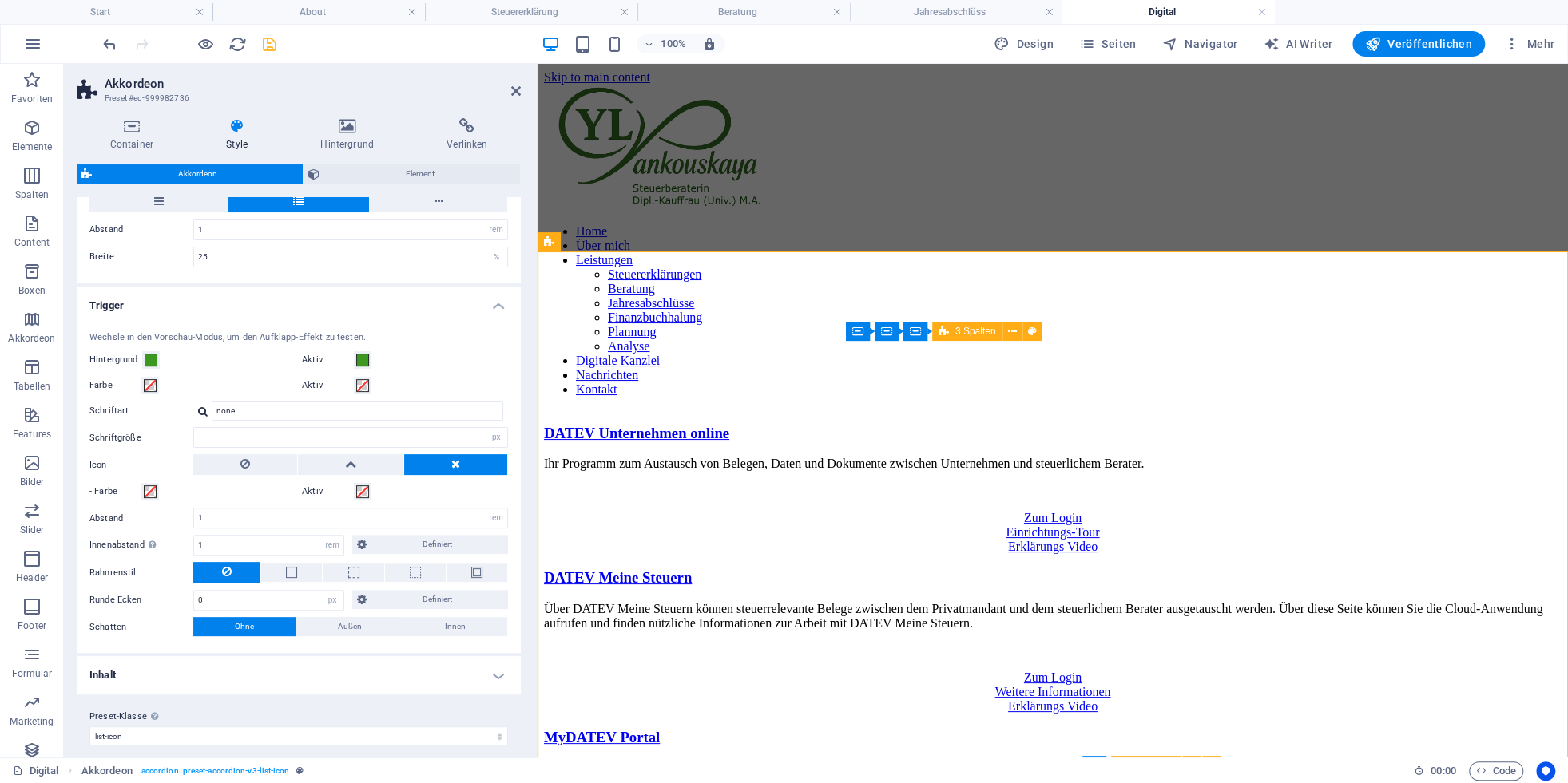
scroll to position [346, 0]
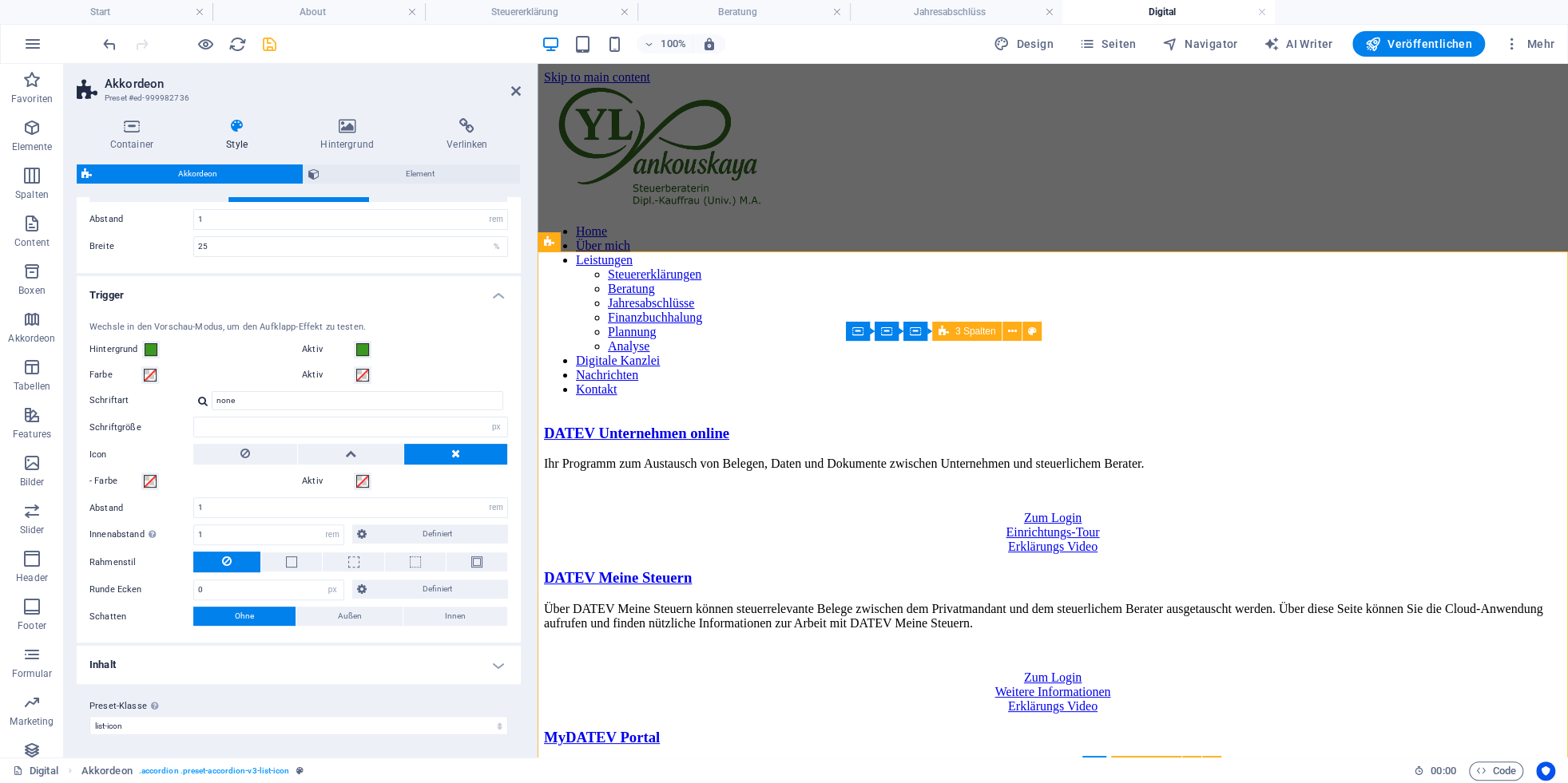
click at [498, 669] on h4 "Inhalt" at bounding box center [298, 666] width 444 height 38
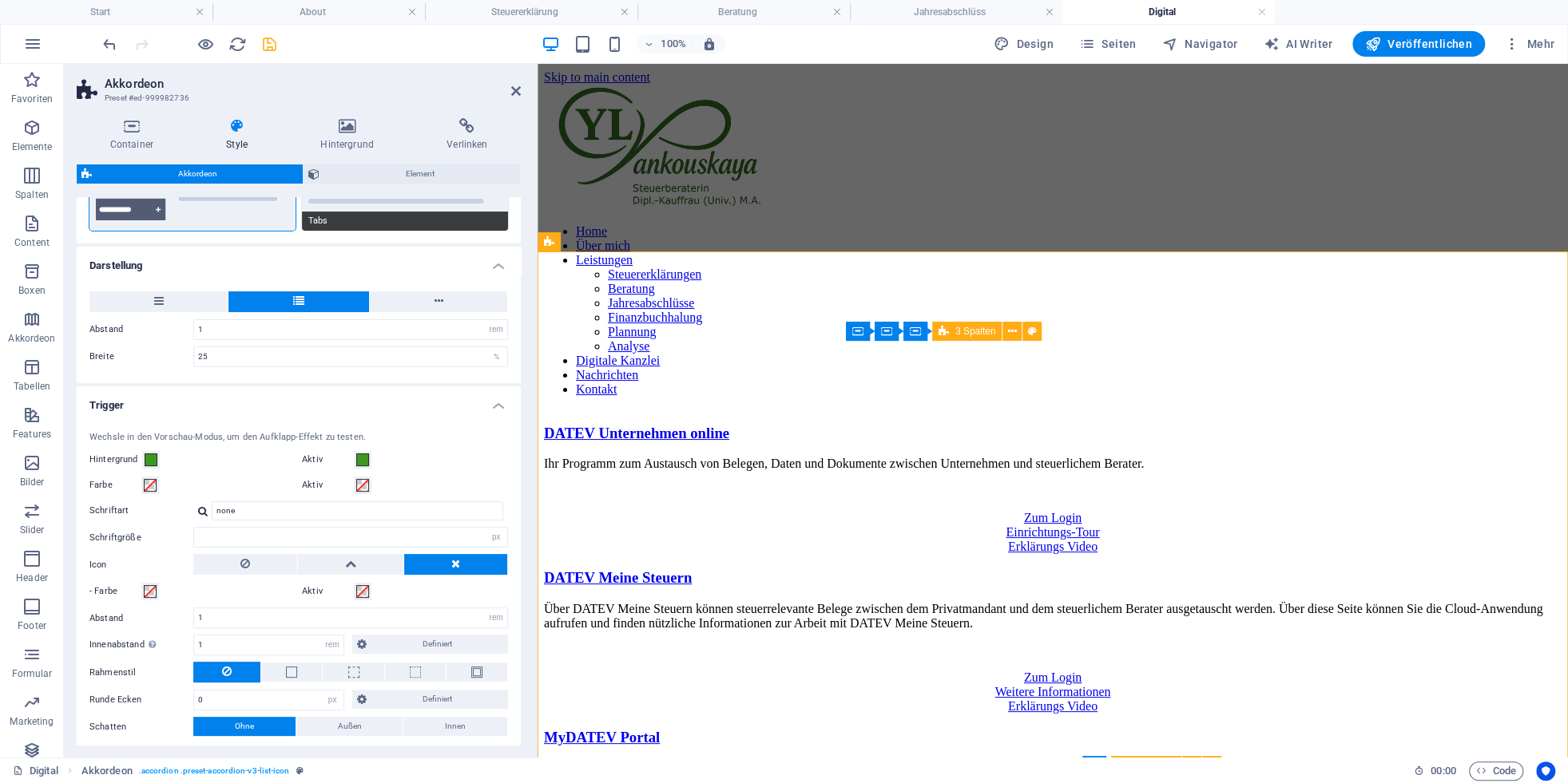
scroll to position [0, 0]
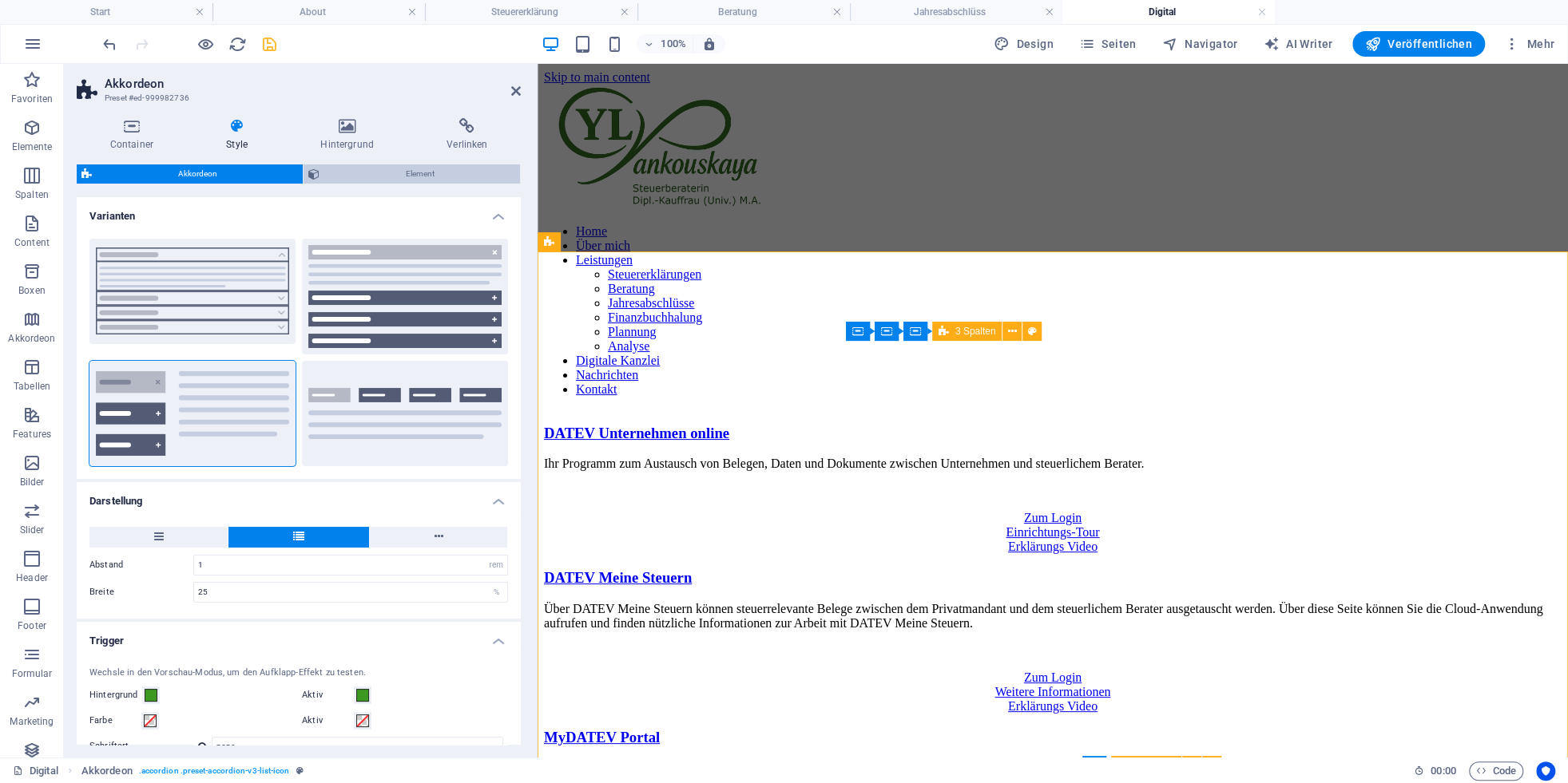
click at [426, 177] on span "Element" at bounding box center [420, 174] width 191 height 19
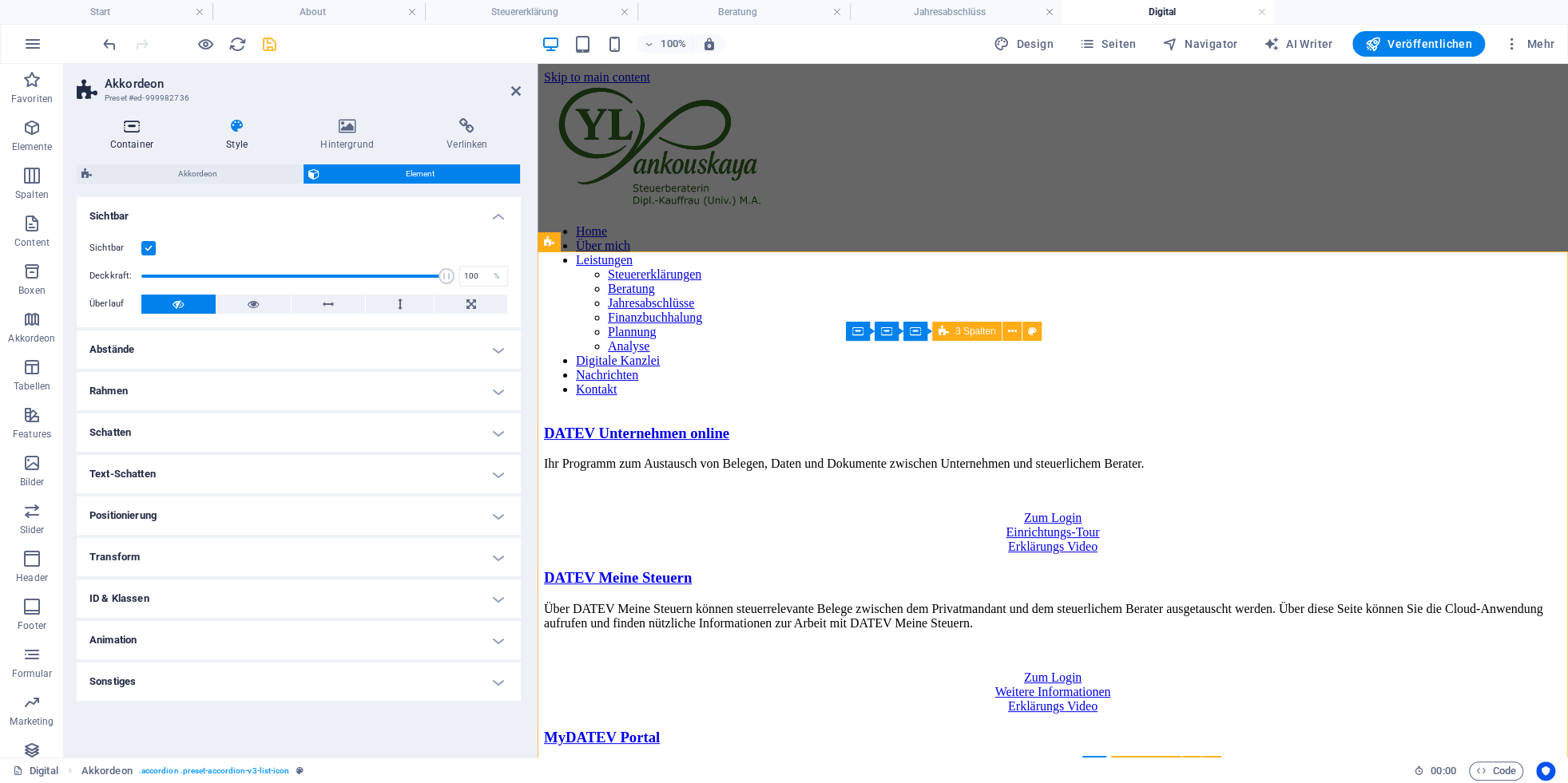
click at [130, 134] on icon at bounding box center [131, 126] width 110 height 16
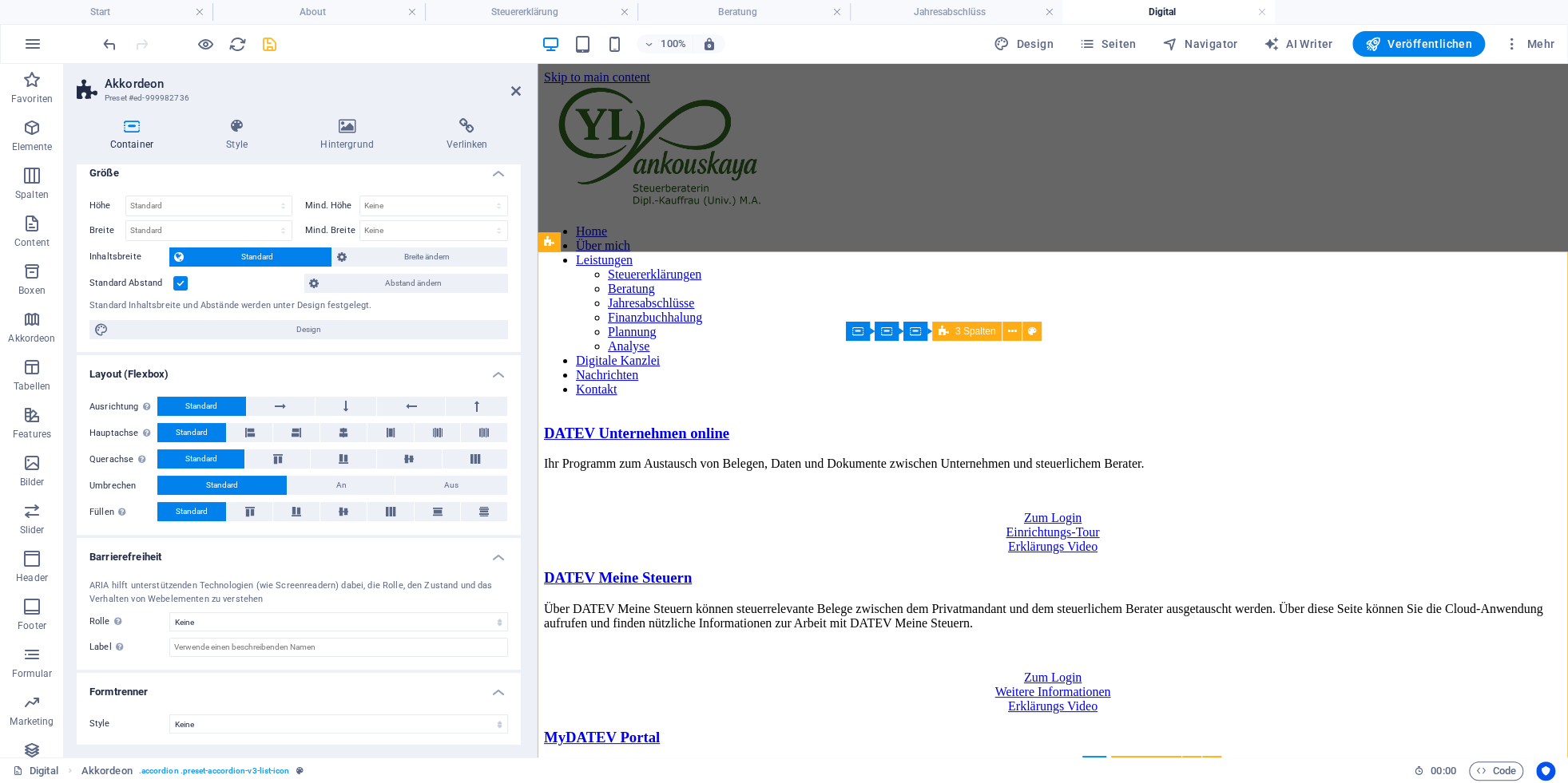
scroll to position [11, 0]
click at [598, 243] on span "Akkordeon" at bounding box center [583, 242] width 46 height 10
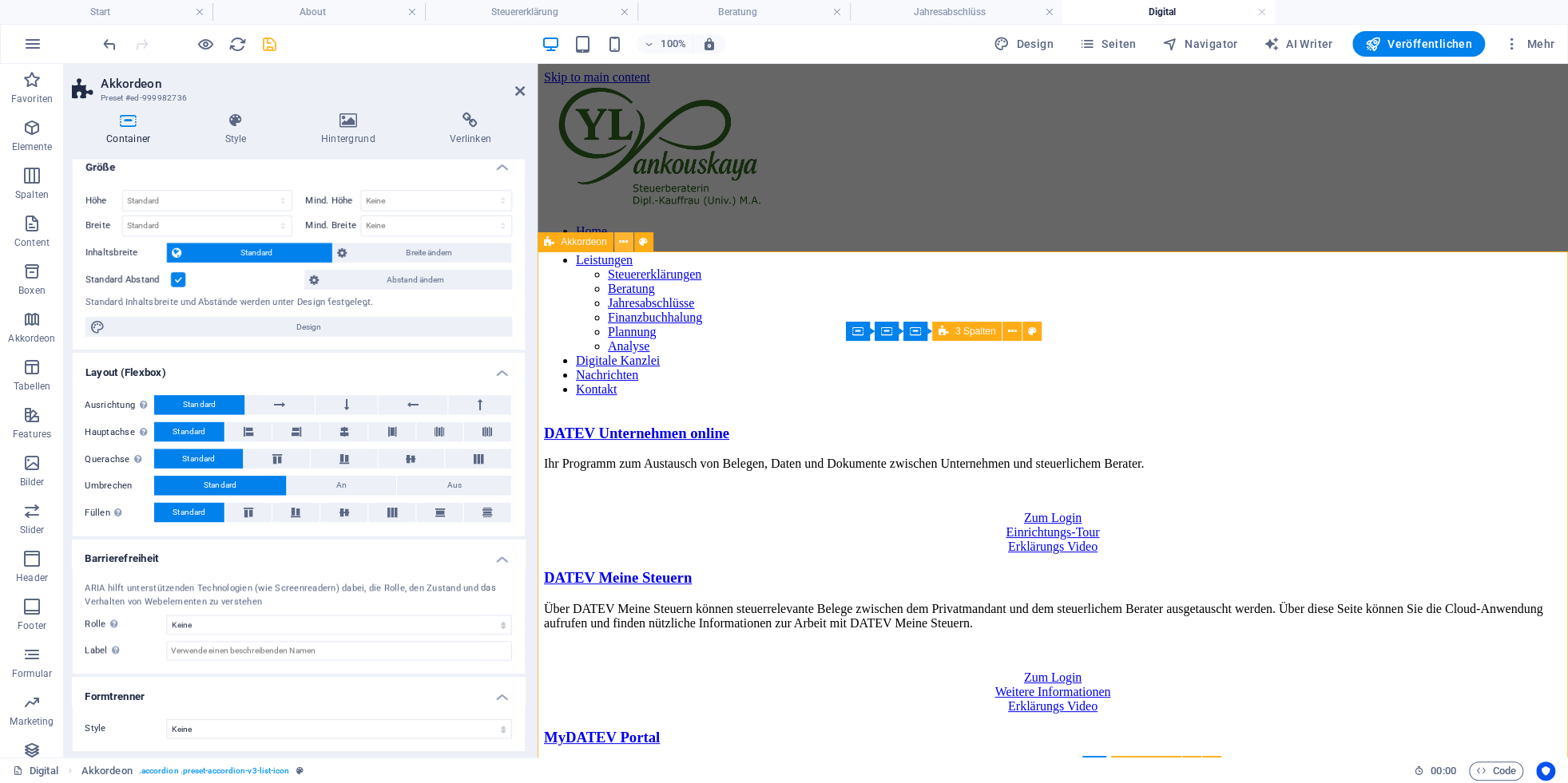
click at [622, 247] on icon at bounding box center [623, 243] width 9 height 17
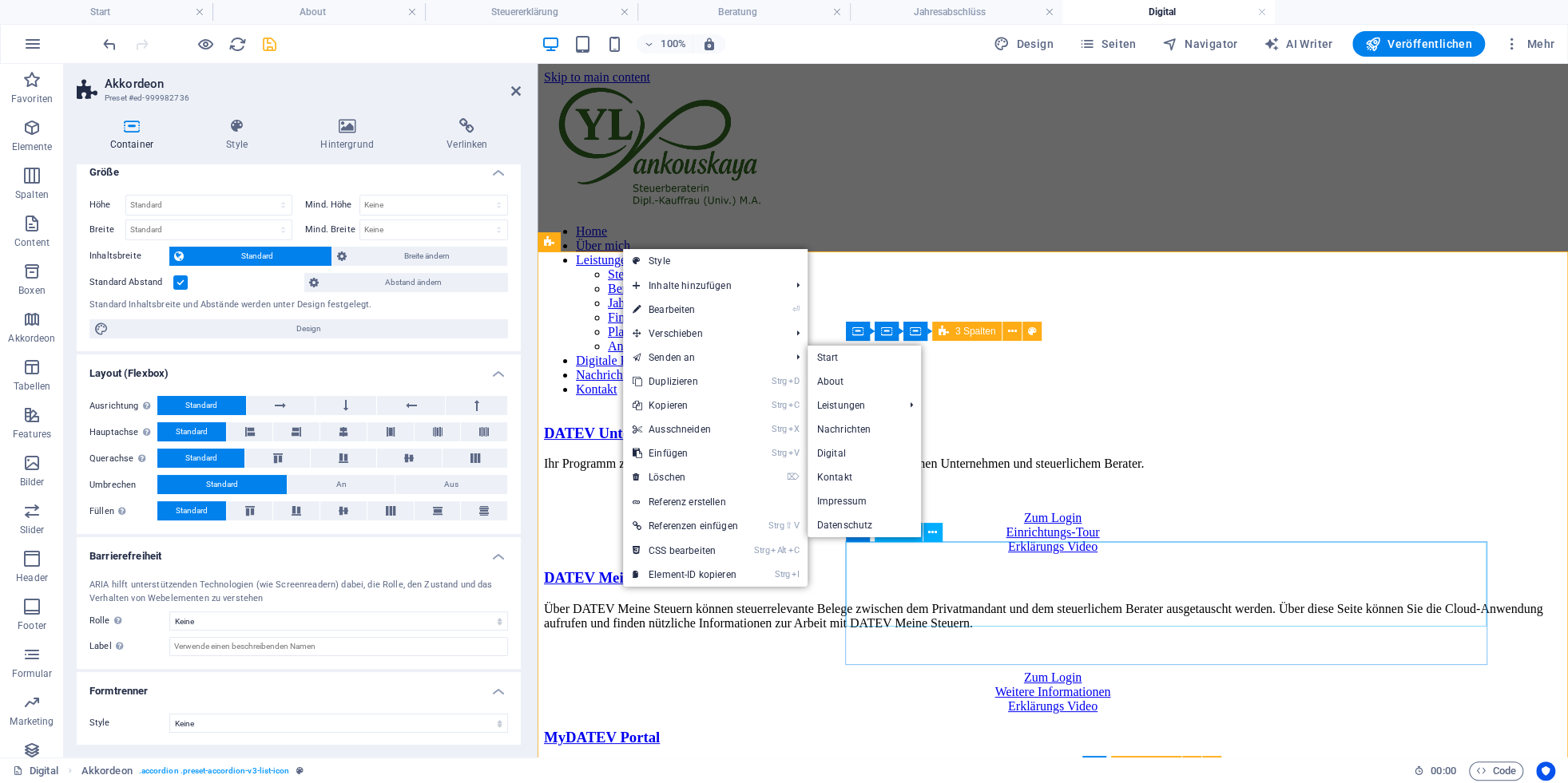
scroll to position [441, 0]
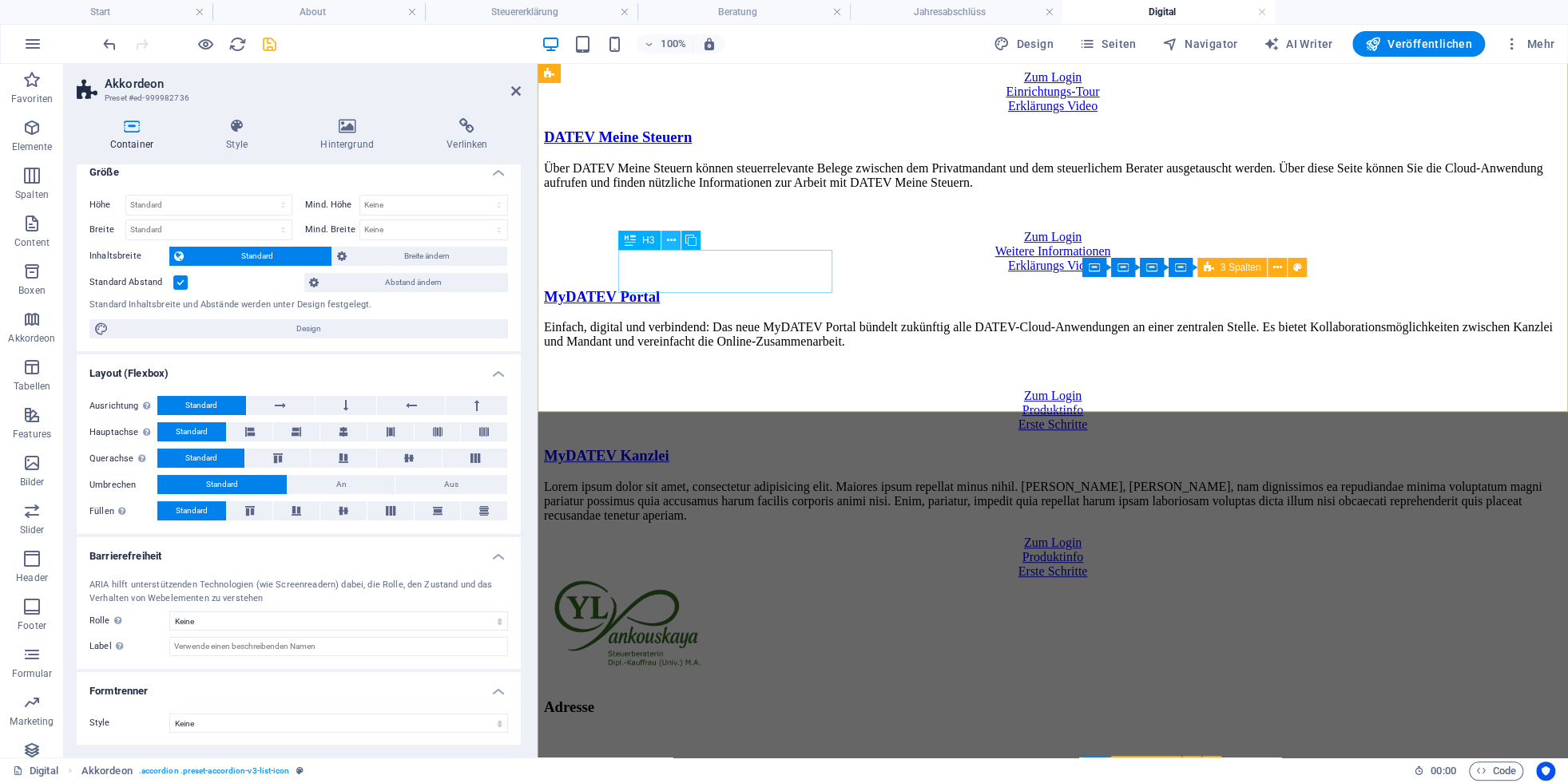
click at [676, 241] on button at bounding box center [670, 241] width 19 height 19
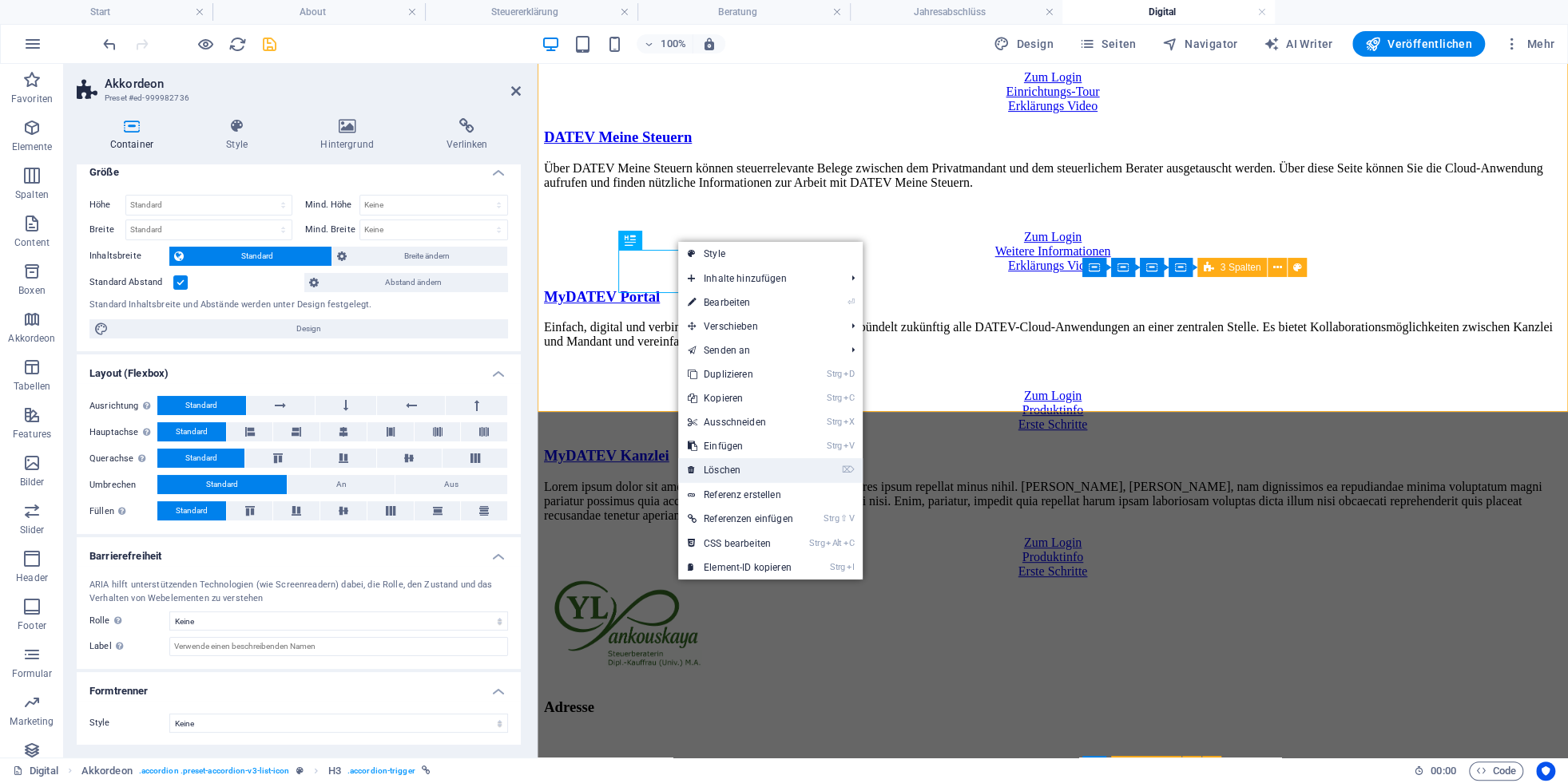
click at [710, 467] on link "⌦ Löschen" at bounding box center [740, 470] width 124 height 24
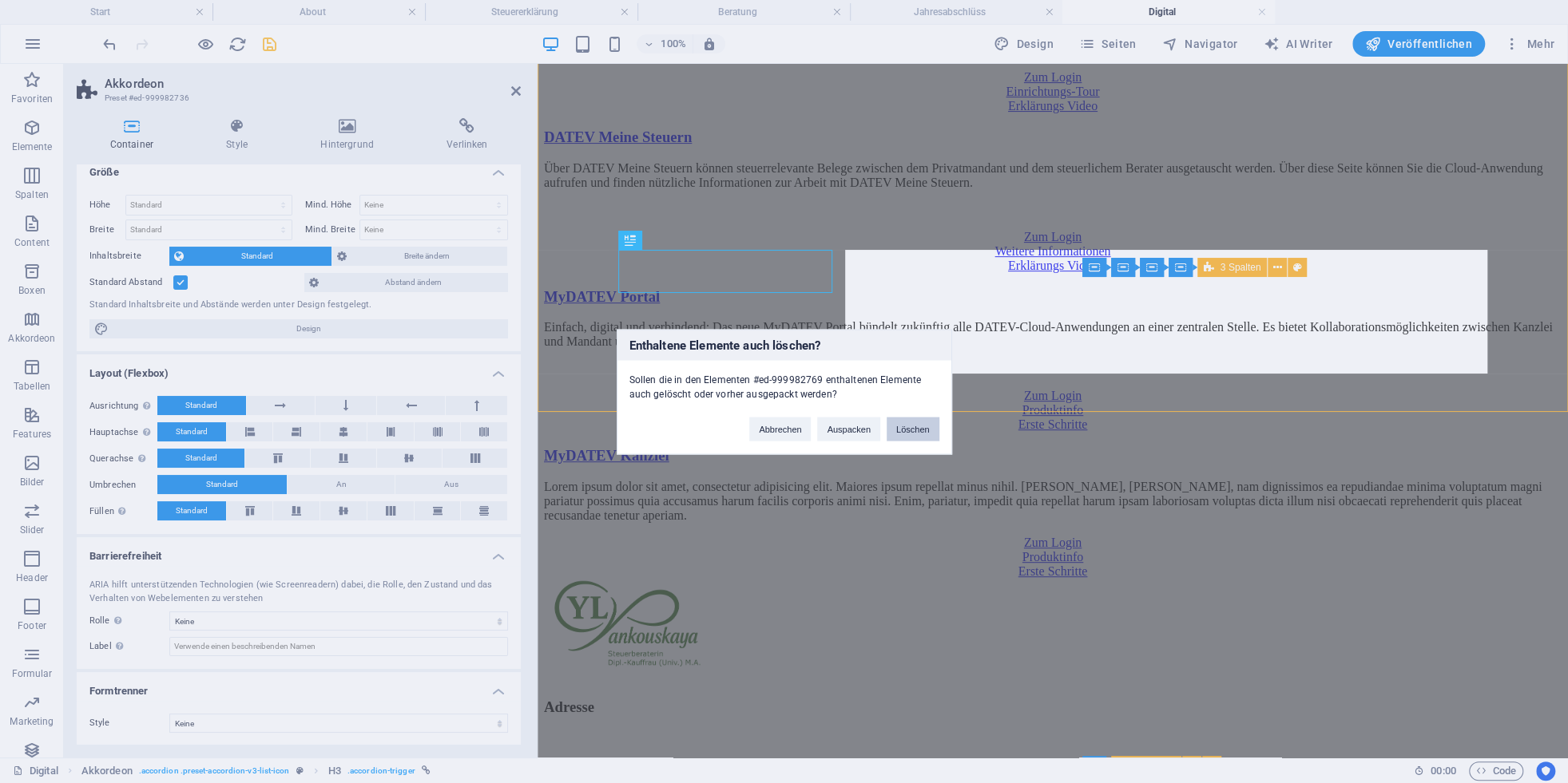
drag, startPoint x: 907, startPoint y: 430, endPoint x: 367, endPoint y: 366, distance: 543.8
click at [907, 430] on button "Löschen" at bounding box center [912, 429] width 53 height 24
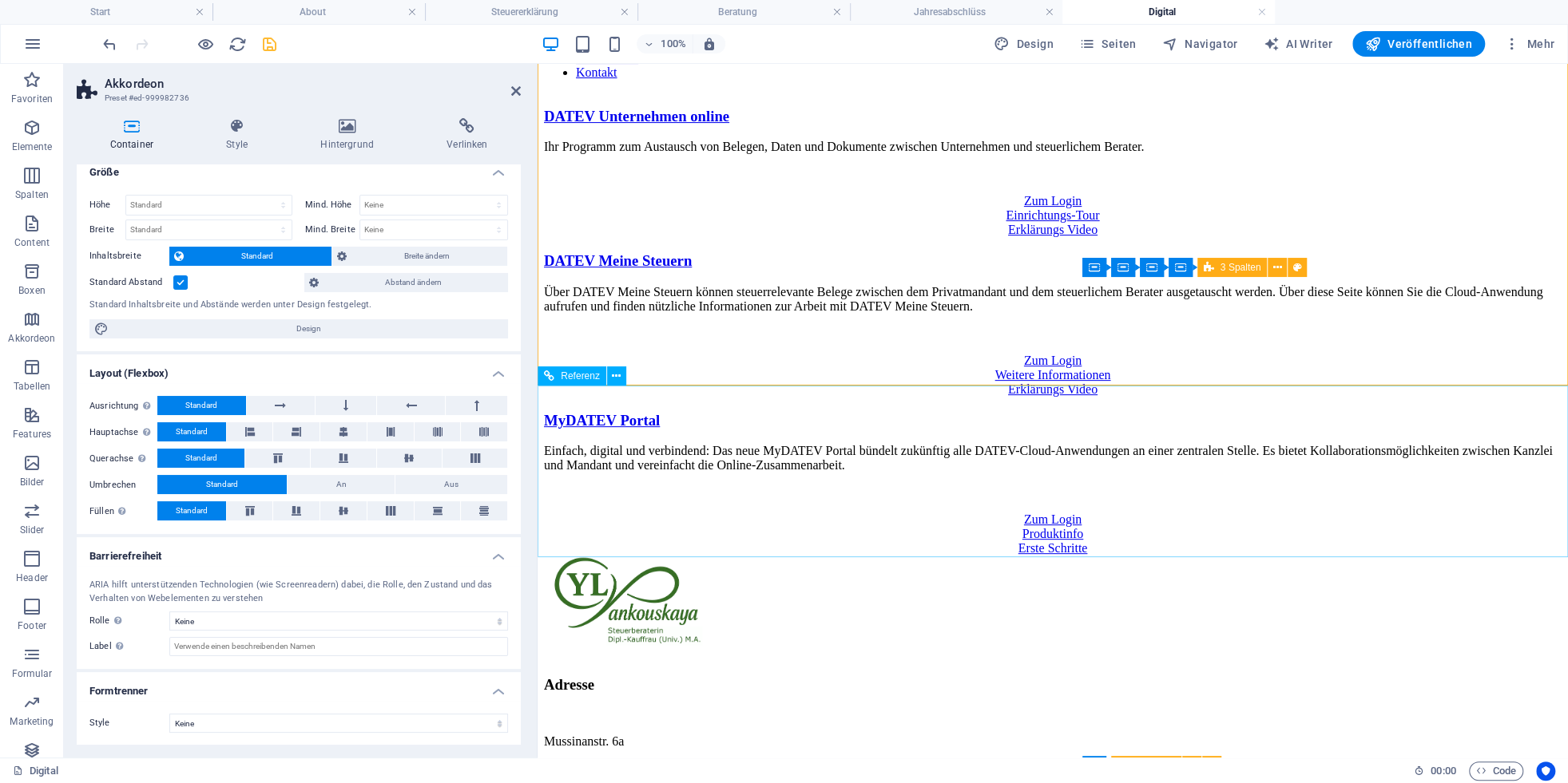
scroll to position [0, 0]
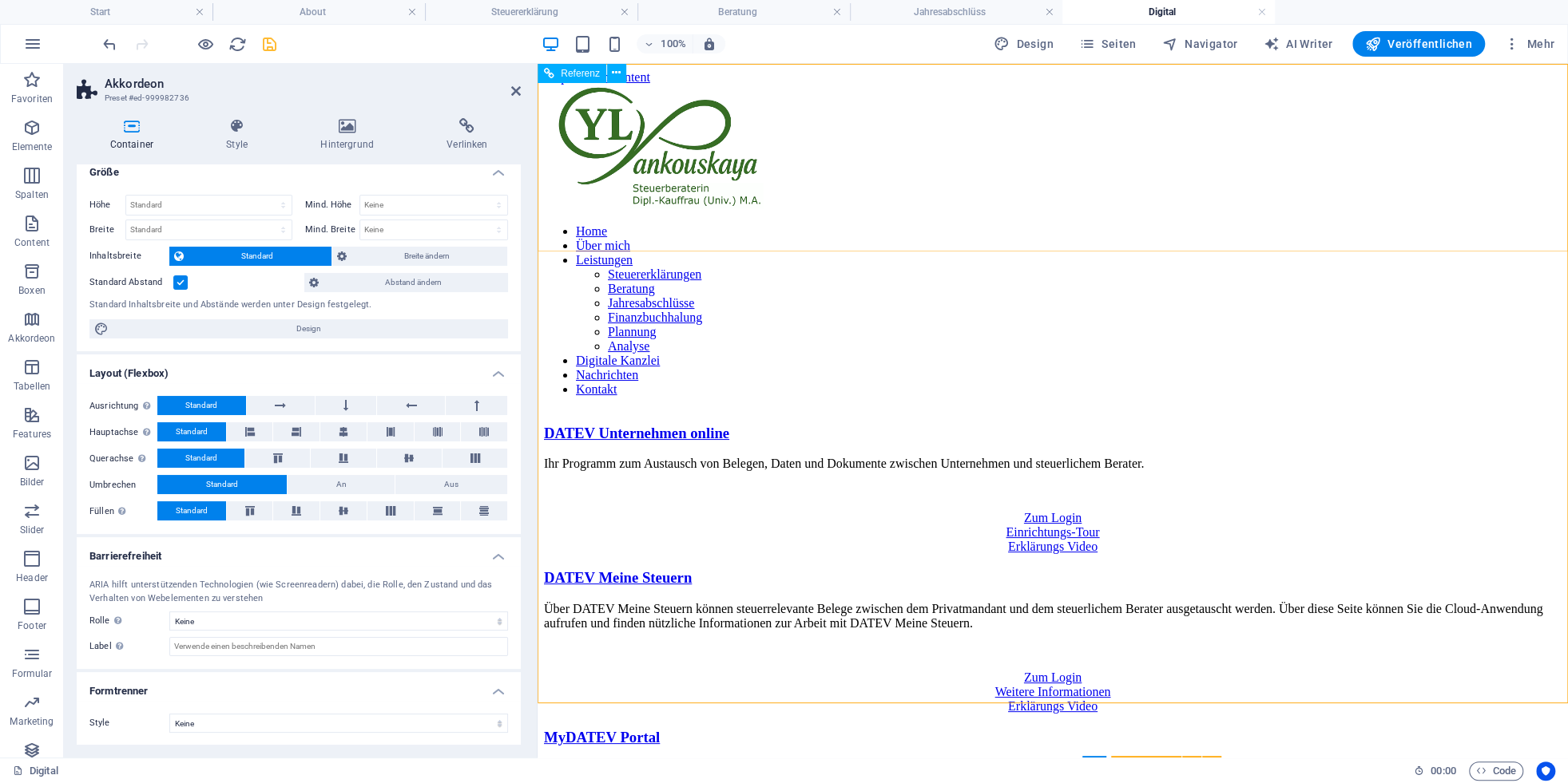
click at [1379, 115] on div "Home Über mich Leistungen Steuererklärungen Beratung Jahresabschlüsse Finanzbuc…" at bounding box center [1053, 247] width 1018 height 325
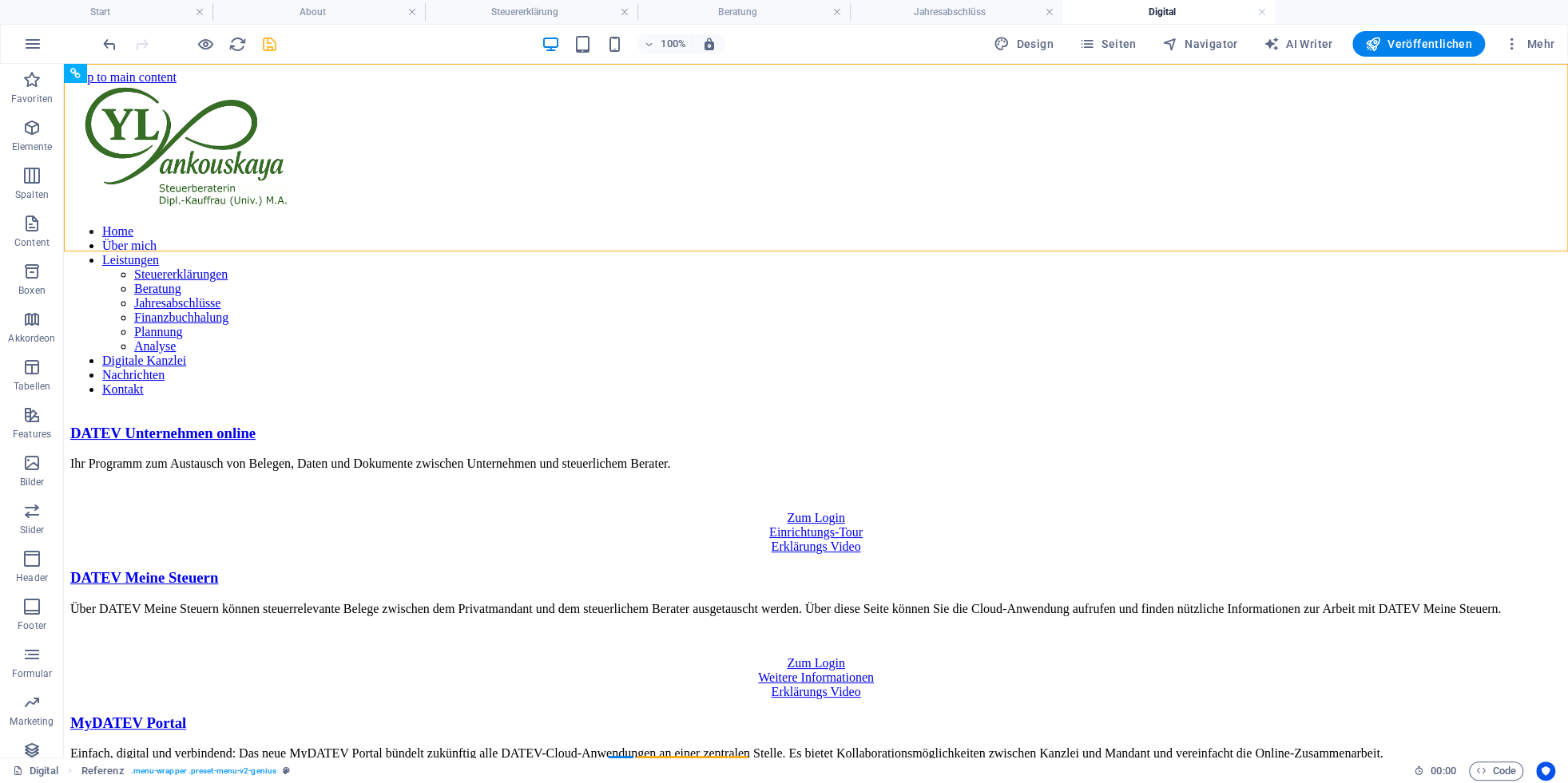
click at [280, 41] on div "100% Design Seiten Navigator AI Writer Veröffentlichen Mehr" at bounding box center [831, 44] width 1461 height 26
click at [271, 44] on icon "save" at bounding box center [269, 44] width 18 height 18
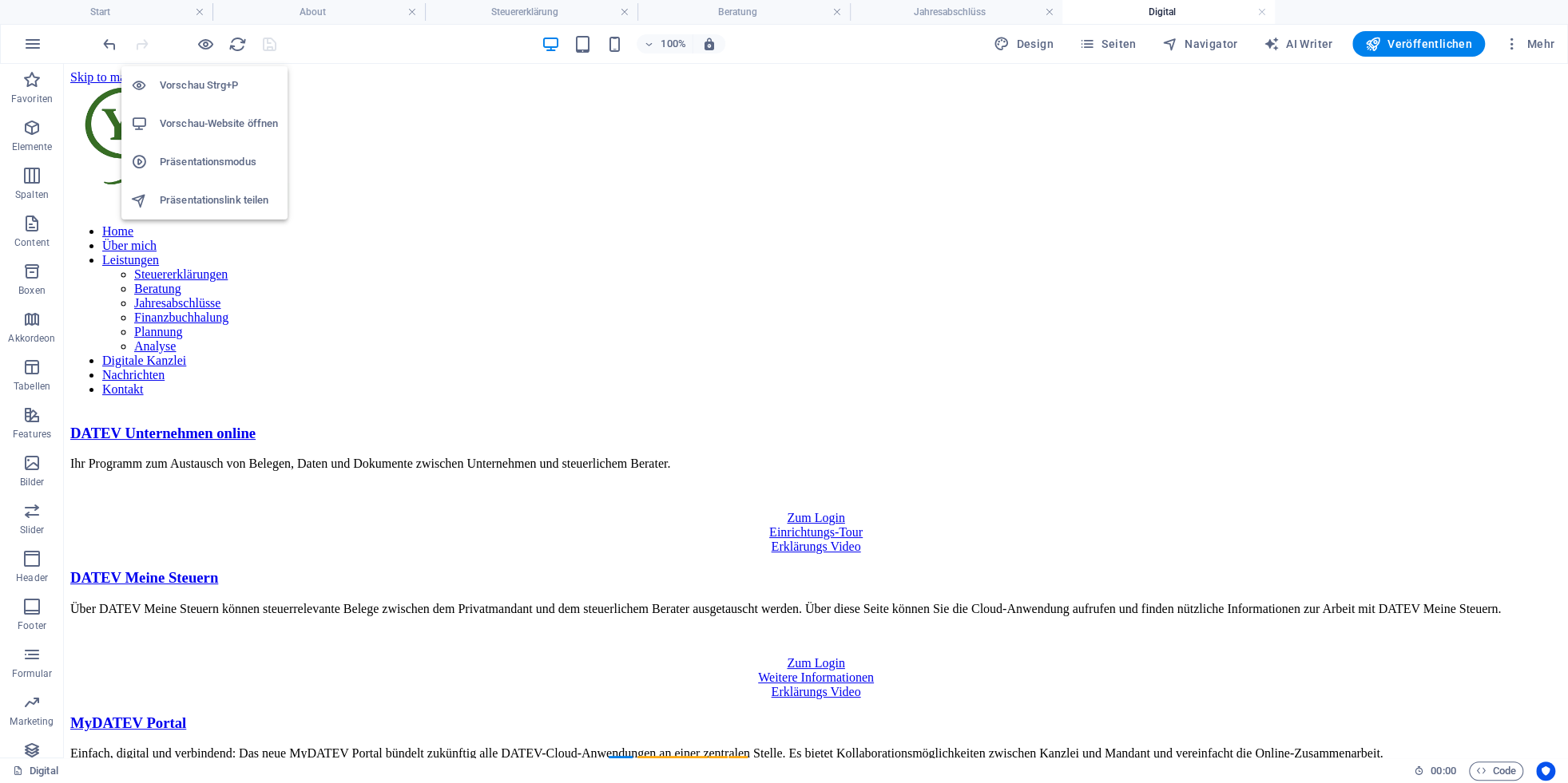
click at [206, 124] on h6 "Vorschau-Website öffnen" at bounding box center [219, 124] width 118 height 19
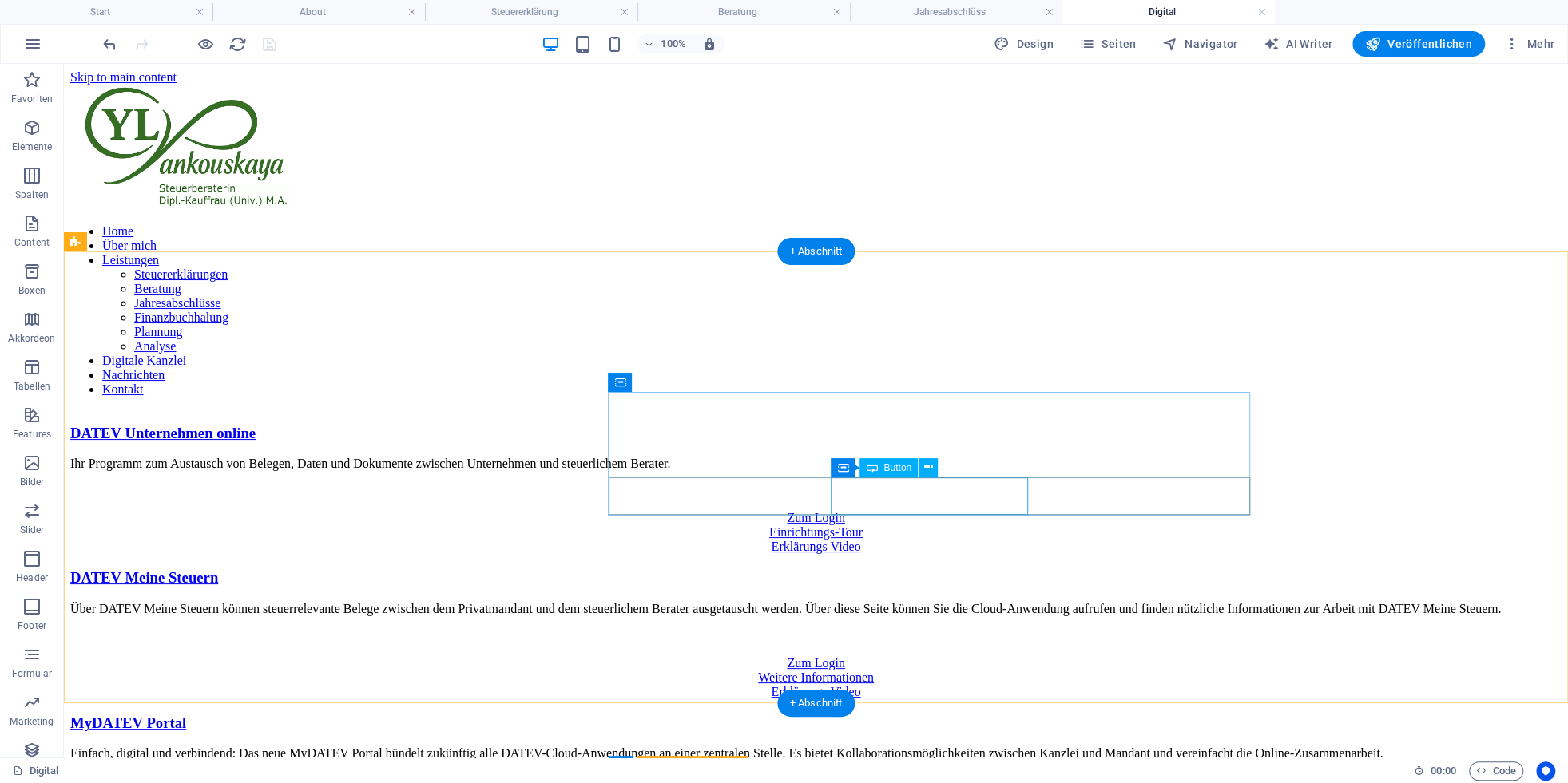
click at [903, 671] on div "Weitere Informationen" at bounding box center [816, 678] width 1491 height 14
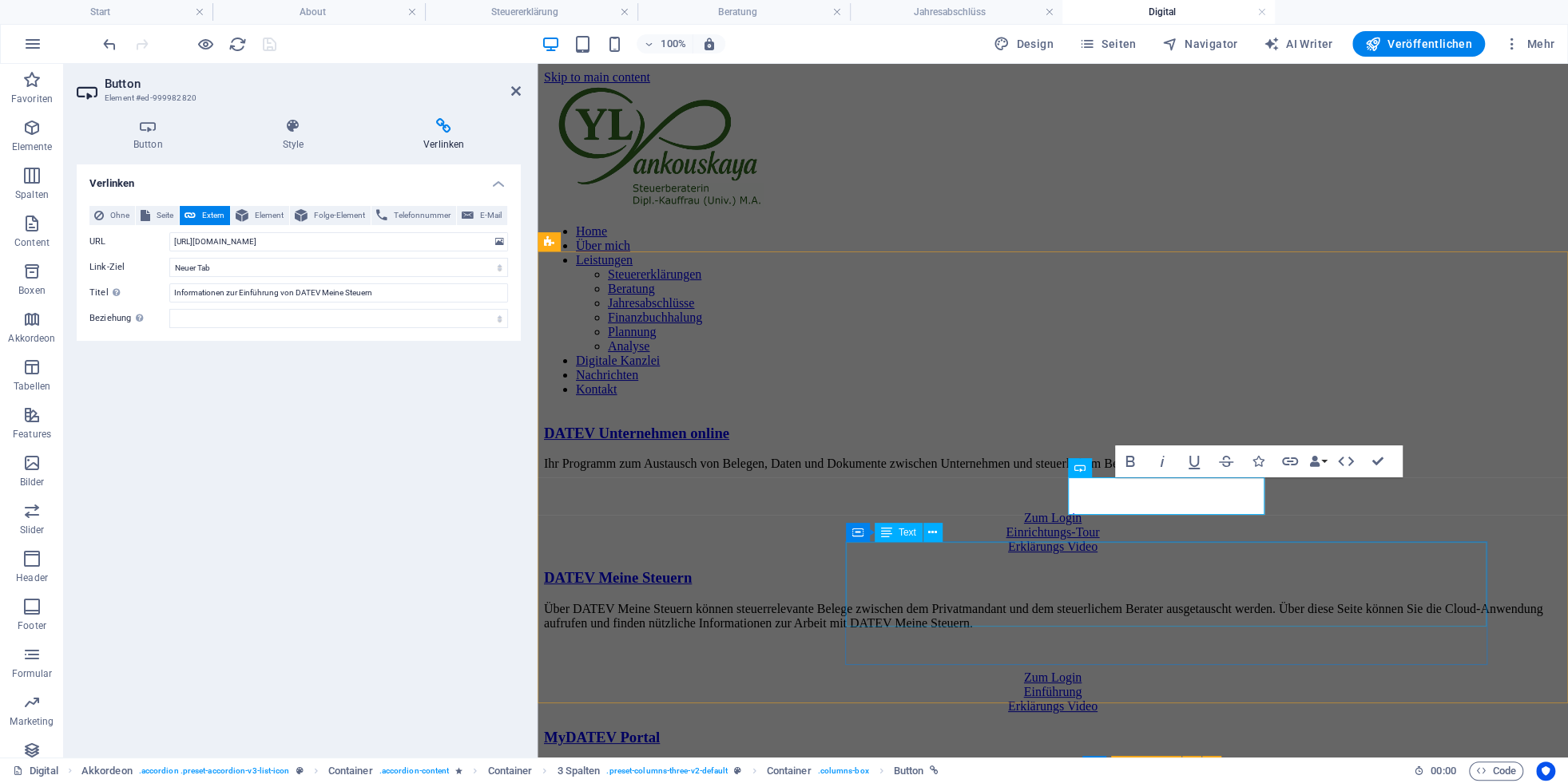
click at [1165, 761] on div "Einfach, digital und verbindend: Das neue MyDATEV Portal bündelt zukünftig alle…" at bounding box center [1053, 789] width 1018 height 56
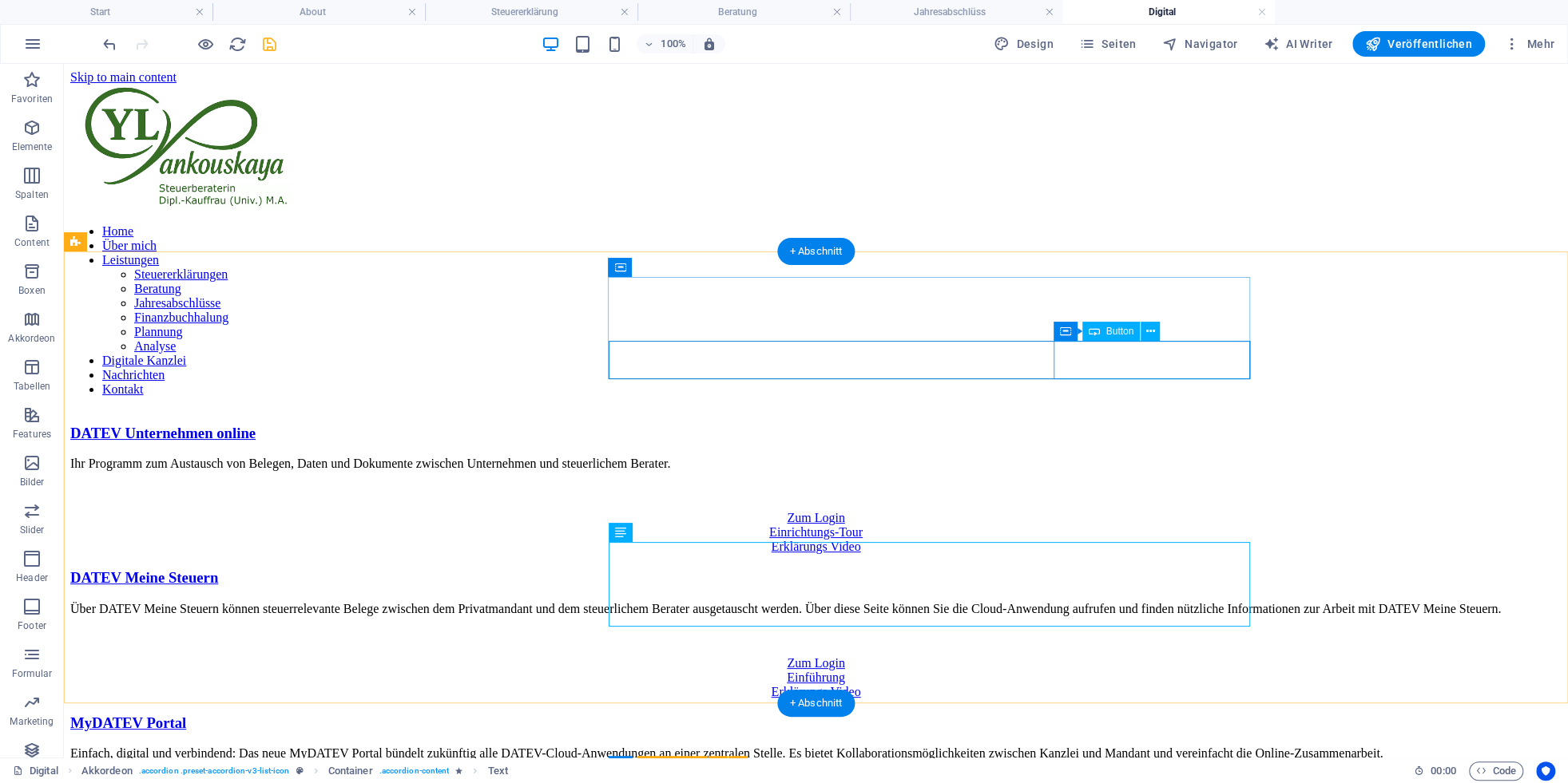
click at [1161, 540] on div "Erklärungs Video" at bounding box center [816, 546] width 1491 height 14
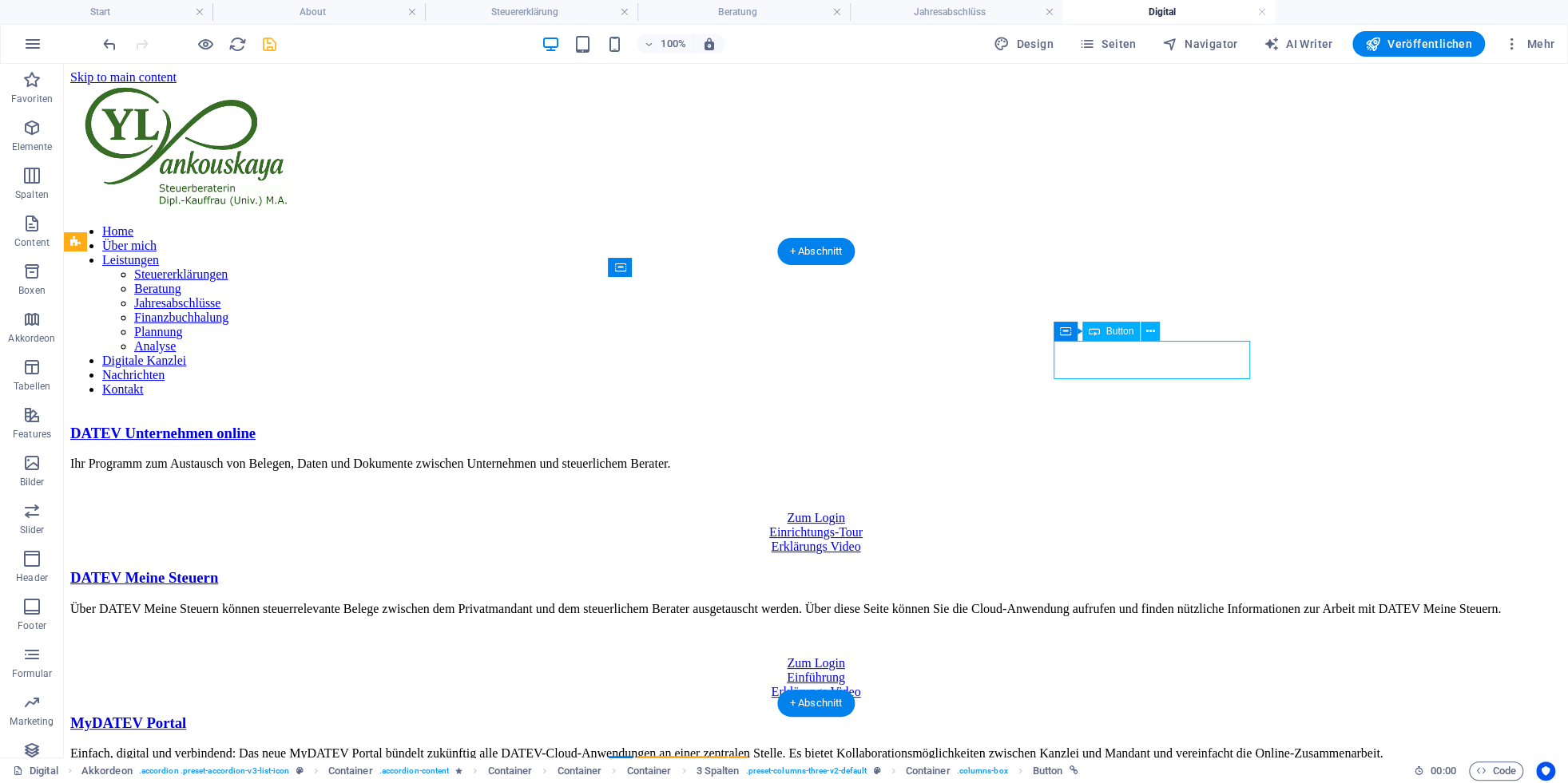
click at [1161, 540] on div "Erklärungs Video" at bounding box center [816, 546] width 1491 height 14
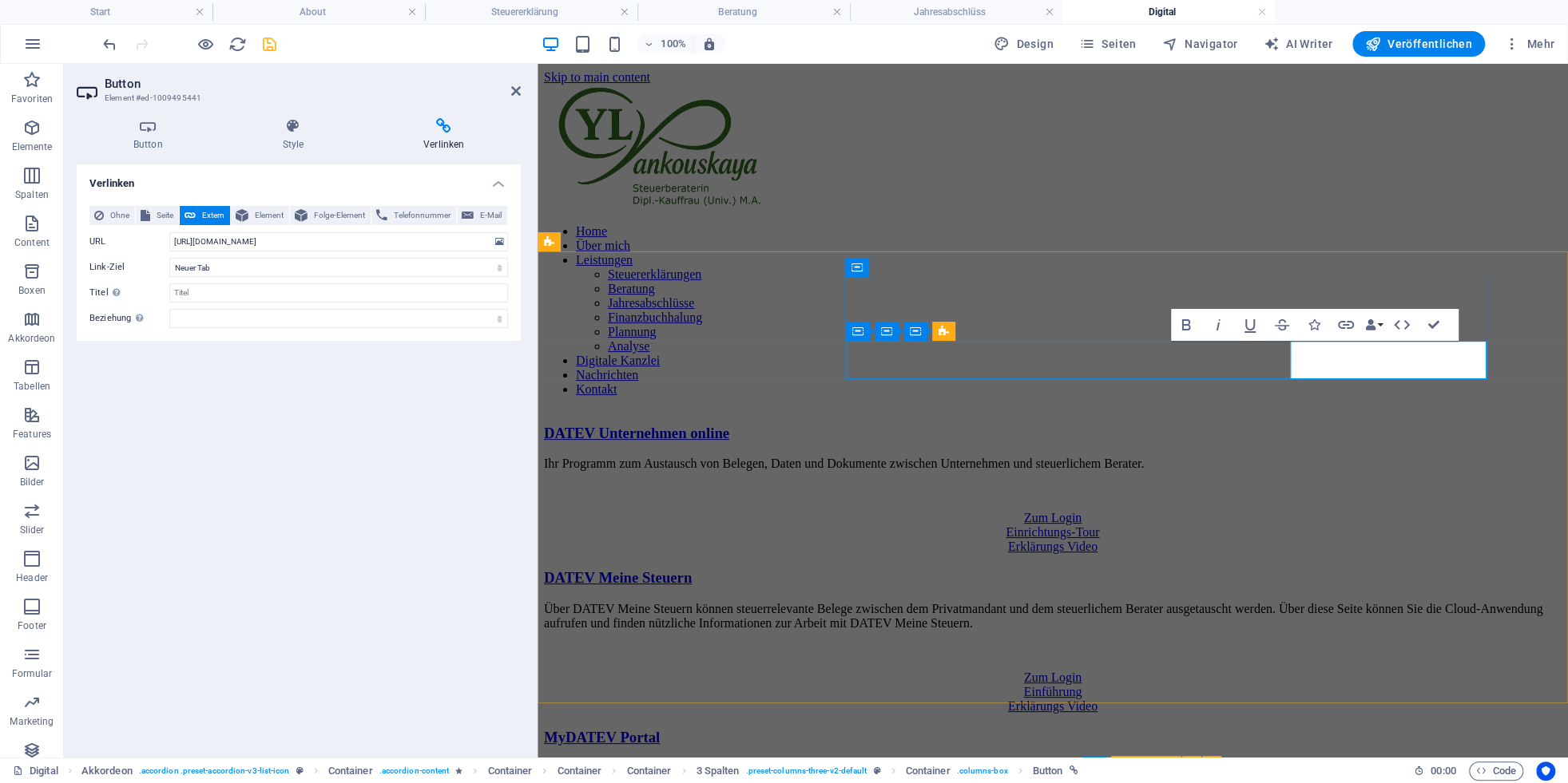
click at [1097, 540] on link "Erklärungs Video" at bounding box center [1052, 546] width 90 height 13
click at [1387, 700] on div "Erklärungs Video" at bounding box center [1053, 707] width 1018 height 14
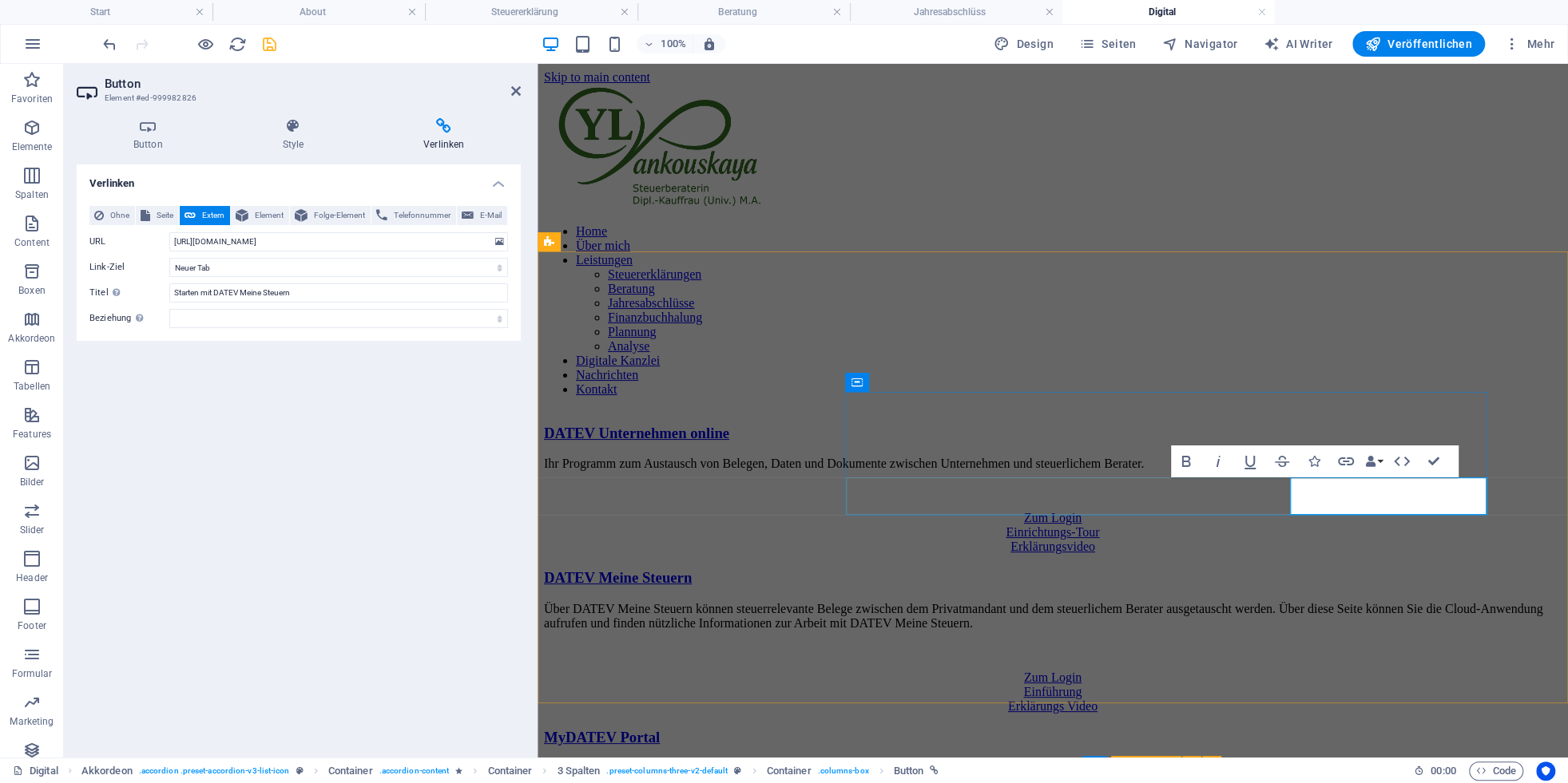
click at [1097, 700] on link "Erklärungs Video" at bounding box center [1052, 707] width 90 height 13
click at [1511, 425] on div "DATEV Unternehmen online Ihr Programm zum Austausch von Belegen, Daten und Doku…" at bounding box center [1053, 649] width 1018 height 449
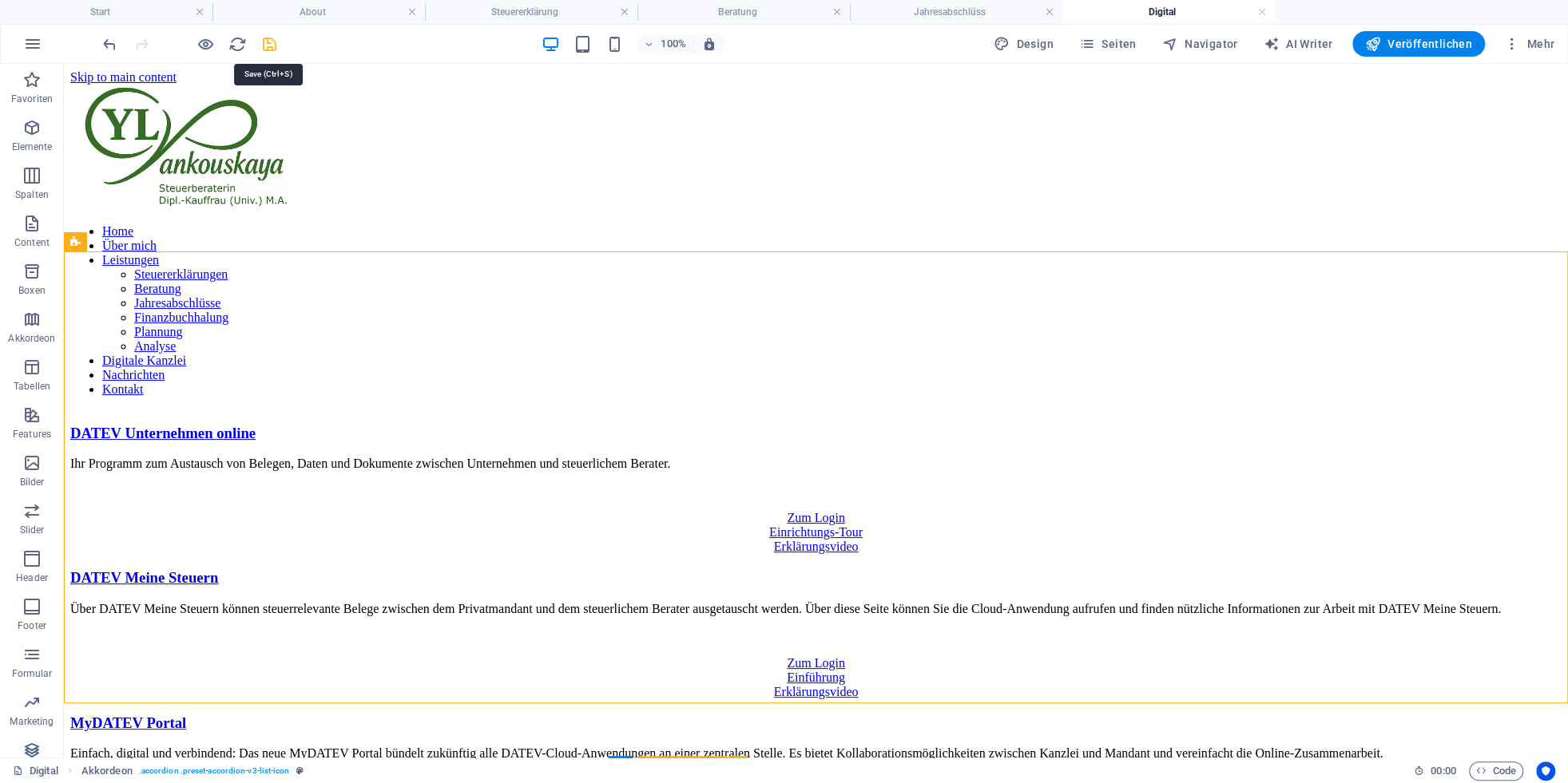
drag, startPoint x: 277, startPoint y: 47, endPoint x: 184, endPoint y: 41, distance: 93.2
click at [277, 47] on icon "save" at bounding box center [269, 44] width 18 height 18
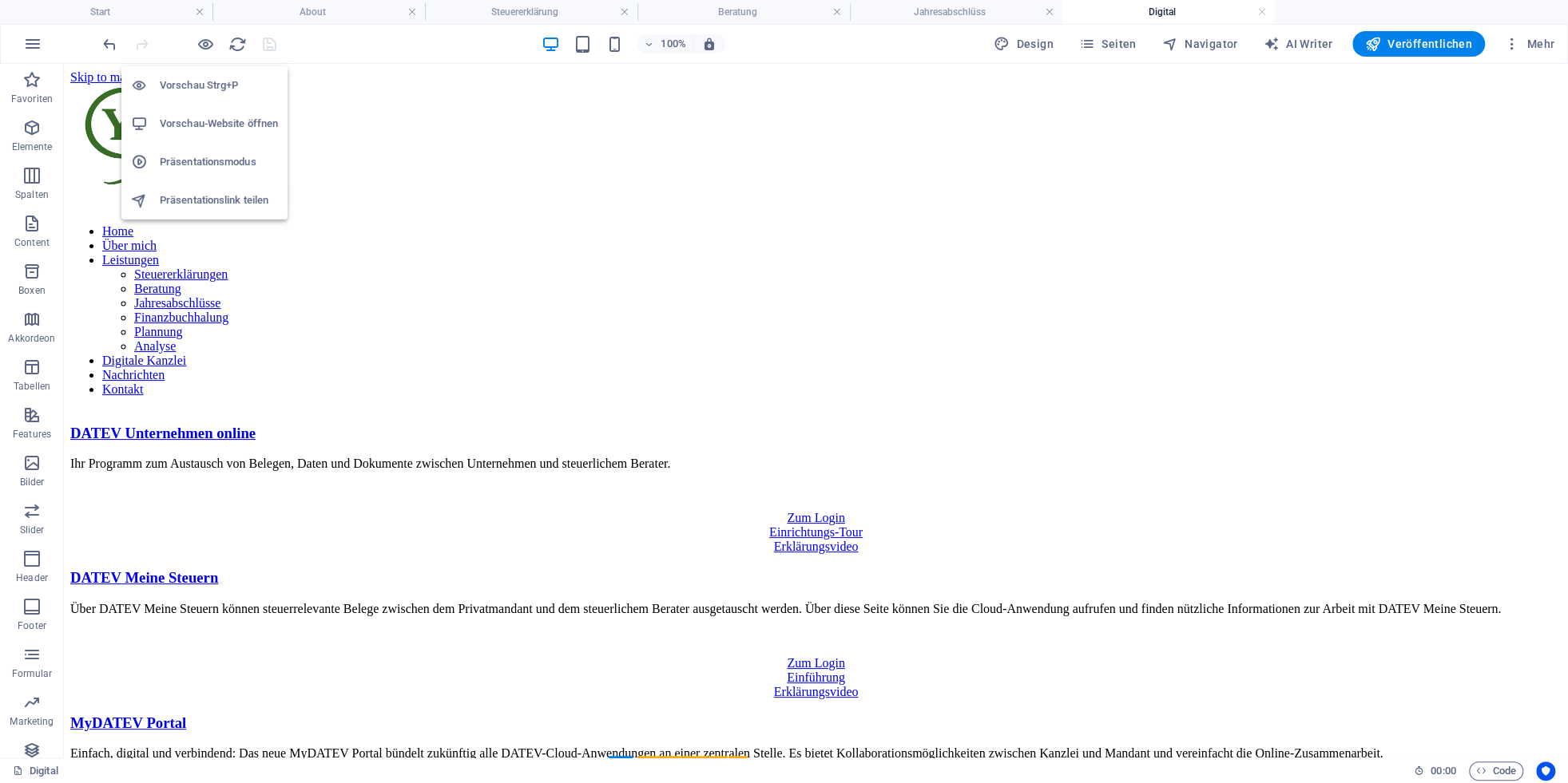
click at [198, 122] on h6 "Vorschau-Website öffnen" at bounding box center [219, 124] width 118 height 19
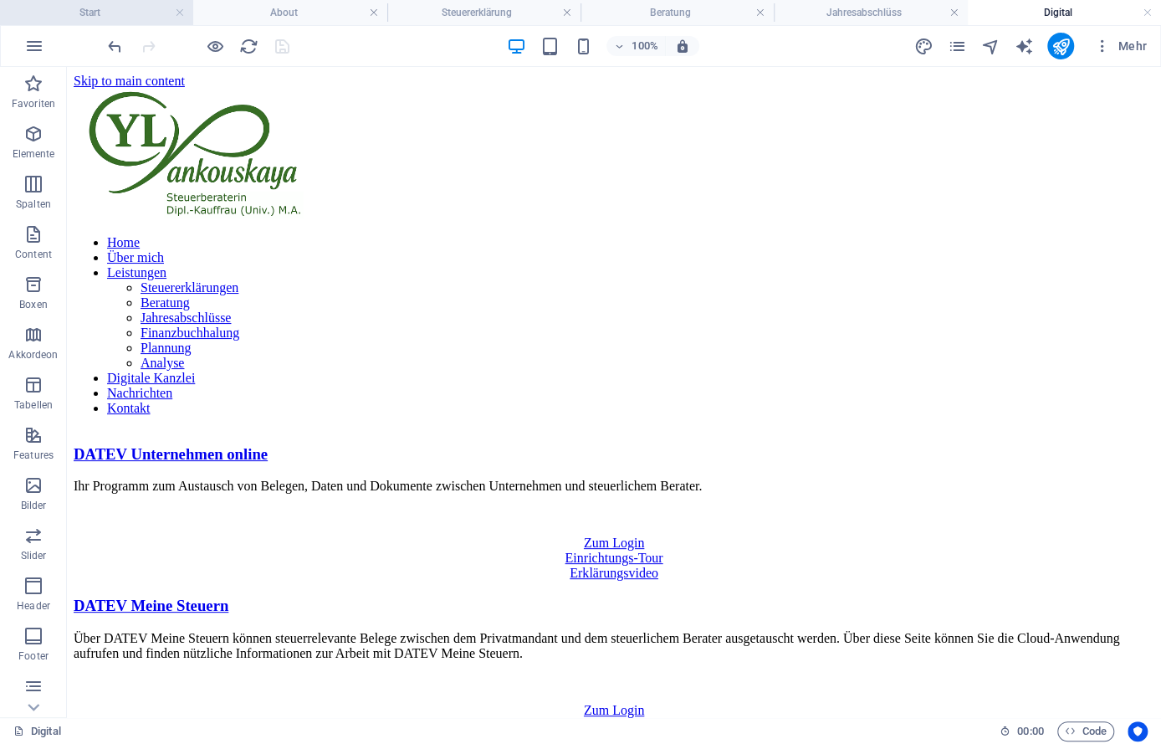
click at [117, 13] on h4 "Start" at bounding box center [96, 12] width 193 height 18
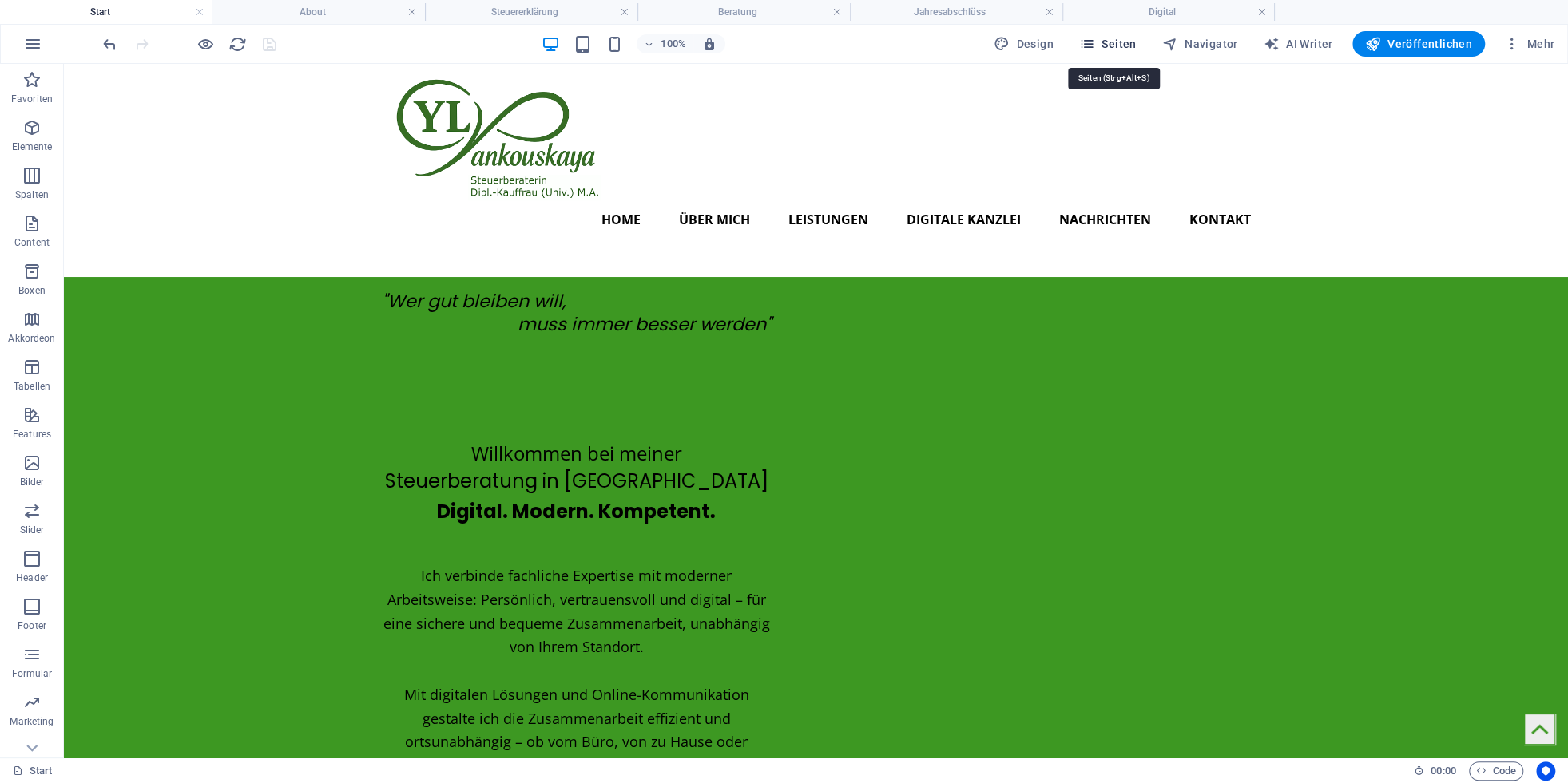
click at [1115, 47] on span "Seiten" at bounding box center [1108, 44] width 57 height 16
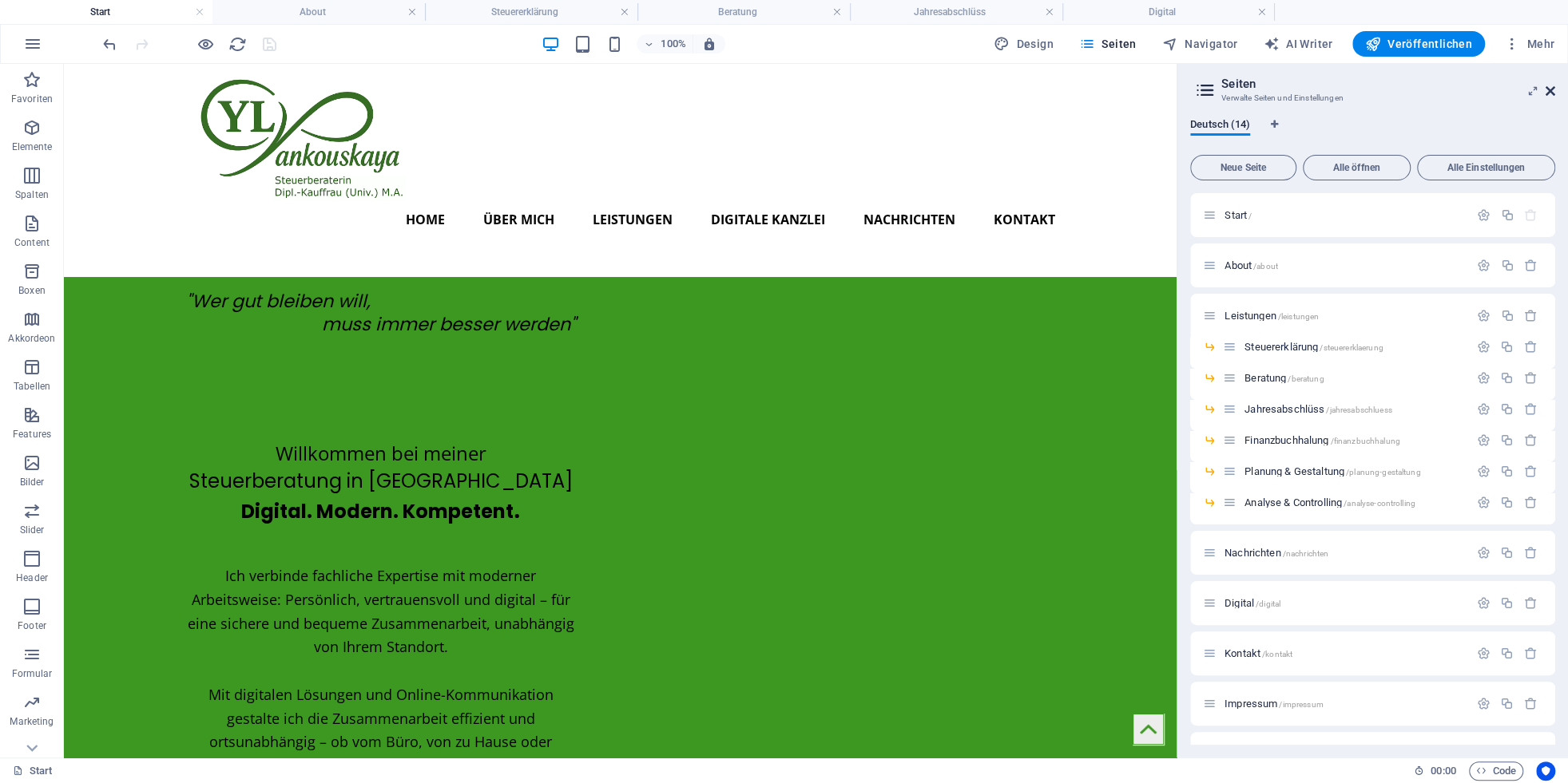
click at [1551, 89] on icon at bounding box center [1550, 91] width 10 height 12
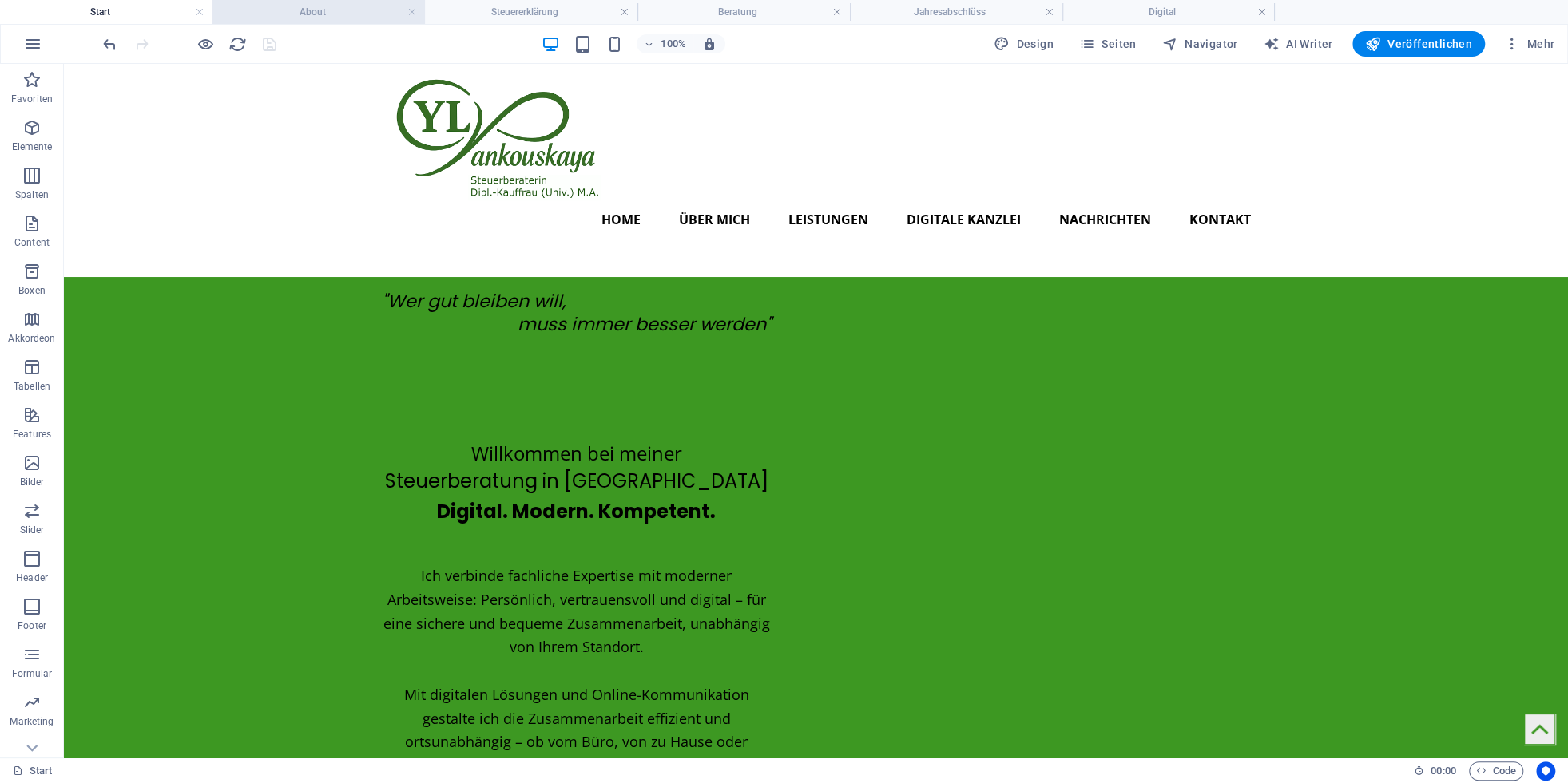
click at [316, 7] on h4 "About" at bounding box center [318, 11] width 212 height 17
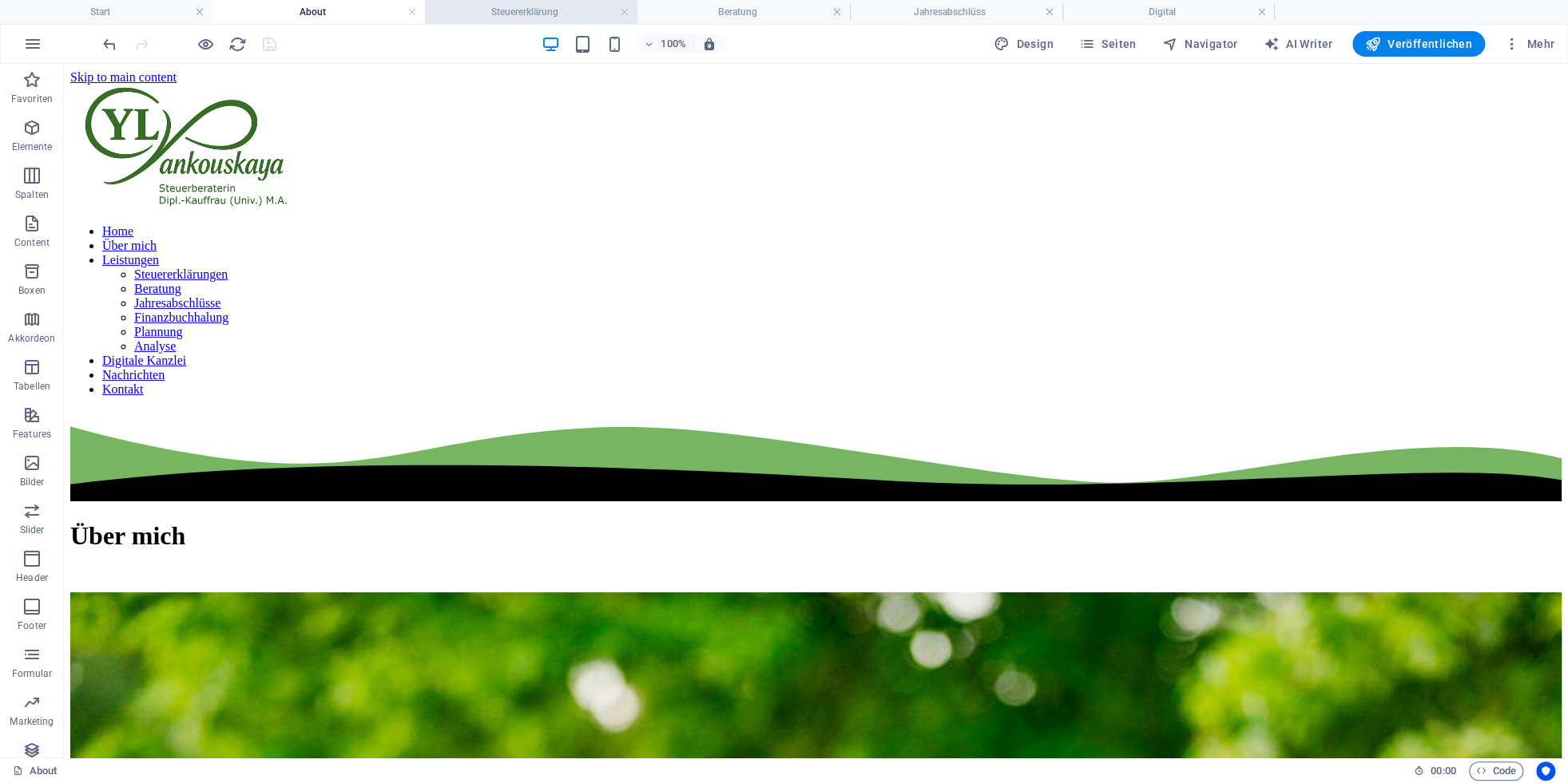
click at [537, 11] on h4 "Steuererklärung" at bounding box center [531, 11] width 212 height 17
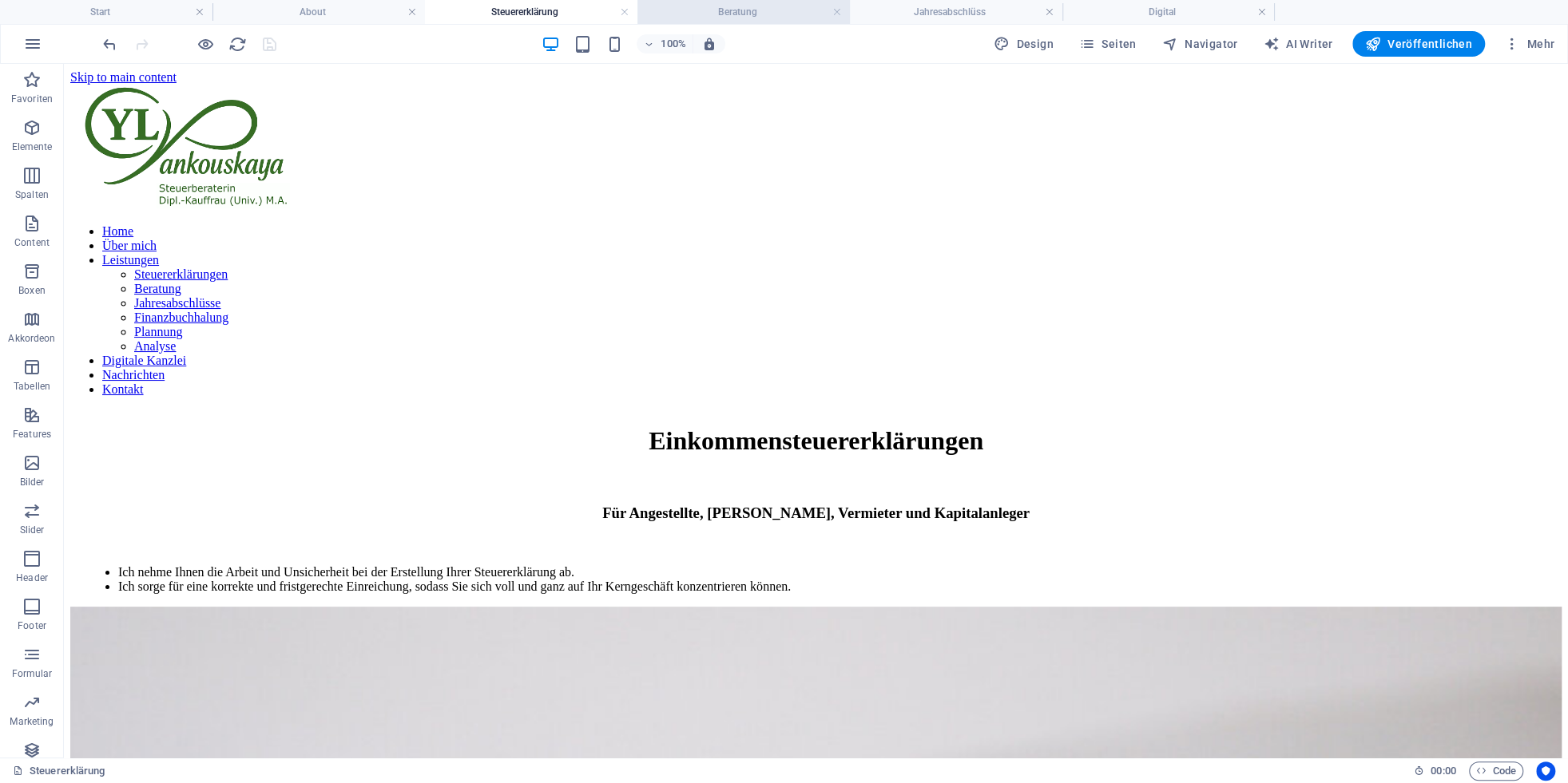
click at [733, 6] on h4 "Beratung" at bounding box center [743, 11] width 212 height 17
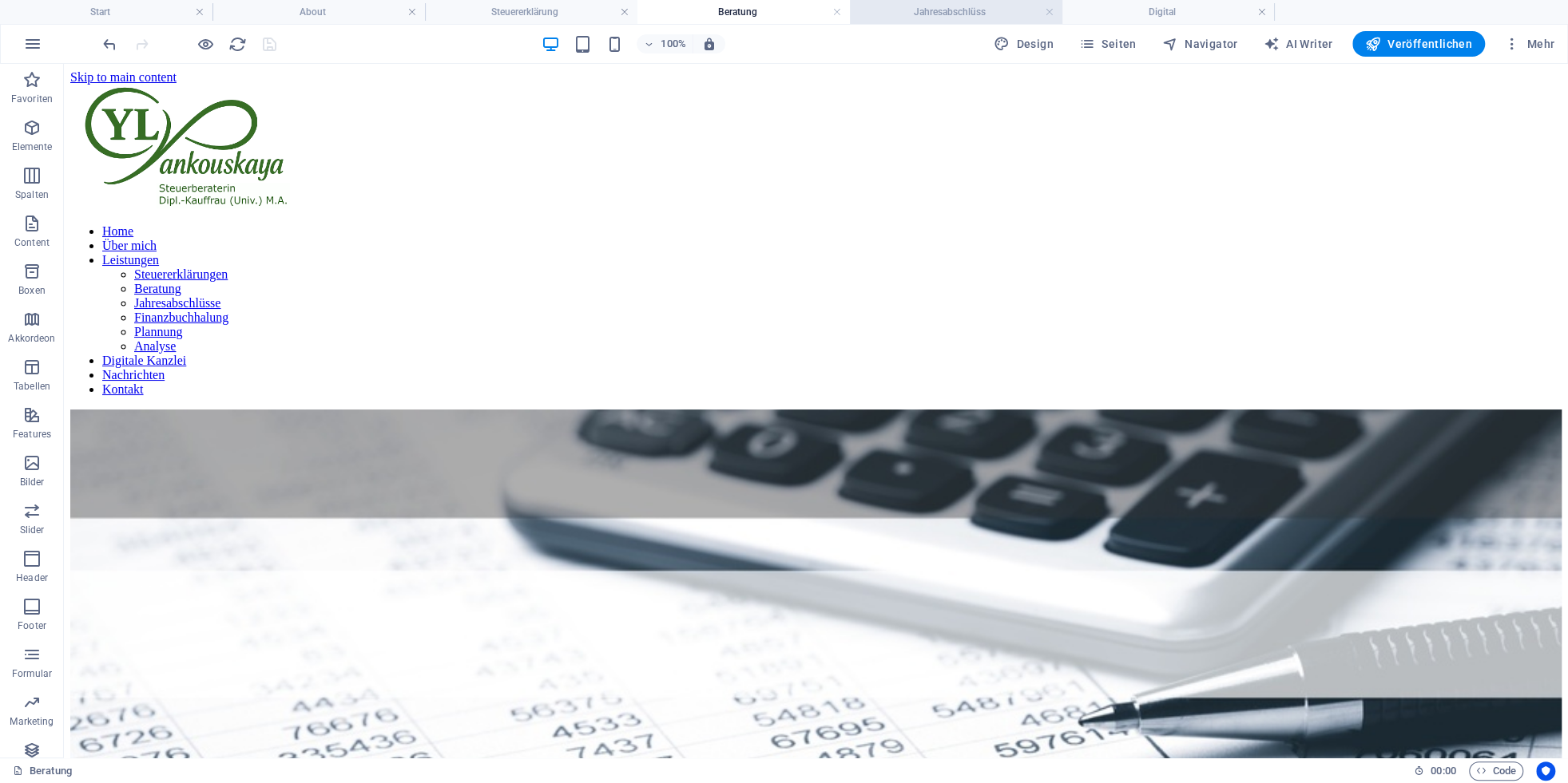
click at [941, 12] on h4 "Jahresabschlüss" at bounding box center [956, 11] width 212 height 17
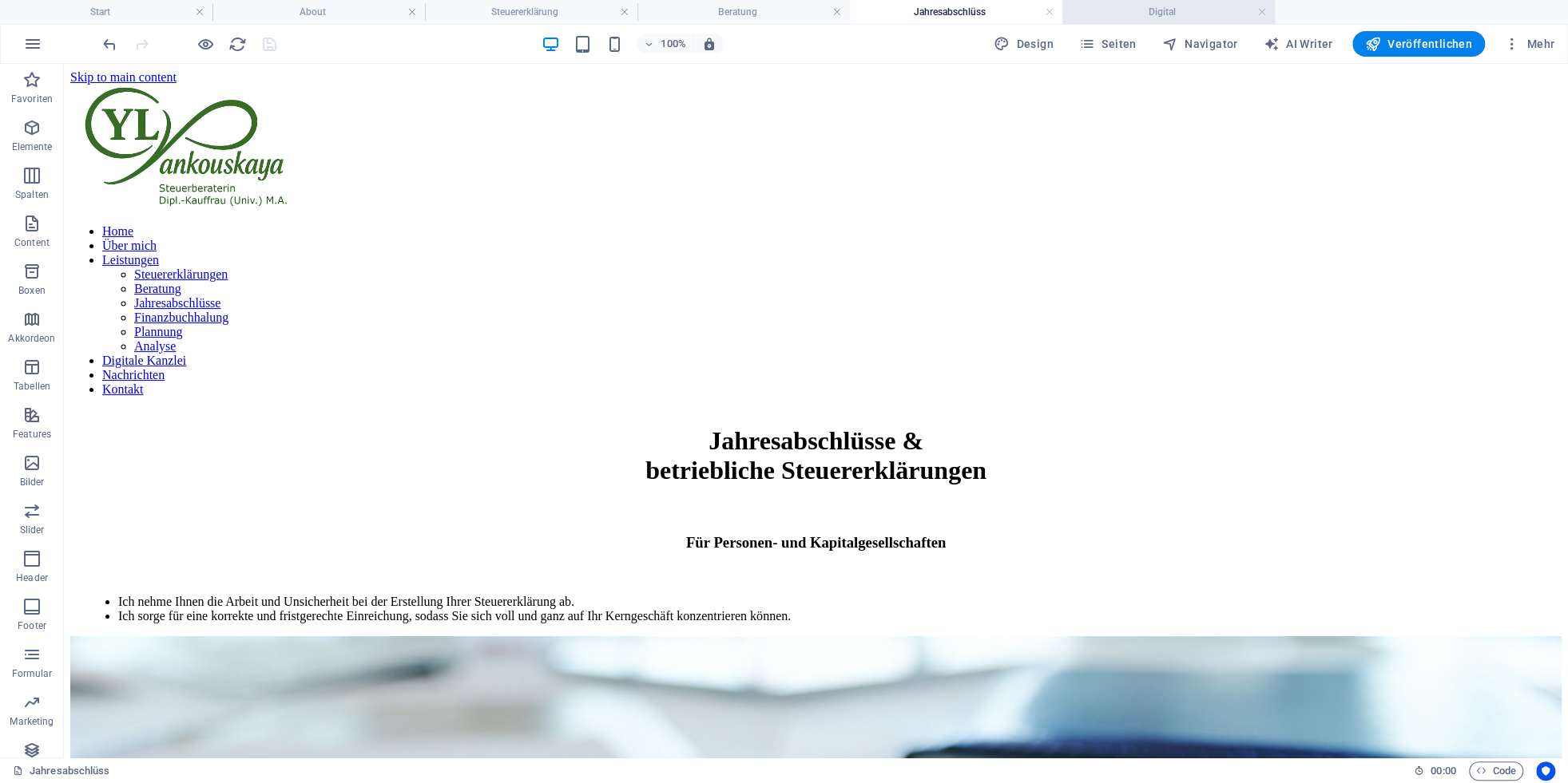
click at [1119, 17] on h4 "Digital" at bounding box center [1168, 11] width 212 height 17
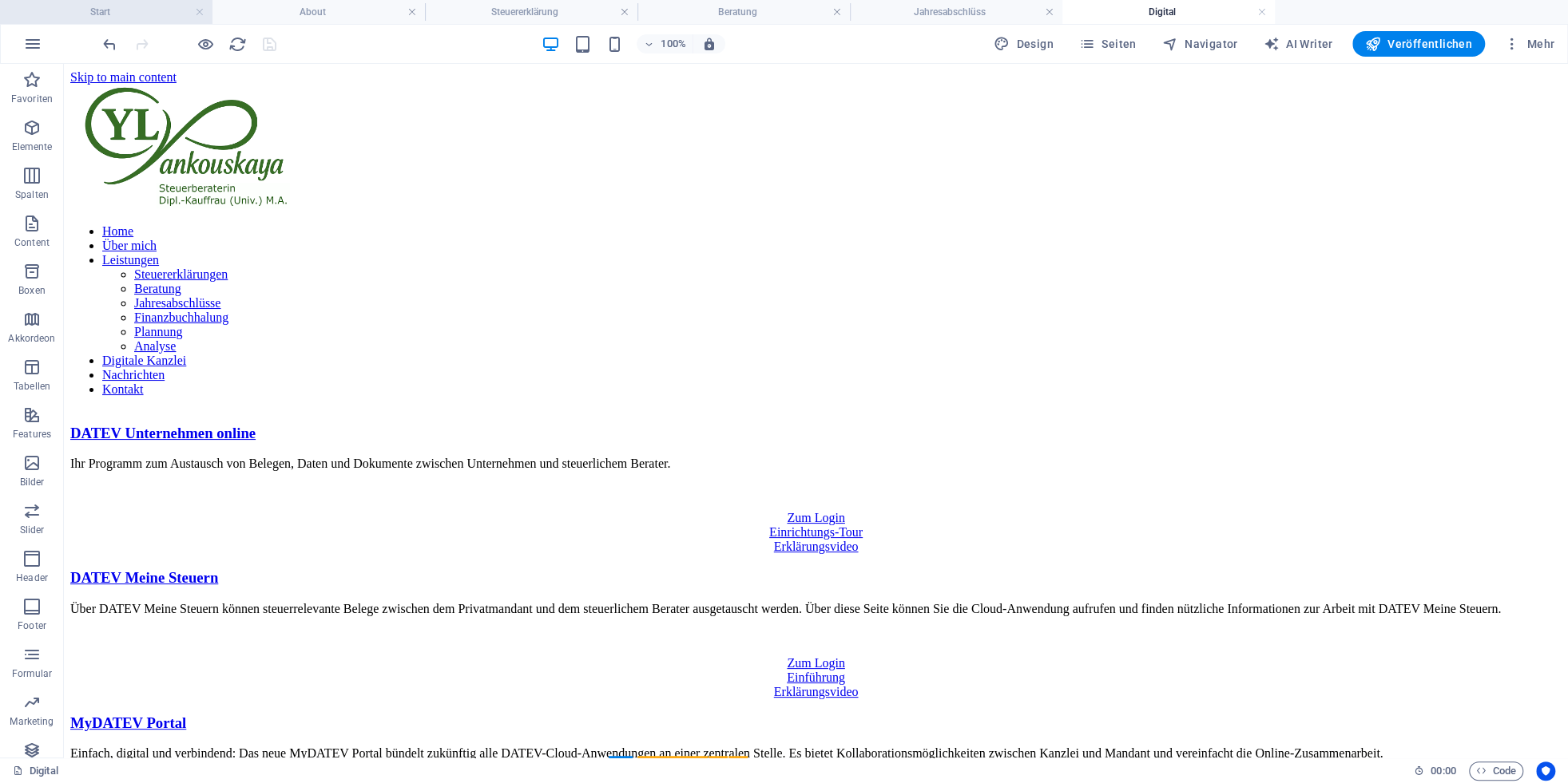
click at [160, 23] on li "Start" at bounding box center [106, 11] width 212 height 24
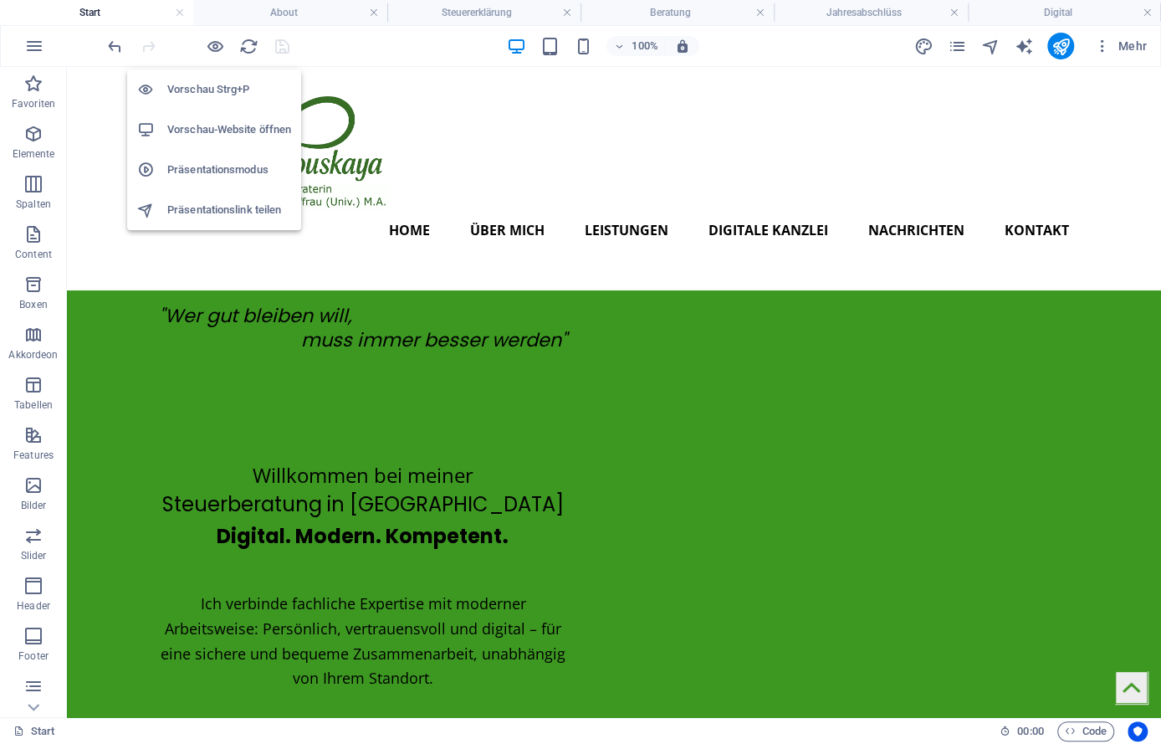
click at [220, 132] on h6 "Vorschau-Website öffnen" at bounding box center [229, 130] width 124 height 20
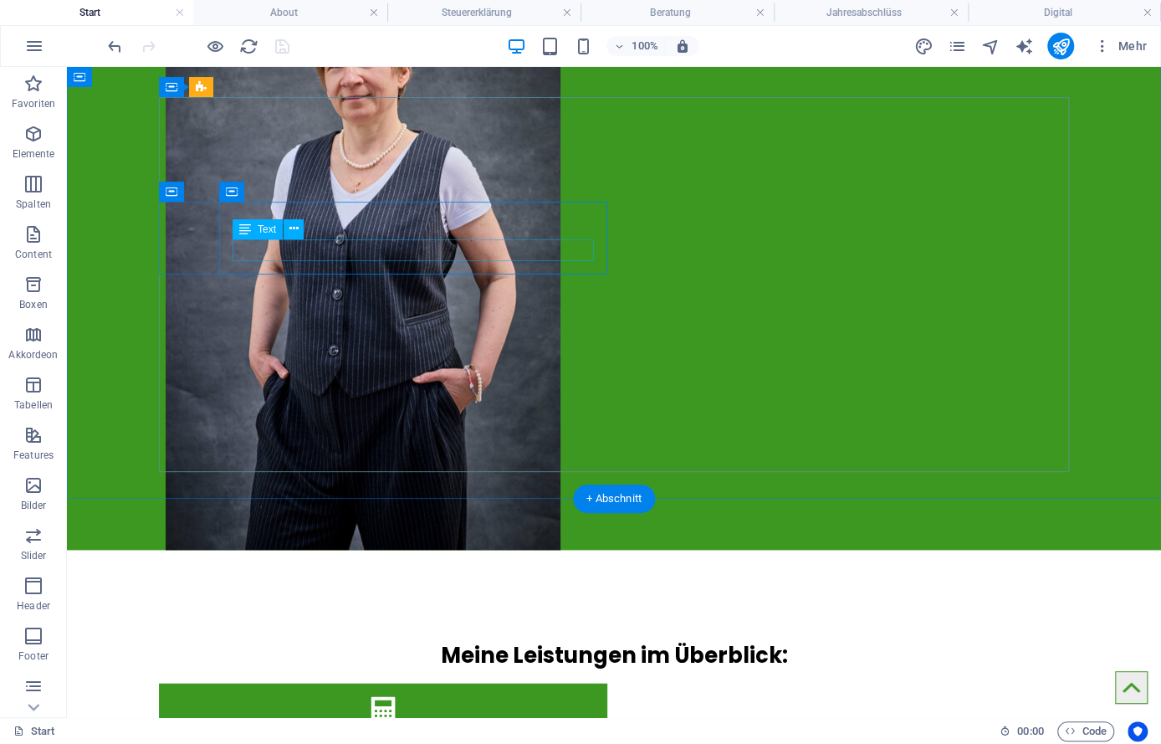
scroll to position [272, 0]
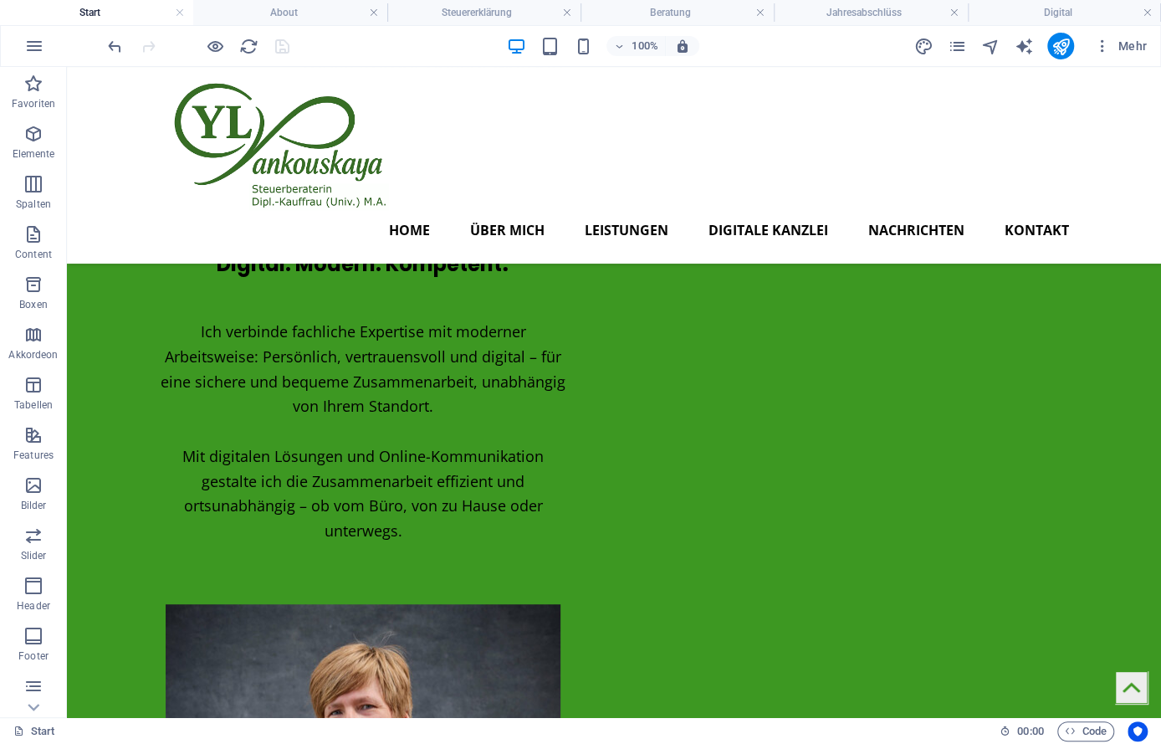
drag, startPoint x: 320, startPoint y: 14, endPoint x: 328, endPoint y: 49, distance: 35.9
click at [320, 13] on h4 "About" at bounding box center [289, 12] width 193 height 18
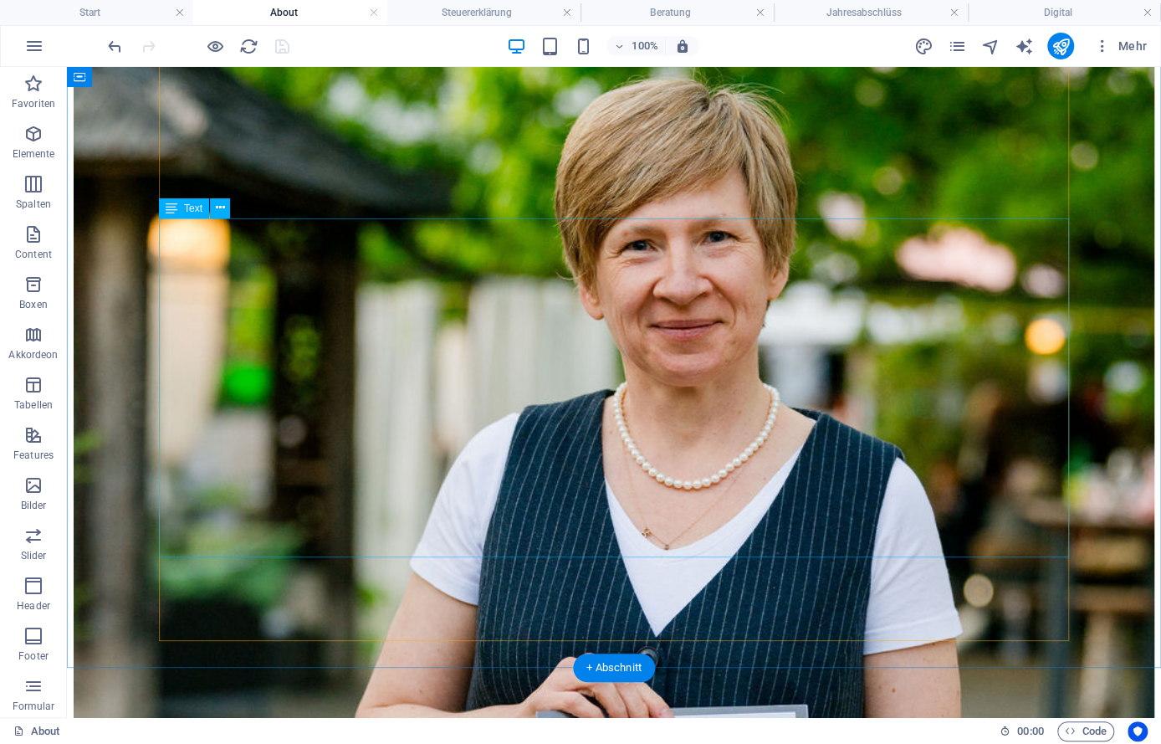
scroll to position [830, 0]
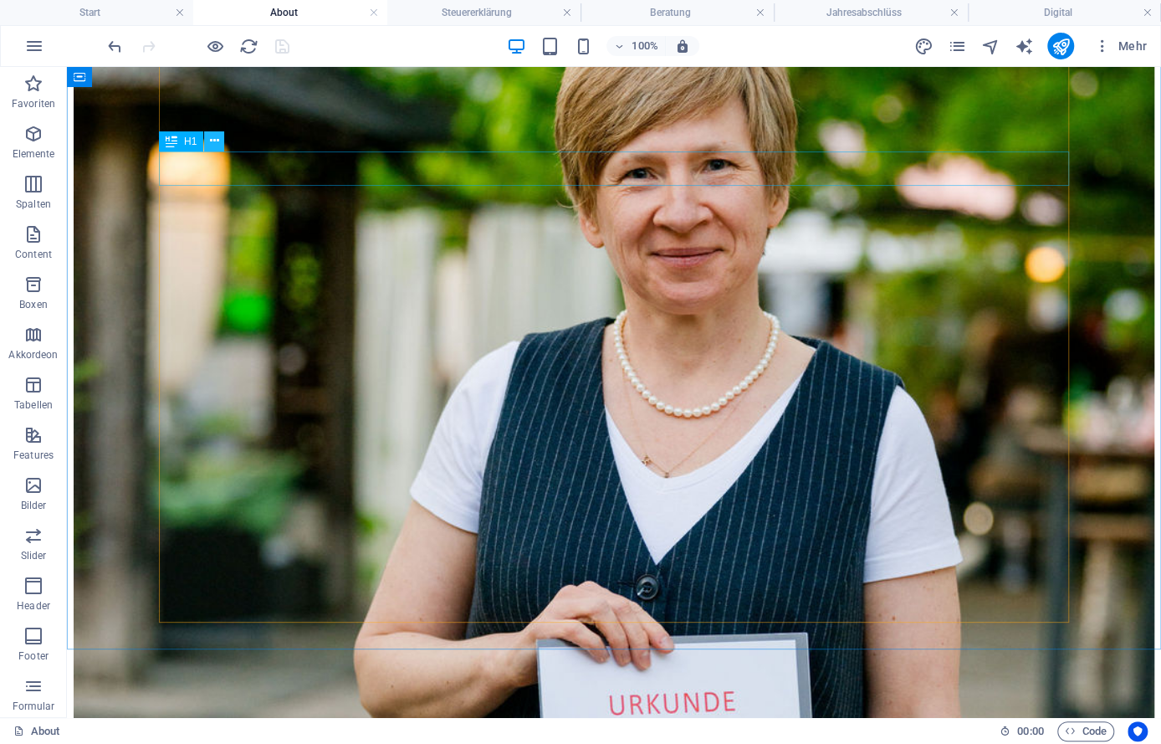
drag, startPoint x: 219, startPoint y: 141, endPoint x: 140, endPoint y: 107, distance: 86.2
click at [219, 141] on button at bounding box center [214, 141] width 20 height 20
click at [217, 141] on icon at bounding box center [214, 141] width 9 height 18
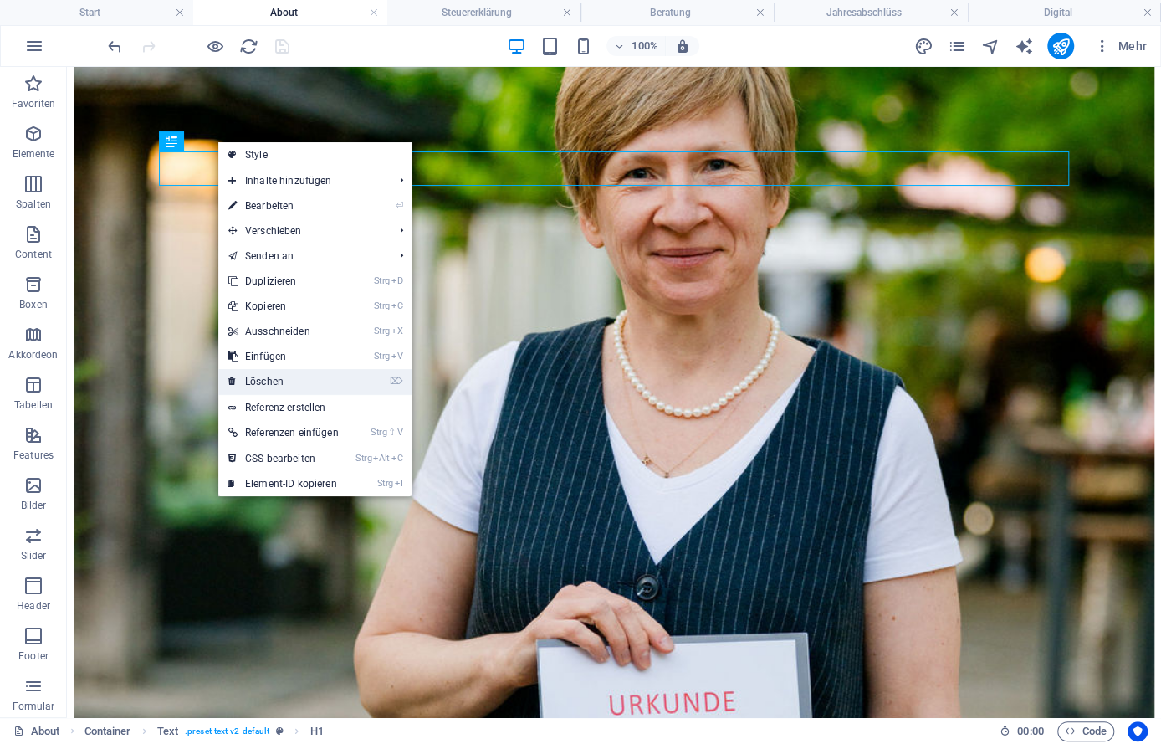
click at [248, 377] on link "⌦ Löschen" at bounding box center [283, 381] width 130 height 25
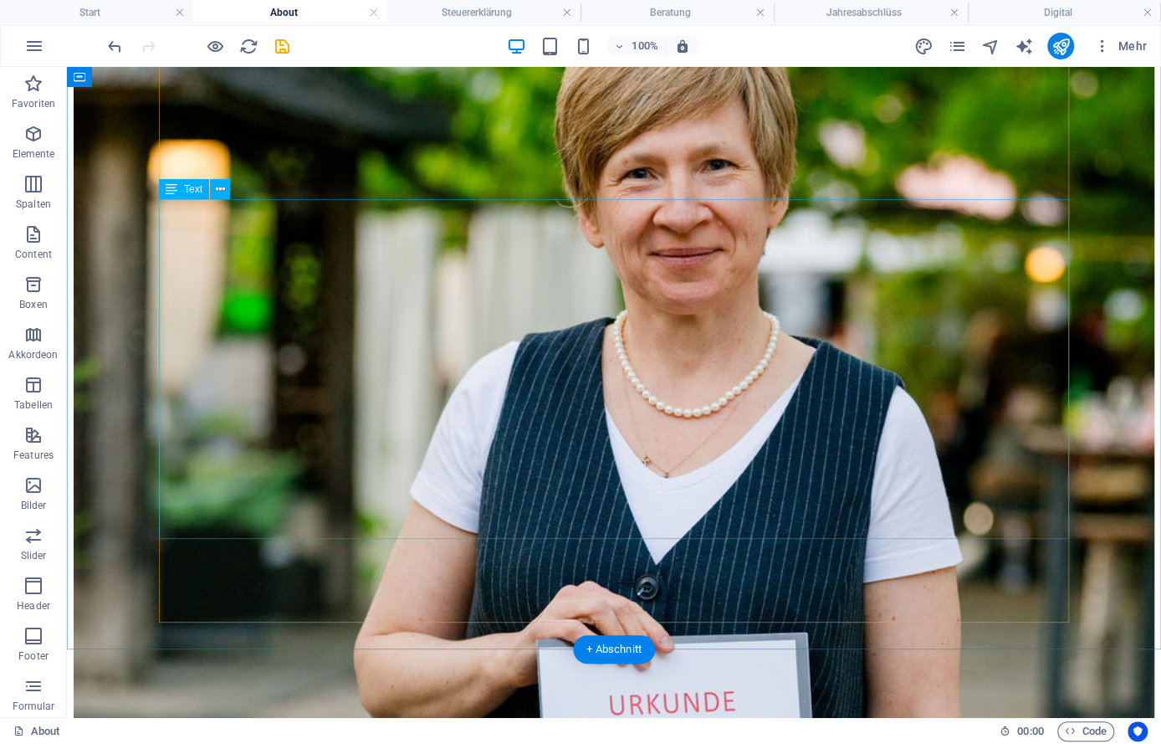
scroll to position [796, 0]
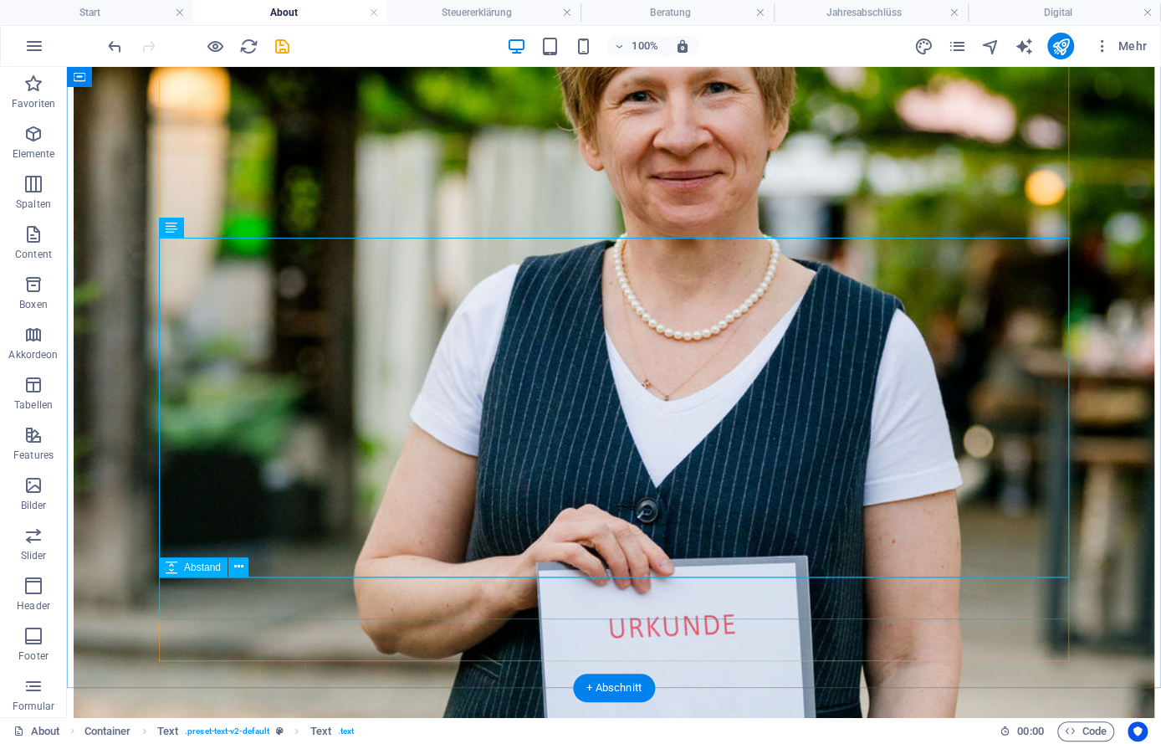
scroll to position [631, 0]
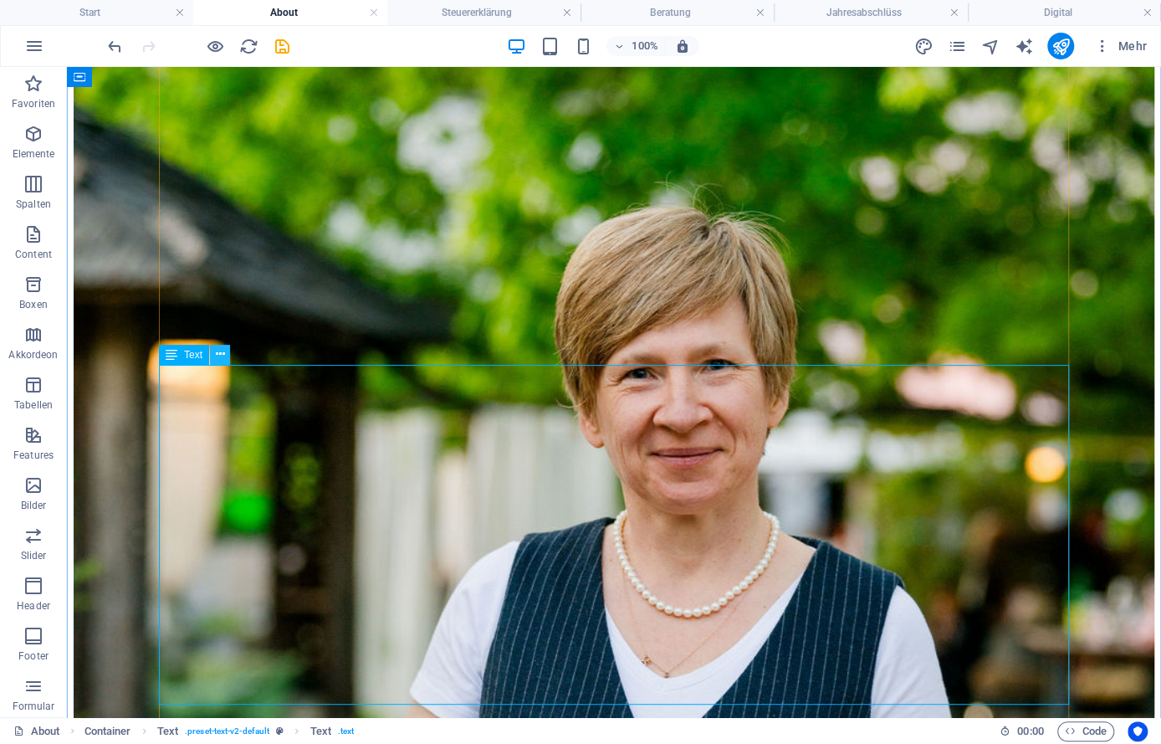
click at [220, 353] on icon at bounding box center [219, 354] width 9 height 18
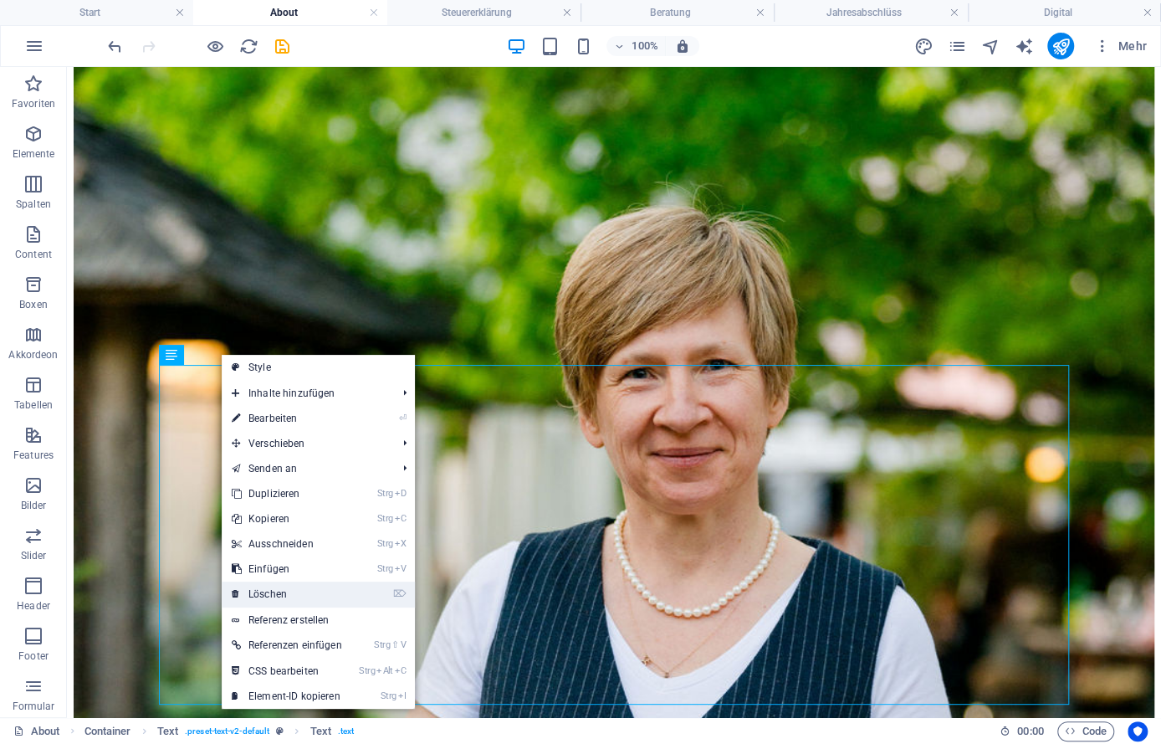
drag, startPoint x: 271, startPoint y: 590, endPoint x: 279, endPoint y: 542, distance: 49.2
click at [271, 590] on link "⌦ Löschen" at bounding box center [287, 593] width 130 height 25
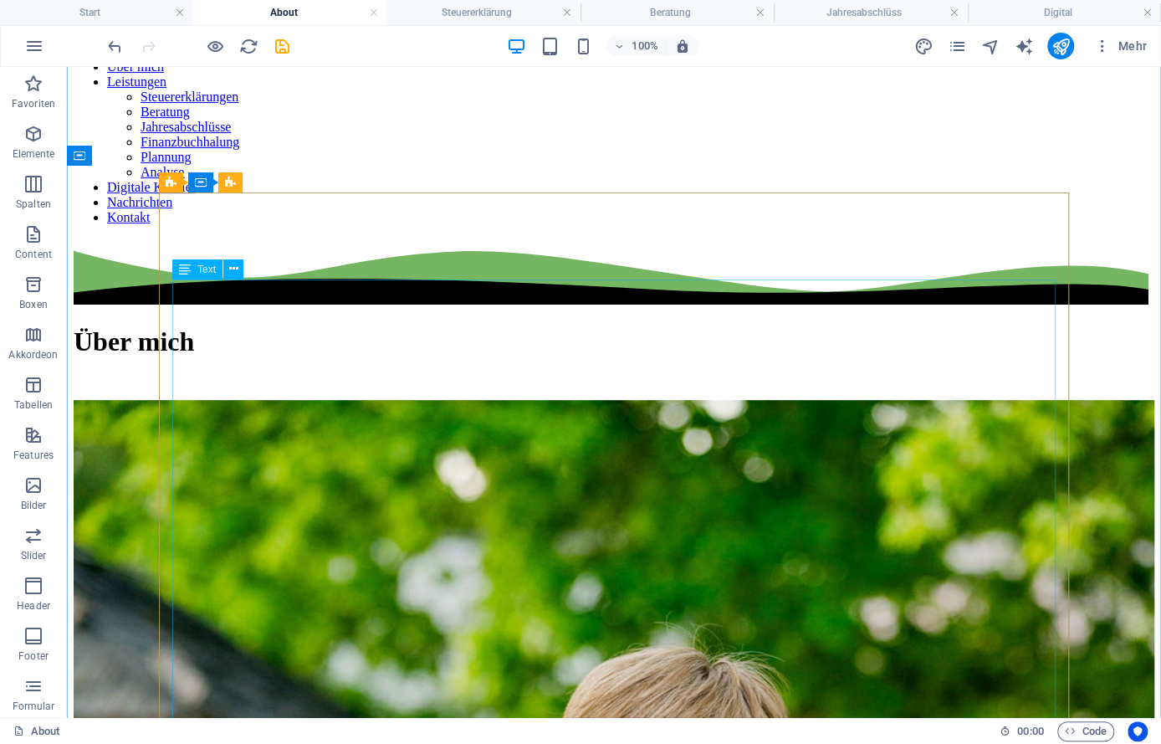
scroll to position [277, 0]
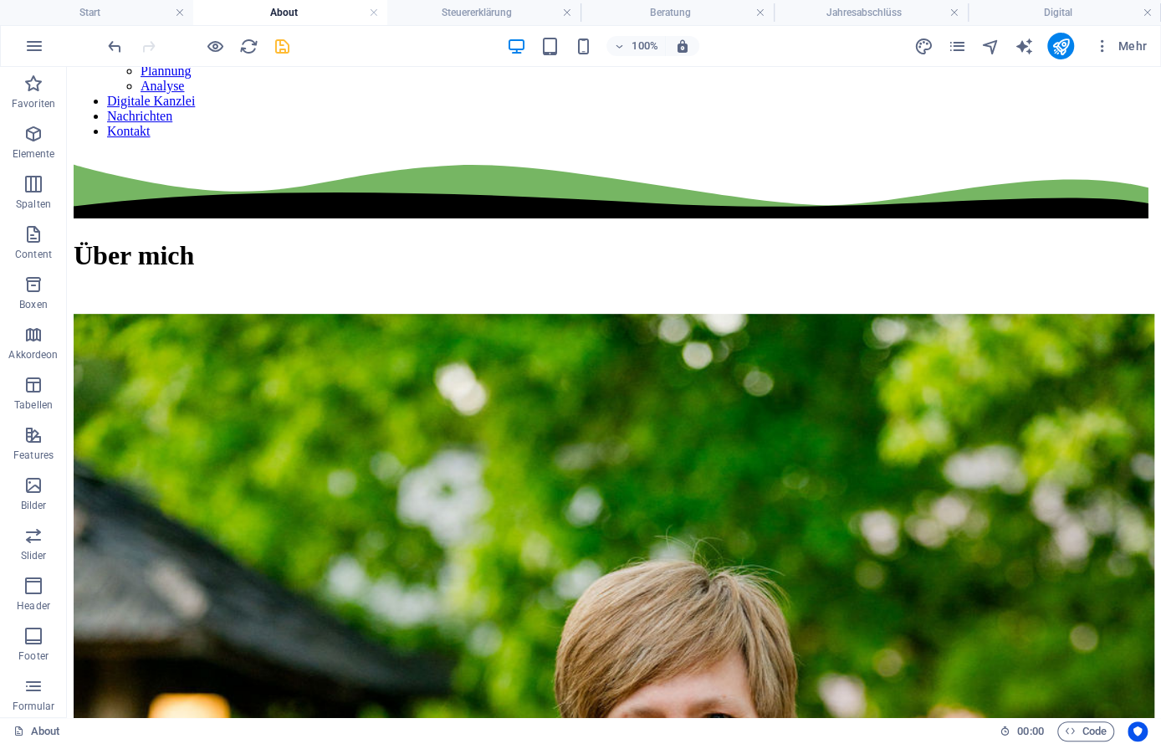
click at [281, 51] on icon "save" at bounding box center [282, 46] width 19 height 19
click at [124, 13] on h4 "Start" at bounding box center [96, 12] width 193 height 18
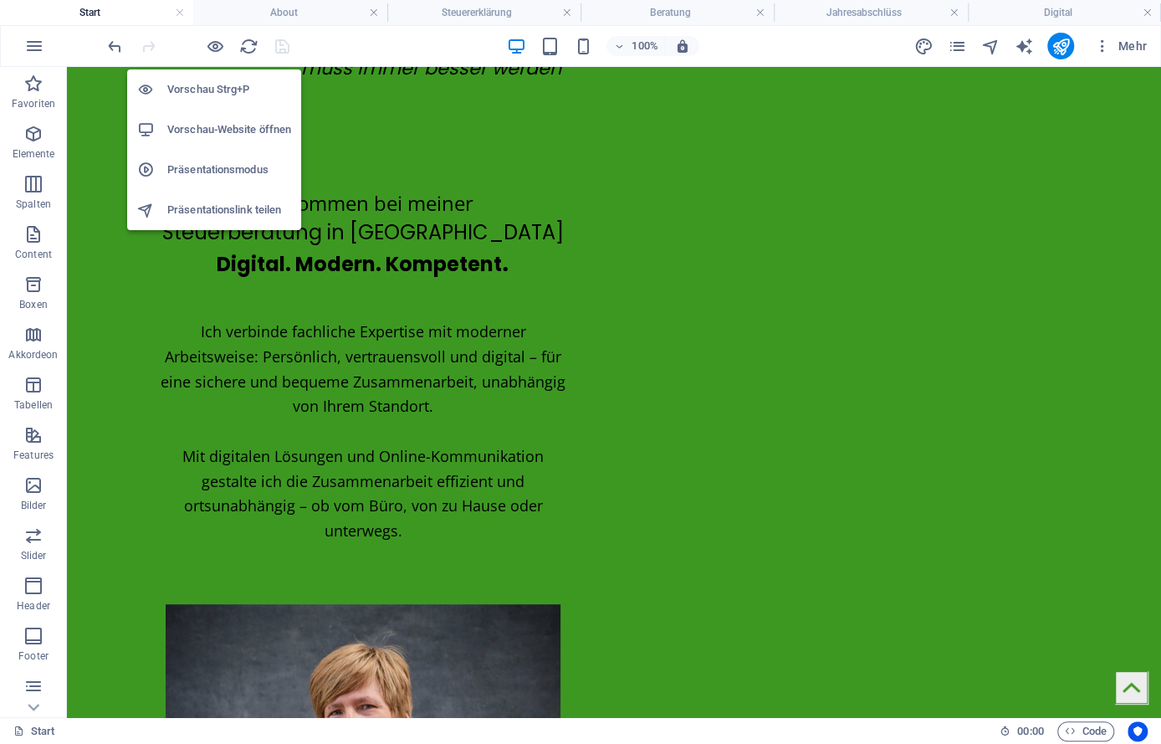
click at [217, 130] on h6 "Vorschau-Website öffnen" at bounding box center [229, 130] width 124 height 20
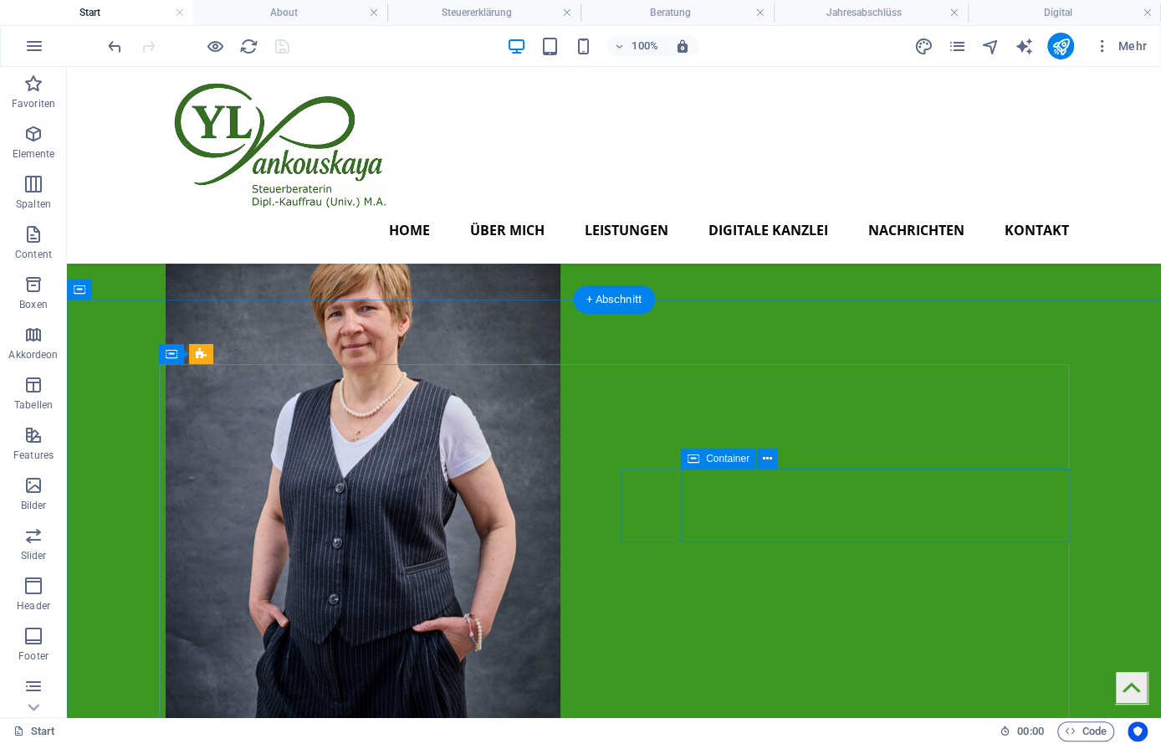
scroll to position [641, 0]
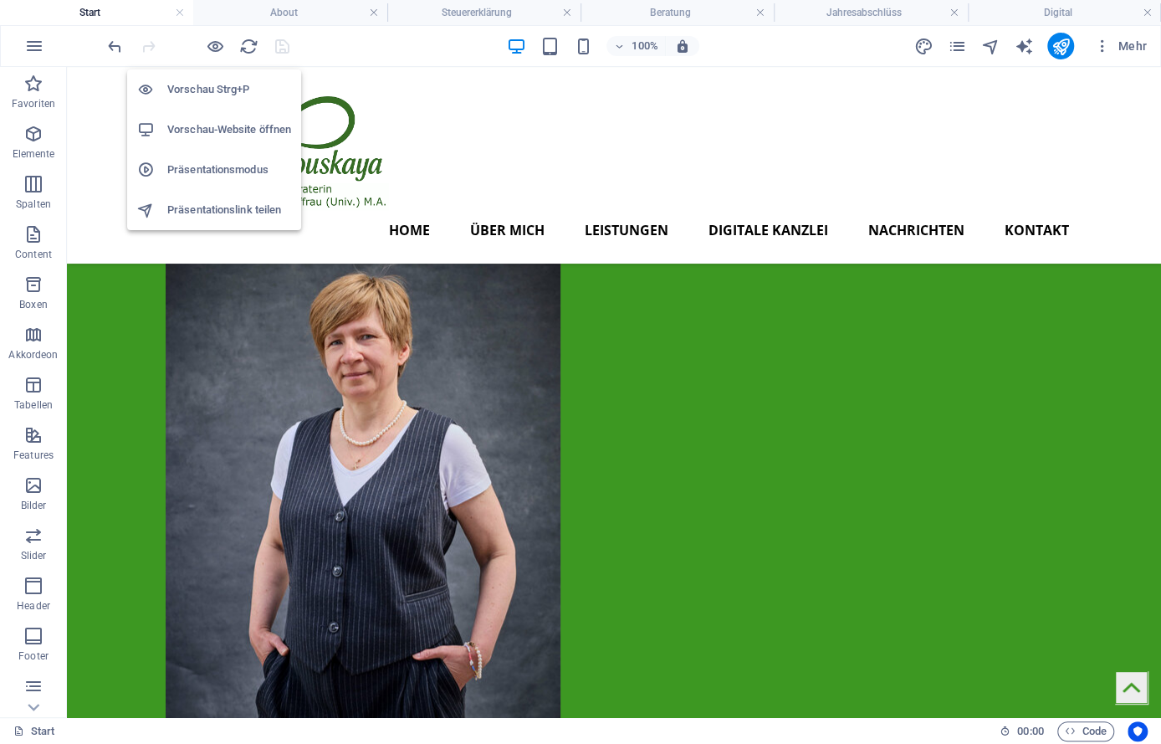
click at [228, 124] on h6 "Vorschau-Website öffnen" at bounding box center [229, 130] width 124 height 20
click at [207, 123] on h6 "Vorschau-Website öffnen" at bounding box center [229, 130] width 124 height 20
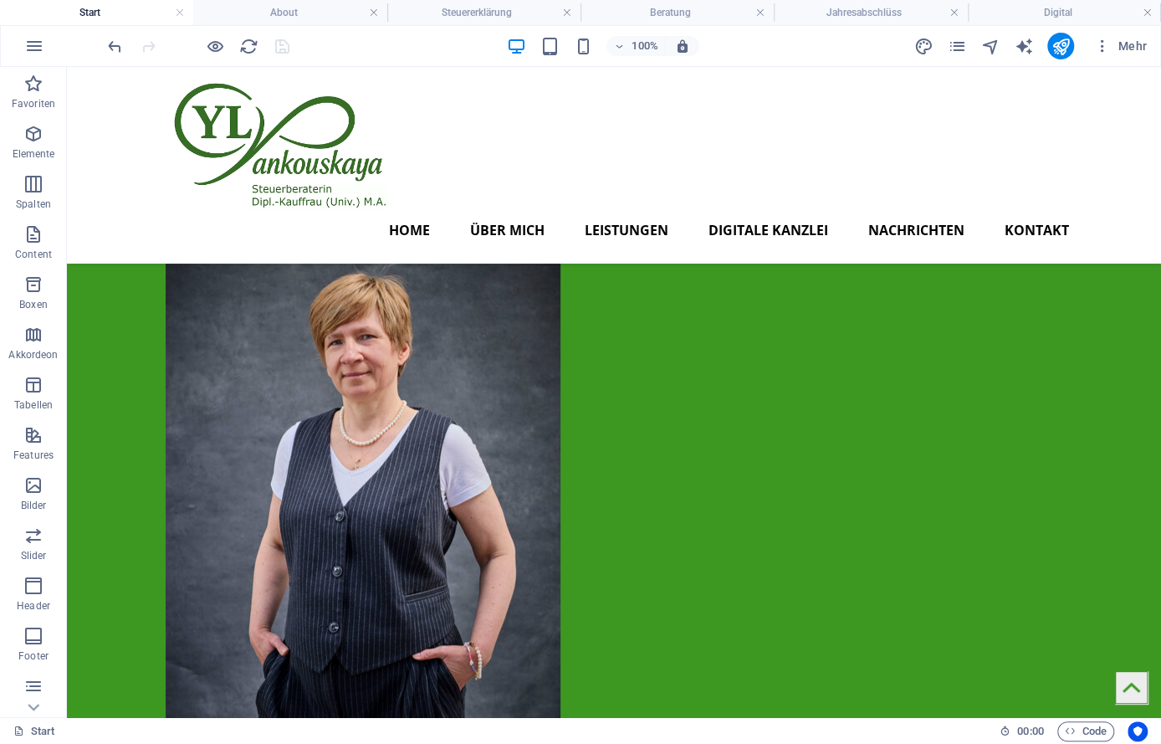
click at [14, 39] on div "100% Mehr" at bounding box center [580, 46] width 1159 height 40
click at [35, 42] on icon "button" at bounding box center [34, 46] width 20 height 20
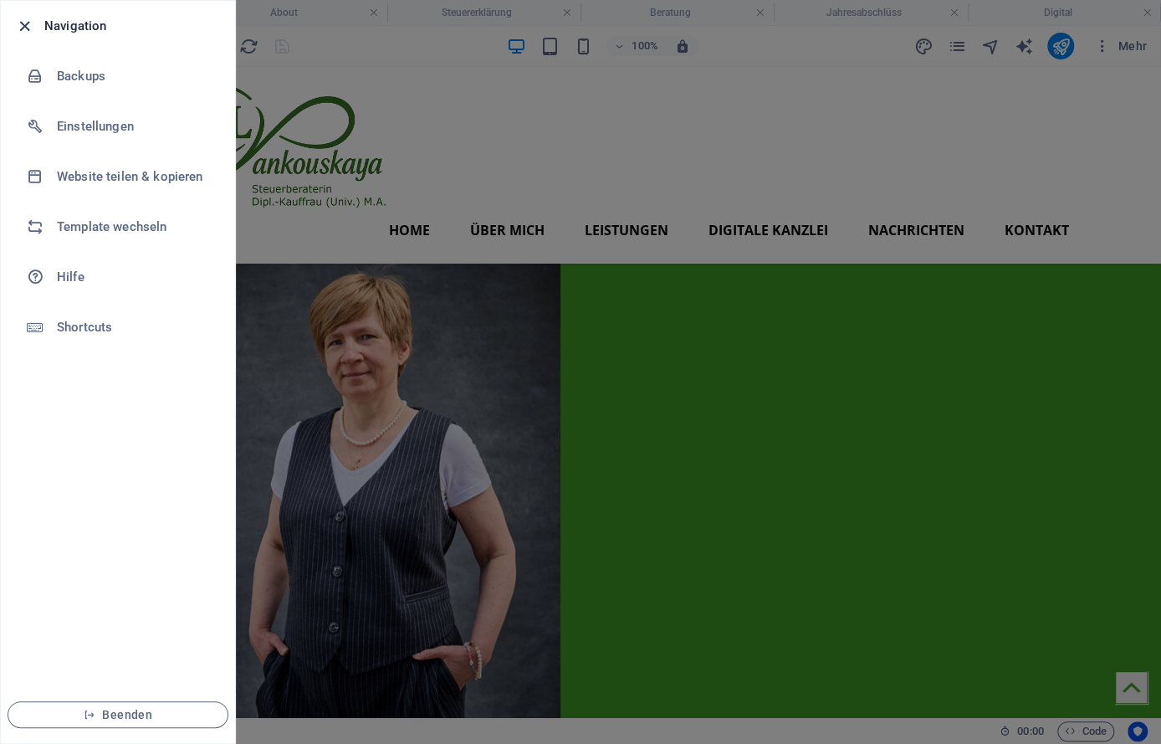
click at [28, 23] on icon "button" at bounding box center [24, 26] width 19 height 19
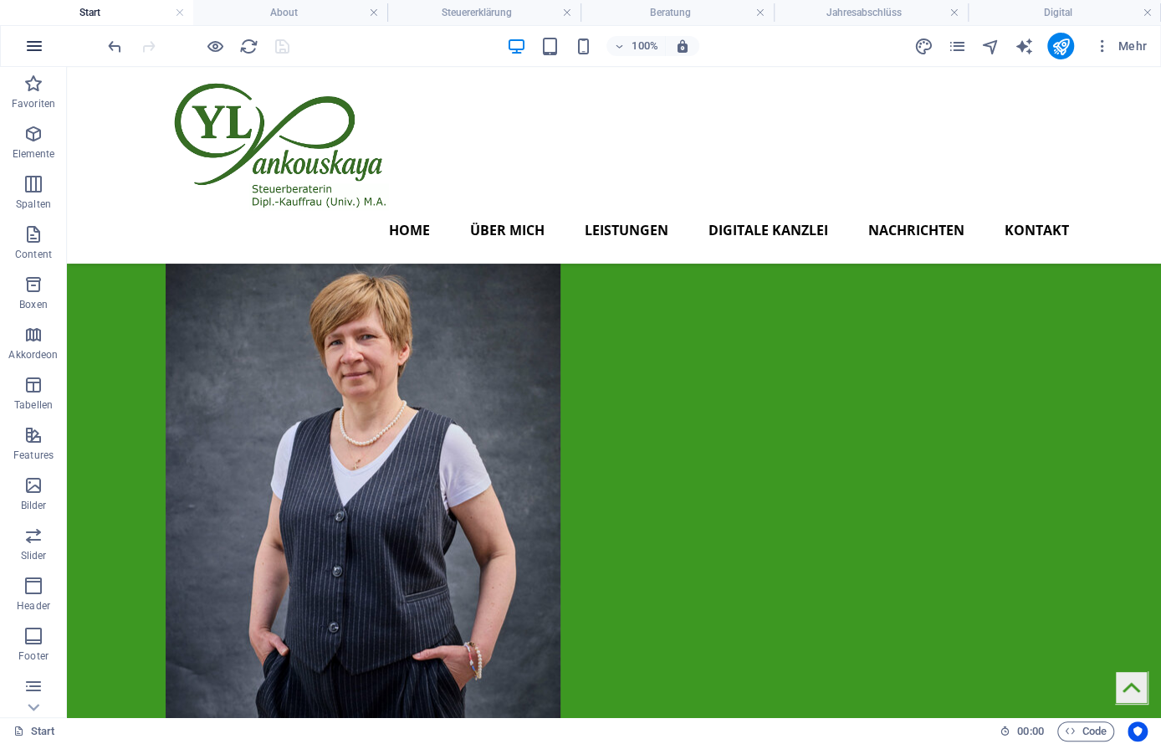
click at [36, 43] on icon "button" at bounding box center [34, 46] width 20 height 20
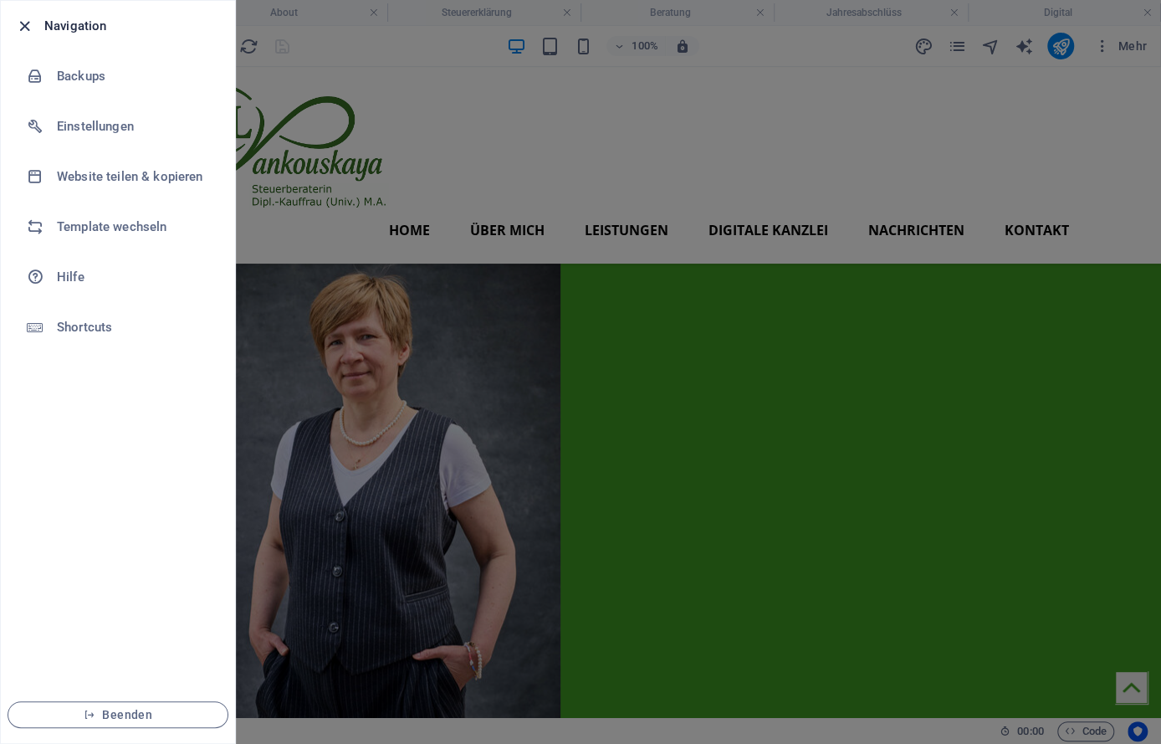
click at [14, 23] on span "button" at bounding box center [24, 26] width 20 height 19
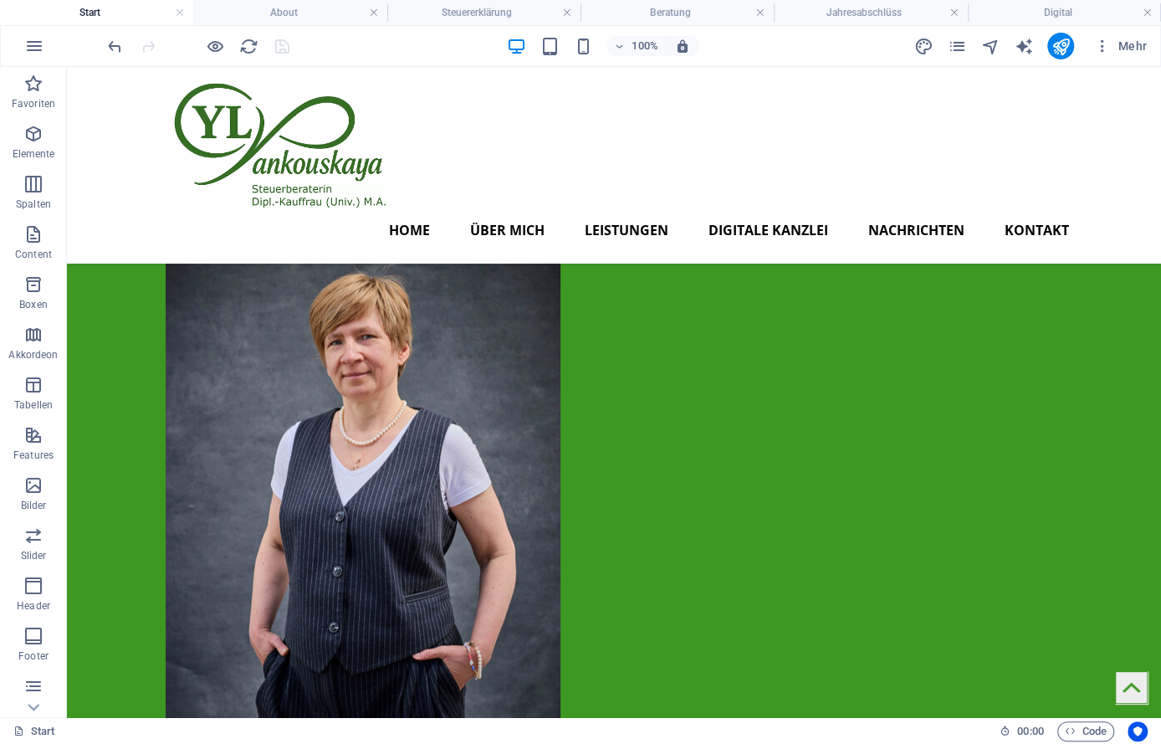
click at [79, 13] on h4 "Start" at bounding box center [96, 12] width 193 height 18
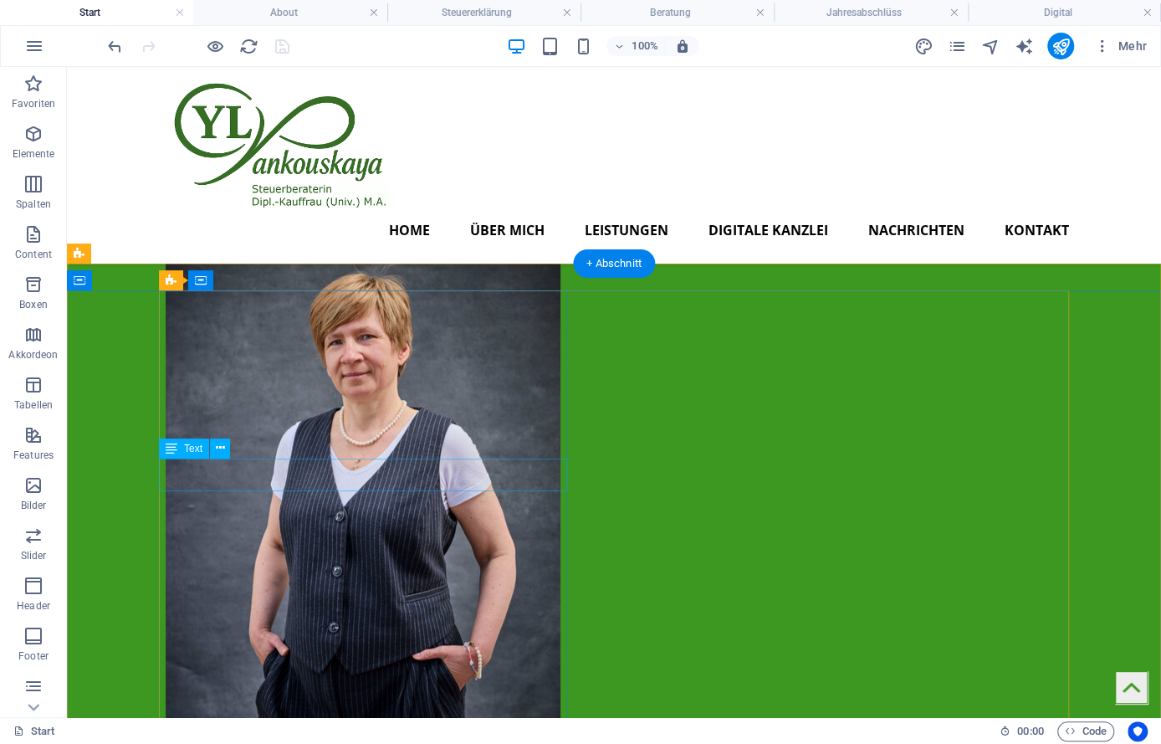
scroll to position [0, 0]
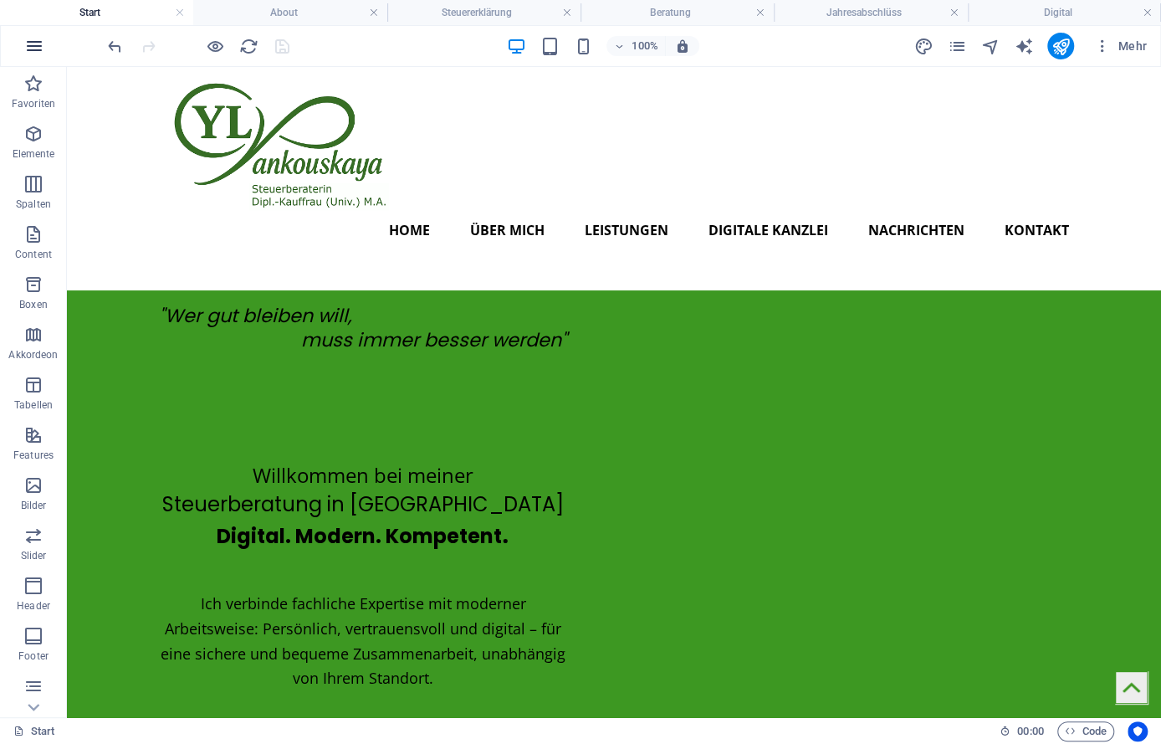
click at [34, 49] on icon "button" at bounding box center [34, 46] width 20 height 20
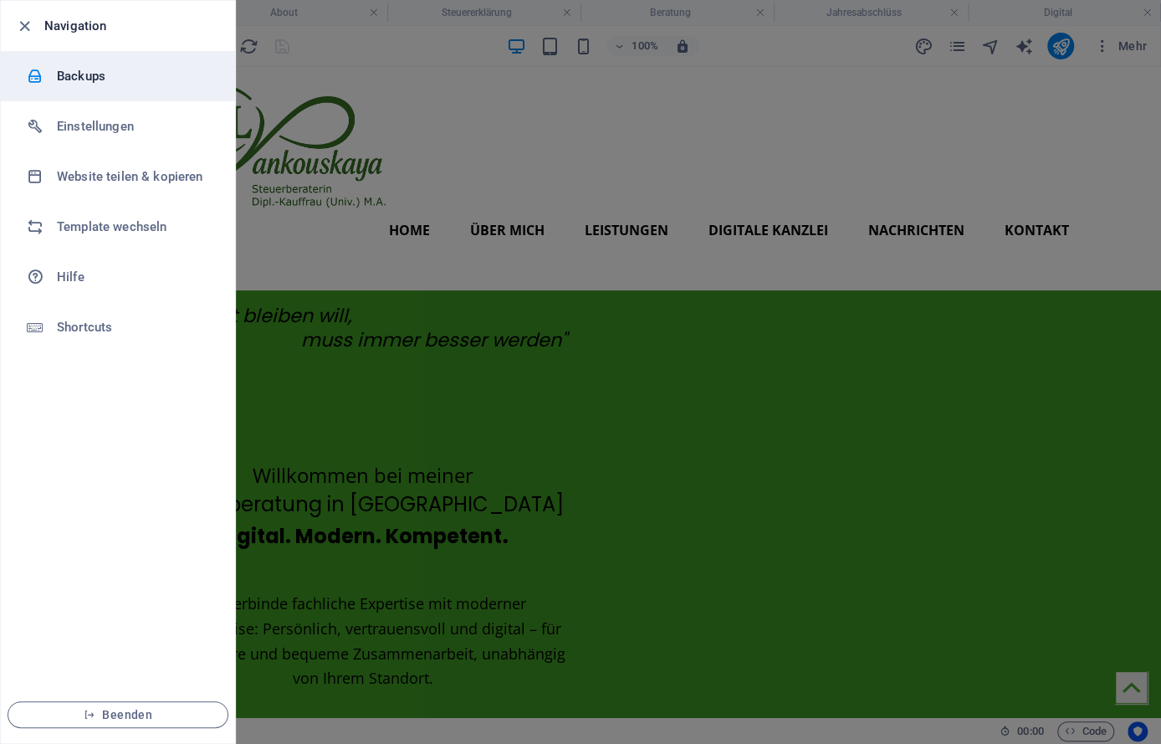
click at [69, 79] on h6 "Backups" at bounding box center [134, 76] width 155 height 20
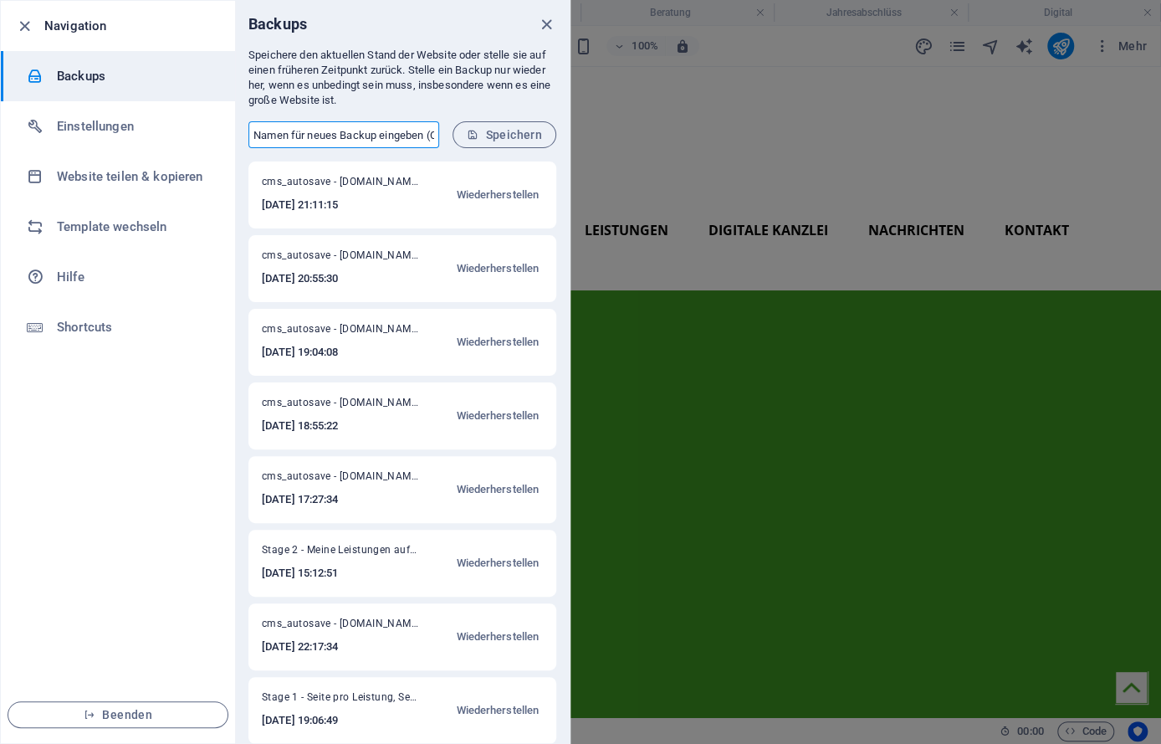
click at [345, 140] on input "text" at bounding box center [343, 134] width 191 height 27
type input "Stage 3 - Digitale Kanzlei"
click at [515, 133] on span "Speichern" at bounding box center [504, 134] width 75 height 13
click at [25, 24] on icon "button" at bounding box center [24, 26] width 19 height 19
